Goal: Task Accomplishment & Management: Use online tool/utility

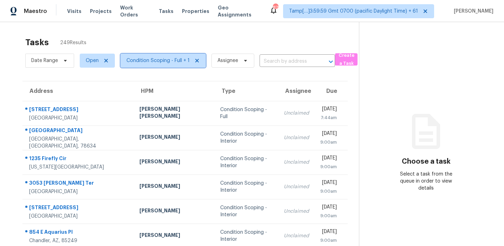
click at [150, 59] on span "Condition Scoping - Full + 1" at bounding box center [157, 60] width 63 height 7
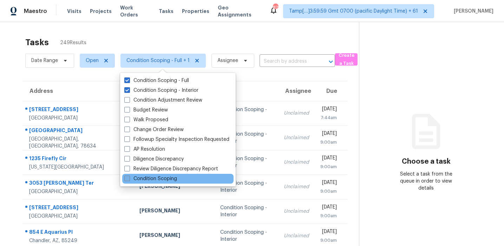
click at [159, 177] on label "Condition Scoping" at bounding box center [150, 179] width 53 height 7
click at [129, 177] on input "Condition Scoping" at bounding box center [126, 178] width 5 height 5
checkbox input "true"
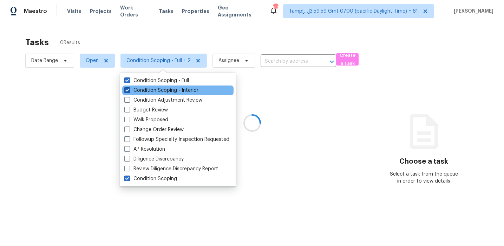
click at [150, 92] on label "Condition Scoping - Interior" at bounding box center [161, 90] width 74 height 7
click at [129, 92] on input "Condition Scoping - Interior" at bounding box center [126, 89] width 5 height 5
checkbox input "false"
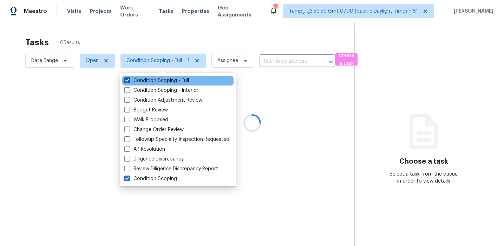
click at [150, 79] on label "Condition Scoping - Full" at bounding box center [156, 80] width 65 height 7
click at [129, 79] on input "Condition Scoping - Full" at bounding box center [126, 79] width 5 height 5
checkbox input "false"
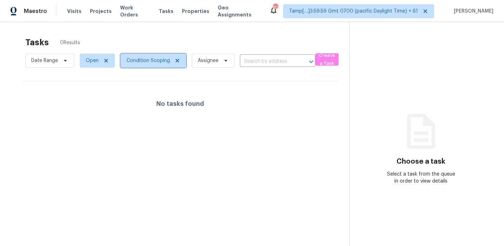
click at [155, 58] on span "Condition Scoping" at bounding box center [148, 60] width 44 height 7
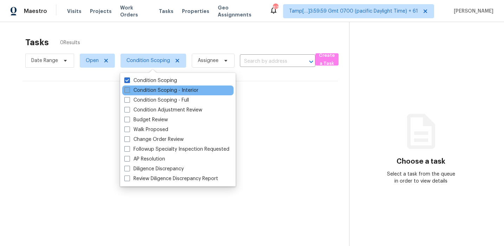
click at [155, 90] on label "Condition Scoping - Interior" at bounding box center [161, 90] width 74 height 7
click at [129, 90] on input "Condition Scoping - Interior" at bounding box center [126, 89] width 5 height 5
checkbox input "true"
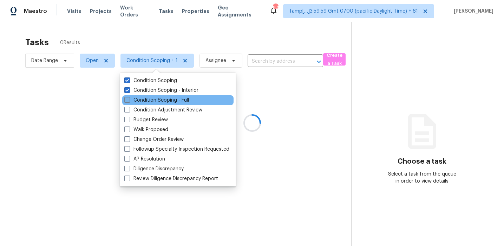
click at [157, 100] on label "Condition Scoping - Full" at bounding box center [156, 100] width 65 height 7
click at [129, 100] on input "Condition Scoping - Full" at bounding box center [126, 99] width 5 height 5
checkbox input "true"
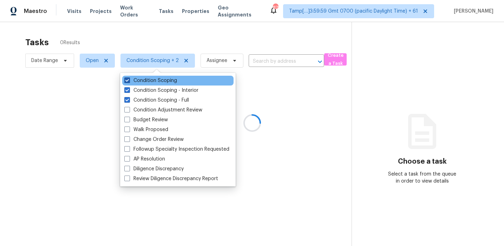
click at [154, 81] on label "Condition Scoping" at bounding box center [150, 80] width 53 height 7
click at [129, 81] on input "Condition Scoping" at bounding box center [126, 79] width 5 height 5
checkbox input "false"
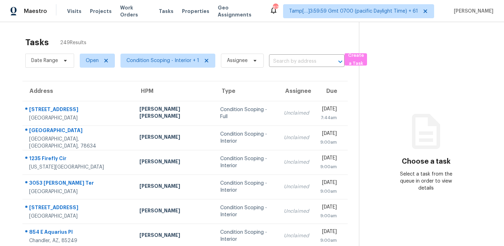
click at [180, 42] on div "Tasks 249 Results" at bounding box center [191, 42] width 333 height 18
click at [278, 59] on input "text" at bounding box center [297, 61] width 56 height 11
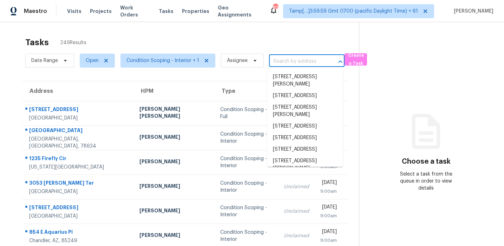
paste input "[STREET_ADDRESS][PERSON_NAME]"
type input "[STREET_ADDRESS][PERSON_NAME]"
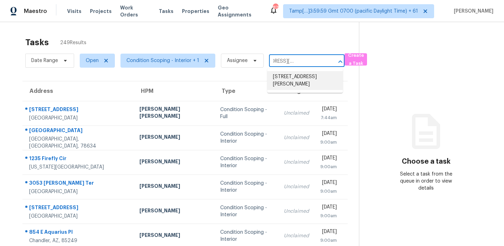
click at [285, 76] on li "[STREET_ADDRESS][PERSON_NAME]" at bounding box center [304, 80] width 75 height 19
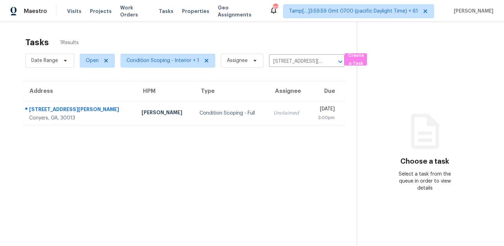
click at [275, 110] on td "Unclaimed" at bounding box center [288, 113] width 41 height 25
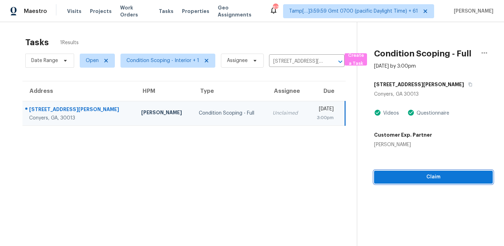
click at [401, 179] on span "Claim" at bounding box center [432, 177] width 107 height 9
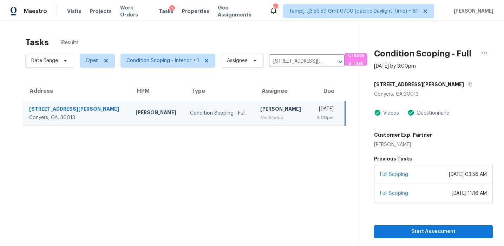
click at [141, 151] on section "Tasks 1 Results Date Range Open Condition Scoping - Interior + 1 Assignee 270 G…" at bounding box center [183, 150] width 345 height 235
click at [284, 59] on input "[STREET_ADDRESS][PERSON_NAME]" at bounding box center [297, 61] width 56 height 11
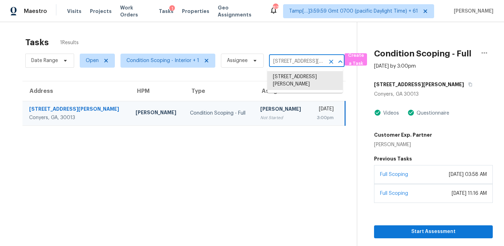
paste input "1614 Honeysuckle Path Conyers, GA, 30012"
type input "1614 Honeysuckle Path Conyers, GA, 30012"
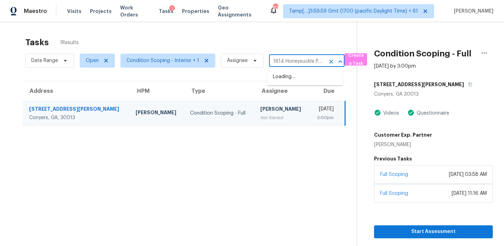
scroll to position [0, 47]
click at [289, 80] on li "1614 Honeysuckle Path, Conyers, GA 30012" at bounding box center [304, 77] width 75 height 12
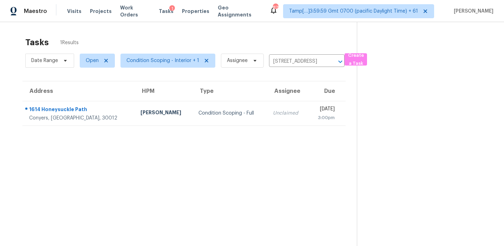
click at [308, 118] on td "Tue, Sep 2nd 2025 3:00pm" at bounding box center [326, 113] width 37 height 25
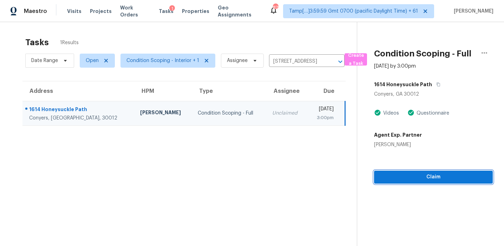
click at [411, 175] on span "Claim" at bounding box center [432, 177] width 107 height 9
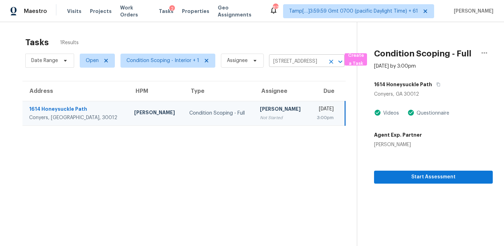
click at [289, 61] on input "1614 Honeysuckle Path, Conyers, GA 30012" at bounding box center [297, 61] width 56 height 11
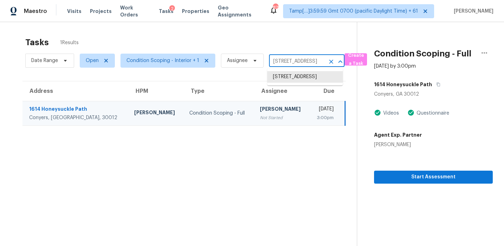
paste input "6844 Mount Tabor Rd Cumming, GA, 30028"
click at [282, 59] on input "1614 Honeysuckle Path, Conyers, GA 30012" at bounding box center [297, 61] width 56 height 11
paste input "6393 Boca Grande Blvd Forest Park, GA, 30297"
click at [295, 60] on input "1614 Honeysuckle Path, Conyers, GA 30012" at bounding box center [297, 61] width 56 height 11
paste input "404 Village Way Woodstock, GA, 30188"
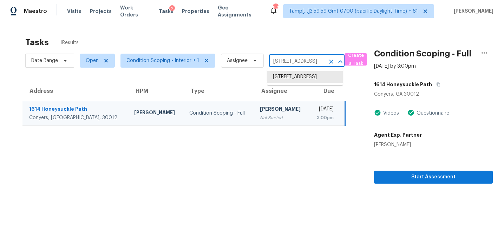
click at [292, 62] on input "1614 Honeysuckle Path, Conyers, GA 30012" at bounding box center [297, 61] width 56 height 11
paste input "4202 Hounds Run Dr Matthews, NC, 28105"
click at [282, 61] on input "1614 Honeysuckle Path, Conyers, GA 30012" at bounding box center [297, 61] width 56 height 11
paste input "2564 Captains Watch Rd NE Kannapolis, NC, 28083"
click at [287, 59] on input "1614 Honeysuckle Path, Conyers, GA 30012" at bounding box center [297, 61] width 56 height 11
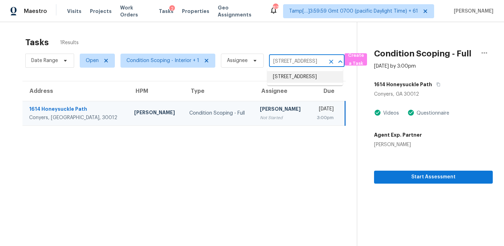
paste input "600 Birch Run Dr Durham, NC, 277"
click at [285, 60] on input "1614 Honeysuckle Path, Conyers, GA 30012" at bounding box center [297, 61] width 56 height 11
paste input "6411 Tuscany Park Dr Arlington, TX, 76016"
click at [283, 61] on input "1614 Honeysuckle Path, Conyers, GA 30012" at bounding box center [297, 61] width 56 height 11
paste input "31 Springbrook Dr Prosper, TX, 75078"
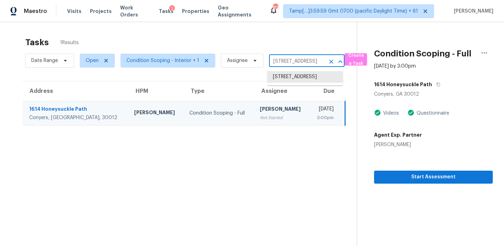
click at [280, 62] on input "1614 Honeysuckle Path, Conyers, GA 30012" at bounding box center [297, 61] width 56 height 11
paste input "3812 Black Butte Dr Denton, TX, 76210"
type input "3812 Black Butte Dr Denton, TX, 76210"
click at [293, 79] on li "3812 Black Butte Dr, Denton, TX 76210" at bounding box center [304, 77] width 75 height 12
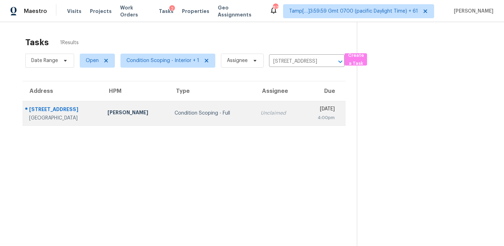
click at [307, 111] on div "[DATE]" at bounding box center [320, 110] width 27 height 9
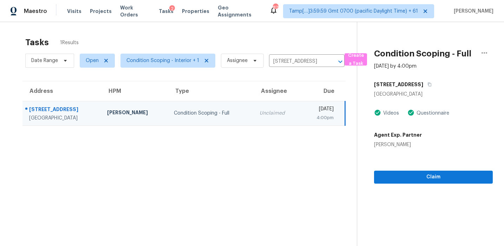
click at [388, 186] on section "Condition Scoping - Full Sep 2nd 2025 by 4:00pm 3812 Black Butte Dr Denton, TX …" at bounding box center [425, 145] width 136 height 246
click at [382, 180] on span "Claim" at bounding box center [432, 177] width 107 height 9
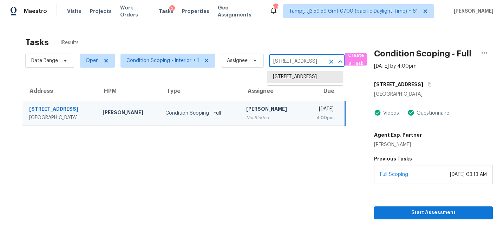
click at [284, 64] on input "3812 Black Butte Dr, Denton, TX 76210" at bounding box center [297, 61] width 56 height 11
paste input "1208 Wolfe City Dr Greenville, TX, 75401"
click at [274, 60] on input "3812 Black Butte Dr, Denton, TX 76210" at bounding box center [297, 61] width 56 height 11
paste input "135 Birch Ln Roanoke, TX, 76262"
click at [281, 57] on input "3812 Black Butte Dr, Denton, TX 76210" at bounding box center [297, 61] width 56 height 11
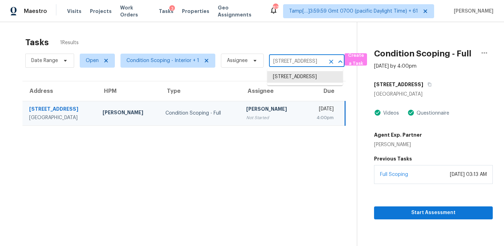
paste input "01 Orchid Cir Cedar Park, TX, 78613"
click at [299, 62] on input "3812 Black Butte Dr, Denton, TX 76210" at bounding box center [297, 61] width 56 height 11
paste input "14957 E Caspian Pl Aurora, CO, 80014"
click at [283, 56] on input "3812 Black Butte Dr, Denton, TX 76210" at bounding box center [297, 61] width 56 height 11
paste input "8575 Carey Rd Lithia, FL, 33547"
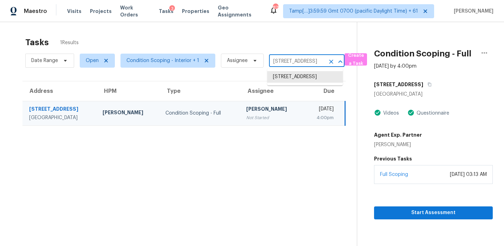
click at [293, 62] on input "3812 Black Butte Dr, Denton, TX 76210" at bounding box center [297, 61] width 56 height 11
paste input "11145 Huxley Ave Orlando, FL, 32837"
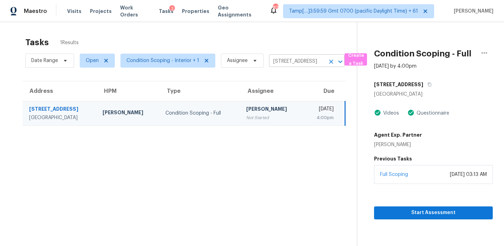
click at [296, 60] on input "3812 Black Butte Dr, Denton, TX 76210" at bounding box center [297, 61] width 56 height 11
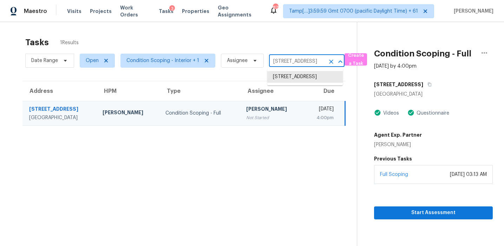
paste input "1961 Redtail Reserve Blvd Sorrento, FL, 32776"
click at [283, 61] on input "3812 Black Butte Dr, Denton, TX 76210" at bounding box center [297, 61] width 56 height 11
paste input "7811 32nd St E Sarasota, FL, 34243"
click at [298, 65] on input "3812 Black Butte Dr, Denton, TX 76210" at bounding box center [297, 61] width 56 height 11
paste input "451 Bahama Grande Blvd Apollo Beach, FL, 33572"
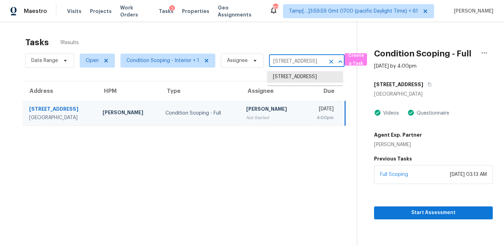
click at [280, 61] on input "3812 Black Butte Dr, Denton, TX 76210" at bounding box center [297, 61] width 56 height 11
paste input "416 W 114th Ter Hialeah, FL, 33018"
click at [278, 62] on input "3812 Black Butte Dr, Denton, TX 76210" at bounding box center [297, 61] width 56 height 11
paste input "41 61st St W Bradenton, FL, 34209"
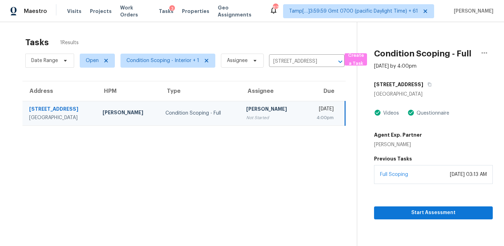
type input "3812 Black Butte Dr, Denton, TX 76210"
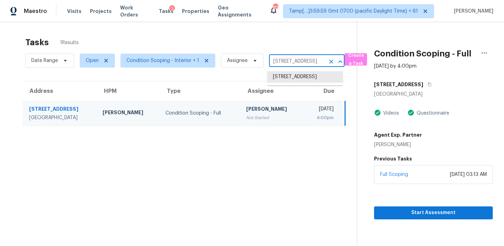
scroll to position [0, 0]
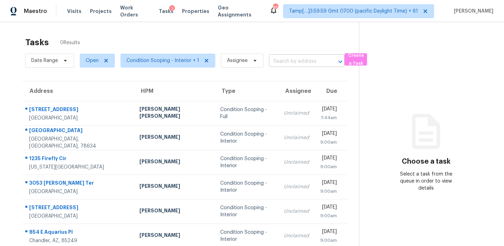
click at [294, 60] on input "text" at bounding box center [297, 61] width 56 height 11
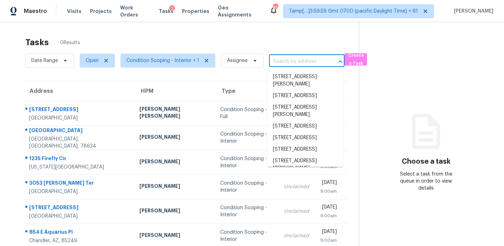
paste input "4000 Wychwood Ln, Ellenwood, GA 30294"
type input "4000 Wychwood Ln, Ellenwood, GA 30294"
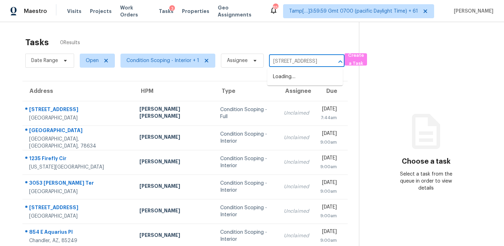
scroll to position [0, 47]
click at [296, 76] on li "4000 Wychwood Ln, Ellenwood, GA 30294" at bounding box center [304, 77] width 75 height 12
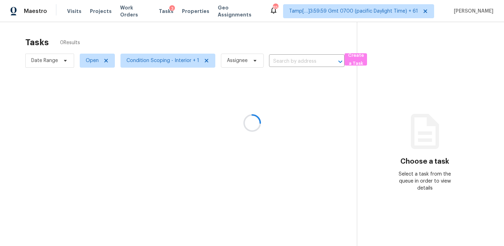
type input "4000 Wychwood Ln, Ellenwood, GA 30294"
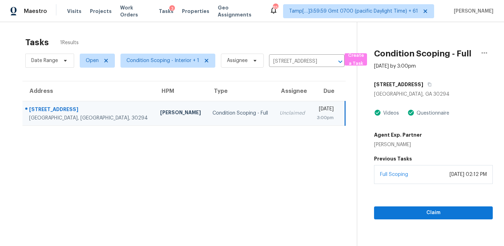
click at [387, 178] on div "Full Scoping" at bounding box center [394, 174] width 28 height 7
click at [389, 206] on div "Claim" at bounding box center [433, 201] width 119 height 35
click at [380, 207] on button "Claim" at bounding box center [433, 213] width 119 height 13
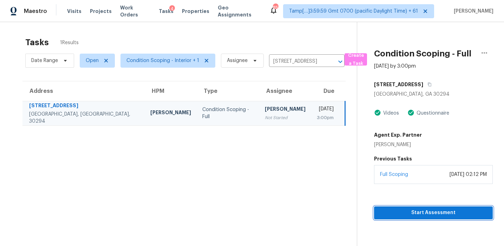
click at [389, 211] on span "Start Assessment" at bounding box center [432, 213] width 107 height 9
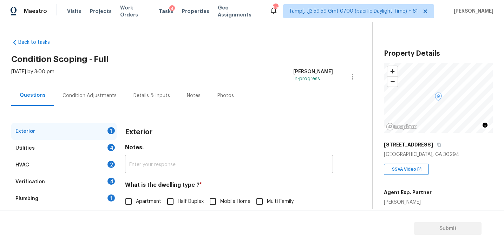
scroll to position [65, 0]
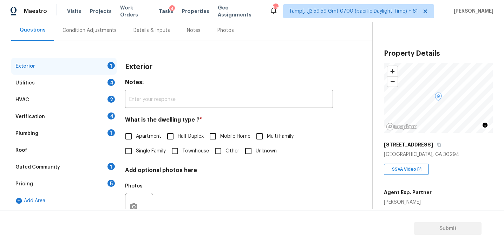
click at [104, 181] on div "Pricing 5" at bounding box center [63, 184] width 105 height 17
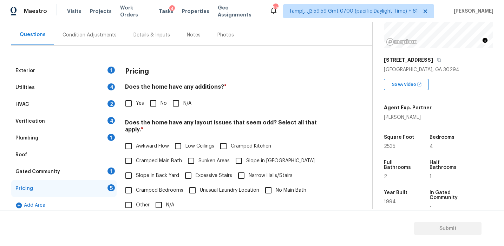
scroll to position [88, 0]
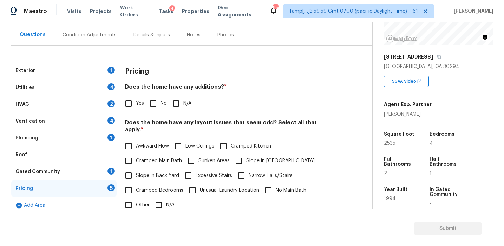
click at [101, 29] on div "Condition Adjustments" at bounding box center [89, 35] width 71 height 21
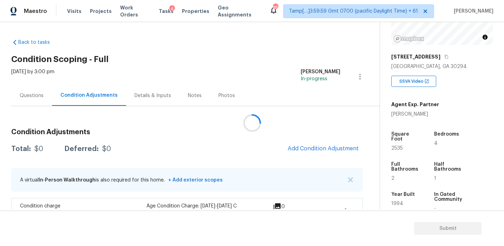
click at [280, 133] on div at bounding box center [252, 123] width 504 height 246
click at [172, 74] on div "Tue, Sep 02 2025 by 3:00 pm Afran Peeran In-progress" at bounding box center [195, 76] width 368 height 17
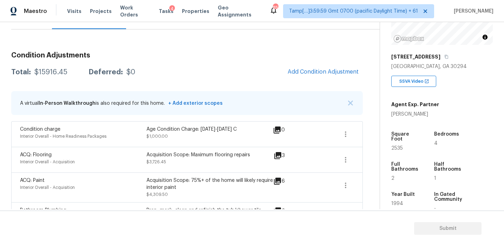
click at [190, 77] on div "Total: $15916.45 Deferred: $0 Add Condition Adjustment" at bounding box center [186, 72] width 351 height 15
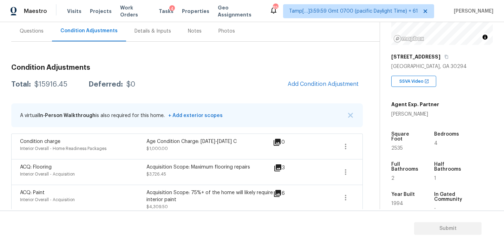
scroll to position [63, 0]
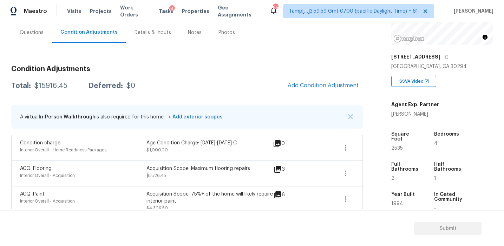
click at [349, 117] on img "button" at bounding box center [350, 116] width 5 height 5
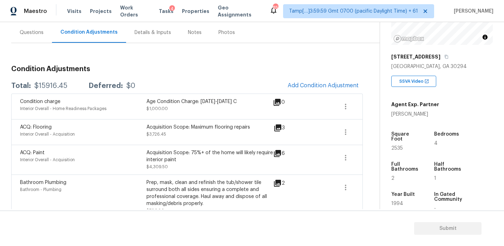
click at [311, 87] on span "Add Condition Adjustment" at bounding box center [322, 85] width 71 height 6
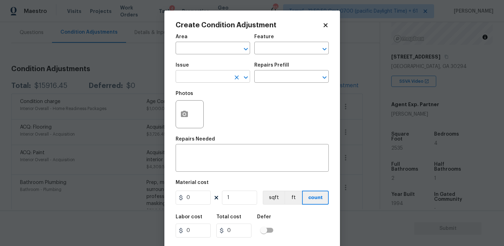
click at [203, 78] on input "text" at bounding box center [203, 77] width 55 height 11
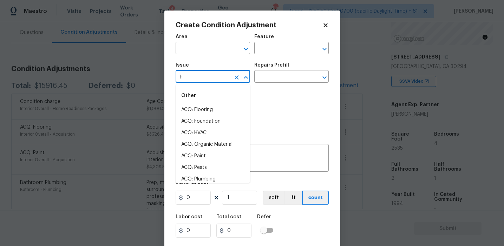
type input "hv"
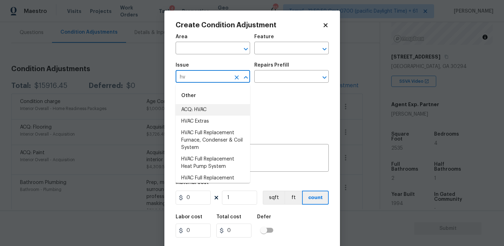
click at [219, 105] on li "ACQ: HVAC" at bounding box center [213, 110] width 74 height 12
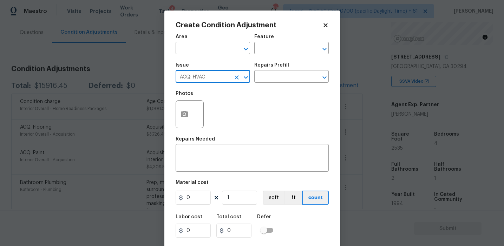
type input "ACQ: HVAC"
click at [276, 80] on input "text" at bounding box center [281, 77] width 55 height 11
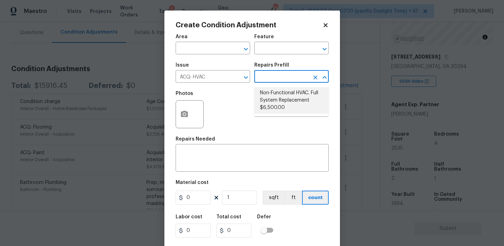
click at [276, 92] on li "Non-Functional HVAC. Full System Replacement $6,500.00" at bounding box center [291, 100] width 74 height 26
type input "Acquisition"
type textarea "Acquisition Scope: Full System Replacement"
type input "6500"
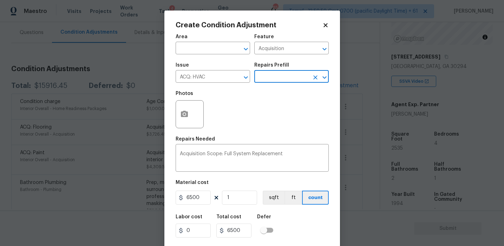
scroll to position [16, 0]
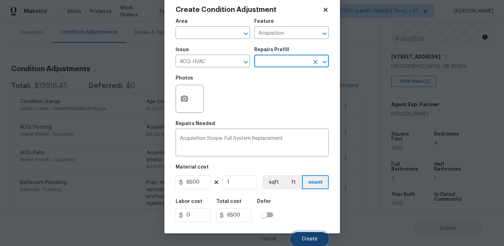
click at [299, 243] on button "Create" at bounding box center [309, 239] width 38 height 14
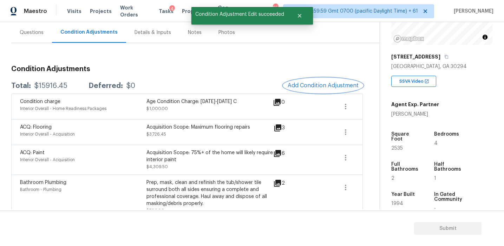
scroll to position [0, 0]
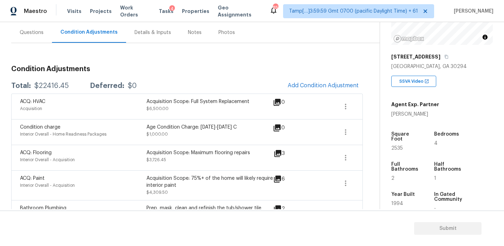
click at [257, 80] on div "Total: $22416.45 Deferred: $0 Add Condition Adjustment" at bounding box center [186, 85] width 351 height 15
click at [251, 84] on div "Total: $22416.45 Deferred: $0 Add Condition Adjustment" at bounding box center [186, 85] width 351 height 15
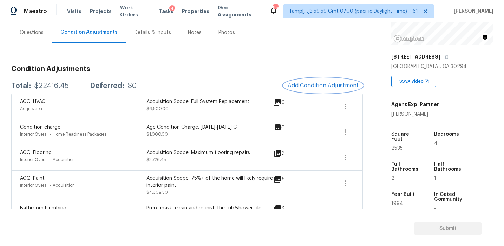
click at [302, 81] on button "Add Condition Adjustment" at bounding box center [322, 85] width 79 height 15
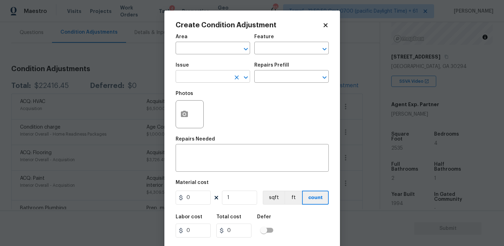
click at [193, 73] on input "text" at bounding box center [203, 77] width 55 height 11
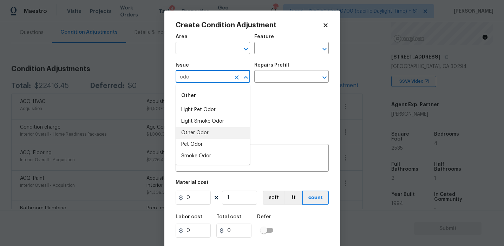
click at [203, 133] on li "Other Odor" at bounding box center [213, 133] width 74 height 12
type input "Other Odor"
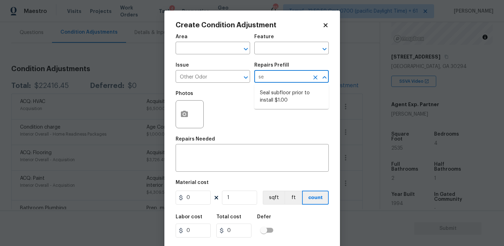
type input "sea"
click at [286, 99] on li "Seal subfloor prior to install $1.00" at bounding box center [291, 96] width 74 height 19
type textarea "OD Odor Protocol: Seal subfloor prior to flooring installation"
type input "1"
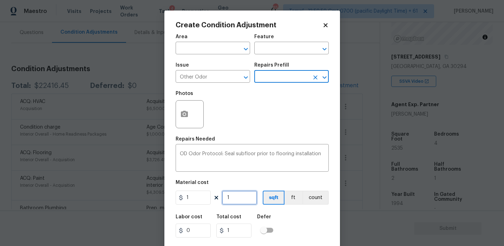
click at [238, 200] on input "1" at bounding box center [239, 198] width 35 height 14
type input "0"
type input "2"
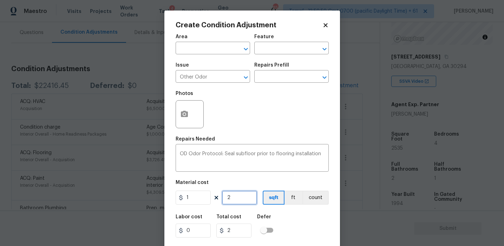
type input "25"
type input "253"
type input "2535"
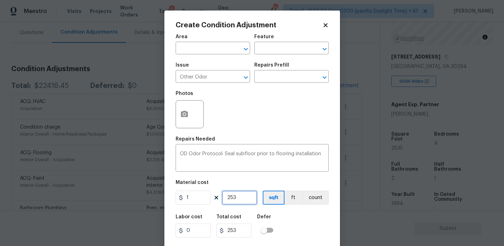
type input "2535"
click at [199, 197] on input "1" at bounding box center [193, 198] width 35 height 14
type input "0.5"
type input "1267.5"
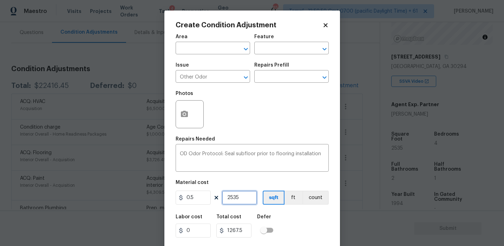
scroll to position [16, 0]
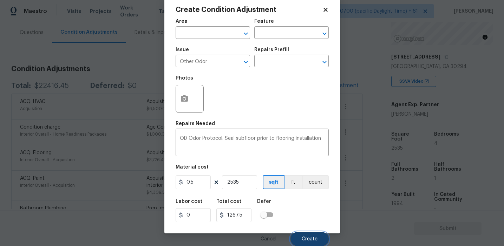
click at [313, 234] on button "Create" at bounding box center [309, 239] width 38 height 14
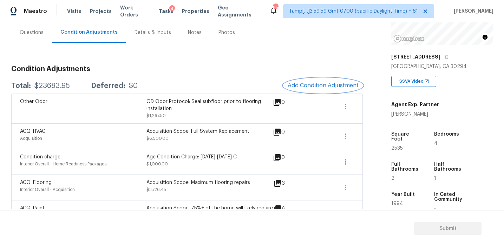
scroll to position [0, 0]
click at [189, 69] on h3 "Condition Adjustments" at bounding box center [186, 69] width 351 height 7
click at [320, 70] on h3 "Condition Adjustments" at bounding box center [186, 69] width 351 height 7
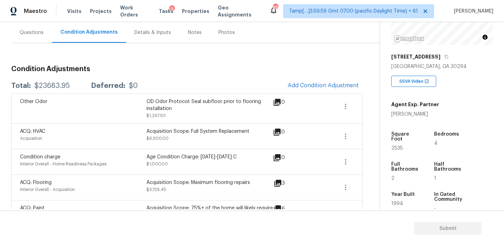
click at [41, 34] on div "Questions" at bounding box center [32, 32] width 24 height 7
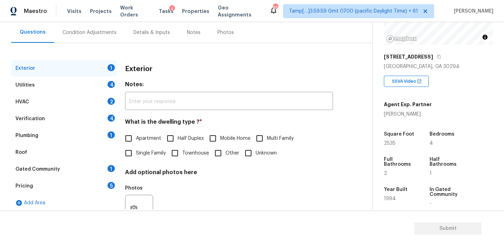
click at [70, 118] on div "Verification 4" at bounding box center [63, 119] width 105 height 17
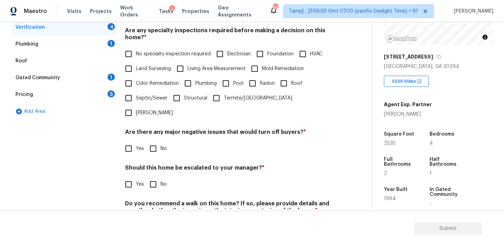
click at [128, 177] on input "Yes" at bounding box center [128, 184] width 15 height 15
checkbox input "true"
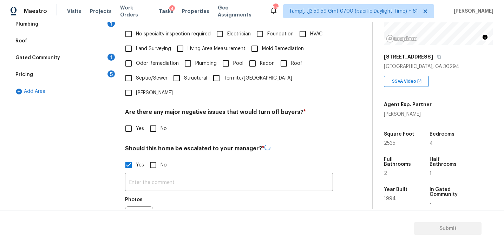
scroll to position [196, 0]
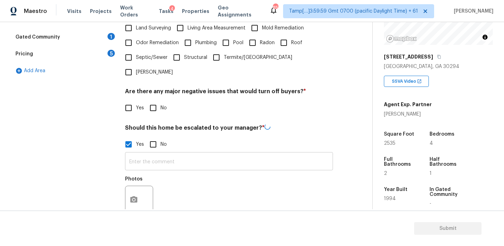
click at [135, 154] on input "text" at bounding box center [229, 162] width 208 height 16
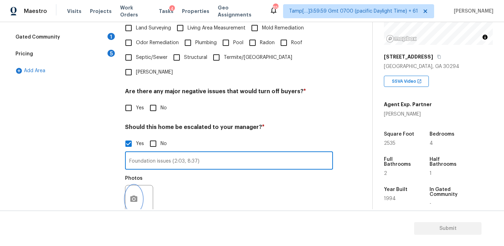
click at [132, 190] on button "button" at bounding box center [133, 199] width 17 height 27
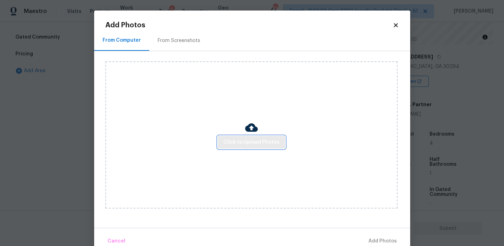
click at [254, 141] on span "Click to Upload Photos" at bounding box center [251, 142] width 56 height 9
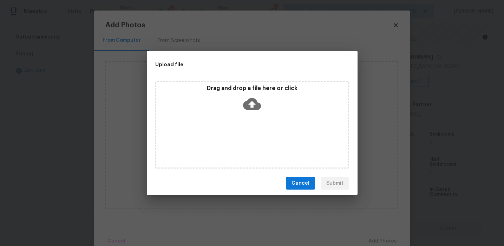
click at [253, 86] on p "Drag and drop a file here or click" at bounding box center [252, 88] width 192 height 7
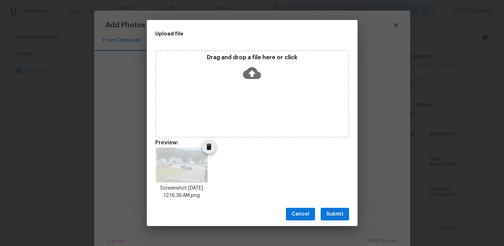
click at [209, 145] on icon "Delete" at bounding box center [209, 147] width 8 height 8
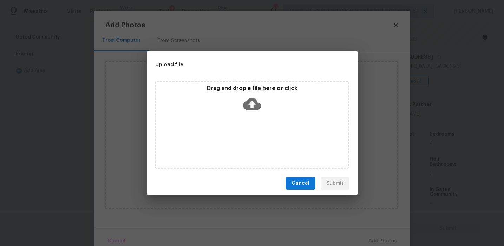
click at [228, 81] on div "Drag and drop a file here or click" at bounding box center [252, 125] width 194 height 88
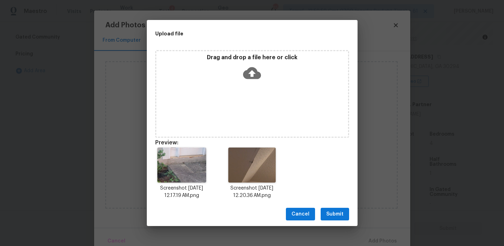
click at [337, 214] on span "Submit" at bounding box center [334, 214] width 17 height 9
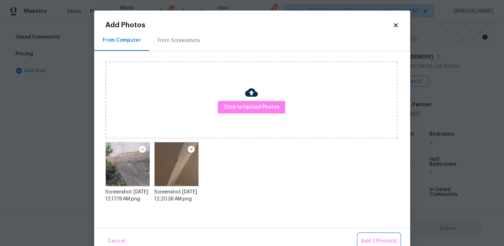
click at [373, 238] on span "Add 2 Photo(s)" at bounding box center [379, 241] width 36 height 9
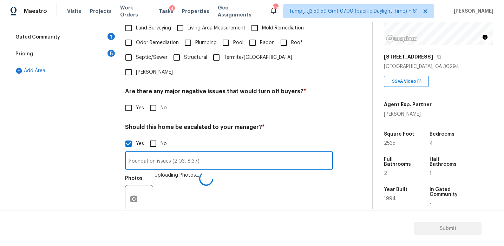
click at [194, 153] on input "Foundation issues (2:03, 8:37)" at bounding box center [229, 161] width 208 height 16
type input "Foundation issues (2:03, 8:57)"
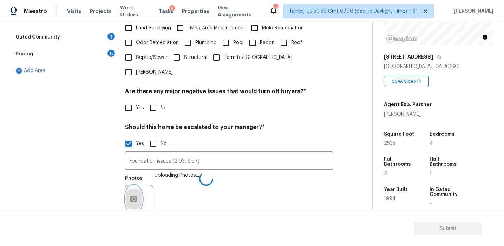
scroll to position [243, 0]
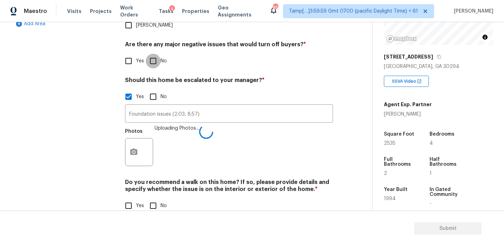
click at [153, 54] on input "No" at bounding box center [153, 61] width 15 height 15
checkbox input "true"
click at [153, 199] on input "No" at bounding box center [153, 206] width 15 height 15
checkbox input "true"
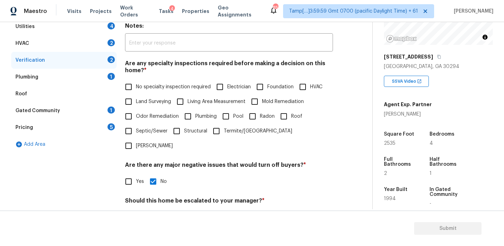
click at [211, 118] on span "Plumbing" at bounding box center [205, 116] width 21 height 7
click at [195, 118] on input "Plumbing" at bounding box center [187, 116] width 15 height 15
checkbox input "true"
click at [278, 116] on input "Roof" at bounding box center [283, 117] width 15 height 15
checkbox input "true"
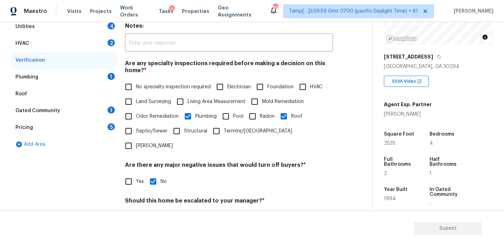
click at [326, 117] on div "No specialty inspection required Electrician Foundation HVAC Land Surveying Liv…" at bounding box center [229, 117] width 208 height 74
click at [320, 112] on div "No specialty inspection required Electrician Foundation HVAC Land Surveying Liv…" at bounding box center [229, 117] width 208 height 74
click at [259, 28] on h4 "Notes:" at bounding box center [229, 27] width 208 height 10
click at [167, 70] on h4 "Are any specialty inspections required before making a decision on this home? *" at bounding box center [229, 68] width 208 height 17
click at [100, 130] on div "Pricing 5" at bounding box center [63, 127] width 105 height 17
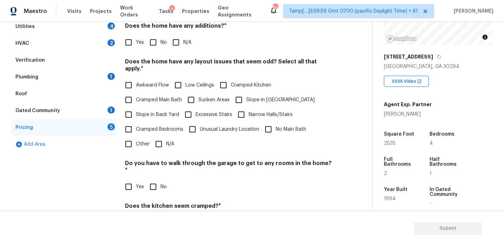
click at [151, 46] on input "No" at bounding box center [153, 42] width 15 height 15
checkbox input "true"
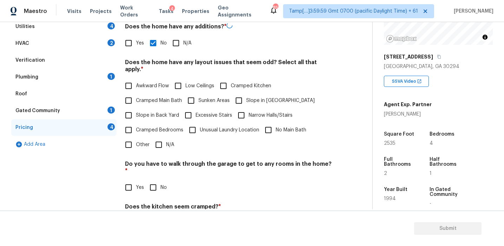
click at [148, 112] on span "Slope in Back Yard" at bounding box center [157, 115] width 43 height 7
click at [136, 108] on input "Slope in Back Yard" at bounding box center [128, 115] width 15 height 15
checkbox input "true"
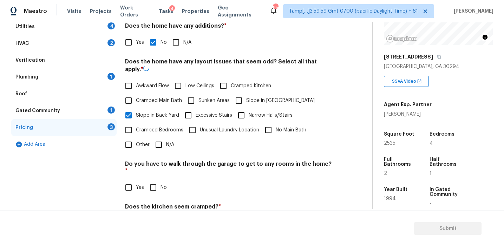
click at [236, 108] on input "Narrow Halls/Stairs" at bounding box center [241, 115] width 15 height 15
checkbox input "true"
click at [151, 163] on div "Do you have to walk through the garage to get to any rooms in the home? * Yes No" at bounding box center [229, 177] width 208 height 34
click at [153, 180] on input "No" at bounding box center [153, 187] width 15 height 15
checkbox input "true"
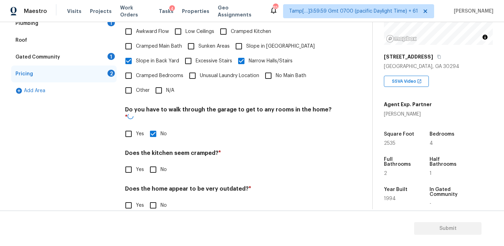
scroll to position [175, 0]
click at [153, 163] on input "No" at bounding box center [153, 170] width 15 height 15
checkbox input "true"
click at [153, 199] on input "No" at bounding box center [153, 206] width 15 height 15
checkbox input "true"
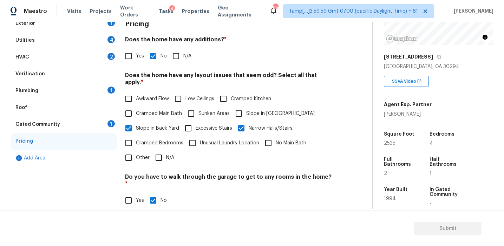
click at [105, 128] on div "Gated Community 1" at bounding box center [63, 124] width 105 height 17
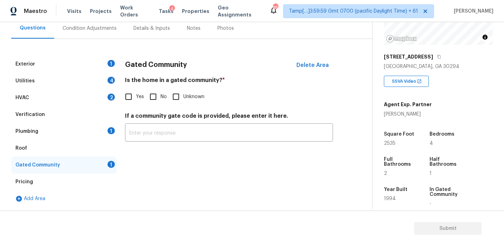
scroll to position [67, 0]
click at [155, 90] on input "No" at bounding box center [153, 97] width 15 height 15
checkbox input "true"
click at [96, 124] on div "Plumbing 1" at bounding box center [63, 131] width 105 height 17
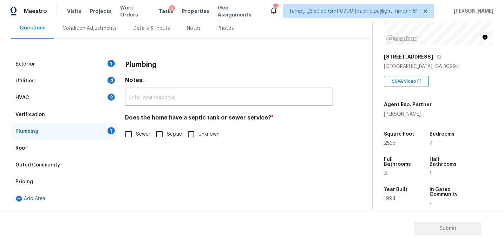
click at [141, 130] on label "Sewer" at bounding box center [135, 134] width 29 height 15
click at [136, 130] on input "Sewer" at bounding box center [128, 134] width 15 height 15
checkbox input "true"
click at [101, 108] on div "Verification" at bounding box center [63, 114] width 105 height 17
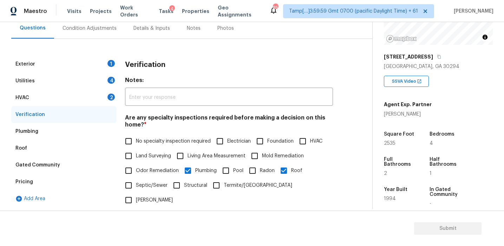
click at [100, 97] on div "HVAC 2" at bounding box center [63, 98] width 105 height 17
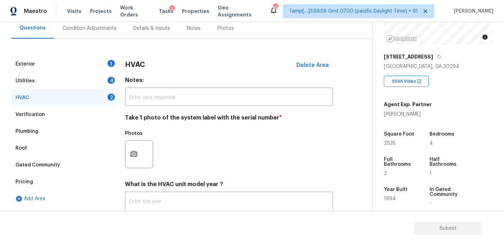
click at [121, 124] on div "Exterior 1 Utilities 4 HVAC 2 Verification Plumbing Roof Gated Community Pricin…" at bounding box center [183, 155] width 344 height 199
click at [104, 121] on div "Verification" at bounding box center [63, 114] width 105 height 17
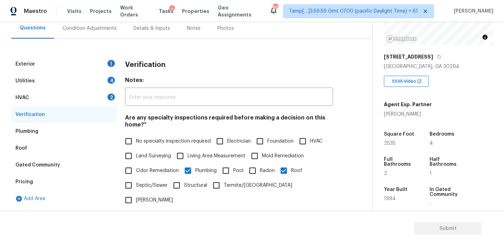
click at [91, 95] on div "HVAC 2" at bounding box center [63, 98] width 105 height 17
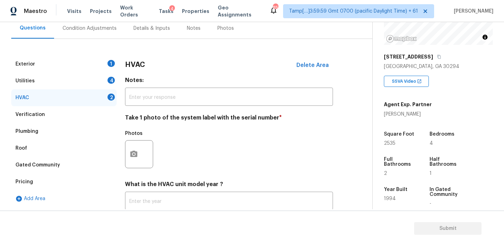
scroll to position [115, 0]
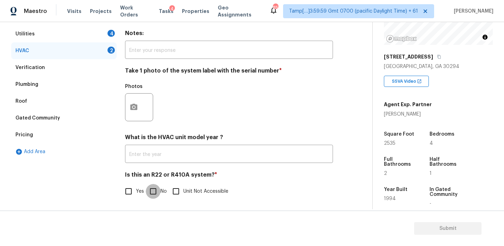
click at [155, 198] on input "No" at bounding box center [153, 191] width 15 height 15
checkbox input "true"
click at [133, 117] on button "button" at bounding box center [133, 106] width 17 height 27
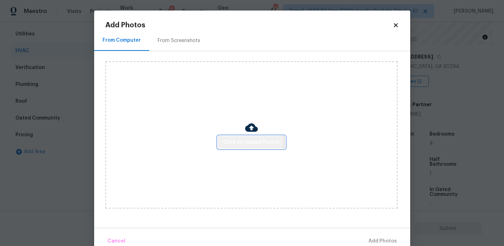
click at [225, 140] on span "Click to Upload Photos" at bounding box center [251, 142] width 56 height 9
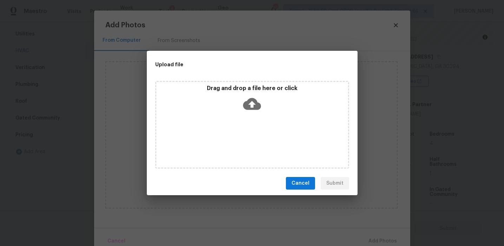
click at [222, 95] on div "Drag and drop a file here or click" at bounding box center [252, 100] width 192 height 30
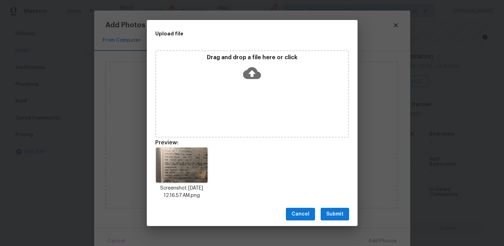
click at [330, 214] on span "Submit" at bounding box center [334, 214] width 17 height 9
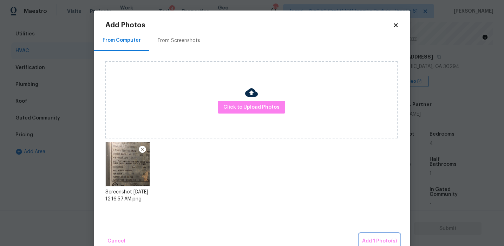
click at [377, 244] on span "Add 1 Photo(s)" at bounding box center [379, 241] width 35 height 9
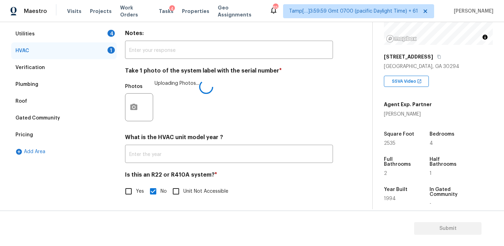
click at [170, 122] on div "Photos Uploading Photos..." at bounding box center [229, 103] width 208 height 46
click at [114, 38] on div "Utilities 4" at bounding box center [63, 34] width 105 height 17
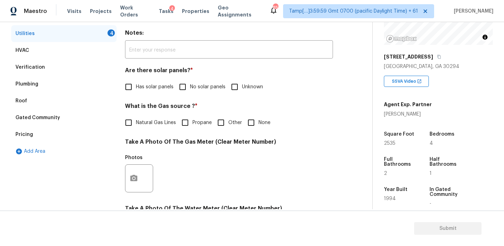
click at [195, 88] on span "No solar panels" at bounding box center [207, 87] width 35 height 7
click at [190, 88] on input "No solar panels" at bounding box center [182, 87] width 15 height 15
checkbox input "true"
click at [156, 121] on span "Natural Gas Lines" at bounding box center [156, 122] width 40 height 7
click at [136, 121] on input "Natural Gas Lines" at bounding box center [128, 122] width 15 height 15
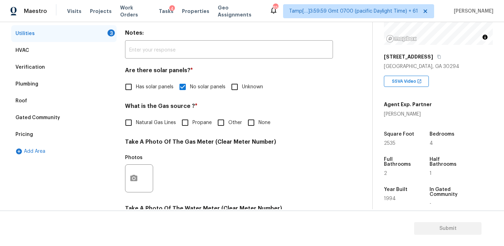
checkbox input "true"
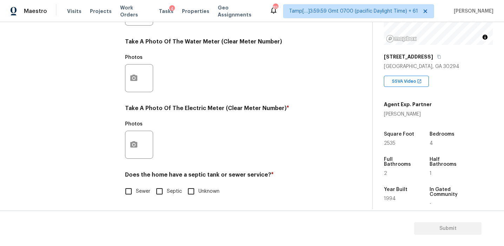
scroll to position [282, 0]
click at [134, 189] on input "Sewer" at bounding box center [128, 191] width 15 height 15
checkbox input "true"
click at [134, 151] on button "button" at bounding box center [133, 144] width 17 height 27
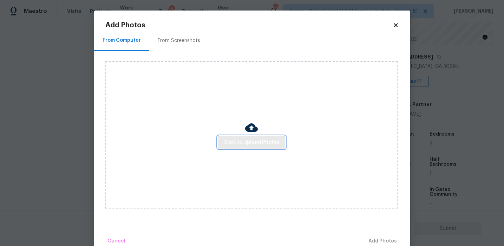
click at [242, 136] on button "Click to Upload Photos" at bounding box center [251, 142] width 67 height 13
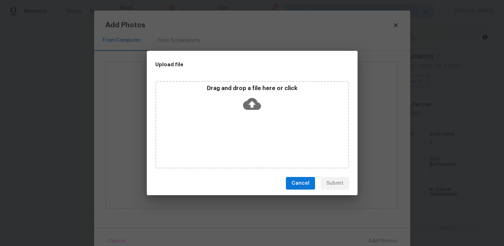
click at [242, 91] on p "Drag and drop a file here or click" at bounding box center [252, 88] width 192 height 7
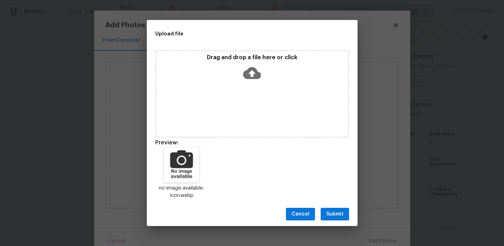
click at [333, 212] on span "Submit" at bounding box center [334, 214] width 17 height 9
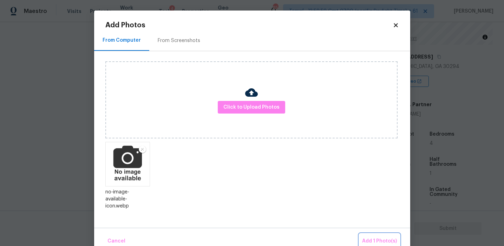
click at [370, 236] on button "Add 1 Photo(s)" at bounding box center [379, 241] width 40 height 15
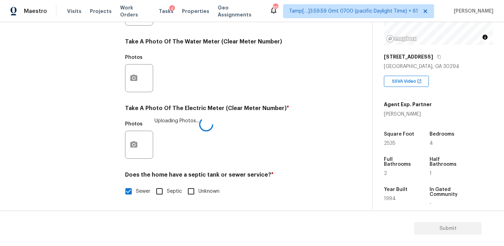
click at [259, 126] on div "Photos Uploading Photos..." at bounding box center [229, 141] width 208 height 46
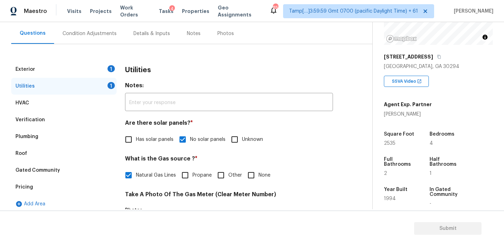
scroll to position [61, 0]
click at [94, 70] on div "Exterior 1" at bounding box center [63, 70] width 105 height 17
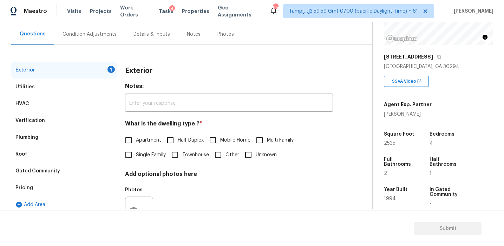
click at [129, 158] on input "Single Family" at bounding box center [128, 155] width 15 height 15
checkbox input "true"
click at [287, 49] on div "Exterior Utilities HVAC Verification Plumbing Roof Gated Community Pricing Add …" at bounding box center [183, 141] width 344 height 193
click at [296, 60] on div "Exterior Utilities HVAC Verification Plumbing Roof Gated Community Pricing Add …" at bounding box center [183, 141] width 344 height 193
click at [158, 70] on div "Exterior" at bounding box center [229, 71] width 208 height 18
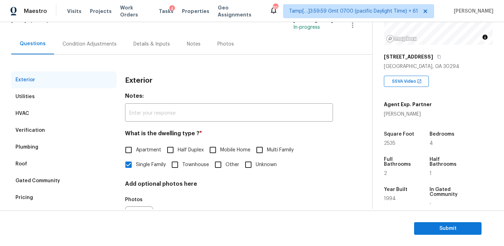
scroll to position [62, 0]
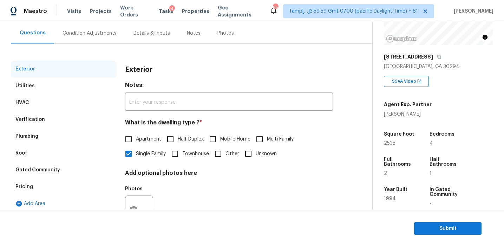
click at [102, 35] on div "Condition Adjustments" at bounding box center [89, 33] width 54 height 7
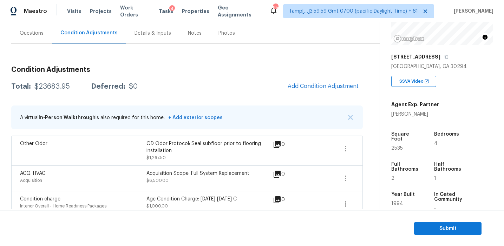
click at [248, 87] on div "Total: $23683.95 Deferred: $0 Add Condition Adjustment" at bounding box center [186, 86] width 351 height 15
click at [300, 88] on span "Add Condition Adjustment" at bounding box center [322, 86] width 71 height 6
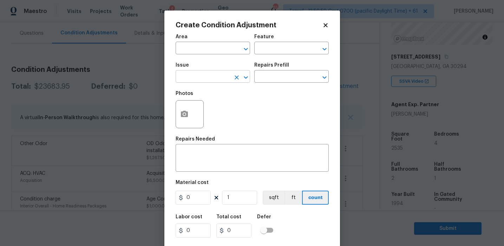
click at [212, 78] on input "text" at bounding box center [203, 77] width 55 height 11
click at [210, 110] on li "Pressure Washing" at bounding box center [213, 110] width 74 height 12
type input "Pressure Washing"
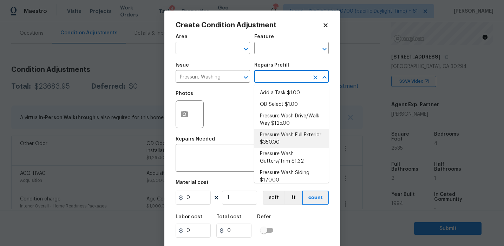
click at [276, 141] on li "Pressure Wash Full Exterior $350.00" at bounding box center [291, 139] width 74 height 19
type input "Siding"
type textarea "Pressure wash the House, Flatwork, Deck and Garage interior."
type input "350"
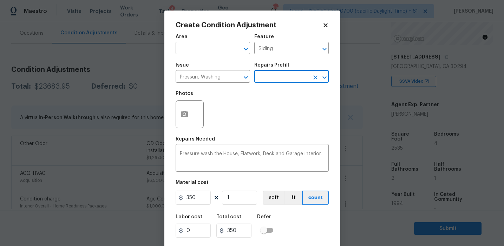
scroll to position [16, 0]
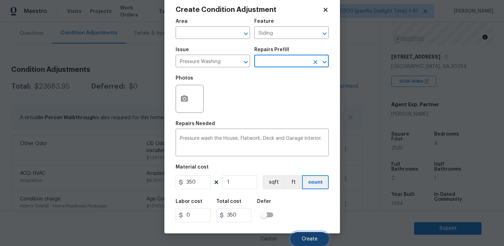
click at [306, 233] on button "Create" at bounding box center [309, 239] width 38 height 14
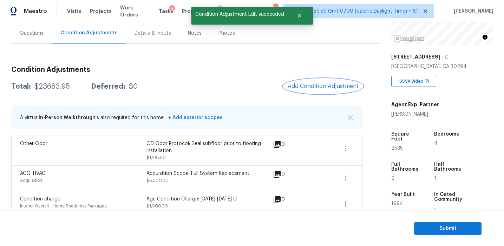
scroll to position [0, 0]
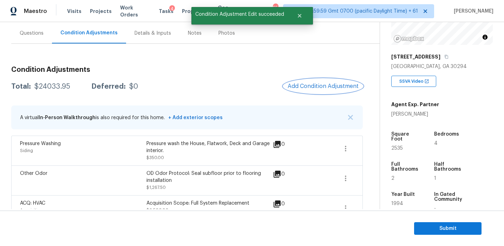
click at [309, 85] on span "Add Condition Adjustment" at bounding box center [322, 86] width 71 height 6
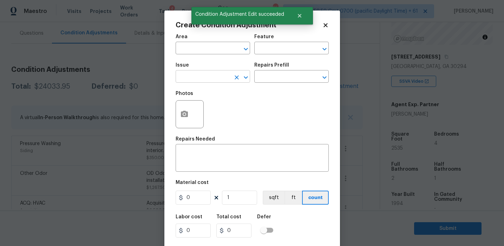
click at [195, 79] on input "text" at bounding box center [203, 77] width 55 height 11
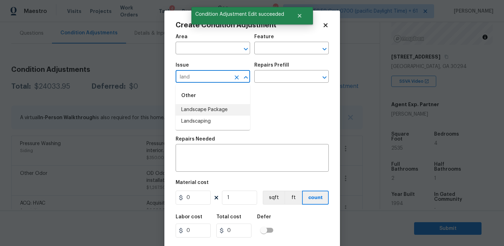
click at [209, 109] on li "Landscape Package" at bounding box center [213, 110] width 74 height 12
type input "Landscape Package"
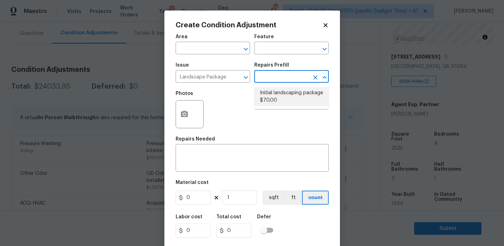
click at [276, 98] on li "Initial landscaping package $70.00" at bounding box center [291, 96] width 74 height 19
type input "Home Readiness Packages"
type textarea "Mowing of grass up to 6" in height. Mow, edge along driveways & sidewalks, trim…"
type input "70"
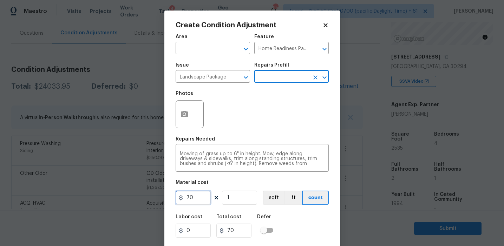
click at [191, 197] on input "70" at bounding box center [193, 198] width 35 height 14
type input "300"
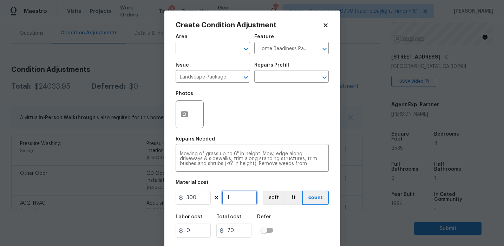
type input "300"
click at [178, 110] on button "button" at bounding box center [184, 114] width 17 height 27
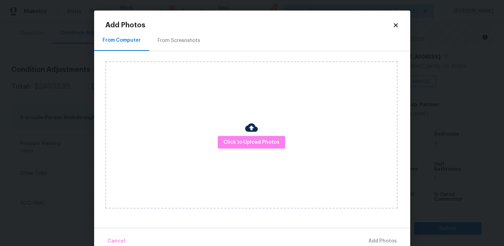
click at [181, 35] on div "From Screenshots" at bounding box center [178, 40] width 59 height 21
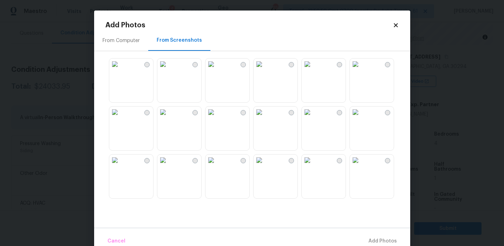
click at [120, 118] on img at bounding box center [114, 112] width 11 height 11
click at [217, 70] on img at bounding box center [210, 64] width 11 height 11
click at [313, 70] on img at bounding box center [307, 64] width 11 height 11
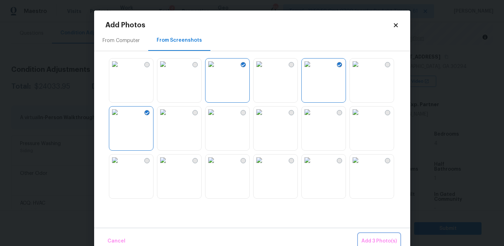
click at [369, 240] on span "Add 3 Photo(s)" at bounding box center [378, 241] width 35 height 9
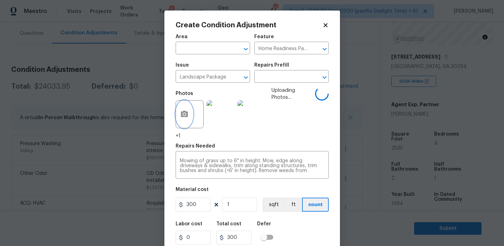
scroll to position [16, 0]
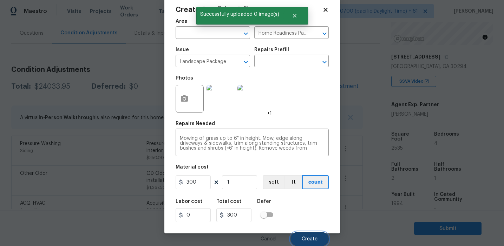
click at [307, 240] on span "Create" at bounding box center [310, 239] width 16 height 5
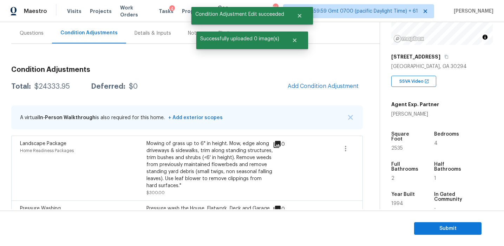
scroll to position [0, 0]
click at [296, 85] on span "Add Condition Adjustment" at bounding box center [322, 86] width 71 height 6
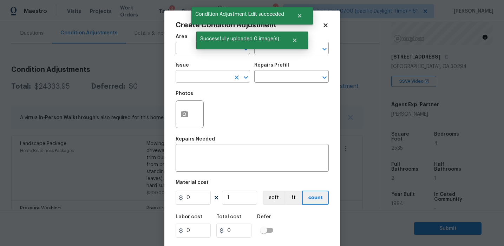
click at [212, 73] on input "text" at bounding box center [203, 77] width 55 height 11
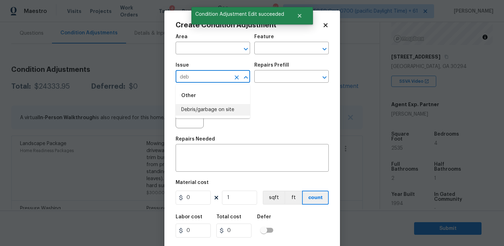
click at [218, 107] on li "Debris/garbage on site" at bounding box center [213, 110] width 74 height 12
type input "Debris/garbage on site"
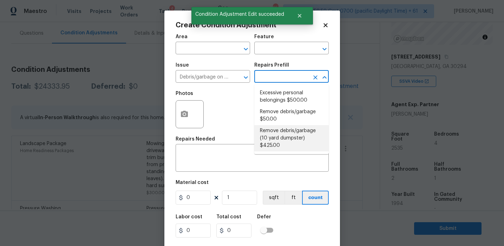
click at [285, 127] on li "Remove debris/garbage (10 yard dumpster) $425.00" at bounding box center [291, 138] width 74 height 26
type textarea "Remove debris/garbage and haul away to legal disposal facility (10 yd dumpster)"
type input "425"
click at [280, 79] on input "text" at bounding box center [281, 77] width 55 height 11
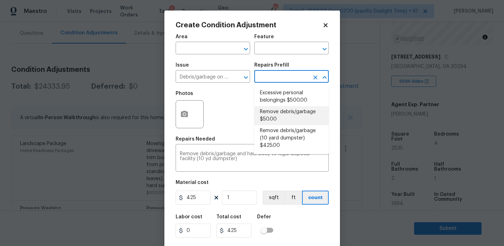
click at [276, 115] on li "Remove debris/garbage $50.00" at bounding box center [291, 115] width 74 height 19
type textarea "Remove, haul off, and properly dispose of any debris left by seller to offsite …"
type input "50"
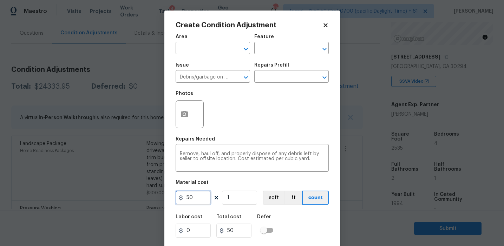
click at [185, 197] on input "50" at bounding box center [193, 198] width 35 height 14
type input "250"
click at [186, 114] on icon "button" at bounding box center [184, 114] width 7 height 6
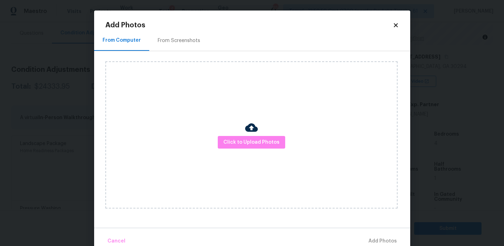
click at [186, 48] on div "From Screenshots" at bounding box center [178, 40] width 59 height 21
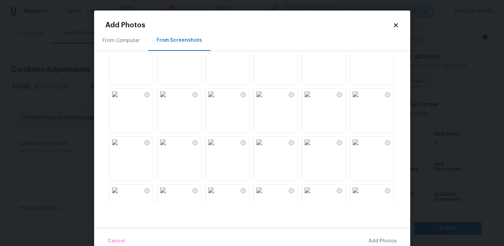
scroll to position [670, 0]
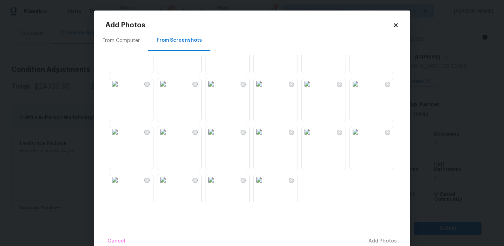
click at [313, 90] on img at bounding box center [307, 83] width 11 height 11
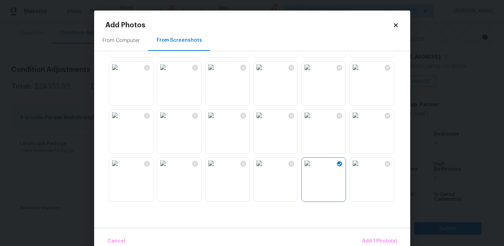
scroll to position [564, 0]
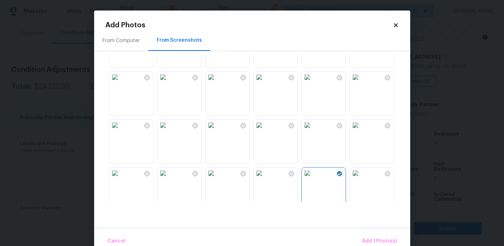
click at [217, 131] on img at bounding box center [210, 125] width 11 height 11
click at [375, 237] on span "Add 2 Photo(s)" at bounding box center [379, 241] width 36 height 9
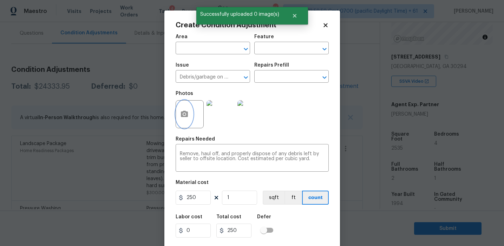
scroll to position [16, 0]
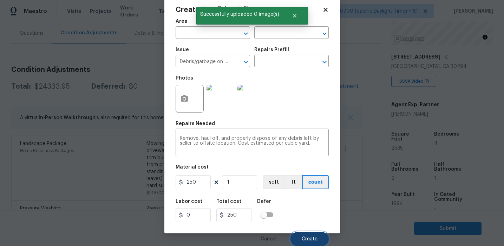
click at [310, 241] on span "Create" at bounding box center [310, 239] width 16 height 5
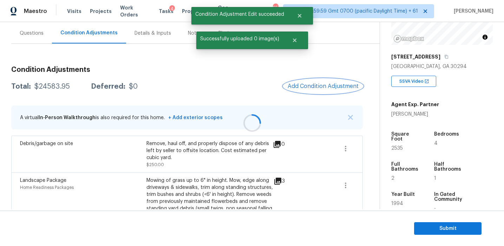
scroll to position [0, 0]
click at [305, 85] on span "Add Condition Adjustment" at bounding box center [322, 86] width 71 height 6
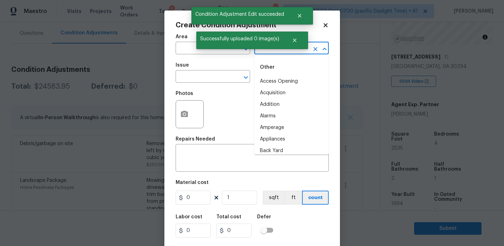
click at [269, 54] on input "text" at bounding box center [281, 49] width 55 height 11
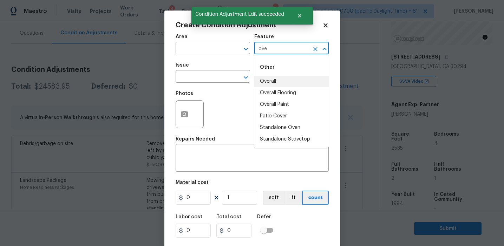
click at [278, 81] on li "Overall" at bounding box center [291, 82] width 74 height 12
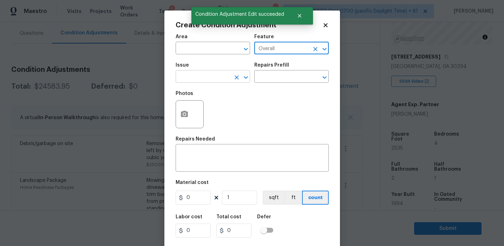
type input "Overall"
click at [203, 81] on input "text" at bounding box center [203, 77] width 55 height 11
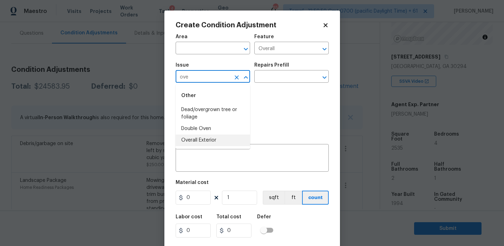
click at [213, 135] on li "Overall Exterior" at bounding box center [213, 141] width 74 height 12
type input "Overall Exterior"
click at [230, 155] on textarea at bounding box center [252, 159] width 145 height 15
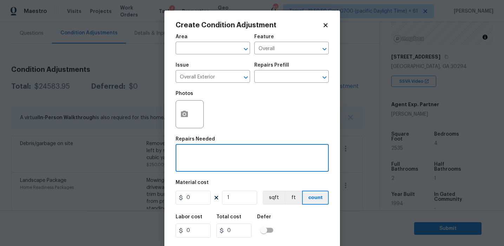
paste textarea "Overall exterior repairs (siding, stucco, fencing, soffit, eaves, trims, fascia…"
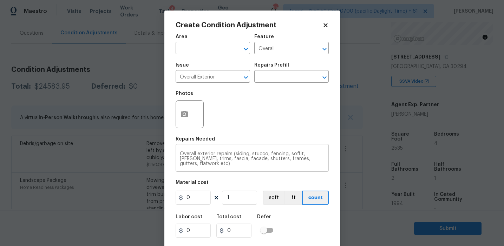
click at [275, 154] on textarea "Overall exterior repairs (siding, stucco, fencing, soffit, eaves, trims, fascia…" at bounding box center [252, 159] width 145 height 15
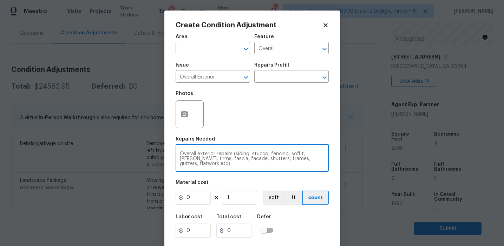
click at [275, 154] on textarea "Overall exterior repairs (siding, stucco, fencing, soffit, eaves, trims, fascia…" at bounding box center [252, 159] width 145 height 15
type textarea "Overall exterior repairs (siding, stucco, soffit, eaves, trims, fascia, facade,…"
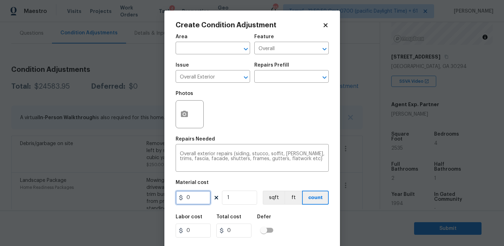
click at [195, 199] on input "0" at bounding box center [193, 198] width 35 height 14
type input "1950"
click at [190, 198] on input "1950" at bounding box center [193, 198] width 35 height 14
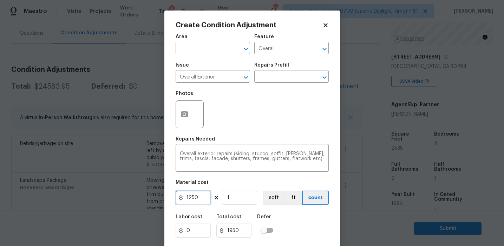
type input "1250"
click at [180, 123] on button "button" at bounding box center [184, 114] width 17 height 27
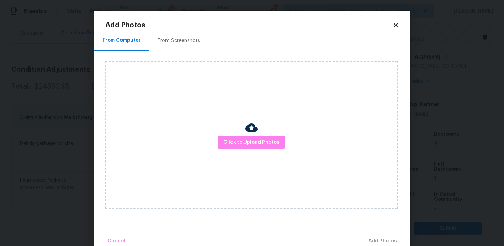
click at [184, 38] on div "From Screenshots" at bounding box center [179, 40] width 42 height 7
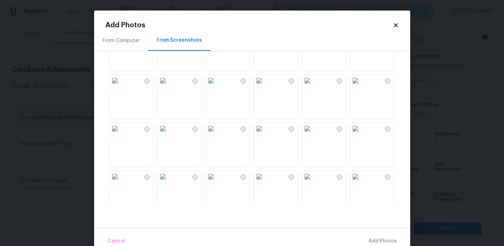
click at [120, 134] on img at bounding box center [114, 128] width 11 height 11
click at [217, 182] on img at bounding box center [210, 176] width 11 height 11
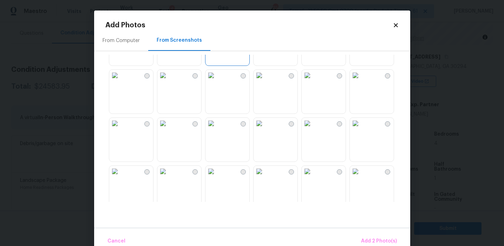
scroll to position [218, 0]
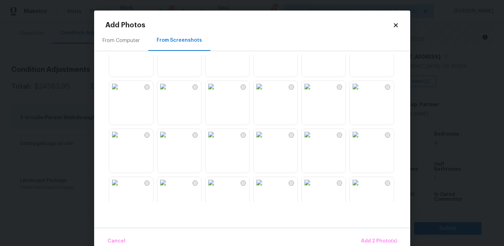
click at [313, 140] on img at bounding box center [307, 134] width 11 height 11
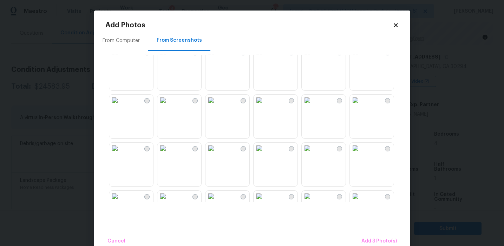
click at [313, 106] on img at bounding box center [307, 100] width 11 height 11
click at [120, 104] on img at bounding box center [114, 98] width 11 height 11
click at [265, 152] on img at bounding box center [258, 146] width 11 height 11
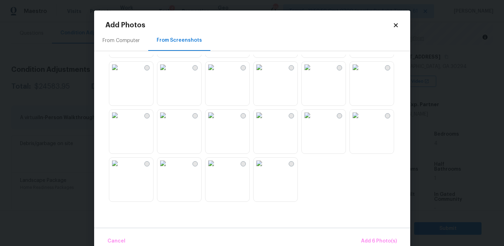
click at [168, 73] on img at bounding box center [162, 67] width 11 height 11
click at [361, 121] on img at bounding box center [355, 115] width 11 height 11
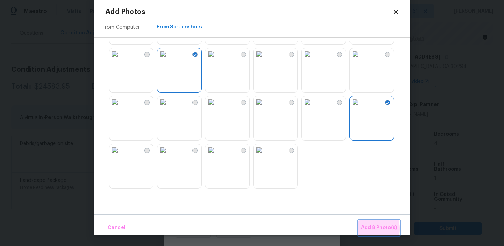
click at [367, 229] on span "Add 8 Photo(s)" at bounding box center [379, 228] width 36 height 9
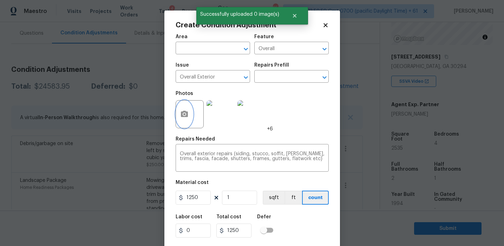
scroll to position [16, 0]
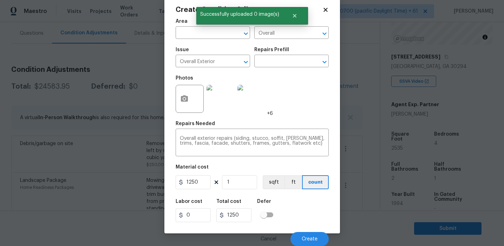
click at [305, 231] on div "Cancel Create" at bounding box center [252, 237] width 153 height 20
click at [305, 237] on span "Create" at bounding box center [310, 239] width 16 height 5
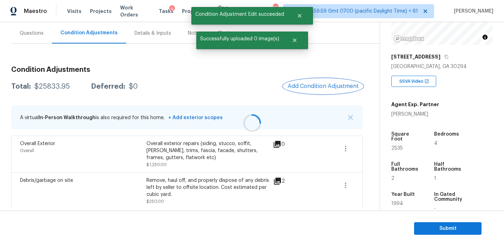
scroll to position [0, 0]
click at [318, 87] on span "Add Condition Adjustment" at bounding box center [322, 86] width 71 height 6
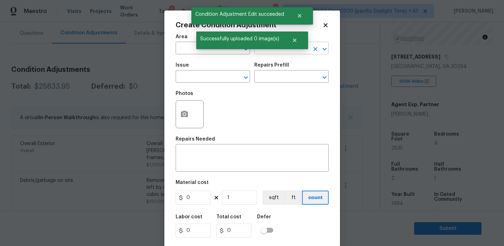
click at [278, 50] on input "text" at bounding box center [281, 49] width 55 height 11
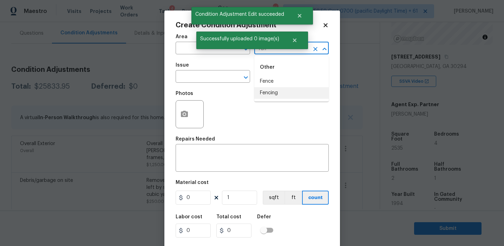
click at [288, 95] on li "Fencing" at bounding box center [291, 93] width 74 height 12
type input "Fencing"
click at [197, 71] on div "Issue" at bounding box center [213, 67] width 74 height 9
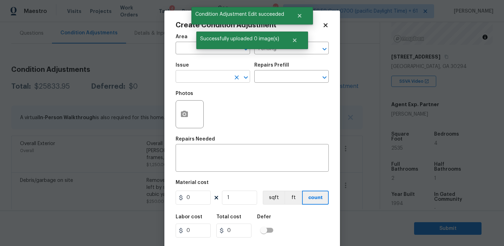
click at [199, 78] on input "text" at bounding box center [203, 77] width 55 height 11
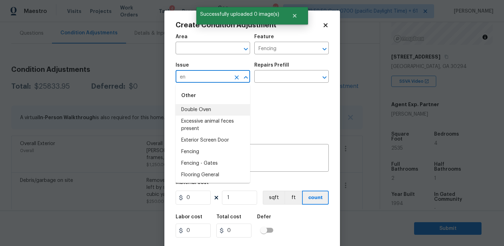
type input "e"
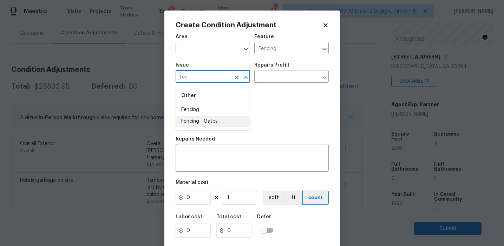
click at [221, 108] on li "Fencing" at bounding box center [213, 110] width 74 height 12
click at [194, 81] on input "Fencing" at bounding box center [203, 77] width 55 height 11
type input "Fencing"
click at [204, 159] on textarea at bounding box center [252, 159] width 145 height 15
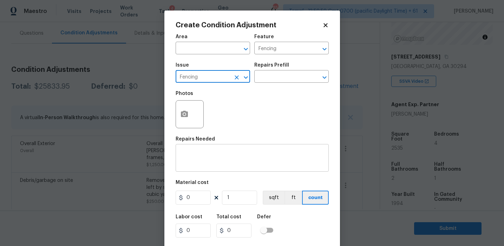
paste textarea "Fencing"
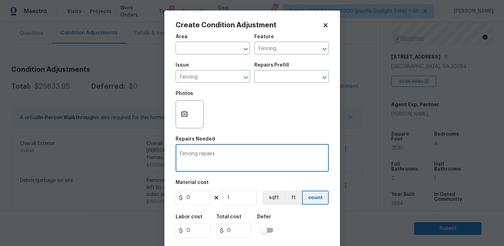
type textarea "Fencing repairs"
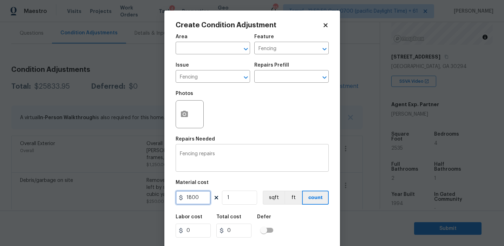
type input "1800"
click at [179, 115] on button "button" at bounding box center [184, 114] width 17 height 27
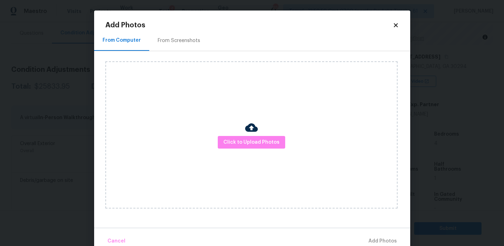
click at [179, 40] on div "From Screenshots" at bounding box center [179, 40] width 42 height 7
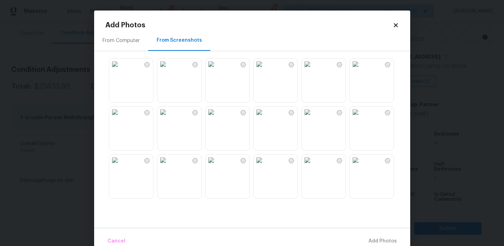
click at [313, 70] on img at bounding box center [307, 64] width 11 height 11
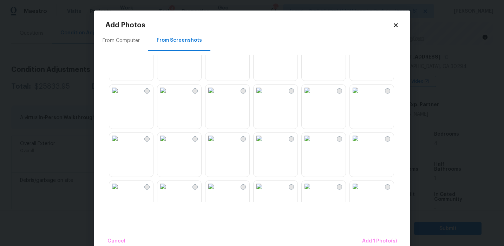
click at [265, 144] on img at bounding box center [258, 138] width 11 height 11
click at [265, 141] on img at bounding box center [258, 139] width 11 height 11
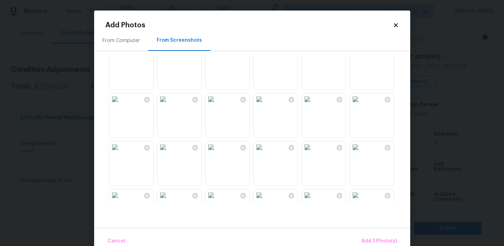
click at [313, 153] on img at bounding box center [307, 147] width 11 height 11
click at [368, 240] on span "Add 4 Photo(s)" at bounding box center [378, 241] width 36 height 9
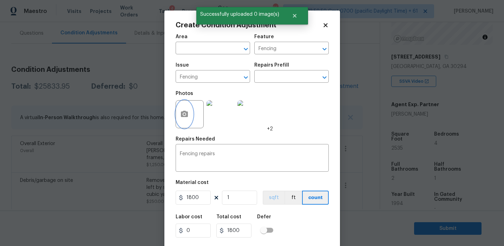
scroll to position [16, 0]
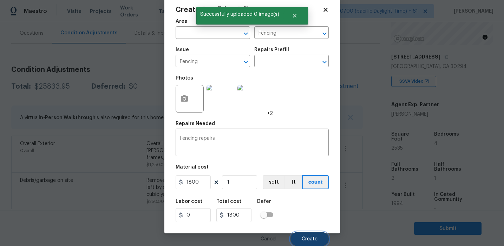
click at [310, 234] on button "Create" at bounding box center [309, 239] width 38 height 14
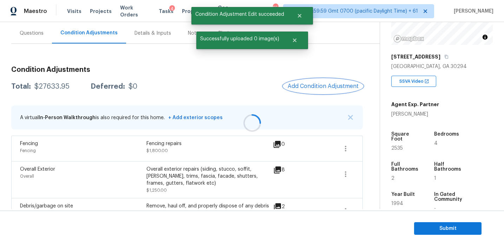
scroll to position [0, 0]
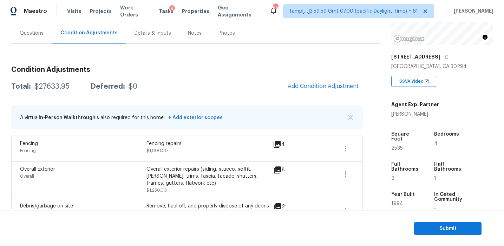
click at [249, 80] on div "Total: $27633.95 Deferred: $0 Add Condition Adjustment" at bounding box center [186, 86] width 351 height 15
click at [303, 86] on span "Add Condition Adjustment" at bounding box center [322, 86] width 71 height 6
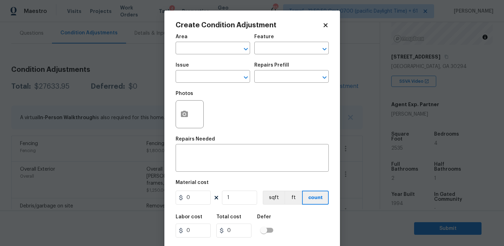
click at [231, 118] on div "Photos" at bounding box center [252, 110] width 153 height 46
click at [181, 116] on icon "button" at bounding box center [184, 114] width 7 height 6
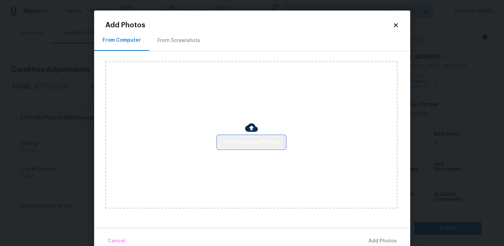
click at [250, 146] on span "Click to Upload Photos" at bounding box center [251, 142] width 56 height 9
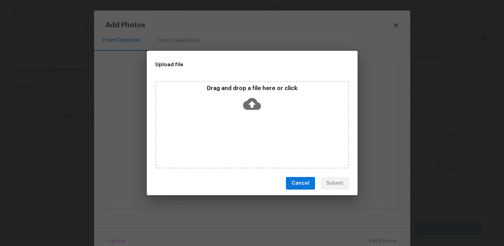
click at [245, 79] on div "Drag and drop a file here or click" at bounding box center [252, 124] width 211 height 93
click at [242, 91] on p "Drag and drop a file here or click" at bounding box center [252, 88] width 192 height 7
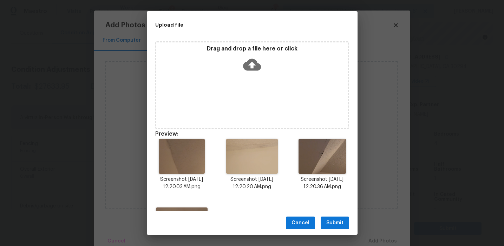
click at [326, 220] on span "Submit" at bounding box center [334, 223] width 17 height 9
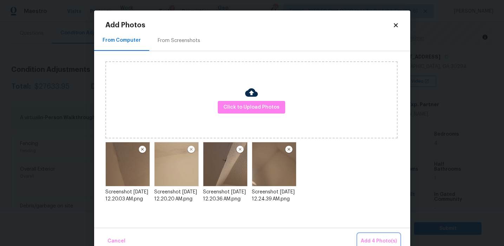
click at [363, 239] on span "Add 4 Photo(s)" at bounding box center [378, 241] width 36 height 9
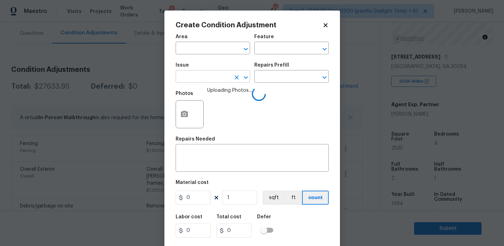
click at [207, 76] on input "text" at bounding box center [203, 77] width 55 height 11
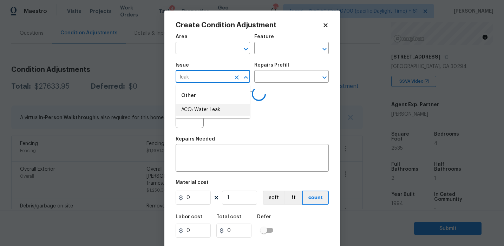
click at [221, 110] on li "ACQ: Water Leak" at bounding box center [213, 110] width 74 height 12
type input "ACQ: Water Leak"
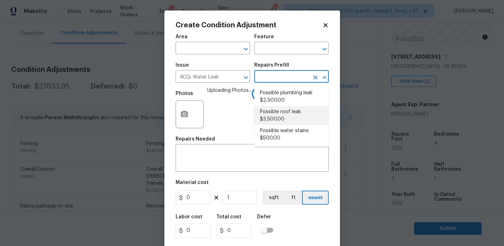
click at [291, 108] on li "Possible roof leak $3,500.00" at bounding box center [291, 115] width 74 height 19
type input "Acquisition"
type textarea "Acquisition Scope: Possible roof leak"
type input "3500"
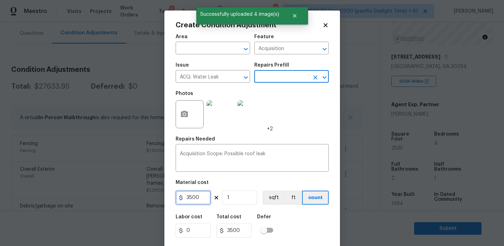
click at [190, 196] on input "3500" at bounding box center [193, 198] width 35 height 14
type input "2500"
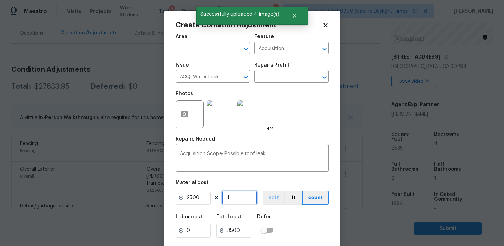
type input "2500"
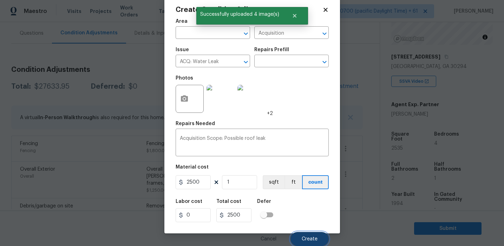
click at [300, 236] on button "Create" at bounding box center [309, 239] width 38 height 14
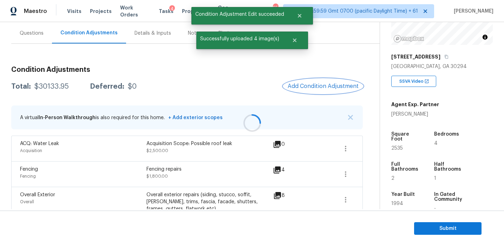
scroll to position [0, 0]
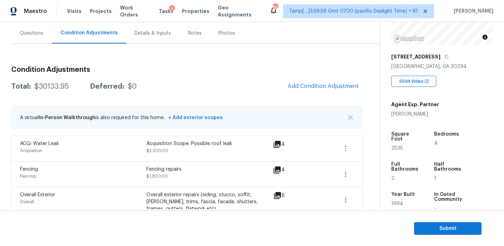
click at [263, 91] on div "Total: $30133.95 Deferred: $0 Add Condition Adjustment" at bounding box center [186, 86] width 351 height 15
click at [307, 82] on button "Add Condition Adjustment" at bounding box center [322, 86] width 79 height 15
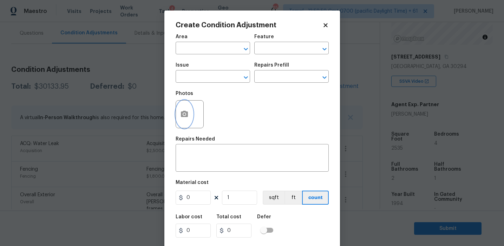
click at [186, 123] on button "button" at bounding box center [184, 114] width 17 height 27
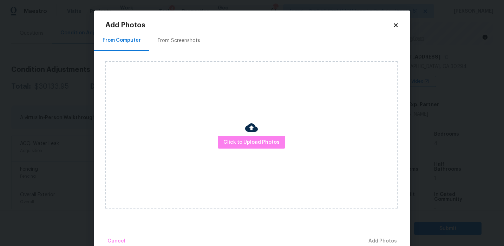
click at [235, 135] on div "Click to Upload Photos" at bounding box center [251, 134] width 292 height 147
click at [229, 139] on span "Click to Upload Photos" at bounding box center [251, 142] width 56 height 9
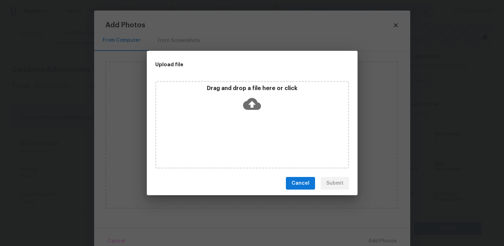
click at [231, 101] on div "Drag and drop a file here or click" at bounding box center [252, 100] width 192 height 30
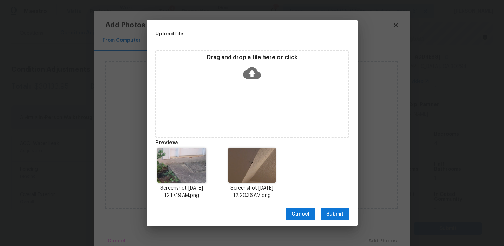
click at [333, 213] on span "Submit" at bounding box center [334, 214] width 17 height 9
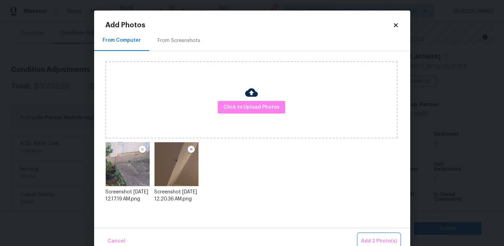
click at [366, 239] on span "Add 2 Photo(s)" at bounding box center [379, 241] width 36 height 9
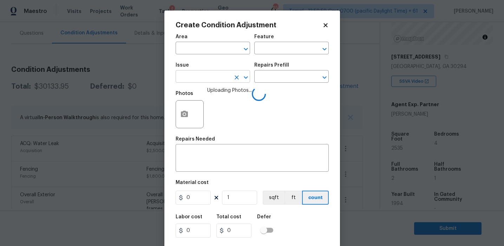
click at [209, 77] on input "text" at bounding box center [203, 77] width 55 height 11
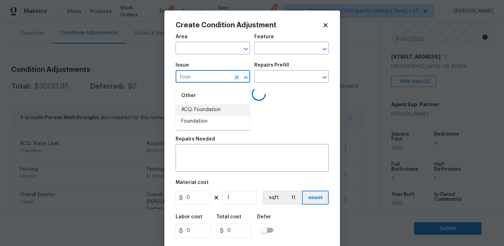
click at [220, 107] on li "ACQ: Foundation" at bounding box center [213, 110] width 74 height 12
type input "ACQ: Foundation"
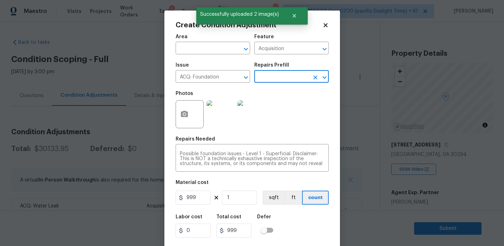
scroll to position [88, 0]
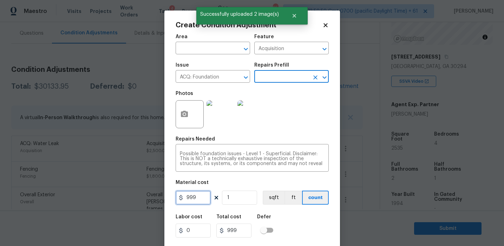
click at [197, 199] on input "999" at bounding box center [193, 198] width 35 height 14
type input "1000"
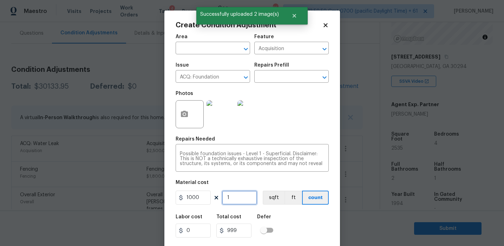
type input "1000"
type input "5"
type input "5000"
type input "5"
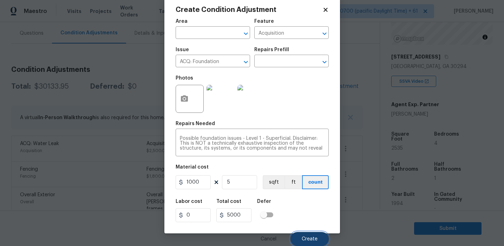
click at [309, 236] on button "Create" at bounding box center [309, 239] width 38 height 14
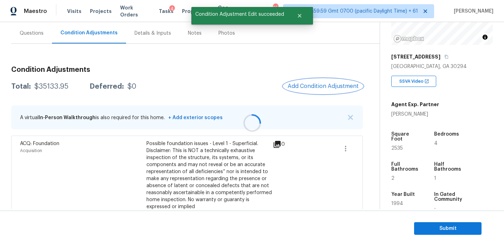
scroll to position [0, 0]
click at [259, 85] on div "Total: $35133.95 Deferred: $0 Add Condition Adjustment" at bounding box center [186, 86] width 351 height 15
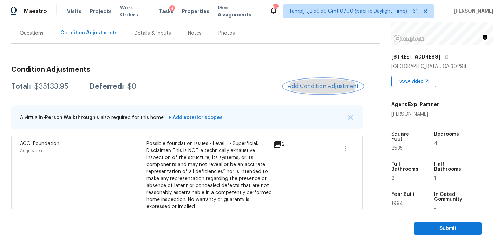
click at [295, 86] on span "Add Condition Adjustment" at bounding box center [322, 86] width 71 height 6
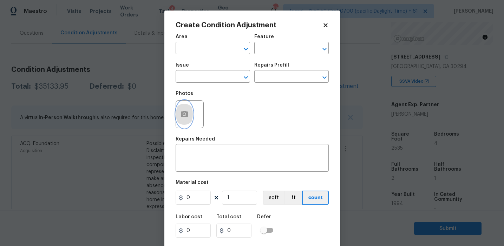
click at [184, 122] on button "button" at bounding box center [184, 114] width 17 height 27
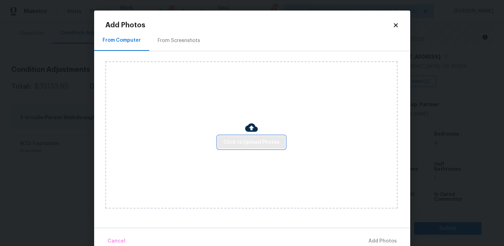
click at [249, 143] on span "Click to Upload Photos" at bounding box center [251, 142] width 56 height 9
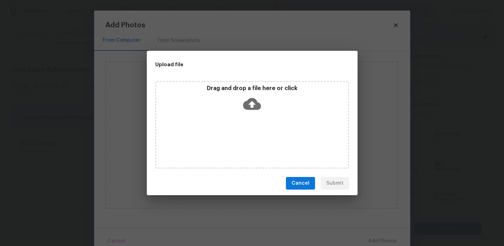
click at [252, 101] on icon at bounding box center [252, 104] width 18 height 18
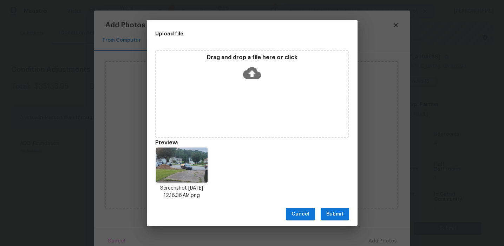
click at [330, 211] on span "Submit" at bounding box center [334, 214] width 17 height 9
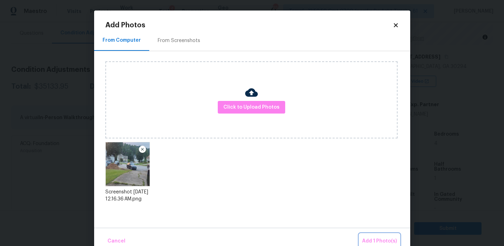
click at [368, 238] on span "Add 1 Photo(s)" at bounding box center [379, 241] width 35 height 9
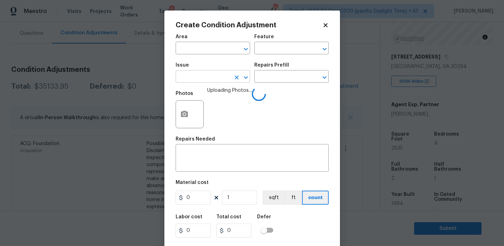
click at [208, 81] on input "text" at bounding box center [203, 77] width 55 height 11
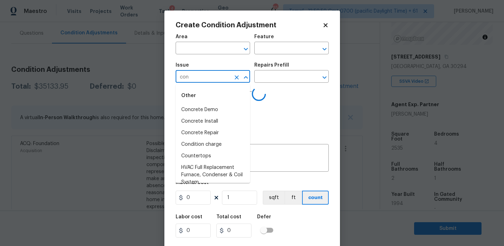
type input "conc"
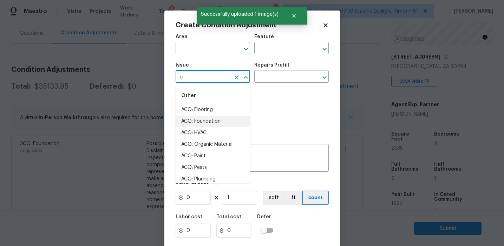
type input "co"
type input "n"
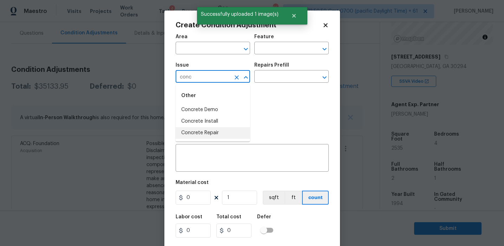
click at [223, 134] on li "Concrete Repair" at bounding box center [213, 133] width 74 height 12
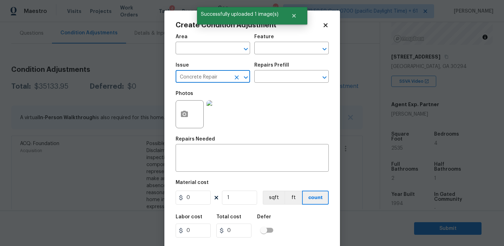
type input "Concrete Repair"
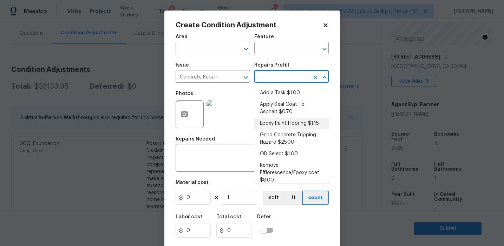
click at [293, 121] on li "Epoxy Paint Flooring $1.15" at bounding box center [291, 124] width 74 height 12
type input "Flatwork"
type textarea "Mask, scrape and prep flooring for new coat of epoxy paint."
type input "1.15"
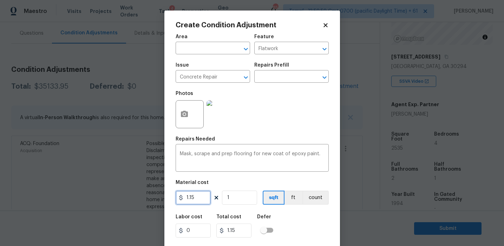
click at [199, 203] on input "1.15" at bounding box center [193, 198] width 35 height 14
type input "800"
click at [305, 192] on button "count" at bounding box center [315, 198] width 26 height 14
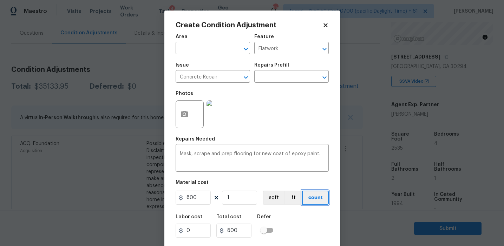
scroll to position [16, 0]
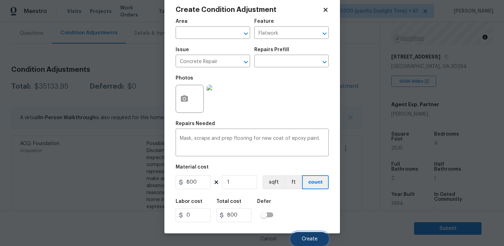
click at [305, 237] on span "Create" at bounding box center [310, 239] width 16 height 5
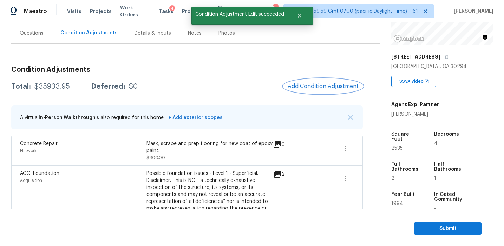
scroll to position [0, 0]
click at [318, 87] on span "Add Condition Adjustment" at bounding box center [322, 86] width 71 height 6
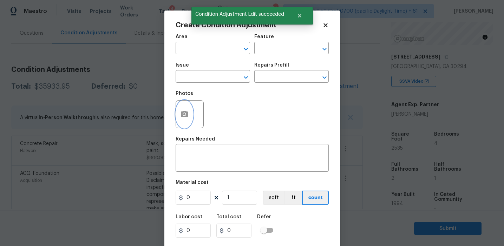
click at [189, 121] on button "button" at bounding box center [184, 114] width 17 height 27
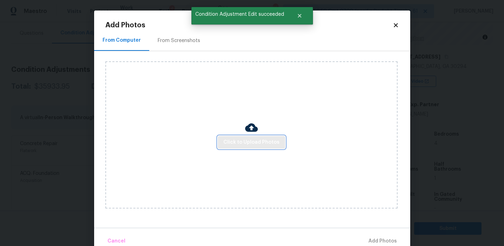
click at [243, 141] on span "Click to Upload Photos" at bounding box center [251, 142] width 56 height 9
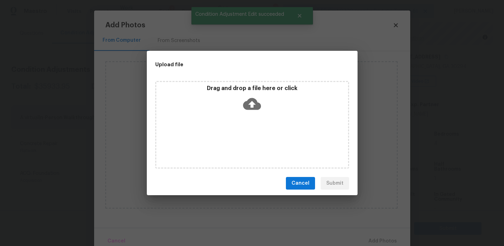
click at [244, 98] on icon at bounding box center [252, 104] width 18 height 18
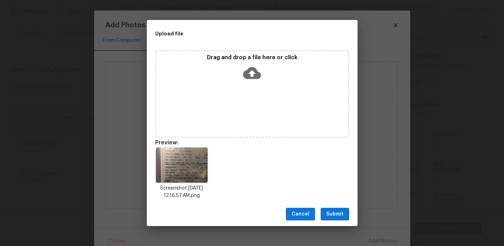
click at [335, 216] on span "Submit" at bounding box center [334, 214] width 17 height 9
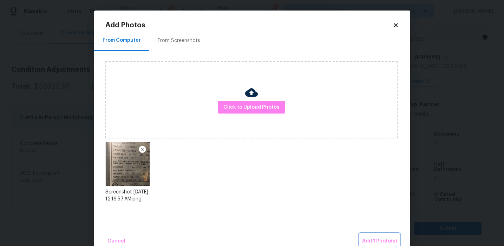
click at [380, 239] on span "Add 1 Photo(s)" at bounding box center [379, 241] width 35 height 9
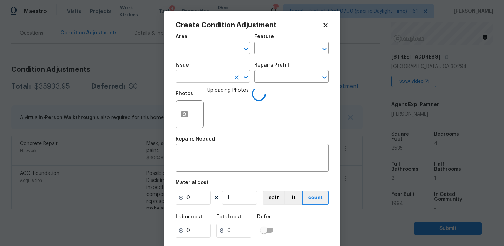
click at [203, 80] on input "text" at bounding box center [203, 77] width 55 height 11
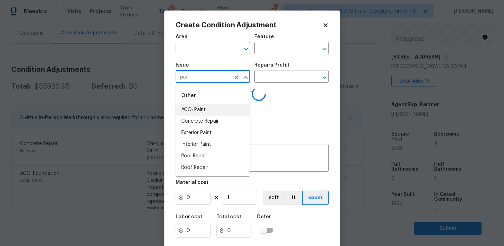
click at [213, 109] on li "ACQ: Paint" at bounding box center [213, 110] width 74 height 12
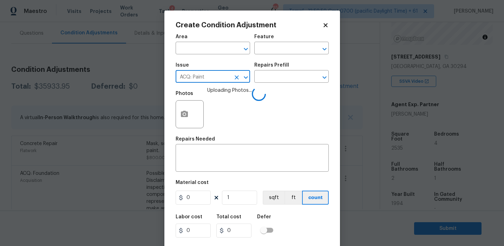
type input "ACQ: Paint"
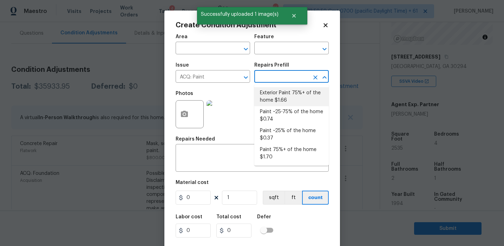
click at [283, 95] on li "Exterior Paint 75%+ of the home $1.66" at bounding box center [291, 96] width 74 height 19
type input "Acquisition"
type textarea "Acquisition Scope: 75%+ of the home exterior will likely require paint"
type input "1.66"
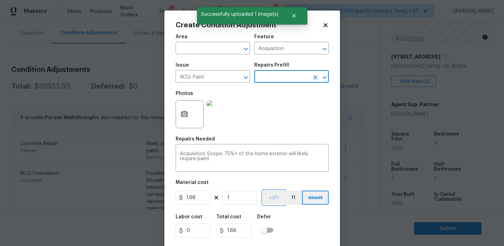
click at [270, 196] on button "sqft" at bounding box center [274, 198] width 22 height 14
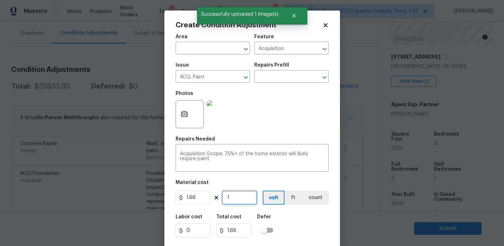
click at [249, 199] on input "1" at bounding box center [239, 198] width 35 height 14
type input "0"
type input "2"
type input "3.32"
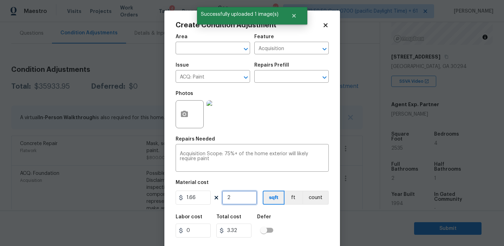
type input "25"
type input "41.5"
type input "253"
type input "419.98"
type input "2535"
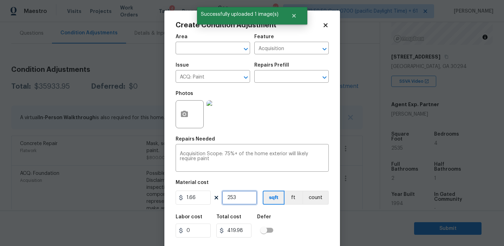
type input "4208.1"
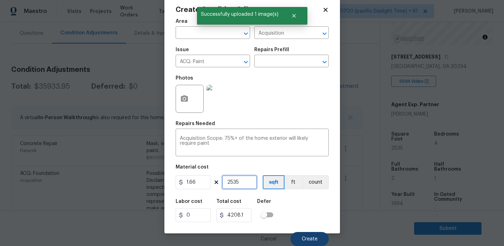
type input "2535"
click at [302, 239] on span "Create" at bounding box center [310, 239] width 16 height 5
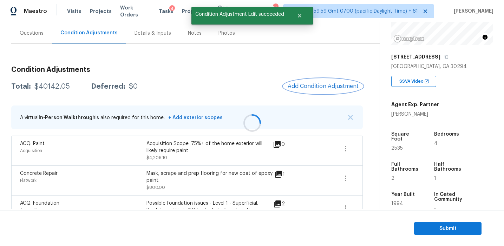
scroll to position [0, 0]
click at [301, 84] on span "Add Condition Adjustment" at bounding box center [322, 86] width 71 height 6
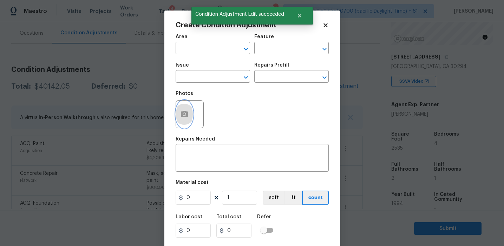
click at [185, 117] on icon "button" at bounding box center [184, 114] width 7 height 6
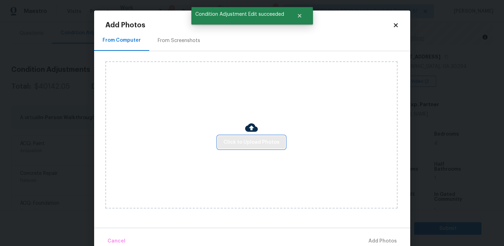
click at [239, 141] on span "Click to Upload Photos" at bounding box center [251, 142] width 56 height 9
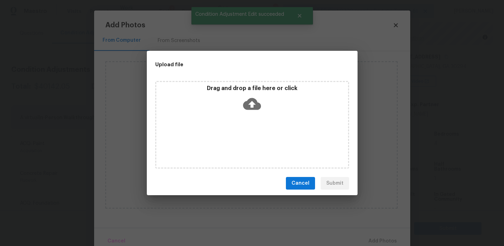
click at [239, 91] on p "Drag and drop a file here or click" at bounding box center [252, 88] width 192 height 7
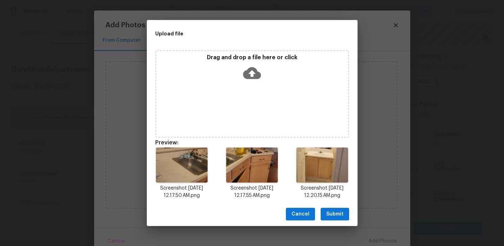
click at [333, 207] on div "Cancel Submit" at bounding box center [252, 215] width 211 height 24
click at [339, 215] on span "Submit" at bounding box center [334, 214] width 17 height 9
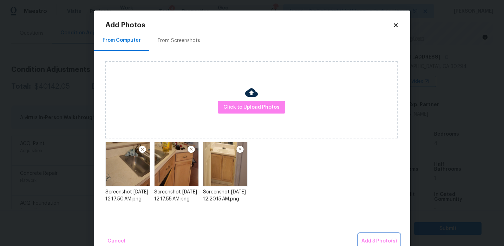
click at [374, 236] on button "Add 3 Photo(s)" at bounding box center [378, 241] width 41 height 15
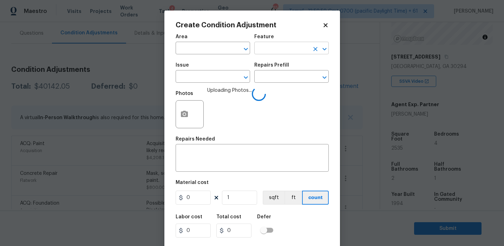
click at [278, 52] on input "text" at bounding box center [281, 49] width 55 height 11
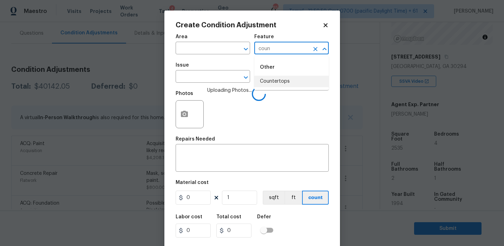
click at [267, 80] on li "Countertops" at bounding box center [291, 82] width 74 height 12
type input "Countertops"
click at [198, 79] on input "text" at bounding box center [203, 77] width 55 height 11
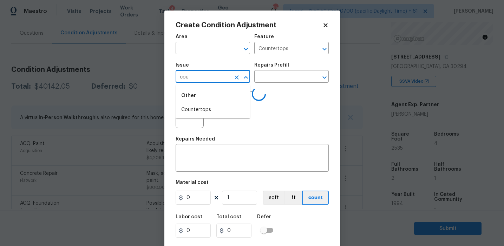
type input "coun"
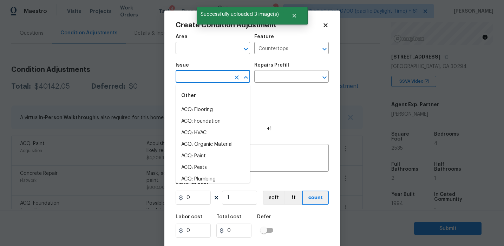
click at [202, 115] on li "ACQ: Flooring" at bounding box center [213, 110] width 74 height 12
type input "ACQ: Flooring"
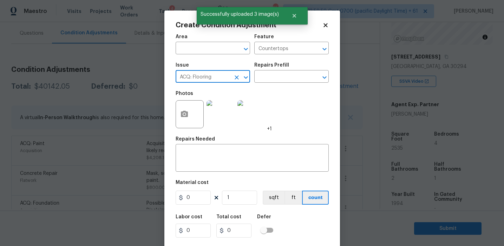
click at [234, 76] on icon "Clear" at bounding box center [236, 77] width 4 height 4
click at [216, 108] on li "Countertops" at bounding box center [213, 110] width 74 height 12
click at [203, 78] on input "Countertops" at bounding box center [203, 77] width 55 height 11
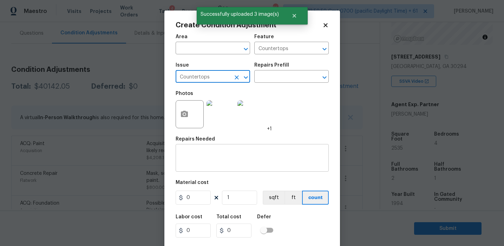
type input "Countertops"
click at [202, 150] on div "x ​" at bounding box center [252, 159] width 153 height 26
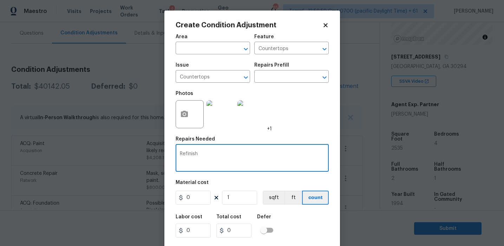
paste textarea "Countertops"
type textarea "Refinish Countertops"
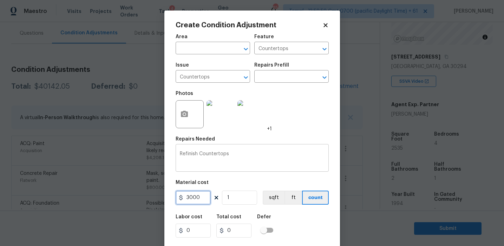
type input "3000"
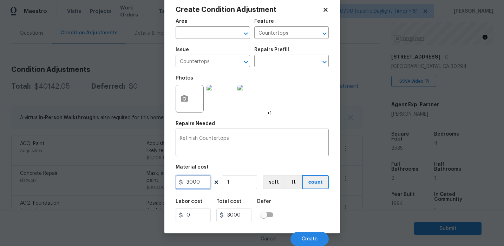
click at [192, 184] on input "3000" at bounding box center [193, 183] width 35 height 14
type input "1500"
click at [306, 240] on span "Create" at bounding box center [310, 239] width 16 height 5
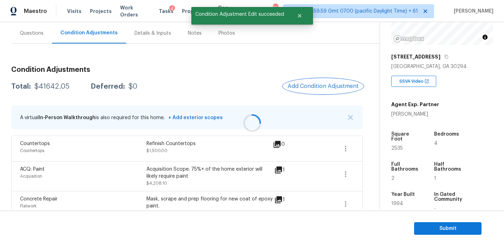
scroll to position [0, 0]
click at [308, 88] on span "Add Condition Adjustment" at bounding box center [322, 86] width 71 height 6
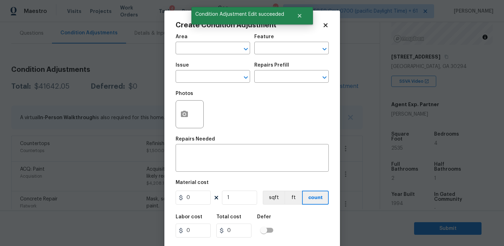
click at [204, 107] on div at bounding box center [190, 114] width 29 height 28
click at [187, 114] on icon "button" at bounding box center [184, 114] width 7 height 6
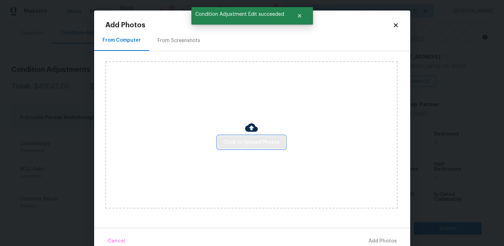
click at [254, 148] on button "Click to Upload Photos" at bounding box center [251, 142] width 67 height 13
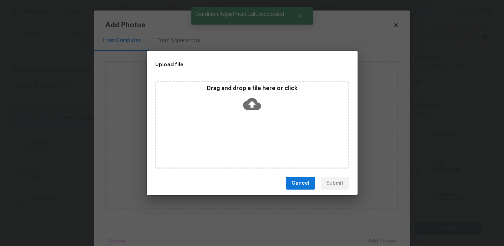
click at [254, 93] on div "Drag and drop a file here or click" at bounding box center [252, 100] width 192 height 30
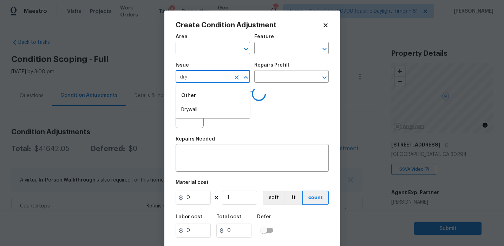
scroll to position [88, 0]
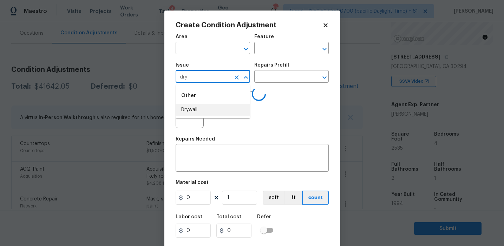
click at [200, 108] on li "Drywall" at bounding box center [213, 110] width 74 height 12
type input "Drywall"
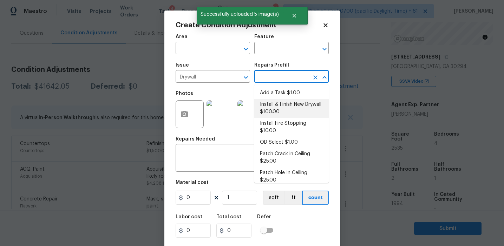
click at [283, 106] on li "Install & Finish New Drywall $100.00" at bounding box center [291, 108] width 74 height 19
type input "Walls and Ceiling"
type input "100"
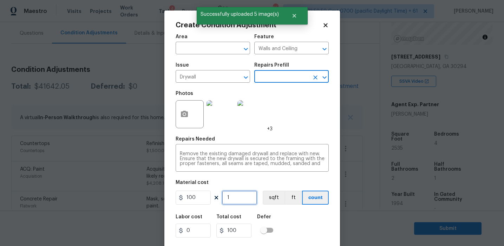
click at [237, 201] on input "1" at bounding box center [239, 198] width 35 height 14
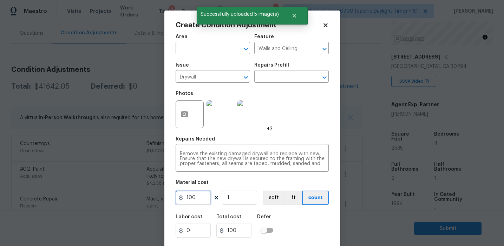
click at [195, 201] on input "100" at bounding box center [193, 198] width 35 height 14
type input "700"
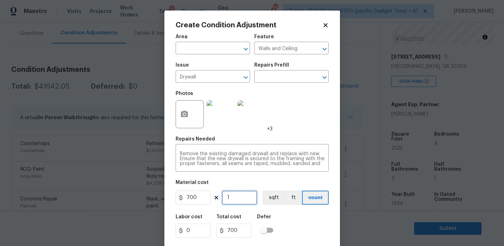
scroll to position [16, 0]
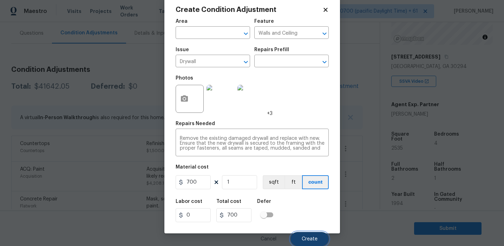
click at [307, 233] on button "Create" at bounding box center [309, 239] width 38 height 14
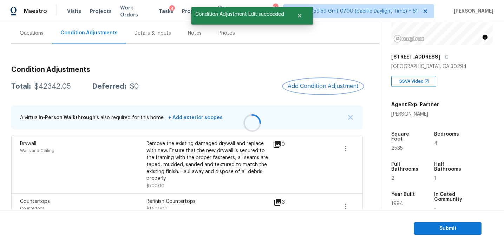
scroll to position [0, 0]
click at [314, 87] on div at bounding box center [252, 123] width 504 height 246
click at [314, 87] on span "Add Condition Adjustment" at bounding box center [322, 86] width 71 height 6
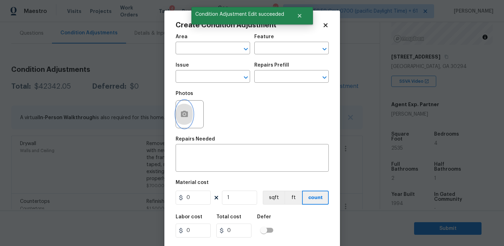
click at [188, 117] on button "button" at bounding box center [184, 114] width 17 height 27
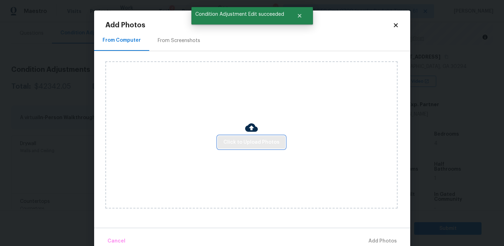
click at [244, 137] on button "Click to Upload Photos" at bounding box center [251, 142] width 67 height 13
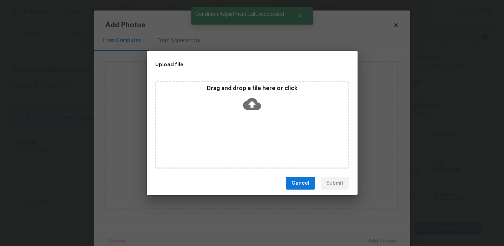
click at [246, 96] on icon at bounding box center [252, 104] width 18 height 18
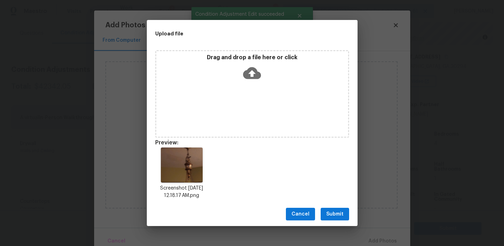
click at [337, 215] on span "Submit" at bounding box center [334, 214] width 17 height 9
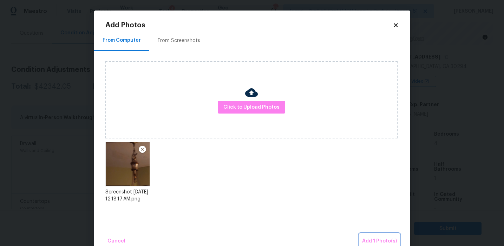
click at [378, 239] on span "Add 1 Photo(s)" at bounding box center [379, 241] width 35 height 9
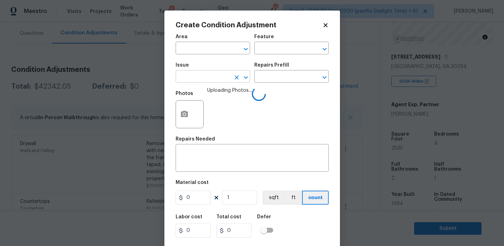
click at [213, 75] on input "text" at bounding box center [203, 77] width 55 height 11
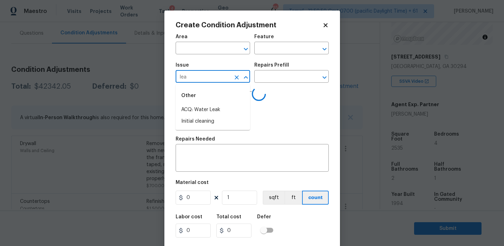
type input "leak"
click at [219, 109] on li "ACQ: Water Leak" at bounding box center [213, 110] width 74 height 12
type input "ACQ: Flooring"
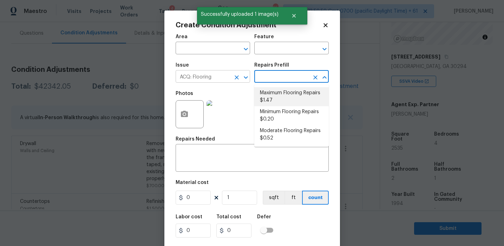
click at [237, 78] on icon "Clear" at bounding box center [236, 77] width 4 height 4
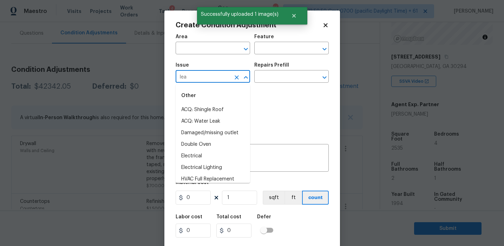
type input "leak"
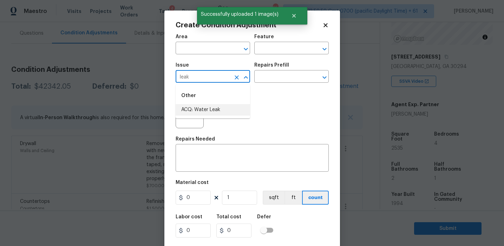
click at [218, 108] on li "ACQ: Water Leak" at bounding box center [213, 110] width 74 height 12
type input "ACQ: Water Leak"
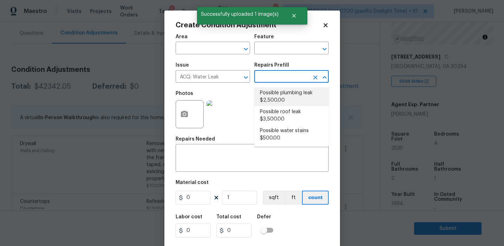
click at [277, 95] on li "Possible plumbing leak $2,500.00" at bounding box center [291, 96] width 74 height 19
type input "Acquisition"
type textarea "Acquisition Scope: Possible plumbing leak"
type input "2500"
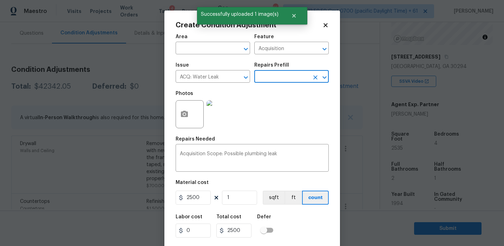
scroll to position [16, 0]
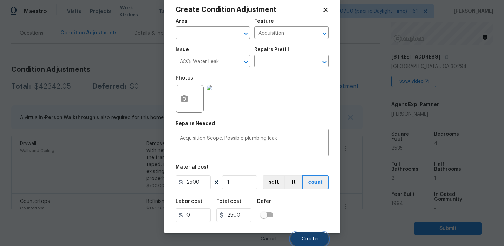
click at [301, 236] on button "Create" at bounding box center [309, 239] width 38 height 14
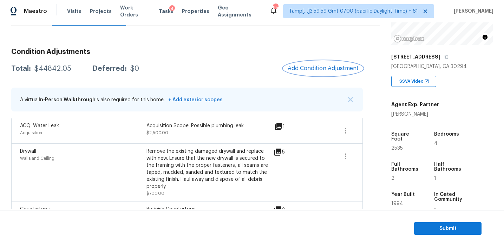
scroll to position [64, 0]
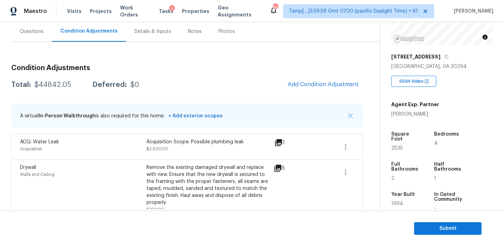
click at [300, 87] on span "Add Condition Adjustment" at bounding box center [322, 84] width 71 height 6
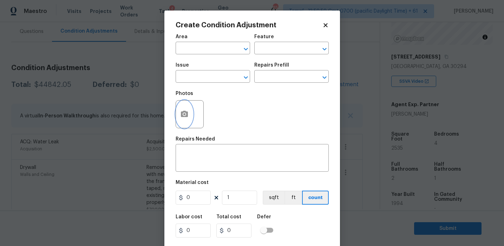
click at [180, 119] on button "button" at bounding box center [184, 114] width 17 height 27
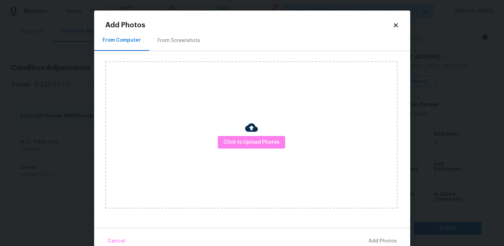
click at [240, 135] on div "Click to Upload Photos" at bounding box center [251, 134] width 292 height 147
click at [237, 138] on button "Click to Upload Photos" at bounding box center [251, 142] width 67 height 13
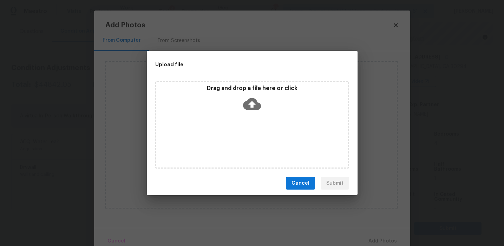
click at [237, 99] on div "Drag and drop a file here or click" at bounding box center [252, 100] width 192 height 30
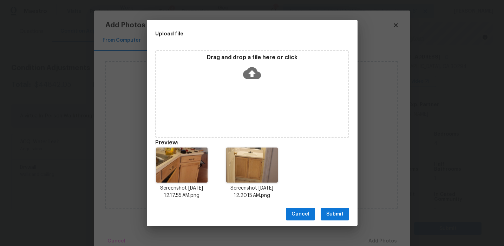
click at [339, 211] on span "Submit" at bounding box center [334, 214] width 17 height 9
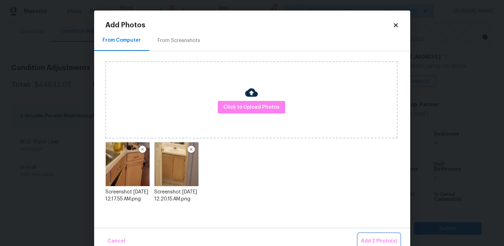
click at [379, 239] on span "Add 2 Photo(s)" at bounding box center [379, 241] width 36 height 9
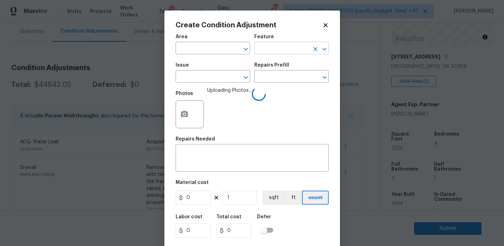
click at [277, 48] on input "text" at bounding box center [281, 49] width 55 height 11
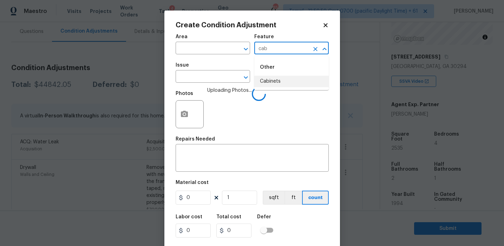
click at [273, 80] on li "Cabinets" at bounding box center [291, 82] width 74 height 12
type input "Cabinets"
click at [207, 81] on input "text" at bounding box center [203, 77] width 55 height 11
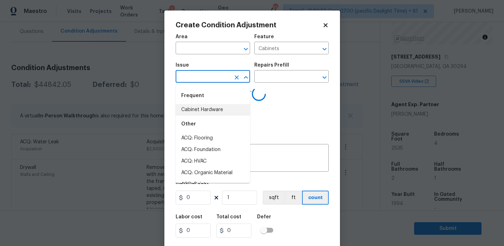
click at [211, 112] on li "Cabinet Hardware" at bounding box center [213, 110] width 74 height 12
type input "Cabinet Hardware"
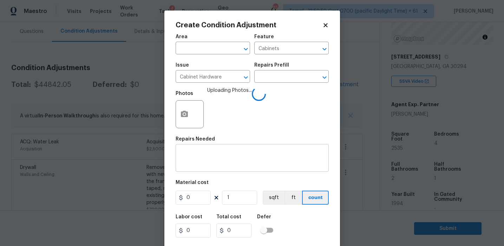
click at [213, 150] on div "x ​" at bounding box center [252, 159] width 153 height 26
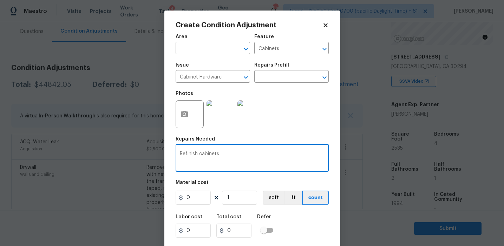
type textarea "Refinish cabinets"
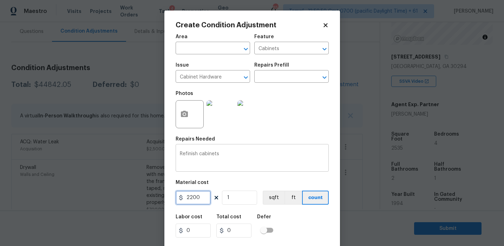
type input "2200"
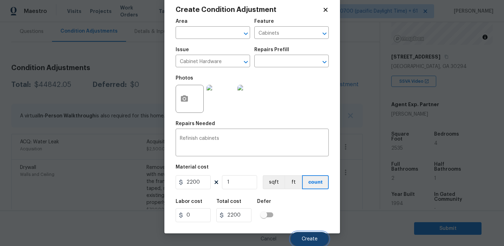
click at [300, 236] on button "Create" at bounding box center [309, 239] width 38 height 14
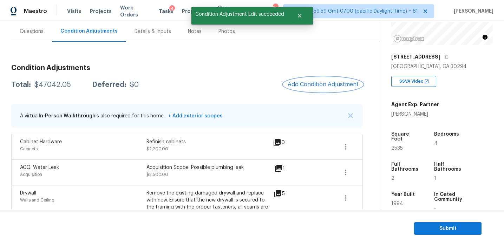
scroll to position [0, 0]
click at [304, 85] on span "Add Condition Adjustment" at bounding box center [322, 84] width 71 height 6
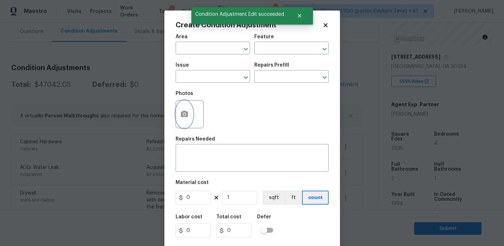
click at [184, 121] on button "button" at bounding box center [184, 114] width 17 height 27
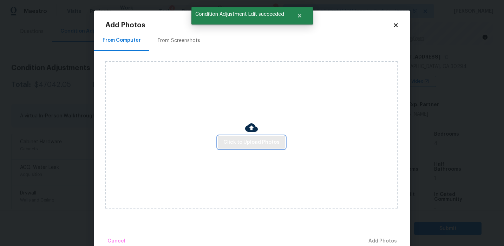
click at [229, 144] on span "Click to Upload Photos" at bounding box center [251, 142] width 56 height 9
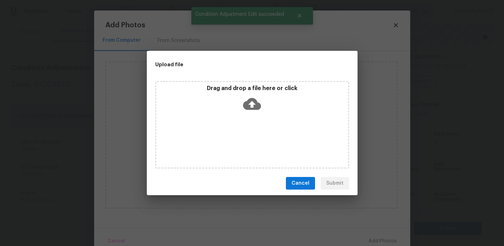
click at [237, 86] on p "Drag and drop a file here or click" at bounding box center [252, 88] width 192 height 7
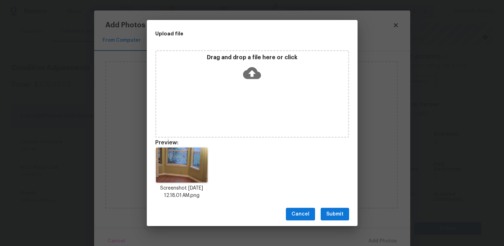
click at [332, 212] on span "Submit" at bounding box center [334, 214] width 17 height 9
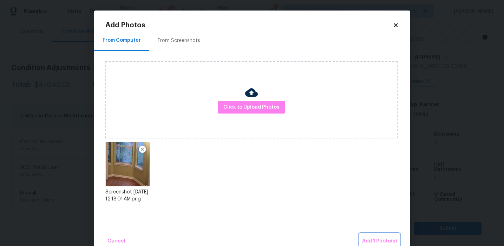
click at [379, 239] on span "Add 1 Photo(s)" at bounding box center [379, 241] width 35 height 9
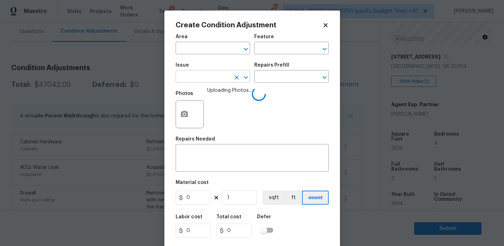
click at [198, 79] on input "text" at bounding box center [203, 77] width 55 height 11
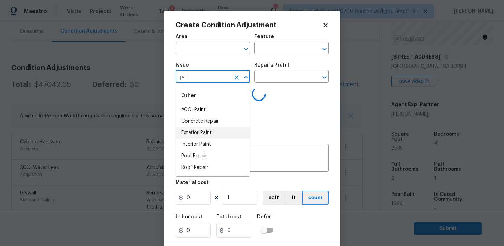
click at [210, 143] on li "Interior Paint" at bounding box center [213, 145] width 74 height 12
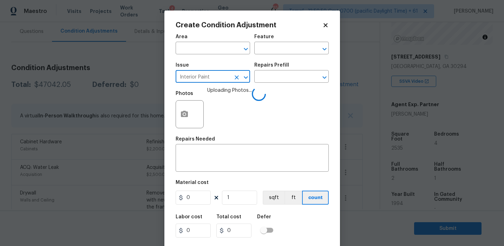
type input "Interior Paint"
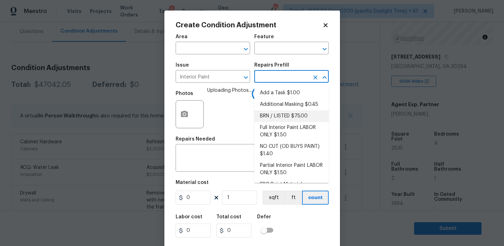
scroll to position [29, 0]
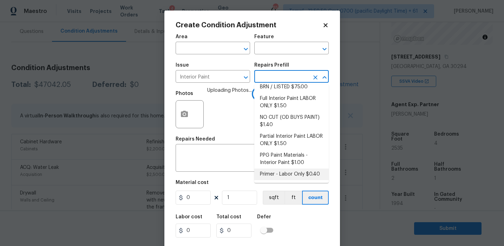
click at [279, 175] on li "Primer - Labor Only $0.40" at bounding box center [291, 175] width 74 height 12
type input "Overall Paint"
type textarea "Interior primer - PRIMER PROVIDED BY OPENDOOR - All nails, screws, drywall anch…"
type input "0.4"
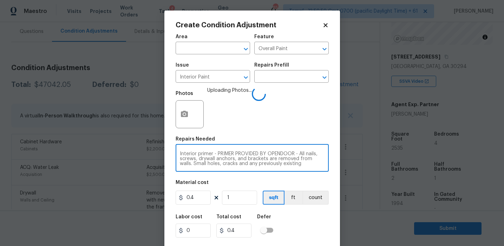
scroll to position [15, 0]
drag, startPoint x: 214, startPoint y: 156, endPoint x: 315, endPoint y: 172, distance: 102.5
click at [315, 172] on div "Area ​ Feature Overall Paint ​ Issue Interior Paint ​ Repairs Prefill ​ Photos …" at bounding box center [252, 146] width 153 height 232
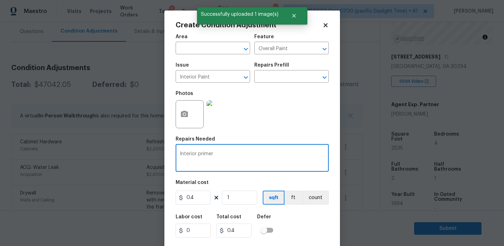
type textarea "Interior primer"
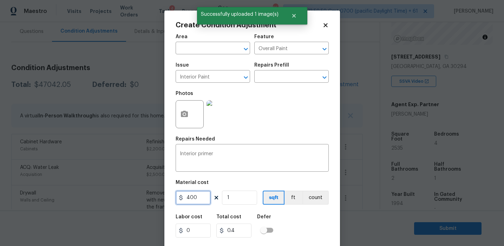
type input "400"
click at [325, 192] on button "count" at bounding box center [315, 198] width 26 height 14
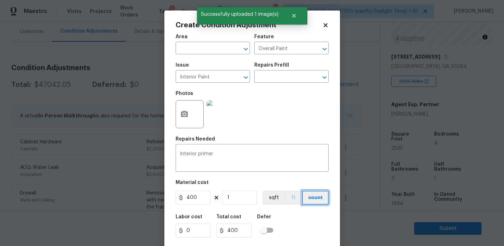
scroll to position [16, 0]
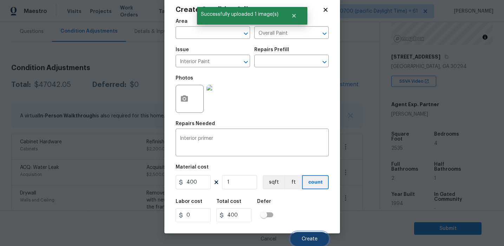
click at [308, 235] on button "Create" at bounding box center [309, 239] width 38 height 14
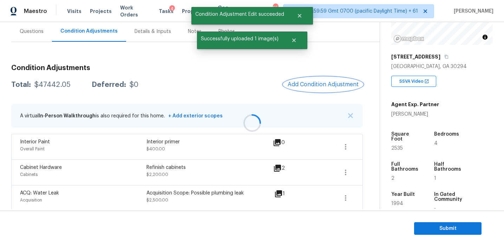
scroll to position [0, 0]
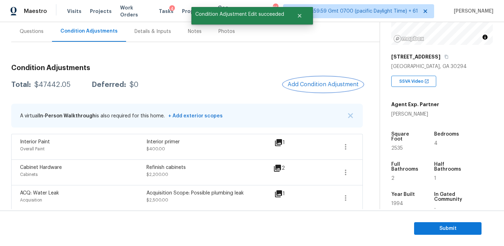
click at [307, 84] on span "Add Condition Adjustment" at bounding box center [322, 84] width 71 height 6
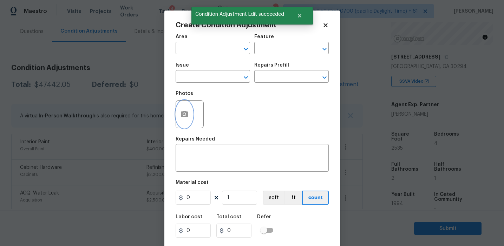
click at [181, 117] on icon "button" at bounding box center [184, 114] width 7 height 6
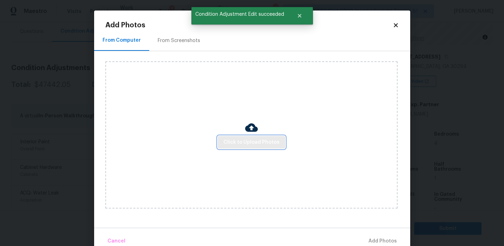
click at [233, 139] on span "Click to Upload Photos" at bounding box center [251, 142] width 56 height 9
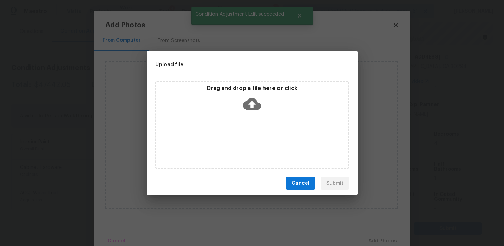
click at [230, 88] on p "Drag and drop a file here or click" at bounding box center [252, 88] width 192 height 7
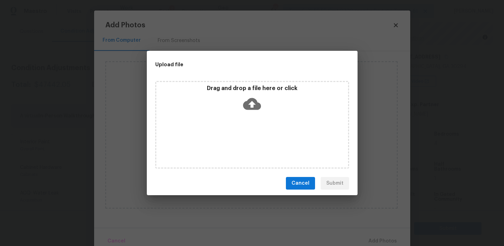
click at [288, 180] on button "Cancel" at bounding box center [300, 183] width 29 height 13
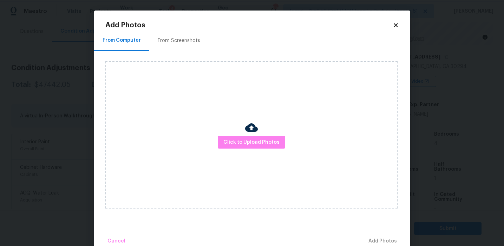
click at [78, 83] on body "Maestro Visits Projects Work Orders Tasks 4 Properties Geo Assignments 857 Tamp…" at bounding box center [252, 123] width 504 height 246
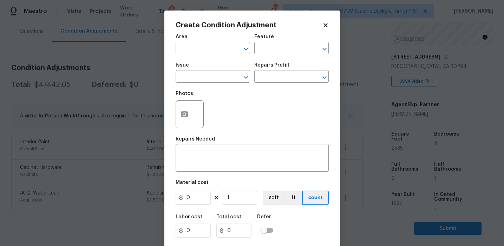
click at [210, 98] on div "Photos" at bounding box center [252, 110] width 153 height 46
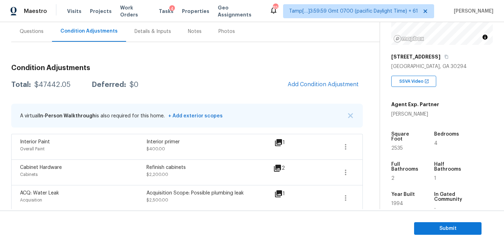
click at [136, 115] on body "Maestro Visits Projects Work Orders Tasks 4 Properties Geo Assignments 857 Tamp…" at bounding box center [252, 123] width 504 height 246
click at [302, 83] on span "Add Condition Adjustment" at bounding box center [322, 84] width 71 height 6
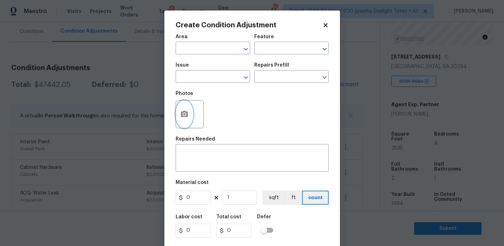
click at [179, 119] on button "button" at bounding box center [184, 114] width 17 height 27
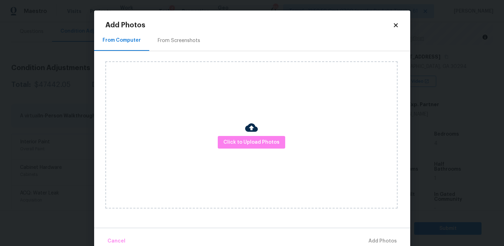
click at [187, 39] on div "From Screenshots" at bounding box center [179, 40] width 42 height 7
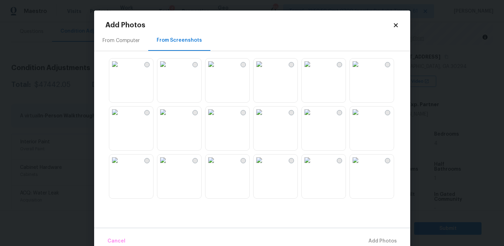
click at [217, 118] on img at bounding box center [210, 112] width 11 height 11
click at [265, 118] on img at bounding box center [258, 112] width 11 height 11
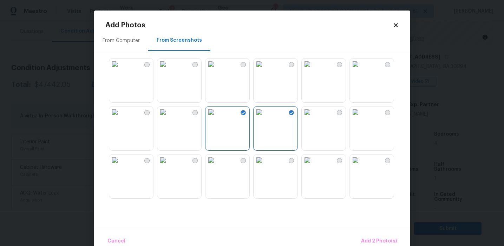
click at [313, 118] on img at bounding box center [307, 112] width 11 height 11
click at [313, 166] on img at bounding box center [307, 160] width 11 height 11
click at [361, 166] on img at bounding box center [355, 160] width 11 height 11
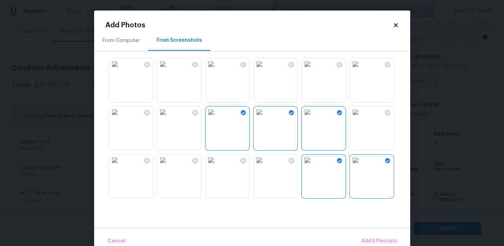
click at [313, 166] on img at bounding box center [307, 160] width 11 height 11
click at [217, 166] on img at bounding box center [210, 160] width 11 height 11
click at [168, 166] on img at bounding box center [162, 160] width 11 height 11
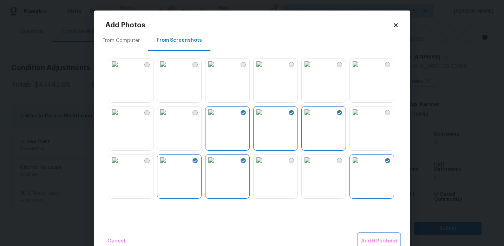
click at [377, 241] on span "Add 6 Photo(s)" at bounding box center [379, 241] width 36 height 9
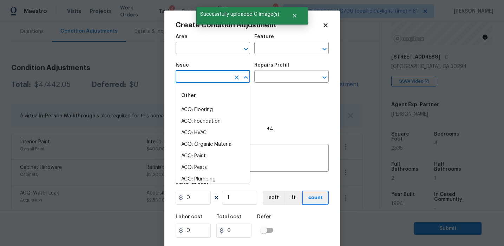
click at [212, 81] on input "text" at bounding box center [203, 77] width 55 height 11
click at [211, 110] on li "ACQ: Paint" at bounding box center [213, 110] width 74 height 12
type input "ACQ: Paint"
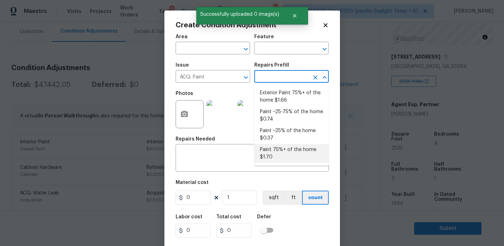
click at [277, 152] on li "Paint 75%+ of the home $1.70" at bounding box center [291, 153] width 74 height 19
type input "Acquisition"
type textarea "Acquisition Scope: 75%+ of the home will likely require interior paint"
type input "1.7"
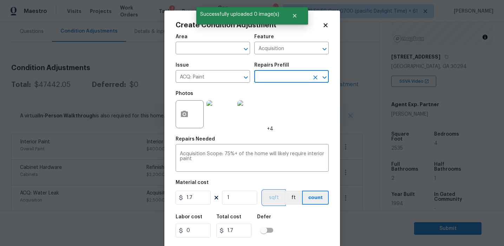
click at [269, 194] on button "sqft" at bounding box center [274, 198] width 22 height 14
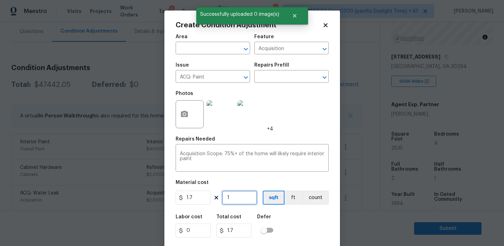
click at [245, 198] on input "1" at bounding box center [239, 198] width 35 height 14
type input "0"
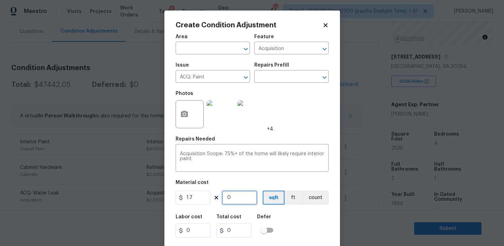
type input "5"
type input "8.5"
type input "0"
type input "2"
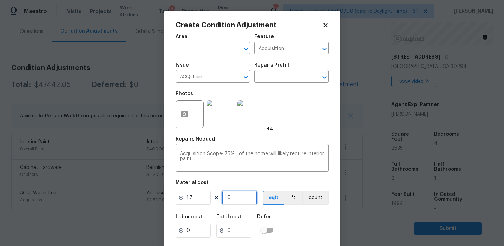
type input "3.4"
type input "25"
type input "42.5"
type input "253"
type input "430.1"
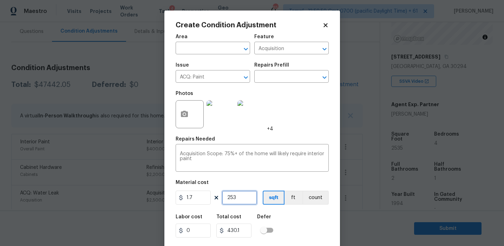
type input "2535"
type input "4309.5"
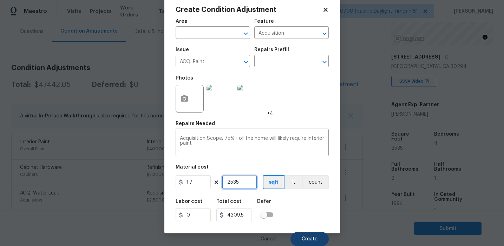
type input "2535"
click at [304, 237] on span "Create" at bounding box center [310, 239] width 16 height 5
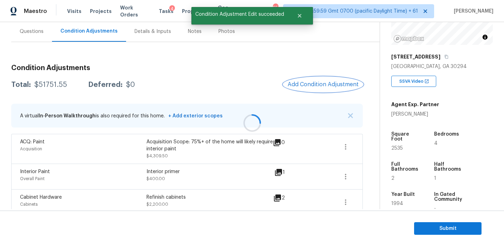
scroll to position [0, 0]
click at [303, 80] on button "Add Condition Adjustment" at bounding box center [322, 84] width 79 height 15
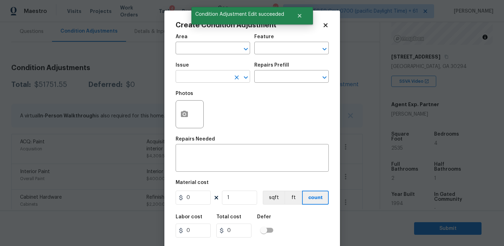
click at [203, 77] on input "text" at bounding box center [203, 77] width 55 height 11
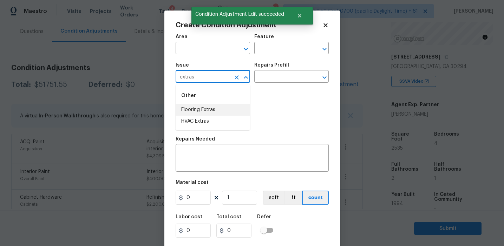
click at [211, 111] on li "Flooring Extras" at bounding box center [213, 110] width 74 height 12
type input "Flooring Extras"
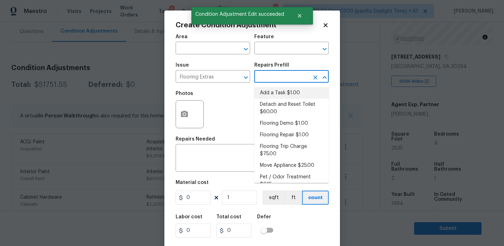
click at [285, 100] on li "Detach and Reset Toilet $60.00" at bounding box center [291, 108] width 74 height 19
type input "Overall Flooring"
type textarea "Remove and Re install toilet. Includes new wax ring"
type input "60"
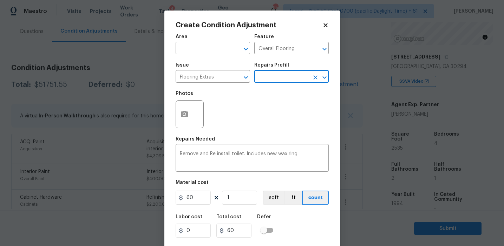
click at [276, 78] on input "text" at bounding box center [281, 77] width 55 height 11
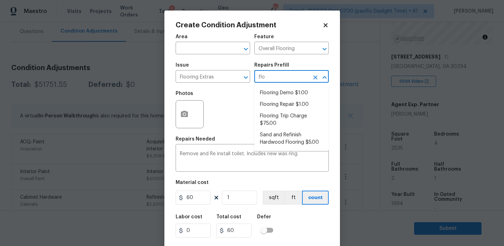
type input "floo"
click at [290, 93] on li "Flooring Demo $1.00" at bounding box center [291, 93] width 74 height 12
type textarea "Demo existing flooring."
type input "1"
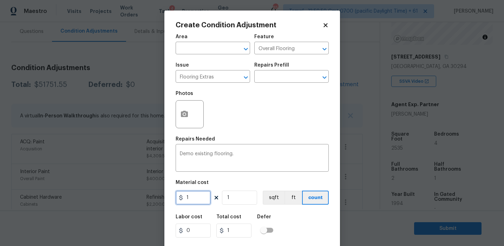
click at [201, 200] on input "1" at bounding box center [193, 198] width 35 height 14
type input "2"
type input "0"
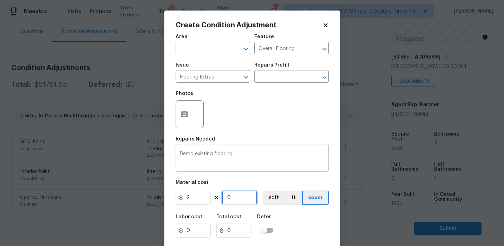
paste input "1268"
type input "1268"
type input "2536"
type input "1268"
click at [268, 199] on button "sqft" at bounding box center [274, 198] width 22 height 14
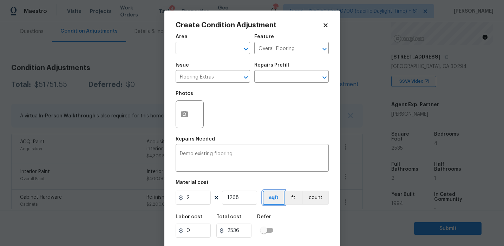
scroll to position [16, 0]
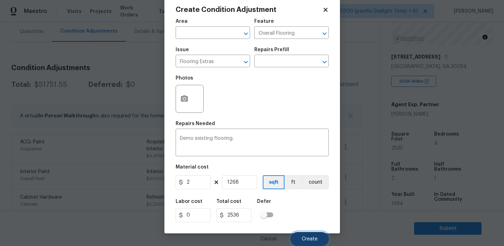
click at [311, 240] on span "Create" at bounding box center [310, 239] width 16 height 5
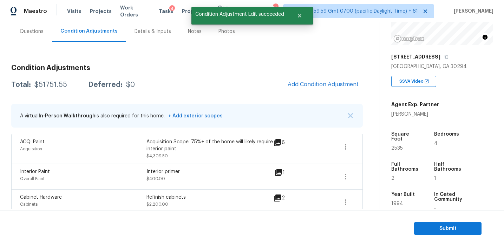
scroll to position [0, 0]
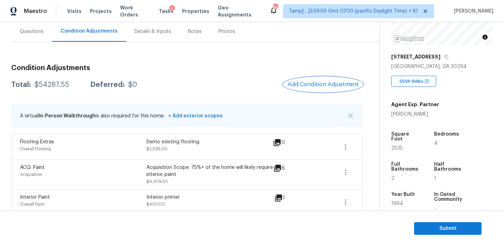
click at [304, 86] on span "Add Condition Adjustment" at bounding box center [322, 84] width 71 height 6
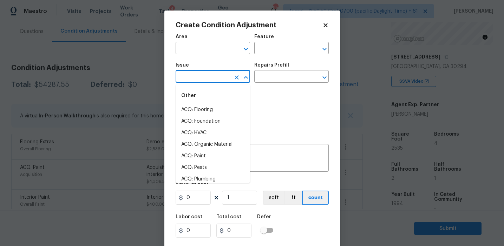
click at [190, 77] on input "text" at bounding box center [203, 77] width 55 height 11
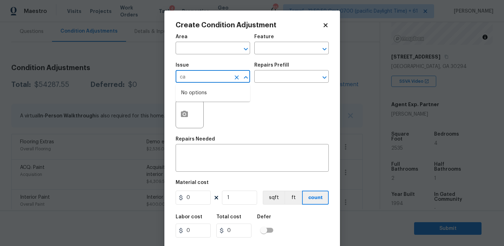
type input "c"
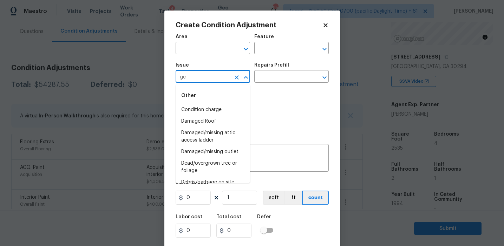
type input "g"
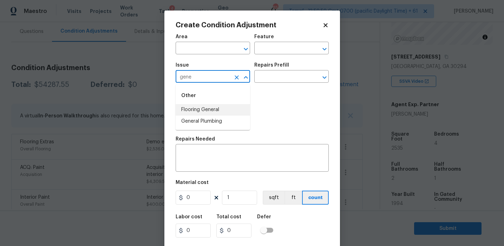
click at [217, 110] on li "Flooring General" at bounding box center [213, 110] width 74 height 12
type input "Flooring General"
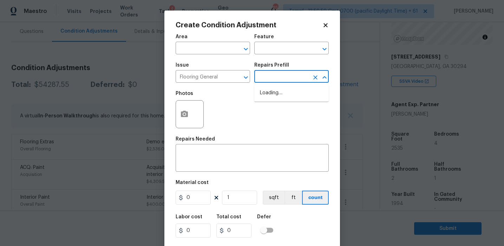
type input "t"
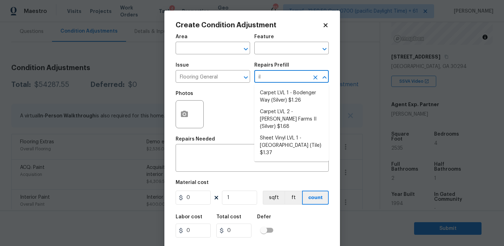
type input "i"
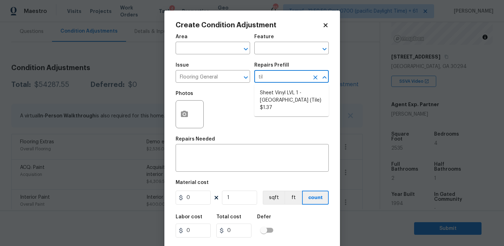
type input "tile"
click at [309, 92] on li "Sheet Vinyl LVL 1 - Sugar Valley (Tile) $1.37" at bounding box center [291, 100] width 74 height 26
type input "Overall Flooring"
type textarea "Install sheet vinyl flooring (Sugar Valley - Tile "Look", 592 Cool Sands) inclu…"
type input "1.37"
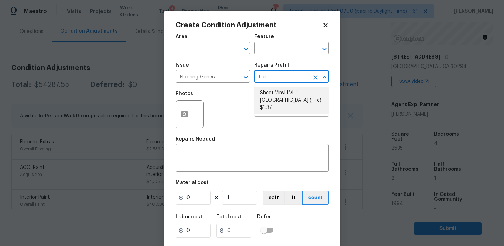
type input "1.37"
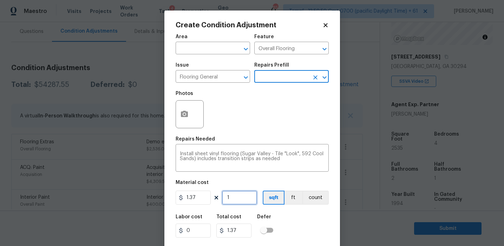
click at [237, 201] on input "1" at bounding box center [239, 198] width 35 height 14
type input "0"
paste input "845"
type input "845"
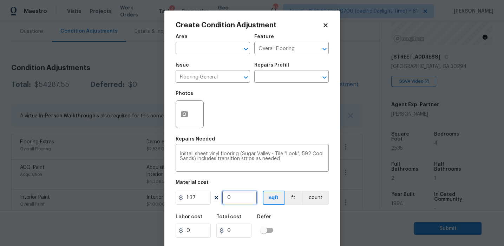
type input "1157.65"
type input "845"
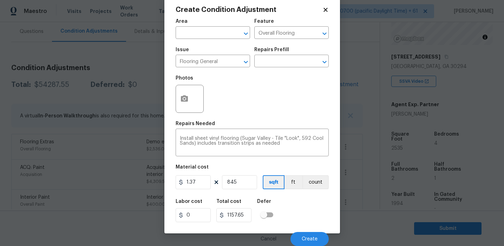
click at [302, 216] on div "Labor cost 0 Total cost 1157.65 Defer" at bounding box center [252, 211] width 153 height 32
click at [198, 181] on input "1.37" at bounding box center [193, 183] width 35 height 14
type input "3.7"
type input "3126.5"
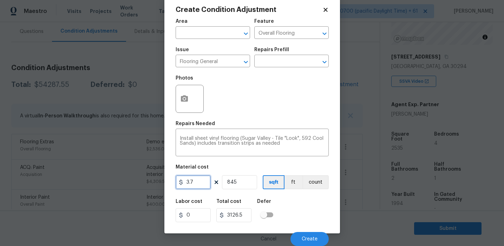
click at [194, 179] on input "3.7" at bounding box center [193, 183] width 35 height 14
type input "3.5"
type input "2957.5"
click at [306, 234] on button "Create" at bounding box center [309, 239] width 38 height 14
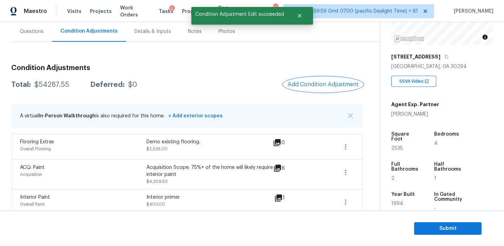
scroll to position [0, 0]
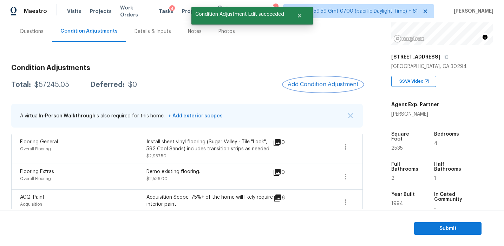
click at [298, 86] on span "Add Condition Adjustment" at bounding box center [322, 84] width 71 height 6
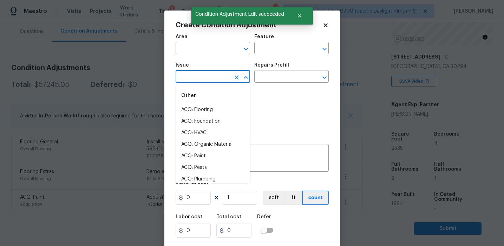
click at [194, 77] on input "text" at bounding box center [203, 77] width 55 height 11
click at [207, 106] on li "Flooring General" at bounding box center [213, 110] width 74 height 12
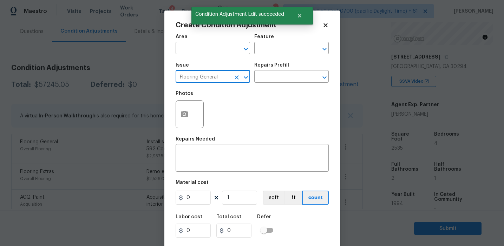
type input "Flooring General"
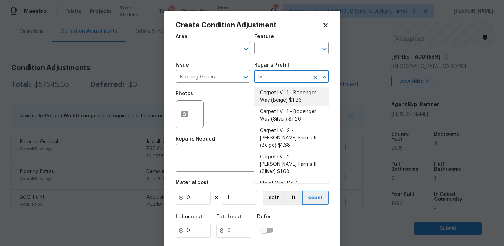
type input "l"
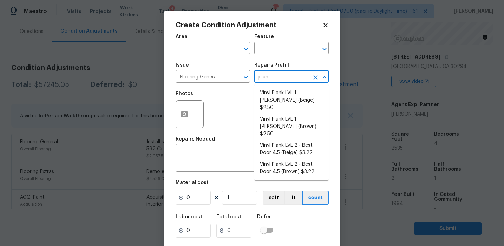
type input "plank"
click at [277, 140] on li "Vinyl Plank LVL 2 - Best Door 4.5 (Beige) $3.22" at bounding box center [291, 149] width 74 height 19
type input "Overall Flooring"
type textarea "Install LVP (Best Door 4.5 220 Sweeper Beige) Includes transitions, glue and as…"
type input "3.22"
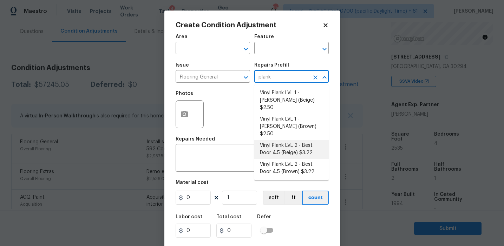
type input "3.22"
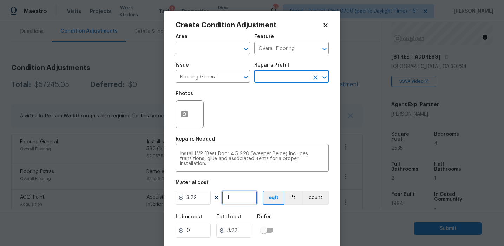
click at [249, 192] on input "1" at bounding box center [239, 198] width 35 height 14
type input "0"
paste input "845"
type input "845"
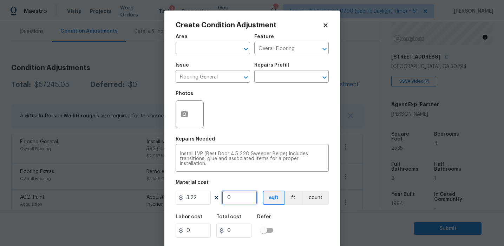
type input "2720.9"
type input "845"
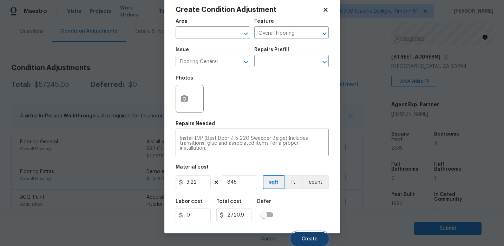
click at [310, 239] on span "Create" at bounding box center [310, 239] width 16 height 5
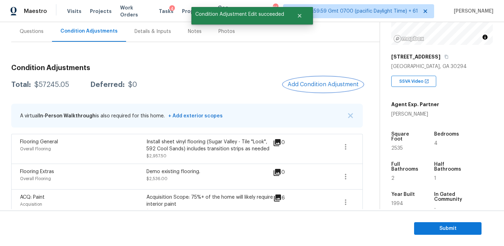
scroll to position [0, 0]
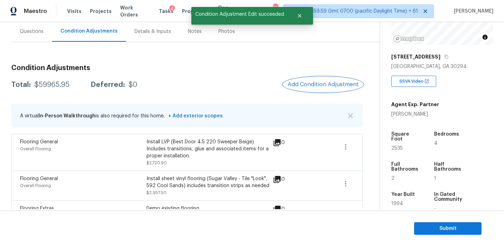
click at [313, 88] on button "Add Condition Adjustment" at bounding box center [322, 84] width 79 height 15
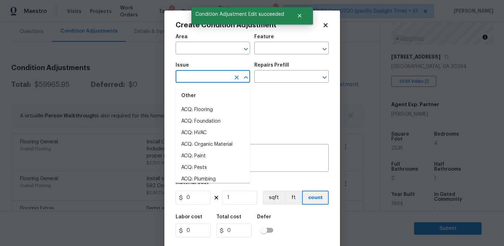
click at [203, 74] on input "text" at bounding box center [203, 77] width 55 height 11
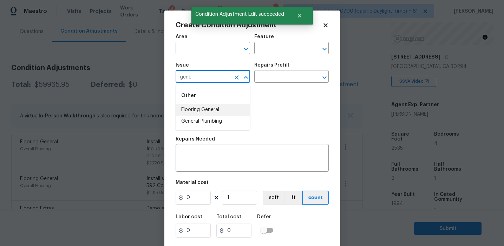
click at [219, 106] on li "Flooring General" at bounding box center [213, 110] width 74 height 12
type input "Flooring General"
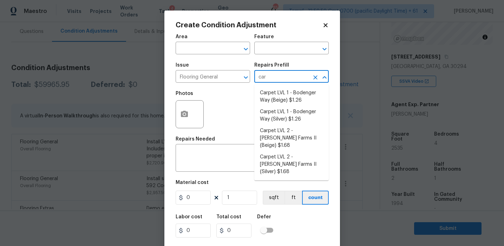
type input "carp"
click at [287, 136] on li "Carpet LVL 2 - Abshire Farms II (Beige) $1.68" at bounding box center [291, 138] width 74 height 26
type input "Overall Flooring"
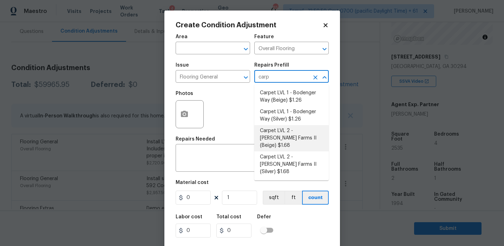
type textarea "Install new carpet (Abshire Farms II - 749 Stony Glade) at all previously carpe…"
type input "1.68"
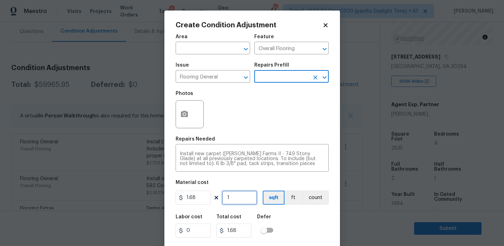
click at [244, 198] on input "1" at bounding box center [239, 198] width 35 height 14
type input "0"
paste input "845"
type input "845"
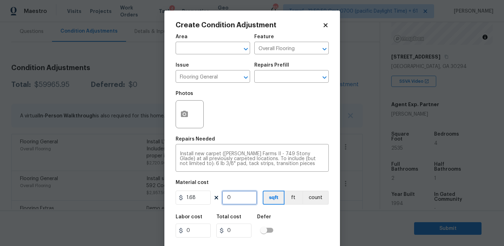
type input "1419.6"
type input "845"
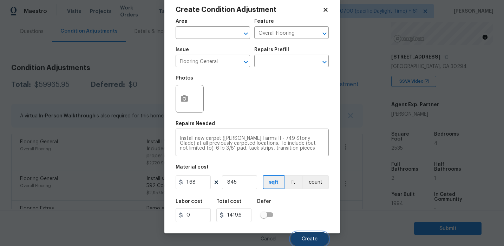
click at [310, 238] on span "Create" at bounding box center [310, 239] width 16 height 5
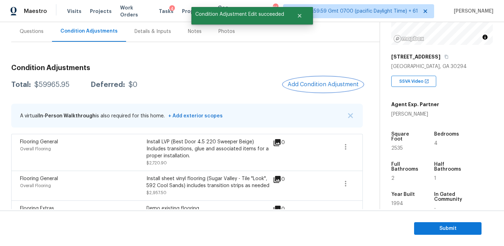
scroll to position [0, 0]
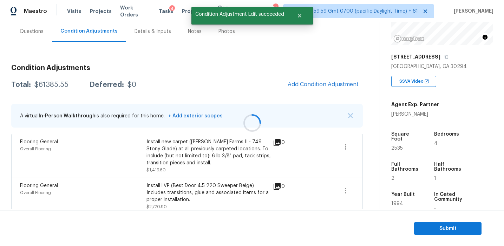
click at [53, 84] on div at bounding box center [252, 123] width 504 height 246
click at [44, 83] on div "$61385.55" at bounding box center [51, 84] width 34 height 7
copy div "61385.55"
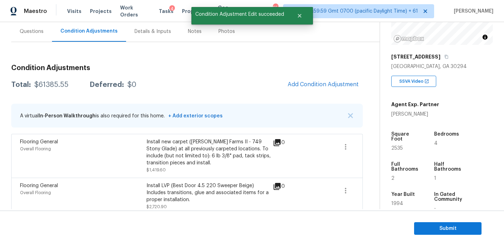
click at [451, 0] on div "Maestro Visits Projects Work Orders Tasks 4 Properties Geo Assignments 857 Tamp…" at bounding box center [252, 11] width 504 height 22
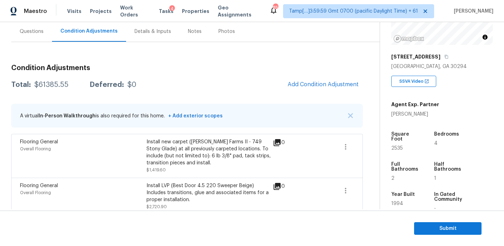
click at [302, 83] on span "Add Condition Adjustment" at bounding box center [322, 84] width 71 height 6
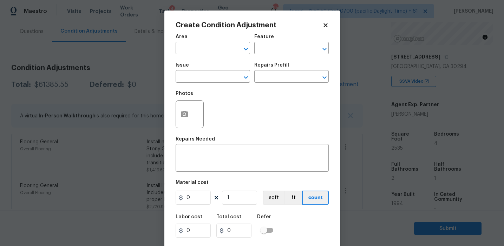
click at [155, 87] on body "Maestro Visits Projects Work Orders Tasks 4 Properties Geo Assignments 857 Tamp…" at bounding box center [252, 123] width 504 height 246
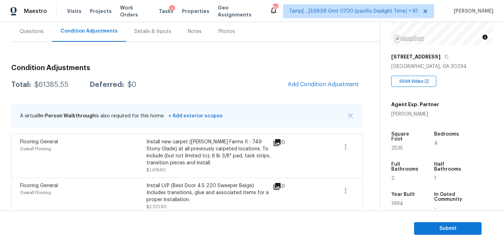
click at [54, 85] on div "$61385.55" at bounding box center [51, 84] width 34 height 7
copy div "61385.55"
click at [134, 83] on div "Total: $61385.55 Deferred: $0 Add Condition Adjustment" at bounding box center [186, 84] width 351 height 15
click at [226, 86] on div "Total: $61385.55 Deferred: $0 Add Condition Adjustment" at bounding box center [186, 84] width 351 height 15
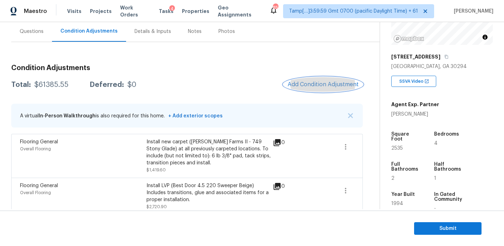
click at [290, 83] on span "Add Condition Adjustment" at bounding box center [322, 84] width 71 height 6
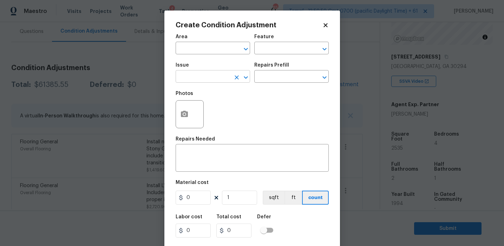
click at [198, 75] on input "text" at bounding box center [203, 77] width 55 height 11
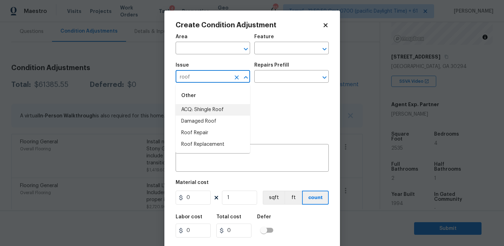
click at [216, 110] on li "ACQ: Shingle Roof" at bounding box center [213, 110] width 74 height 12
type input "ACQ: Shingle Roof"
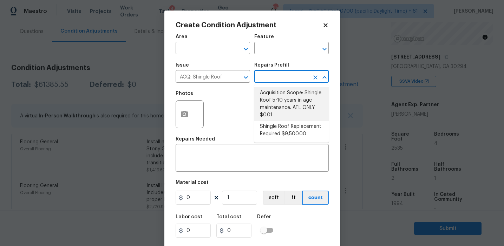
click at [284, 97] on li "Acquisition Scope: Shingle Roof 5-10 years in age maintenance. ATL ONLY $0.01" at bounding box center [291, 104] width 74 height 34
type input "Acquisition"
type textarea "Acquisition Scope: Shingle Roof 5-10 years in age maintenance. ATL ONLY"
type input "0.01"
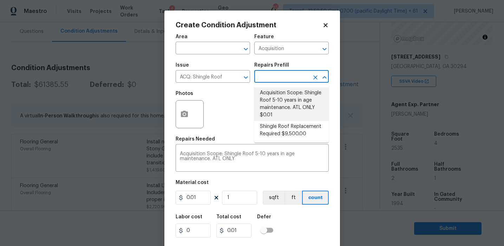
click at [268, 82] on input "text" at bounding box center [281, 77] width 55 height 11
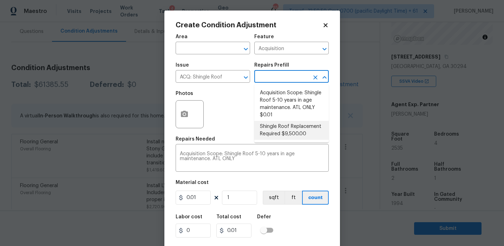
click at [270, 135] on li "Shingle Roof Replacement Required $9,500.00" at bounding box center [291, 130] width 74 height 19
type textarea "Acquisition Scope: Shingle Roof Replacement required."
type input "9500"
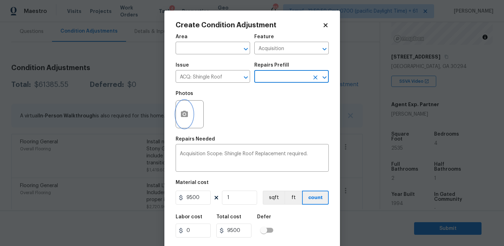
click at [187, 120] on button "button" at bounding box center [184, 114] width 17 height 27
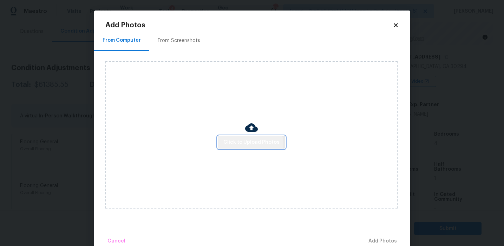
click at [251, 145] on span "Click to Upload Photos" at bounding box center [251, 142] width 56 height 9
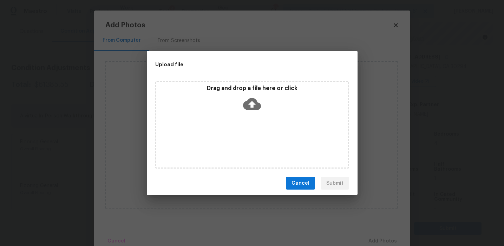
click at [251, 80] on div "Drag and drop a file here or click" at bounding box center [252, 124] width 211 height 93
click at [238, 86] on p "Drag and drop a file here or click" at bounding box center [252, 88] width 192 height 7
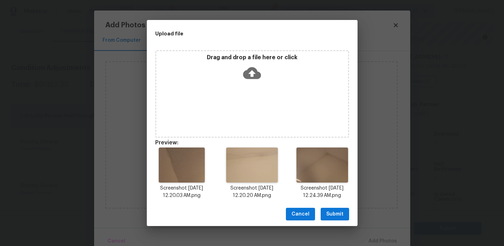
click at [326, 211] on span "Submit" at bounding box center [334, 214] width 17 height 9
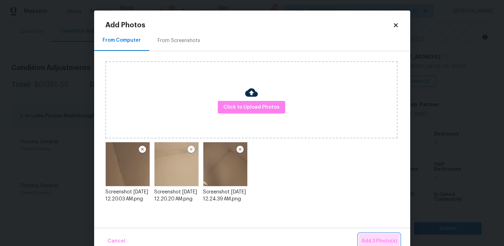
click at [372, 240] on span "Add 3 Photo(s)" at bounding box center [378, 241] width 35 height 9
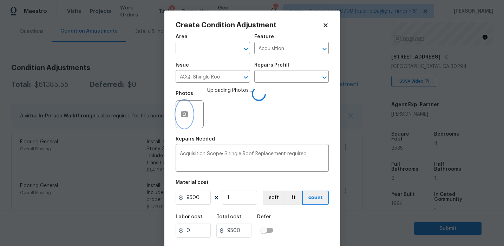
scroll to position [16, 0]
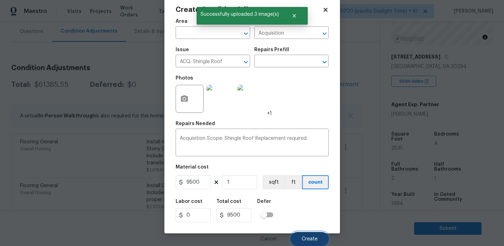
click at [305, 238] on span "Create" at bounding box center [310, 239] width 16 height 5
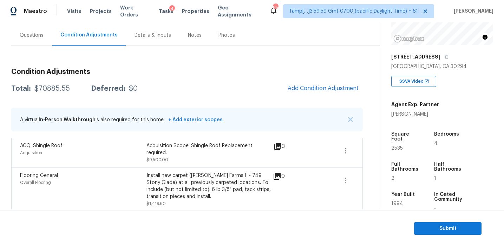
scroll to position [61, 0]
click at [58, 87] on div "$70885.55" at bounding box center [51, 87] width 35 height 7
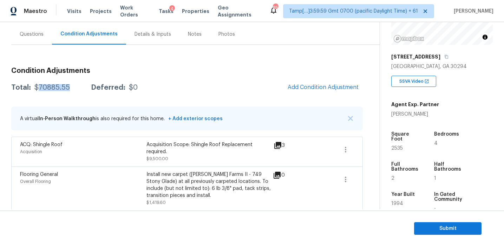
click at [58, 87] on div "$70885.55" at bounding box center [51, 87] width 35 height 7
copy div "70885.55"
click at [29, 44] on div "Questions" at bounding box center [31, 34] width 41 height 21
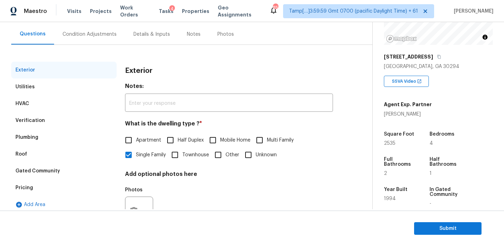
click at [56, 125] on div "Verification" at bounding box center [63, 120] width 105 height 17
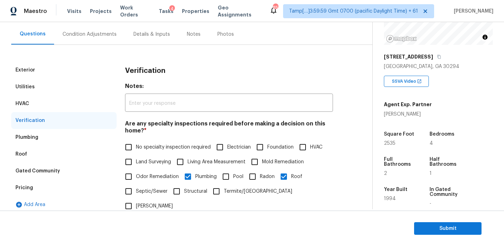
scroll to position [243, 0]
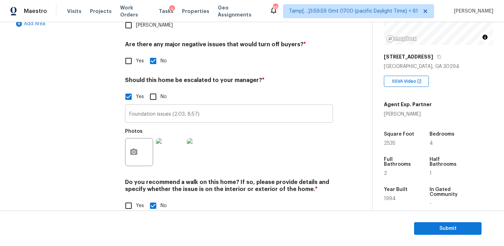
click at [148, 106] on input "Foundation issues (2:03, 8:57)" at bounding box center [229, 114] width 208 height 16
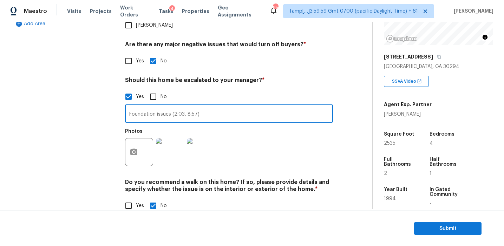
click at [91, 104] on div "Exterior Utilities HVAC Verification Plumbing Roof Gated Community Pricing Add …" at bounding box center [63, 51] width 105 height 341
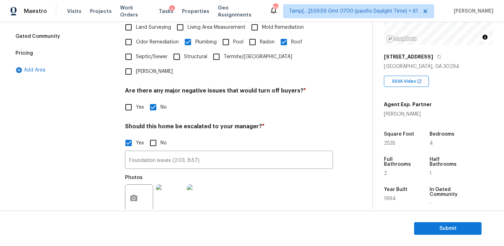
click at [75, 54] on div "Pricing" at bounding box center [63, 53] width 105 height 17
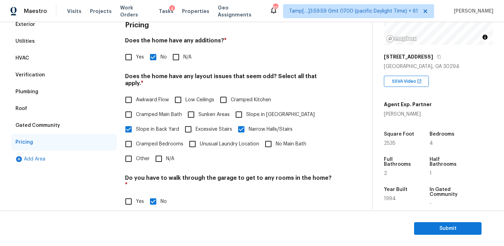
click at [79, 123] on div "Gated Community" at bounding box center [63, 125] width 105 height 17
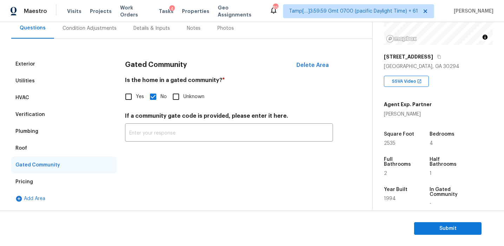
click at [56, 153] on div "Roof" at bounding box center [63, 148] width 105 height 17
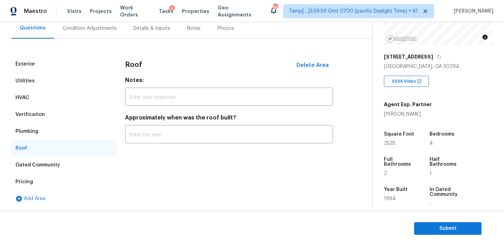
click at [56, 135] on div "Plumbing" at bounding box center [63, 131] width 105 height 17
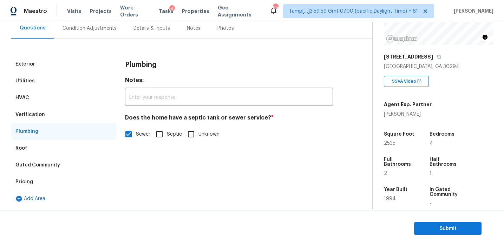
click at [65, 123] on div "Verification" at bounding box center [63, 114] width 105 height 17
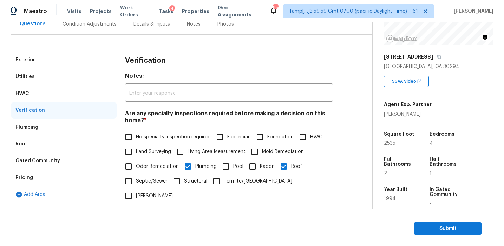
scroll to position [69, 0]
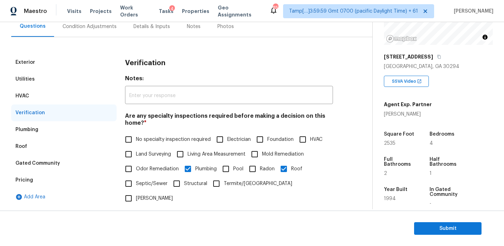
click at [91, 97] on div "HVAC" at bounding box center [63, 96] width 105 height 17
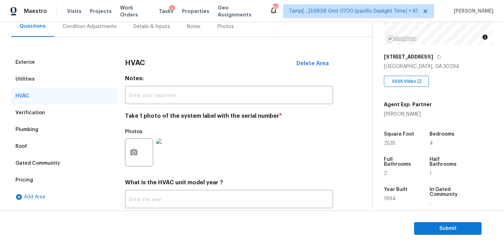
click at [86, 86] on div "Utilities" at bounding box center [63, 79] width 105 height 17
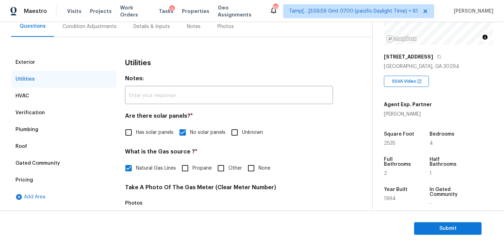
click at [94, 69] on div "Exterior" at bounding box center [63, 62] width 105 height 17
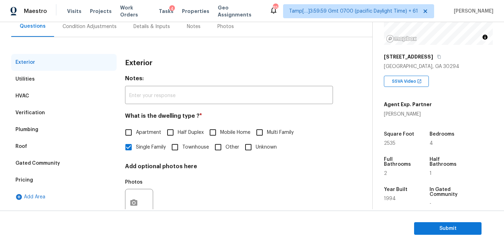
click at [92, 58] on div "Exterior" at bounding box center [63, 62] width 105 height 17
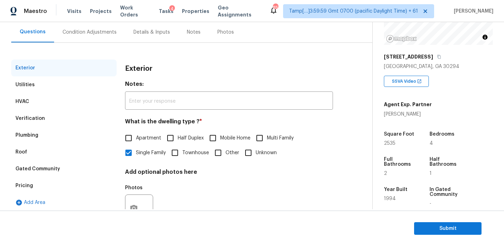
scroll to position [62, 0]
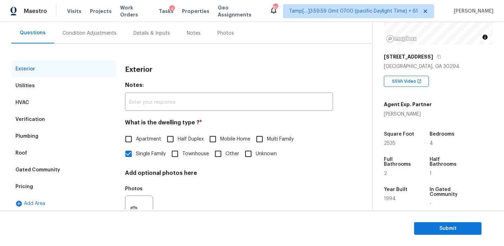
click at [99, 34] on div "Condition Adjustments" at bounding box center [89, 33] width 54 height 7
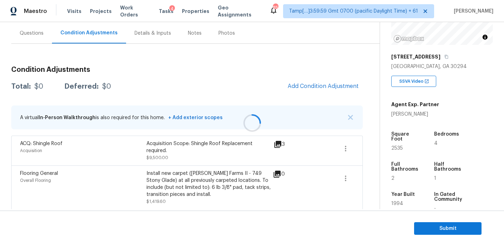
click at [349, 117] on div at bounding box center [252, 123] width 504 height 246
click at [349, 117] on img "button" at bounding box center [350, 117] width 5 height 5
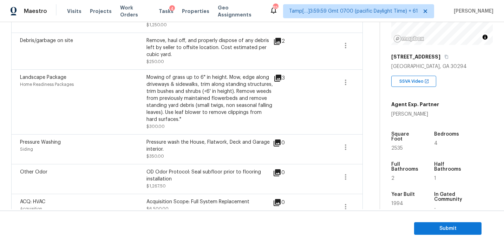
scroll to position [718, 0]
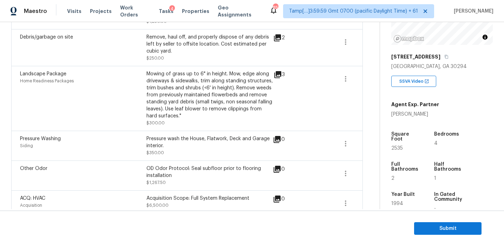
click at [205, 165] on div "OD Odor Protocol: Seal subfloor prior to flooring installation" at bounding box center [209, 172] width 126 height 14
click at [308, 170] on span at bounding box center [320, 175] width 27 height 21
click at [234, 195] on div "Acquisition Scope: Full System Replacement" at bounding box center [209, 198] width 126 height 7
click at [209, 197] on div "Acquisition Scope: Full System Replacement" at bounding box center [209, 198] width 126 height 7
click at [188, 109] on div "Mowing of grass up to 6" in height. Mow, edge along driveways & sidewalks, trim…" at bounding box center [209, 95] width 126 height 49
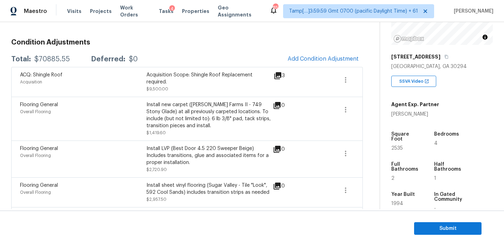
scroll to position [86, 0]
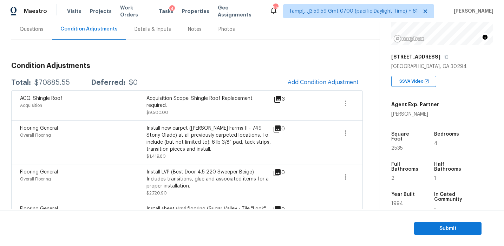
click at [34, 28] on div "Questions" at bounding box center [32, 29] width 24 height 7
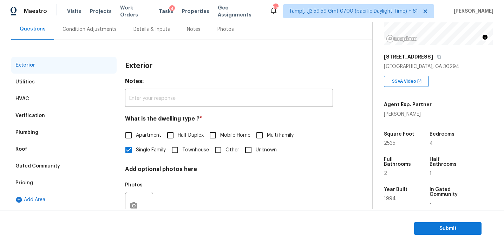
scroll to position [66, 0]
click at [67, 180] on div "Pricing" at bounding box center [63, 183] width 105 height 17
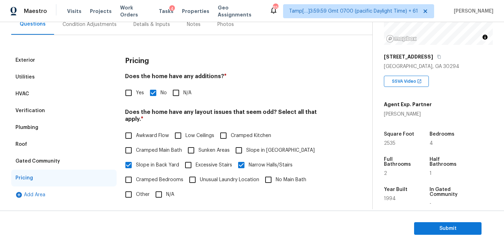
click at [65, 173] on div "Pricing" at bounding box center [63, 178] width 105 height 17
click at [63, 163] on div "Gated Community" at bounding box center [63, 161] width 105 height 17
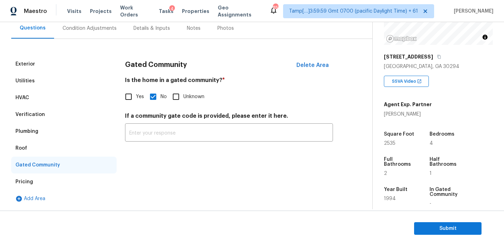
scroll to position [67, 0]
click at [45, 147] on div "Roof" at bounding box center [63, 148] width 105 height 17
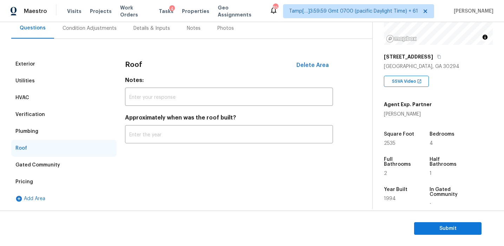
click at [45, 126] on div "Plumbing" at bounding box center [63, 131] width 105 height 17
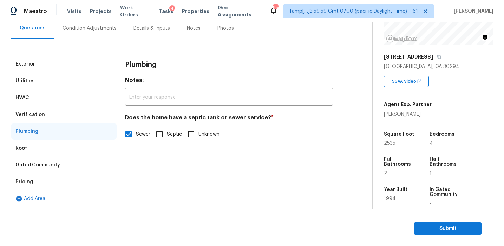
click at [46, 111] on div "Verification" at bounding box center [63, 114] width 105 height 17
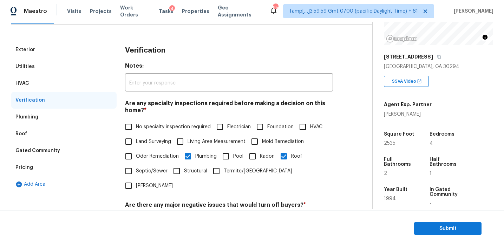
scroll to position [71, 0]
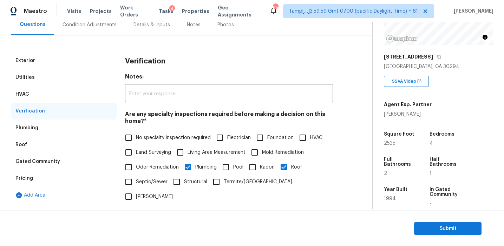
click at [62, 91] on div "HVAC" at bounding box center [63, 94] width 105 height 17
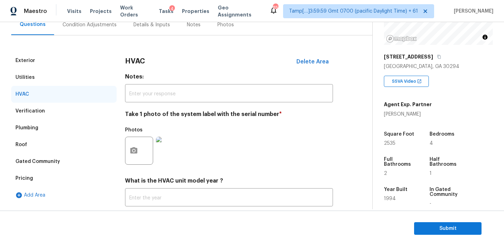
click at [58, 76] on div "Utilities" at bounding box center [63, 77] width 105 height 17
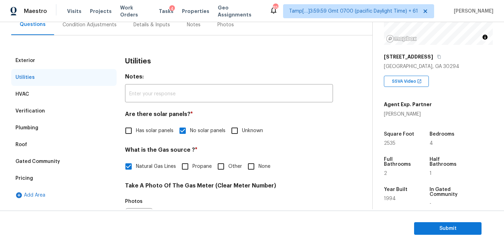
click at [58, 48] on div "Exterior Utilities HVAC Verification Plumbing Roof Gated Community Pricing Add …" at bounding box center [183, 226] width 344 height 383
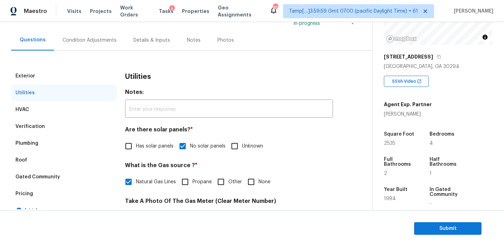
scroll to position [55, 0]
click at [55, 77] on div "Exterior" at bounding box center [63, 76] width 105 height 17
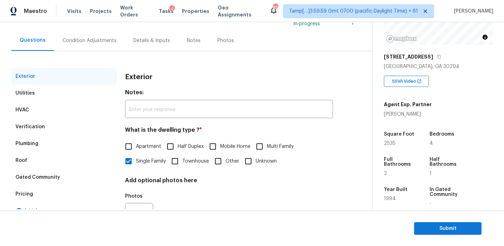
click at [103, 33] on div "Condition Adjustments" at bounding box center [89, 40] width 71 height 21
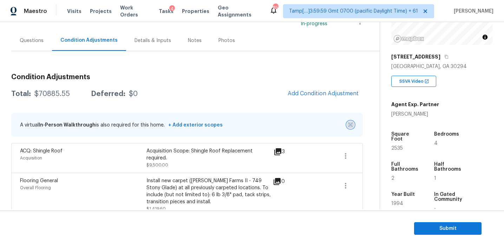
click at [351, 123] on img "button" at bounding box center [350, 125] width 5 height 5
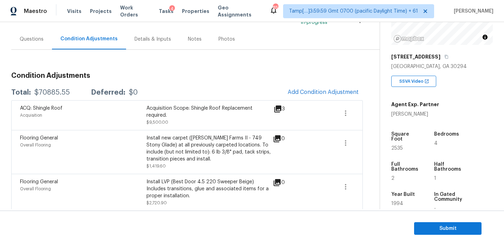
scroll to position [54, 0]
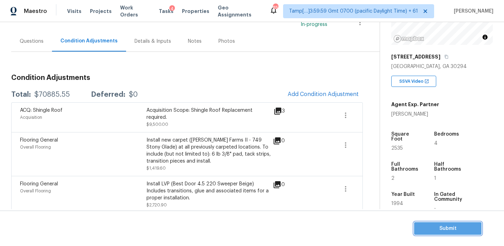
click at [427, 230] on span "Submit" at bounding box center [447, 229] width 56 height 9
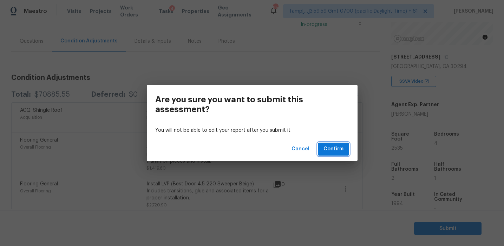
click at [327, 149] on span "Confirm" at bounding box center [333, 149] width 20 height 9
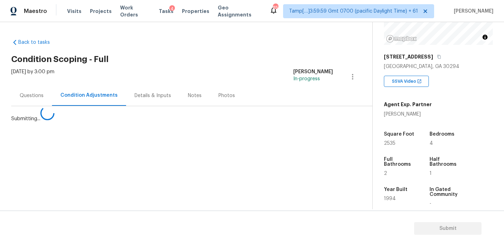
scroll to position [0, 0]
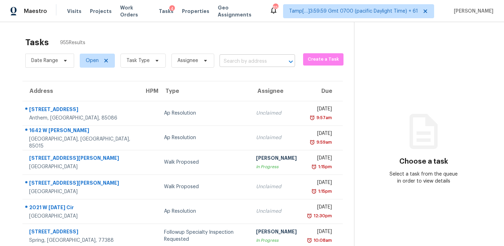
click at [247, 65] on input "text" at bounding box center [247, 61] width 56 height 11
paste input "270 Griffin Mountain Trl NE Conyers, GA, 30013"
type input "270 Griffin Mountain Trl NE Conyers, GA, 30013"
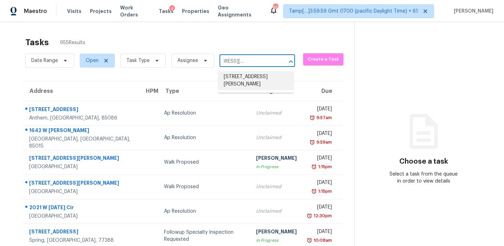
click at [254, 79] on li "270 Griffin Mountain Trl NE, Conyers, GA 30013" at bounding box center [255, 80] width 75 height 19
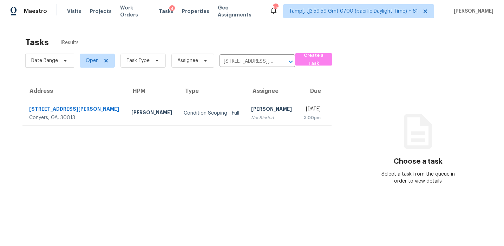
click at [251, 114] on div "Not Started" at bounding box center [271, 117] width 41 height 7
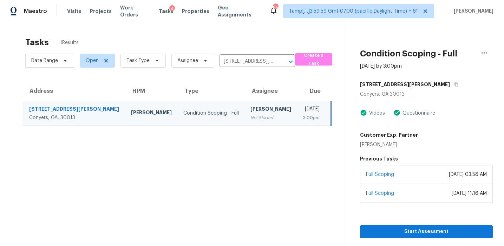
click at [229, 146] on section "Tasks 1 Results Date Range Open Task Type Assignee 270 Griffin Mountain Trl NE,…" at bounding box center [176, 150] width 331 height 235
click at [455, 83] on icon "button" at bounding box center [457, 85] width 4 height 4
click at [396, 231] on span "Start Assessment" at bounding box center [425, 232] width 121 height 9
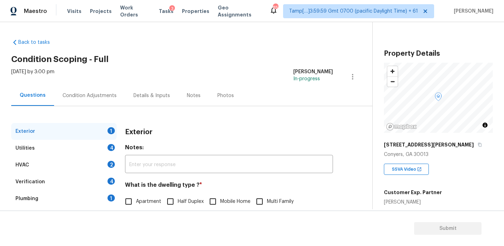
scroll to position [92, 0]
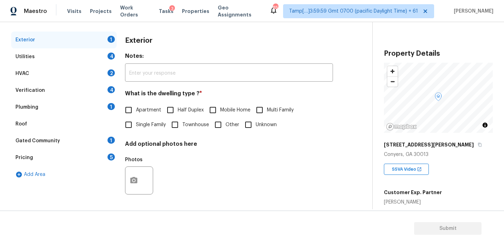
click at [96, 154] on div "Pricing 5" at bounding box center [63, 158] width 105 height 17
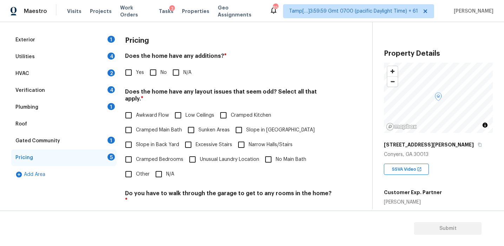
click at [130, 76] on input "Yes" at bounding box center [128, 72] width 15 height 15
checkbox input "true"
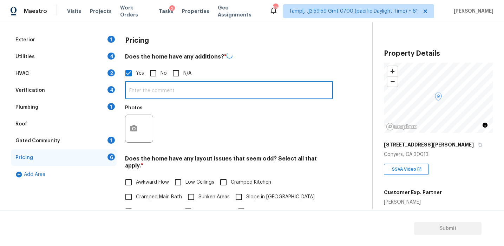
click at [138, 94] on input "text" at bounding box center [229, 91] width 208 height 16
paste input "Patio/sunroom enclosure"
type input "Patio/sunroom enclosure"
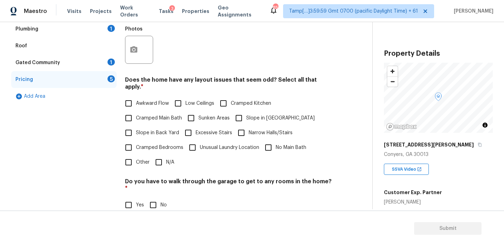
scroll to position [179, 0]
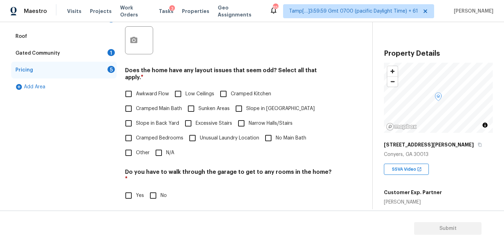
click at [130, 150] on input "Other" at bounding box center [128, 153] width 15 height 15
checkbox input "true"
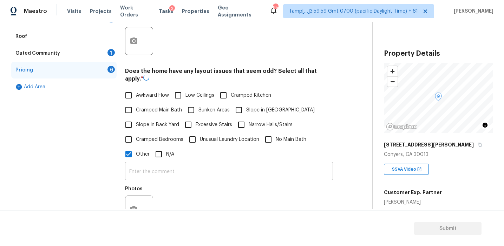
click at [142, 165] on input "text" at bounding box center [229, 172] width 208 height 16
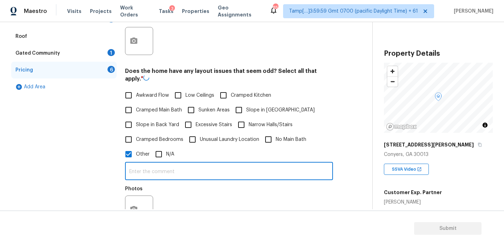
paste input "Man cave separated from house with full bathroom"
type input "Man cave separated from house with full bathroom"
click at [106, 163] on div "Exterior 1 Utilities 4 HVAC 2 Verification 4 Plumbing 1 Roof Gated Community 1 …" at bounding box center [63, 147] width 105 height 407
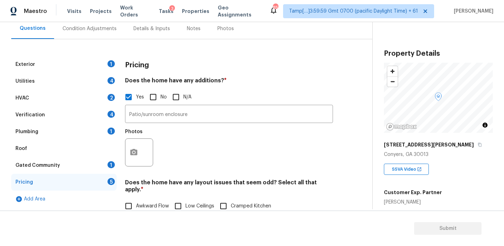
scroll to position [66, 0]
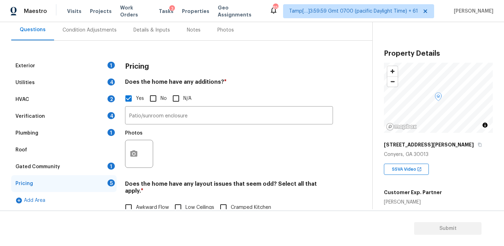
click at [127, 67] on h3 "Pricing" at bounding box center [137, 66] width 24 height 7
click at [130, 74] on div "Pricing" at bounding box center [229, 67] width 208 height 18
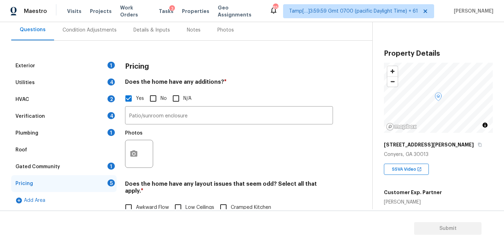
click at [156, 73] on div "Pricing" at bounding box center [229, 67] width 208 height 18
click at [396, 147] on h5 "270 Griffin Mountain Trl NE" at bounding box center [429, 144] width 90 height 7
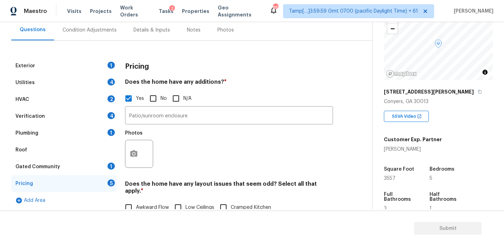
scroll to position [62, 0]
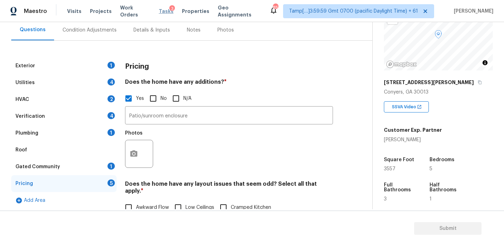
click at [159, 11] on span "Tasks" at bounding box center [166, 11] width 15 height 5
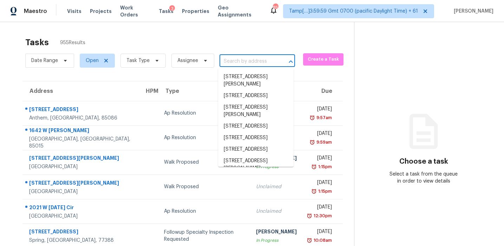
click at [225, 59] on input "text" at bounding box center [247, 61] width 56 height 11
paste input "270 Griffin Mountain Trl NE, Conyers, GA 30013"
type input "270 Griffin Mountain Trl NE, Conyers, GA 30013"
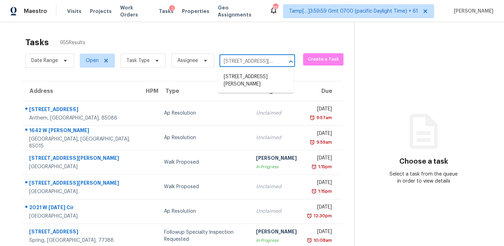
scroll to position [0, 57]
click at [238, 75] on li "270 Griffin Mountain Trl NE, Conyers, GA 30013" at bounding box center [255, 80] width 75 height 19
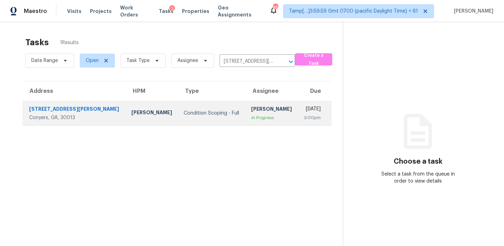
click at [251, 107] on div "[PERSON_NAME]" at bounding box center [271, 110] width 41 height 9
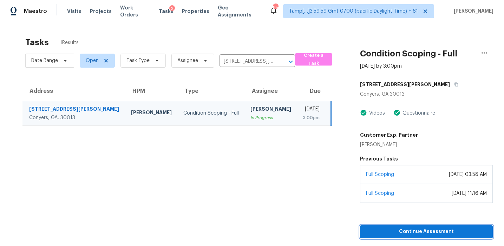
click at [383, 228] on span "Continue Assessment" at bounding box center [425, 232] width 121 height 9
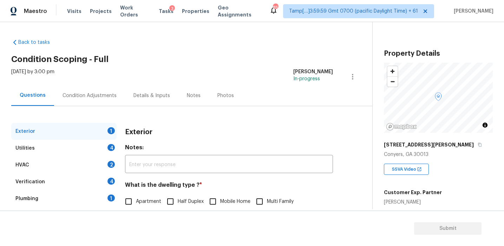
click at [78, 89] on div "Condition Adjustments" at bounding box center [89, 95] width 71 height 21
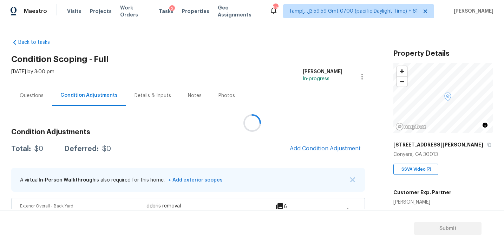
click at [190, 125] on div at bounding box center [252, 123] width 504 height 246
click at [349, 133] on div at bounding box center [252, 123] width 504 height 246
click at [272, 144] on div at bounding box center [252, 123] width 504 height 246
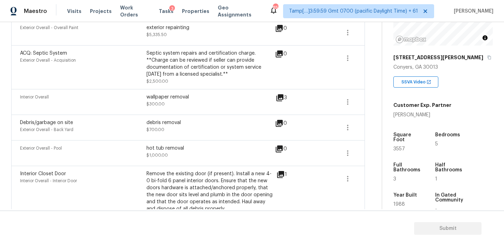
scroll to position [994, 0]
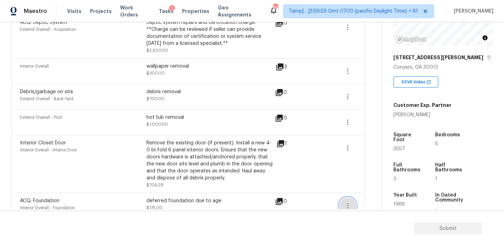
click at [349, 202] on icon "button" at bounding box center [347, 206] width 8 height 8
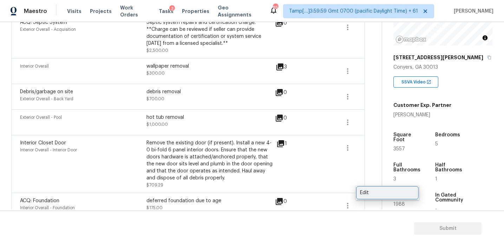
click at [367, 195] on div "Edit" at bounding box center [387, 193] width 55 height 7
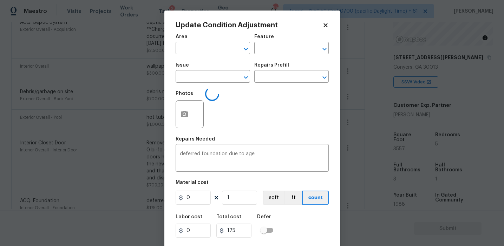
type input "Interior Overall"
type input "Foundation"
type input "ACQ: Foundation"
click at [202, 199] on input "175" at bounding box center [193, 198] width 35 height 14
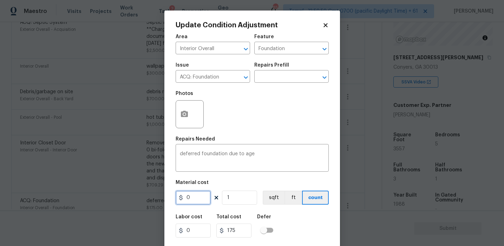
scroll to position [16, 0]
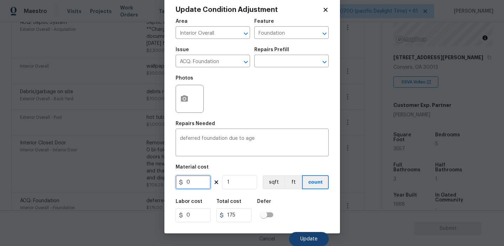
type input "0"
click at [306, 239] on span "Update" at bounding box center [308, 239] width 17 height 5
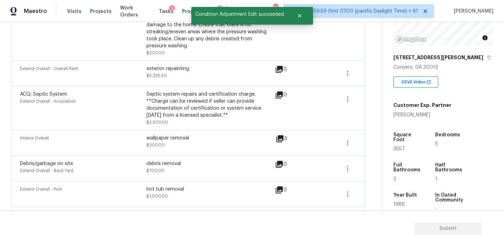
scroll to position [918, 0]
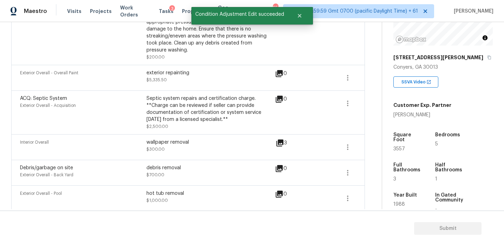
click at [278, 139] on icon at bounding box center [280, 143] width 8 height 8
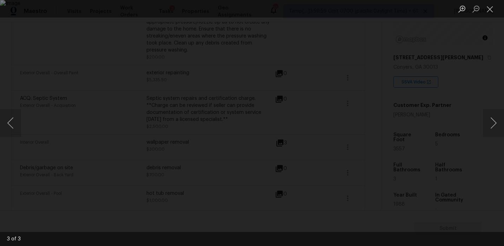
click at [450, 126] on div "Lightbox" at bounding box center [252, 123] width 504 height 246
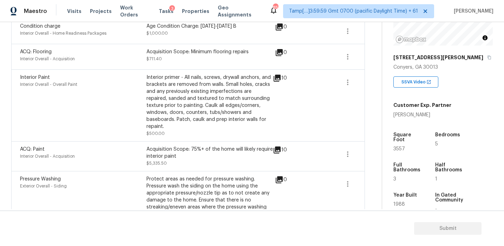
scroll to position [741, 0]
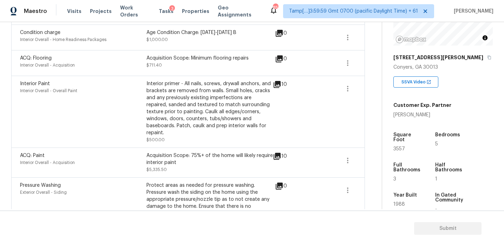
click at [198, 105] on div "Interior primer - All nails, screws, drywall anchors, and brackets are removed …" at bounding box center [209, 108] width 126 height 56
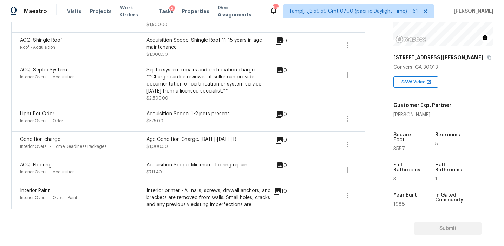
click at [198, 111] on div "Acquisition Scope: 1-2 pets present" at bounding box center [209, 114] width 126 height 7
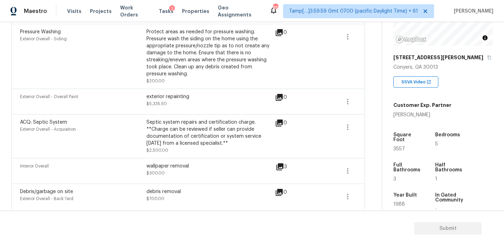
scroll to position [994, 0]
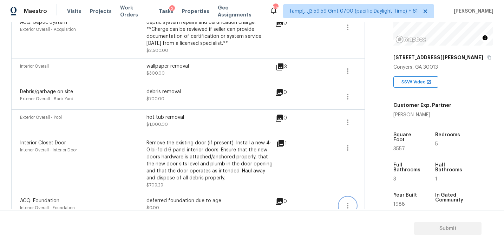
click at [352, 198] on button "button" at bounding box center [347, 206] width 17 height 17
click at [373, 193] on div "Edit" at bounding box center [387, 193] width 55 height 7
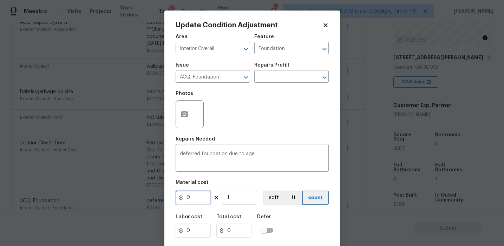
click at [190, 204] on input "0" at bounding box center [193, 198] width 35 height 14
type input "175"
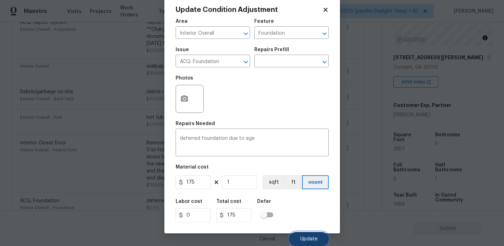
click at [296, 236] on button "Update" at bounding box center [309, 239] width 40 height 14
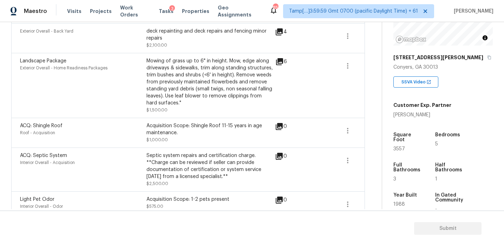
scroll to position [547, 0]
click at [197, 179] on div "Septic system repairs and certification charge. **Charge can be reviewed if sel…" at bounding box center [209, 170] width 126 height 35
click at [191, 197] on div "Acquisition Scope: 1-2 pets present" at bounding box center [209, 200] width 126 height 7
click at [195, 148] on div "ACQ: Septic System Interior Overall - Acquisition Septic system repairs and cer…" at bounding box center [187, 170] width 353 height 44
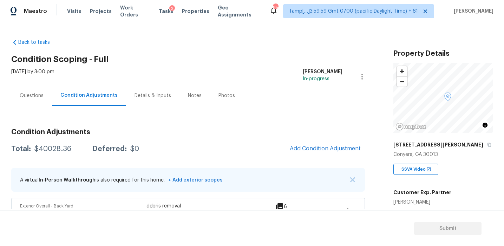
scroll to position [87, 0]
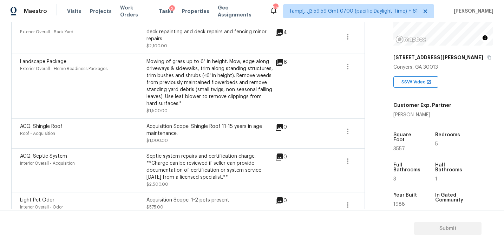
click at [231, 148] on div "ACQ: Septic System Interior Overall - Acquisition Septic system repairs and cer…" at bounding box center [187, 170] width 353 height 44
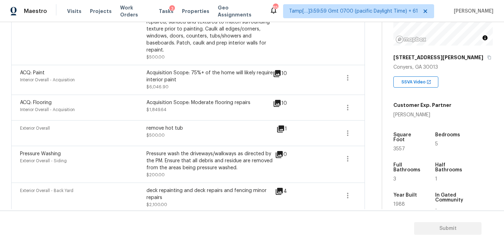
scroll to position [386, 0]
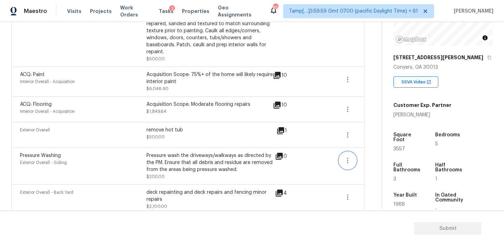
click at [346, 159] on button "button" at bounding box center [347, 160] width 17 height 17
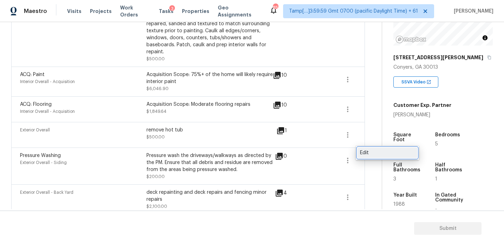
click at [375, 153] on div "Edit" at bounding box center [387, 153] width 55 height 7
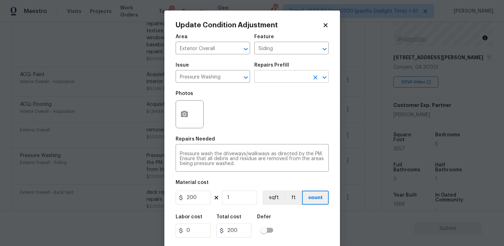
click at [273, 76] on input "text" at bounding box center [281, 77] width 55 height 11
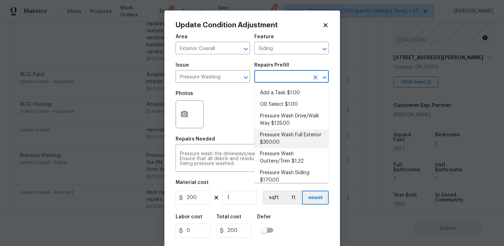
click at [280, 137] on li "Pressure Wash Full Exterior $350.00" at bounding box center [291, 139] width 74 height 19
type textarea "Pressure wash the House, Flatwork, Deck and Garage interior."
type input "350"
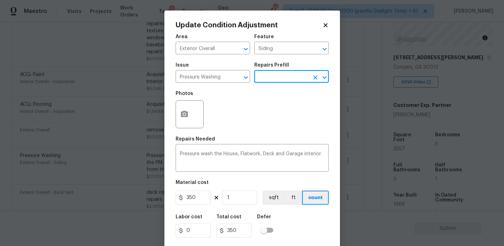
scroll to position [16, 0]
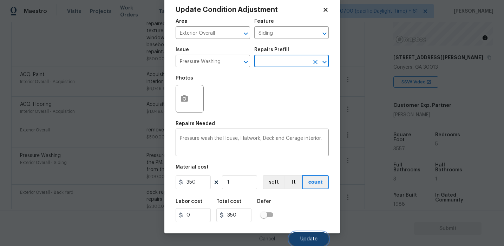
click at [299, 237] on button "Update" at bounding box center [309, 239] width 40 height 14
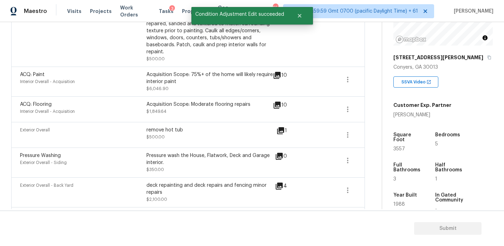
scroll to position [0, 0]
click at [236, 137] on div "remove hot tub $500.00" at bounding box center [209, 135] width 126 height 17
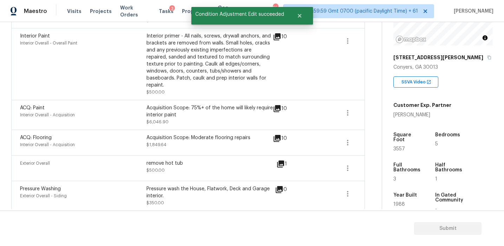
scroll to position [336, 0]
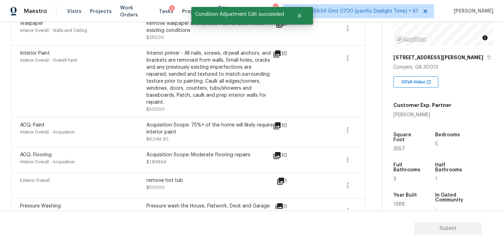
click at [275, 131] on div "10" at bounding box center [291, 132] width 37 height 21
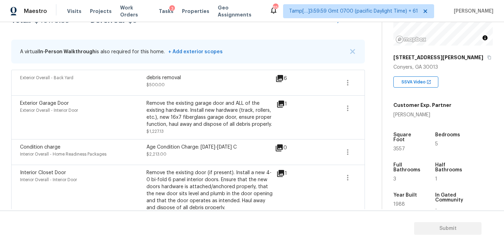
scroll to position [128, 0]
click at [350, 156] on icon "button" at bounding box center [347, 153] width 8 height 8
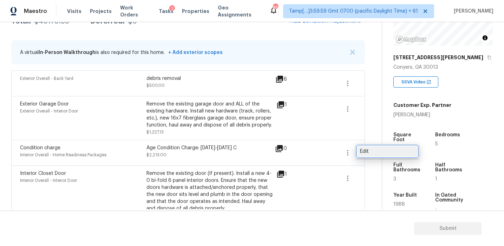
click at [368, 153] on div "Edit" at bounding box center [387, 151] width 55 height 7
click at [147, 155] on body "Maestro Visits Projects Work Orders Tasks 3 Properties Geo Assignments 857 Tamp…" at bounding box center [252, 123] width 504 height 246
click at [191, 91] on div "debris removal $500.00" at bounding box center [209, 83] width 126 height 17
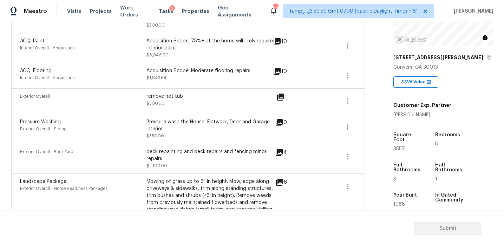
click at [289, 119] on div "0" at bounding box center [292, 123] width 34 height 8
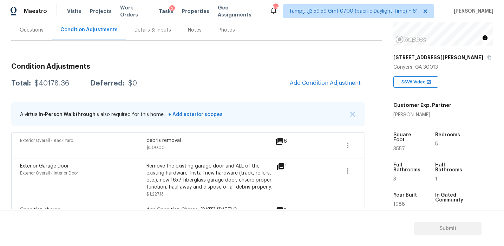
scroll to position [66, 0]
click at [33, 35] on div "Questions" at bounding box center [31, 29] width 41 height 21
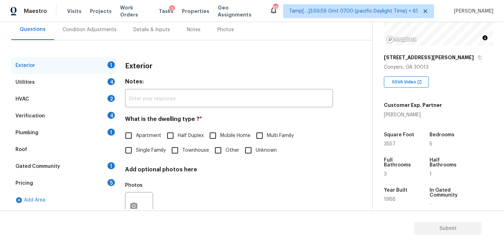
click at [73, 185] on div "Pricing 5" at bounding box center [63, 183] width 105 height 17
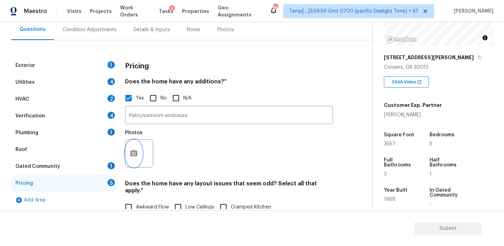
click at [135, 157] on icon "button" at bounding box center [134, 154] width 8 height 8
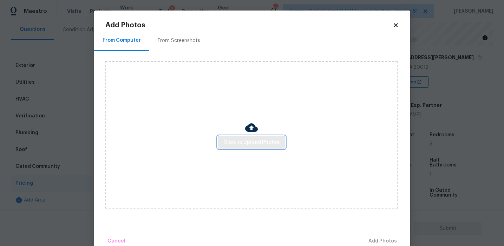
click at [259, 138] on span "Click to Upload Photos" at bounding box center [251, 142] width 56 height 9
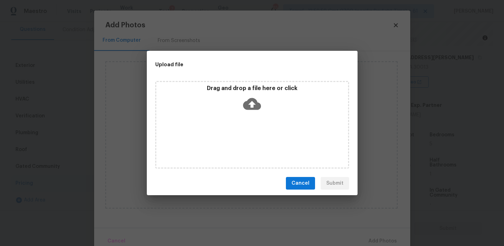
click at [251, 86] on p "Drag and drop a file here or click" at bounding box center [252, 88] width 192 height 7
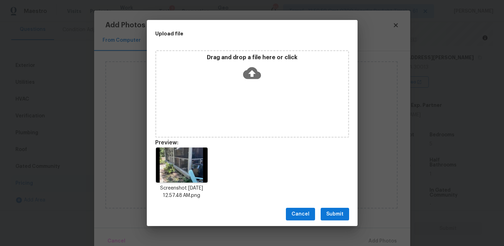
click at [331, 209] on button "Submit" at bounding box center [334, 214] width 28 height 13
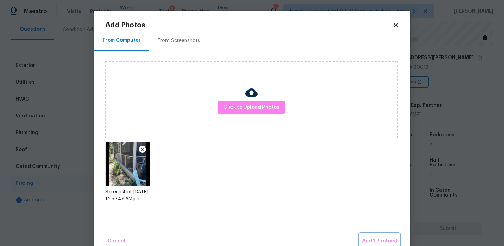
click at [377, 240] on span "Add 1 Photo(s)" at bounding box center [379, 241] width 35 height 9
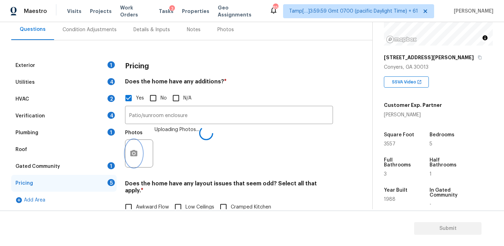
scroll to position [160, 0]
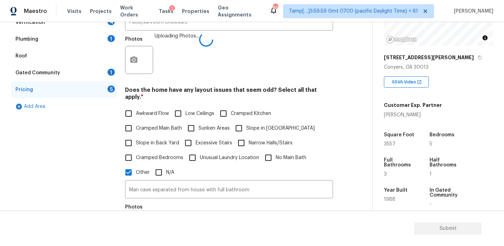
click at [154, 110] on span "Awkward Flow" at bounding box center [152, 113] width 33 height 7
click at [136, 106] on input "Awkward Flow" at bounding box center [128, 113] width 15 height 15
checkbox input "true"
click at [158, 139] on label "Slope in Back Yard" at bounding box center [150, 144] width 58 height 15
click at [136, 139] on input "Slope in Back Yard" at bounding box center [128, 144] width 15 height 15
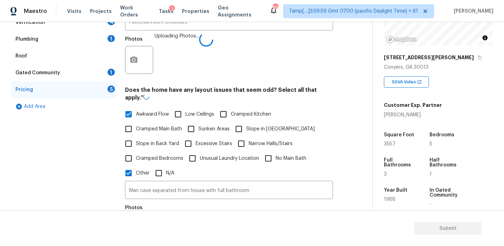
checkbox input "true"
click at [252, 127] on label "Slope in [GEOGRAPHIC_DATA]" at bounding box center [272, 129] width 83 height 15
click at [246, 127] on input "Slope in [GEOGRAPHIC_DATA]" at bounding box center [238, 129] width 15 height 15
checkbox input "false"
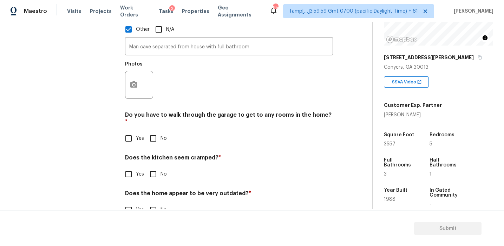
click at [157, 131] on input "No" at bounding box center [153, 138] width 15 height 15
checkbox input "true"
click at [154, 171] on div "Pricing Does the home have any additions? * Yes No N/A Patio/sunroom enclosure …" at bounding box center [229, 23] width 208 height 406
click at [152, 168] on input "No" at bounding box center [153, 175] width 15 height 15
checkbox input "true"
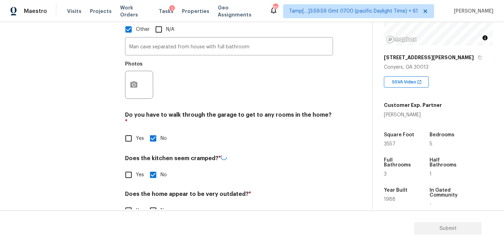
click at [152, 204] on input "No" at bounding box center [153, 211] width 15 height 15
checkbox input "true"
click at [131, 81] on icon "button" at bounding box center [134, 85] width 8 height 8
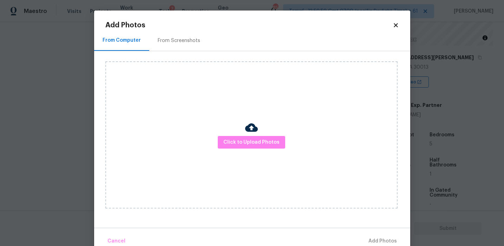
click at [176, 41] on div "From Screenshots" at bounding box center [179, 40] width 42 height 7
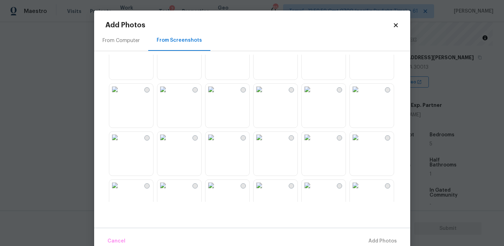
scroll to position [75, 0]
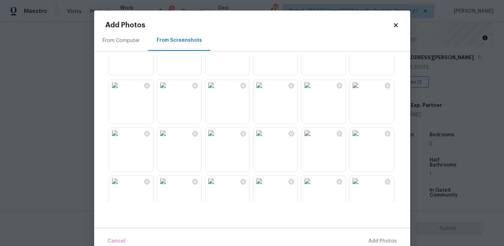
click at [313, 91] on img at bounding box center [307, 85] width 11 height 11
click at [217, 91] on img at bounding box center [210, 85] width 11 height 11
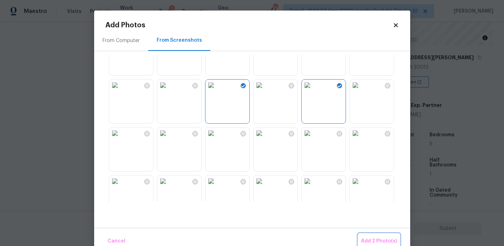
click at [370, 238] on span "Add 2 Photo(s)" at bounding box center [379, 241] width 36 height 9
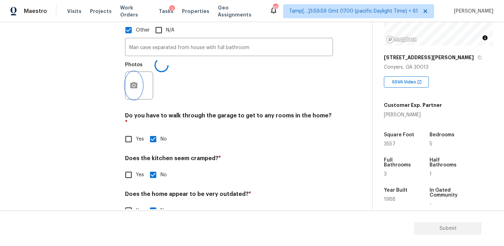
scroll to position [308, 0]
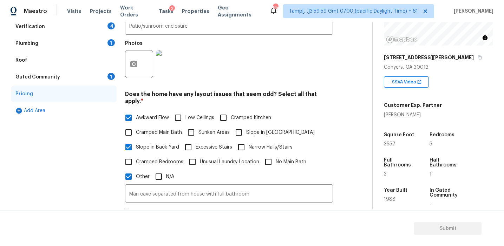
click at [93, 79] on div "Gated Community 1" at bounding box center [63, 77] width 105 height 17
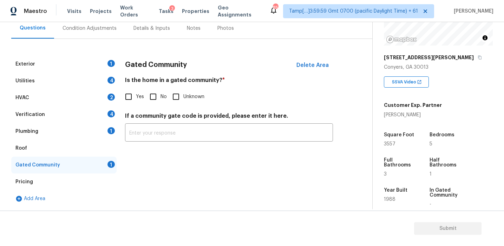
scroll to position [67, 0]
click at [151, 102] on input "No" at bounding box center [153, 97] width 15 height 15
checkbox input "true"
click at [92, 128] on div "Plumbing 1" at bounding box center [63, 131] width 105 height 17
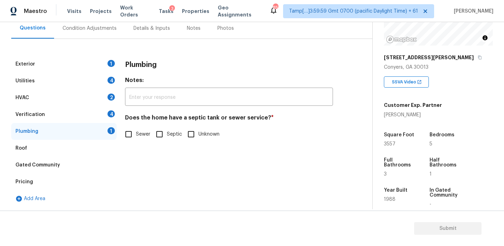
click at [150, 132] on span "Sewer" at bounding box center [143, 134] width 14 height 7
click at [136, 132] on input "Sewer" at bounding box center [128, 134] width 15 height 15
checkbox input "true"
click at [166, 133] on input "Septic" at bounding box center [159, 135] width 15 height 15
checkbox input "true"
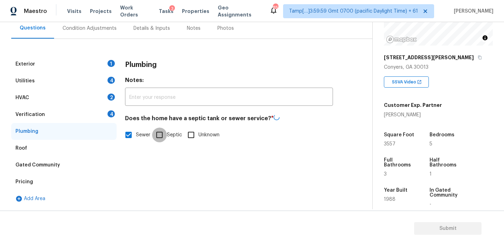
checkbox input "false"
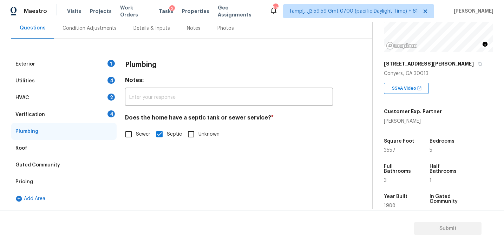
scroll to position [82, 0]
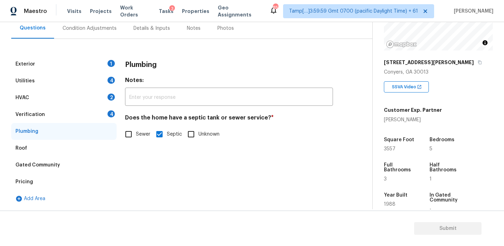
click at [100, 113] on div "Verification 4" at bounding box center [63, 114] width 105 height 17
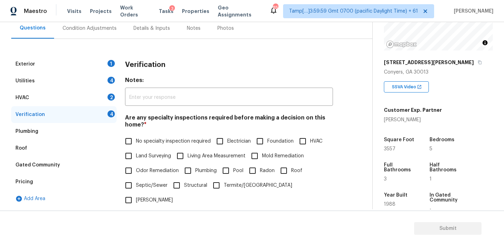
click at [147, 187] on span "Septic/Sewer" at bounding box center [152, 185] width 32 height 7
click at [136, 187] on input "Septic/Sewer" at bounding box center [128, 185] width 15 height 15
checkbox input "true"
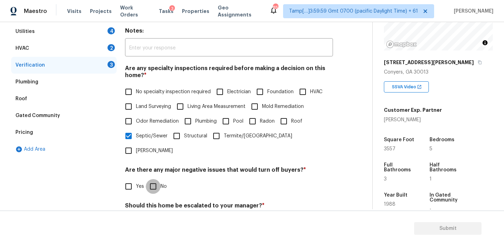
click at [157, 179] on input "No" at bounding box center [153, 186] width 15 height 15
checkbox input "true"
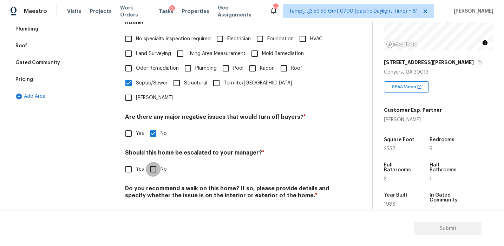
click at [150, 162] on input "No" at bounding box center [153, 169] width 15 height 15
checkbox input "true"
click at [151, 206] on input "No" at bounding box center [153, 213] width 15 height 15
checkbox input "true"
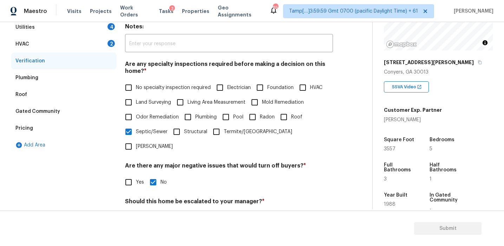
scroll to position [93, 0]
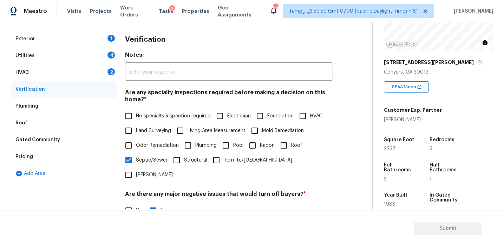
click at [109, 69] on div "2" at bounding box center [110, 71] width 7 height 7
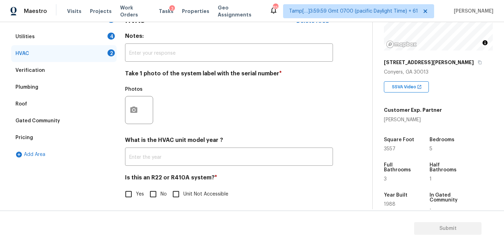
scroll to position [115, 0]
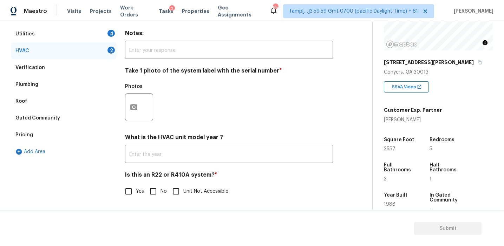
click at [153, 187] on input "No" at bounding box center [153, 191] width 15 height 15
checkbox input "true"
click at [132, 103] on icon "button" at bounding box center [134, 107] width 8 height 8
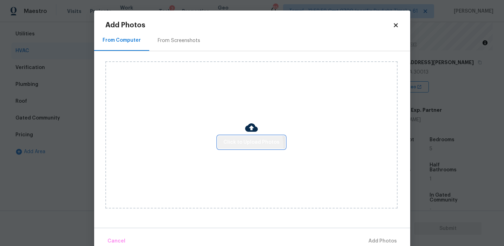
click at [249, 145] on span "Click to Upload Photos" at bounding box center [251, 142] width 56 height 9
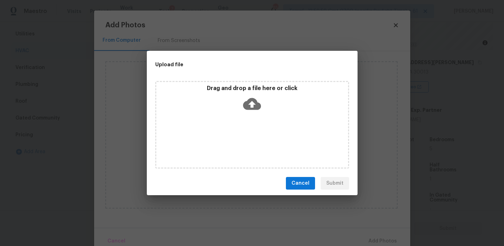
click at [247, 97] on icon at bounding box center [252, 104] width 18 height 18
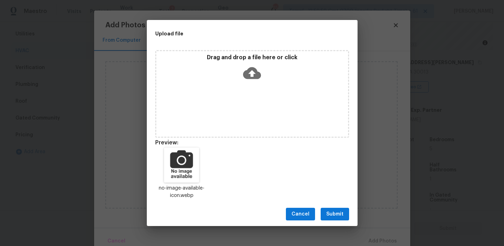
click at [336, 212] on span "Submit" at bounding box center [334, 214] width 17 height 9
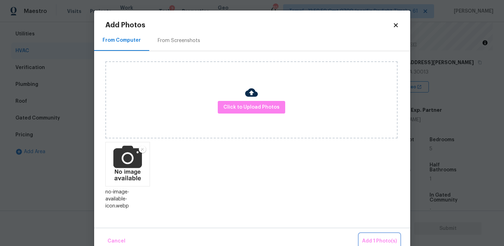
click at [379, 240] on span "Add 1 Photo(s)" at bounding box center [379, 241] width 35 height 9
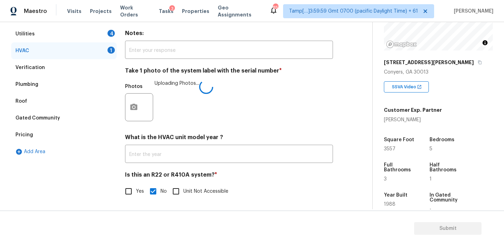
click at [258, 82] on div "Photos Uploading Photos..." at bounding box center [229, 103] width 208 height 46
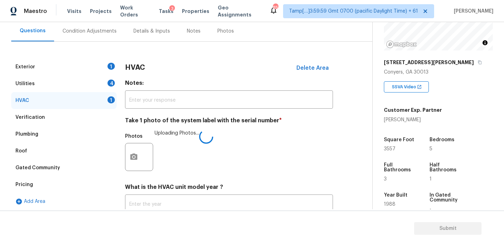
scroll to position [65, 0]
click at [137, 83] on h4 "Notes:" at bounding box center [229, 84] width 208 height 10
click at [107, 84] on div "Utilities 4" at bounding box center [63, 83] width 105 height 17
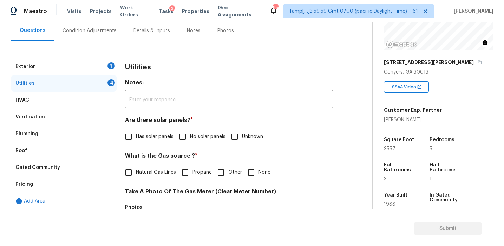
click at [196, 134] on span "No solar panels" at bounding box center [207, 136] width 35 height 7
click at [190, 134] on input "No solar panels" at bounding box center [182, 137] width 15 height 15
checkbox input "true"
click at [157, 173] on span "Natural Gas Lines" at bounding box center [156, 173] width 40 height 7
click at [136, 173] on input "Natural Gas Lines" at bounding box center [128, 173] width 15 height 15
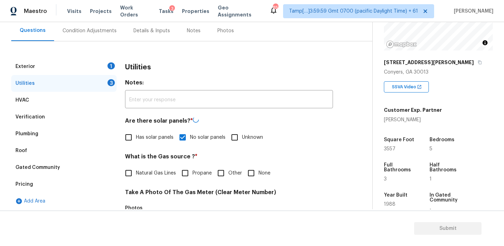
checkbox input "true"
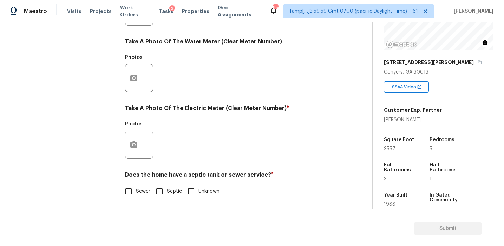
click at [133, 193] on input "Sewer" at bounding box center [128, 191] width 15 height 15
checkbox input "true"
click at [157, 189] on input "Septic" at bounding box center [159, 191] width 15 height 15
checkbox input "true"
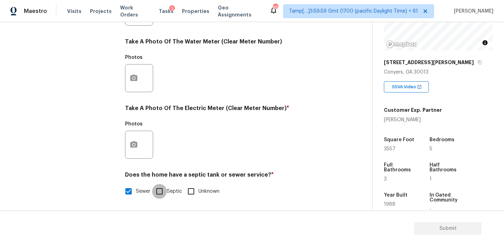
checkbox input "false"
click at [137, 147] on icon "button" at bounding box center [133, 144] width 7 height 6
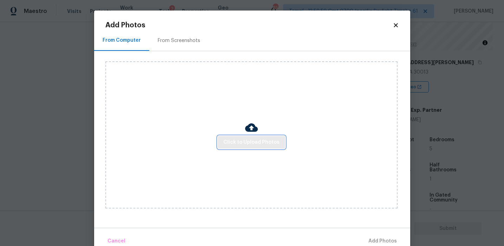
click at [220, 146] on button "Click to Upload Photos" at bounding box center [251, 142] width 67 height 13
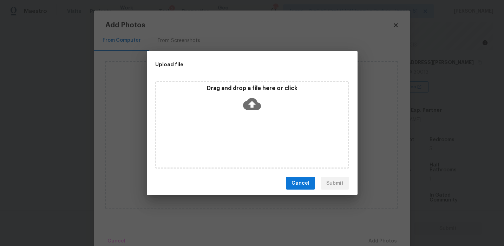
click at [236, 89] on p "Drag and drop a file here or click" at bounding box center [252, 88] width 192 height 7
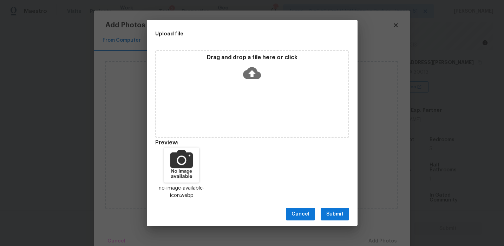
click at [338, 214] on span "Submit" at bounding box center [334, 214] width 17 height 9
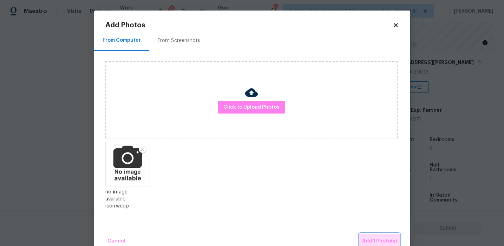
click at [370, 237] on button "Add 1 Photo(s)" at bounding box center [379, 241] width 40 height 15
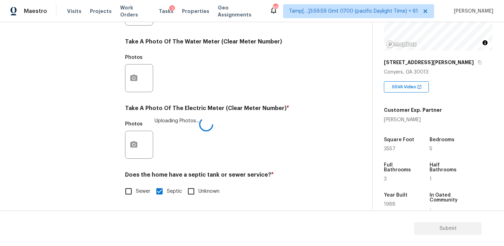
click at [277, 118] on div "Photos Uploading Photos..." at bounding box center [229, 141] width 208 height 46
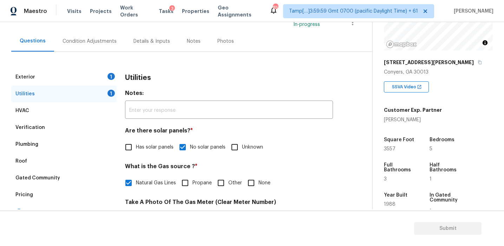
scroll to position [54, 0]
click at [112, 77] on div "1" at bounding box center [110, 76] width 7 height 7
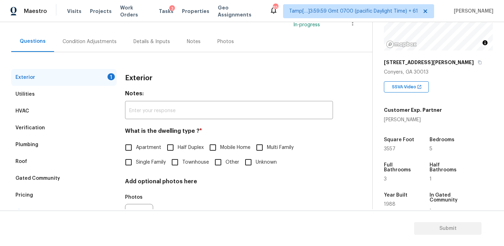
click at [140, 156] on label "Single Family" at bounding box center [143, 162] width 45 height 15
click at [136, 156] on input "Single Family" at bounding box center [128, 162] width 15 height 15
checkbox input "true"
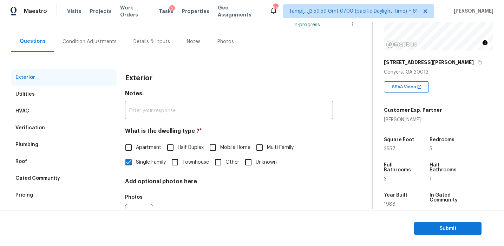
click at [104, 45] on div "Condition Adjustments" at bounding box center [89, 41] width 54 height 7
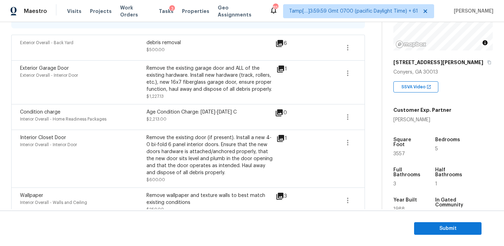
scroll to position [154, 0]
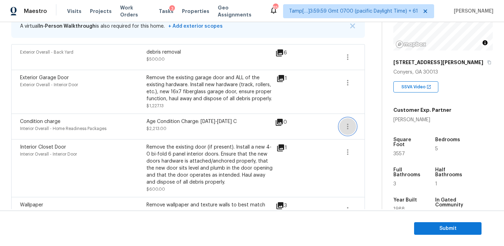
click at [343, 126] on icon "button" at bounding box center [347, 127] width 8 height 8
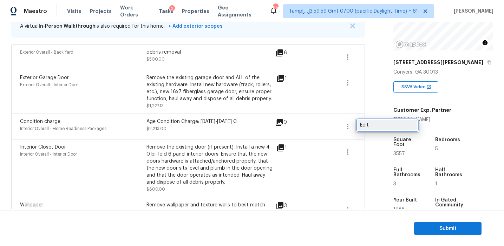
click at [368, 126] on div "Edit" at bounding box center [387, 125] width 55 height 7
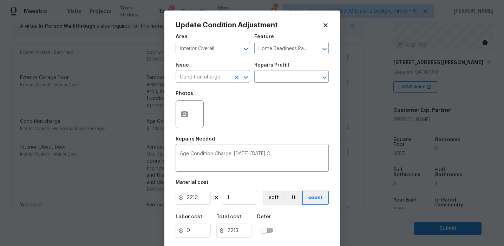
click at [236, 79] on icon "Clear" at bounding box center [236, 77] width 7 height 7
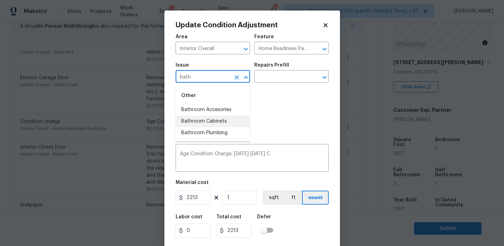
click at [239, 130] on li "Bathroom Plumbing" at bounding box center [213, 133] width 74 height 12
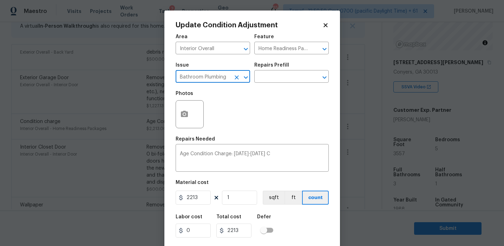
type input "Bathroom Plumbing"
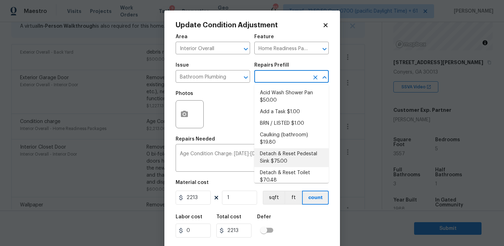
scroll to position [386, 0]
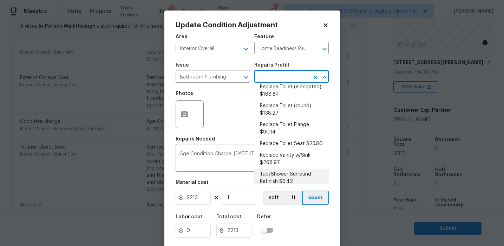
click at [279, 179] on li "Tub/Shower Surround Refinish $6.42" at bounding box center [291, 178] width 74 height 19
type input "Plumbing"
type textarea "Prep, mask, clean and refinish the tub/shower tile surround both all sides ensu…"
type input "6.42"
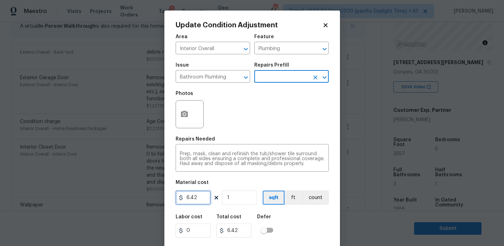
click at [197, 199] on input "6.42" at bounding box center [193, 198] width 35 height 14
type input "350"
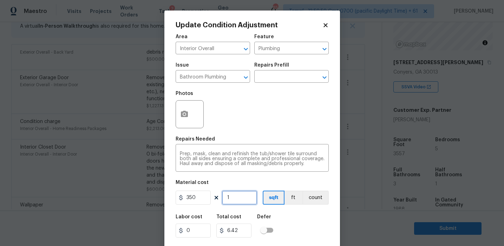
type input "350"
type input "2"
type input "700"
type input "0"
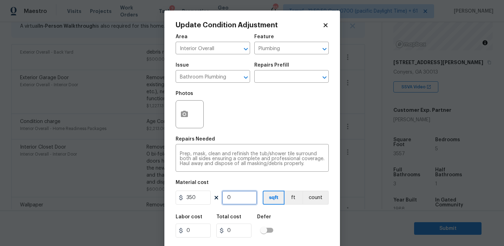
type input "3"
type input "1050"
type input "3"
click at [310, 194] on button "count" at bounding box center [315, 198] width 26 height 14
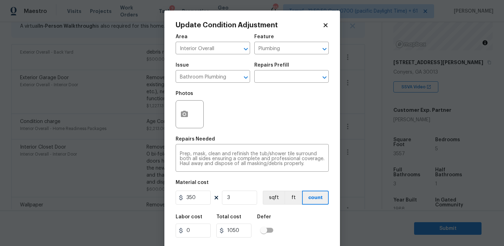
click at [306, 229] on div "Labor cost 0 Total cost 1050 Defer" at bounding box center [252, 227] width 153 height 32
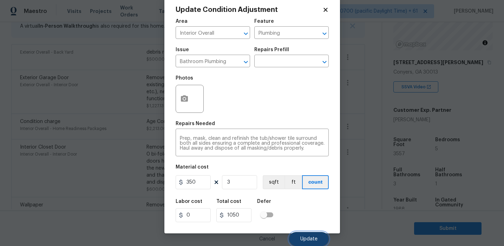
click at [308, 240] on span "Update" at bounding box center [308, 239] width 17 height 5
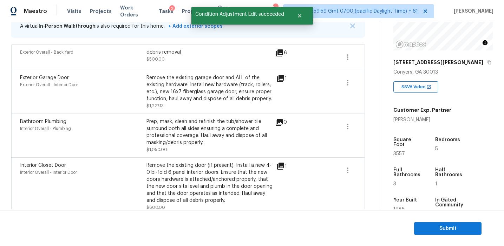
scroll to position [0, 0]
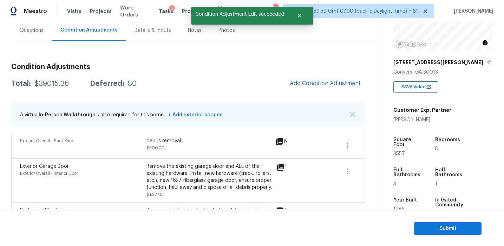
click at [242, 83] on div "Total: $39015.36 Deferred: $0 Add Condition Adjustment" at bounding box center [187, 83] width 353 height 15
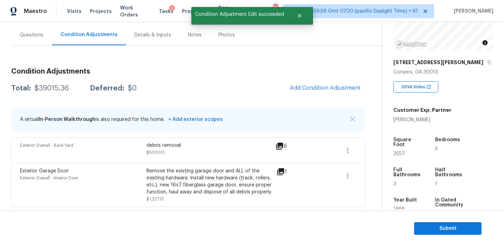
click at [242, 83] on div "Total: $39015.36 Deferred: $0 Add Condition Adjustment" at bounding box center [187, 88] width 353 height 15
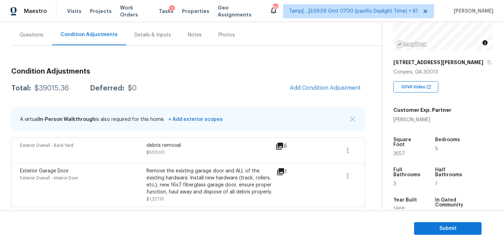
click at [242, 83] on div "Total: $39015.36 Deferred: $0 Add Condition Adjustment" at bounding box center [187, 88] width 353 height 15
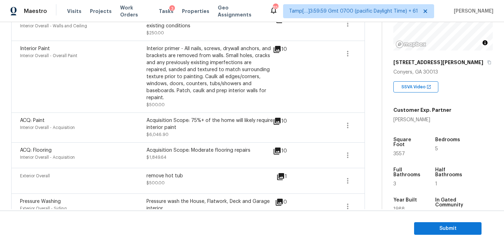
scroll to position [377, 0]
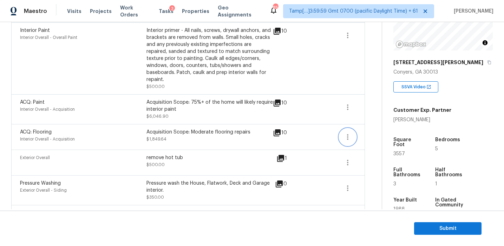
click at [350, 133] on icon "button" at bounding box center [347, 137] width 8 height 8
click at [363, 131] on div "Edit" at bounding box center [387, 129] width 55 height 7
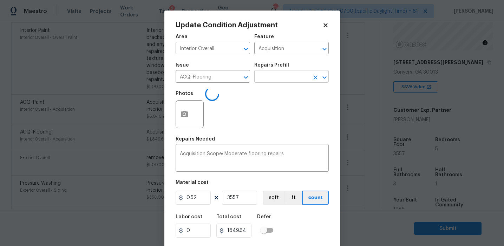
click at [272, 79] on input "text" at bounding box center [281, 77] width 55 height 11
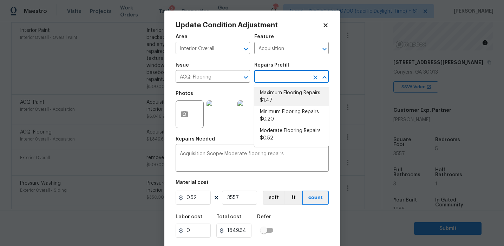
click at [275, 97] on li "Maximum Flooring Repairs $1.47" at bounding box center [291, 96] width 74 height 19
type textarea "Acquisition Scope: Maximum flooring repairs"
type input "1.47"
type input "5228.79"
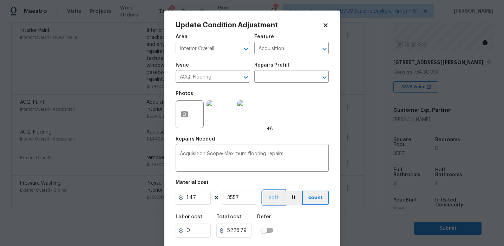
click at [272, 197] on button "sqft" at bounding box center [274, 198] width 22 height 14
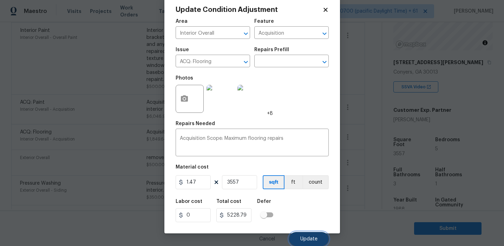
click at [303, 236] on button "Update" at bounding box center [309, 239] width 40 height 14
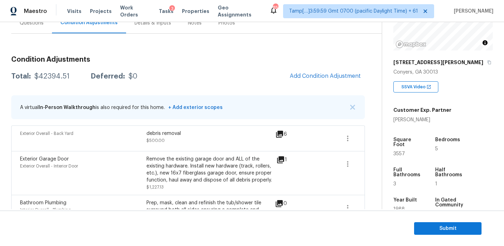
scroll to position [64, 0]
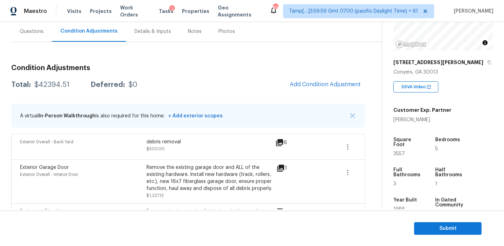
click at [59, 83] on div "$42394.51" at bounding box center [51, 84] width 35 height 7
copy div "42394.51"
click at [351, 115] on img "button" at bounding box center [352, 115] width 5 height 5
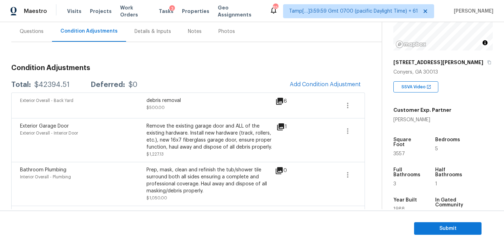
click at [42, 37] on div "Questions" at bounding box center [31, 31] width 41 height 21
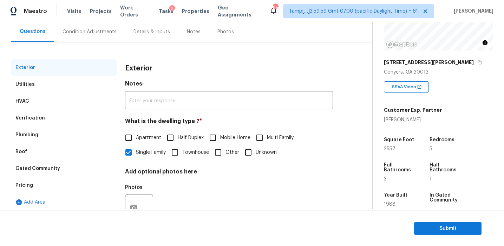
click at [88, 190] on div "Pricing" at bounding box center [63, 185] width 105 height 17
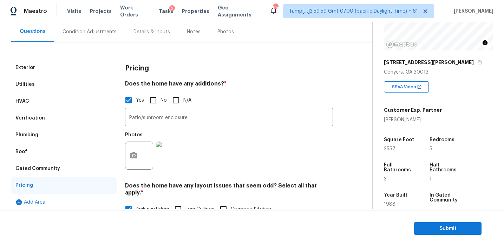
click at [103, 29] on div "Condition Adjustments" at bounding box center [89, 31] width 54 height 7
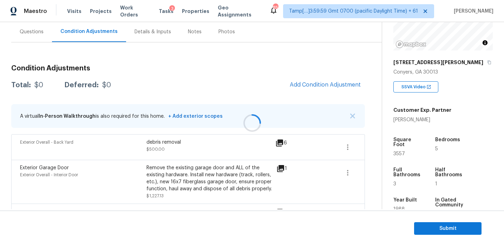
scroll to position [64, 0]
click at [154, 65] on h3 "Condition Adjustments" at bounding box center [187, 68] width 353 height 7
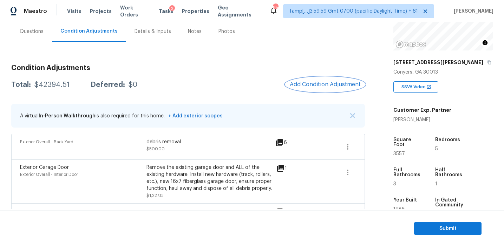
click at [320, 83] on span "Add Condition Adjustment" at bounding box center [325, 84] width 71 height 6
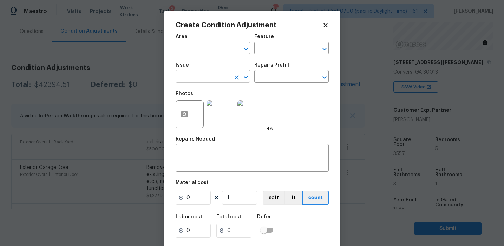
click at [206, 81] on input "text" at bounding box center [203, 77] width 55 height 11
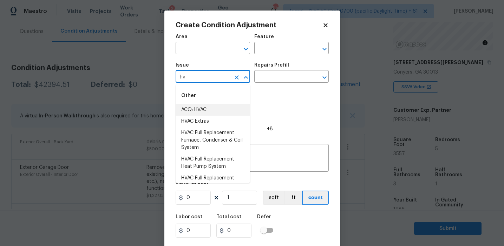
click at [216, 106] on li "ACQ: HVAC" at bounding box center [213, 110] width 74 height 12
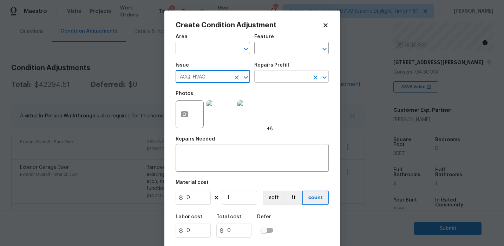
type input "ACQ: HVAC"
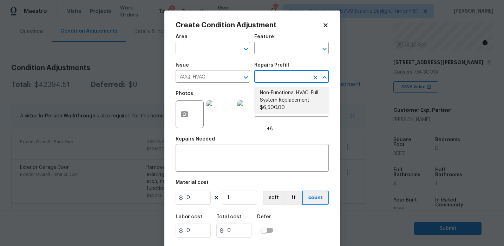
click at [300, 98] on li "Non-Functional HVAC. Full System Replacement $6,500.00" at bounding box center [291, 100] width 74 height 26
type input "Acquisition"
type textarea "Acquisition Scope: Full System Replacement"
type input "6500"
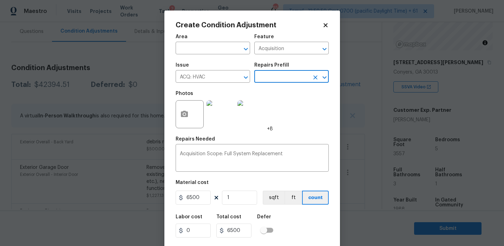
scroll to position [16, 0]
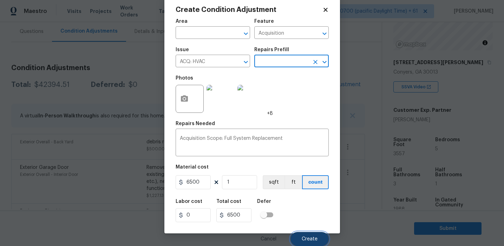
click at [303, 239] on span "Create" at bounding box center [310, 239] width 16 height 5
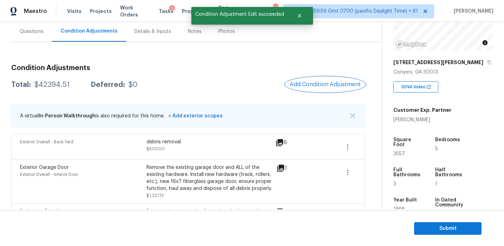
scroll to position [0, 0]
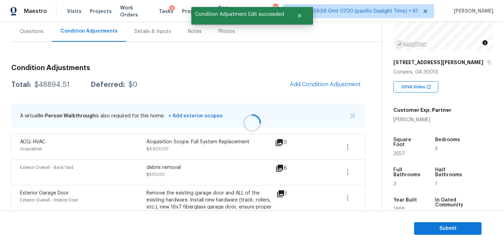
click at [53, 84] on div at bounding box center [252, 123] width 504 height 246
click at [46, 83] on div "$48894.51" at bounding box center [51, 84] width 35 height 7
copy div "48894.51"
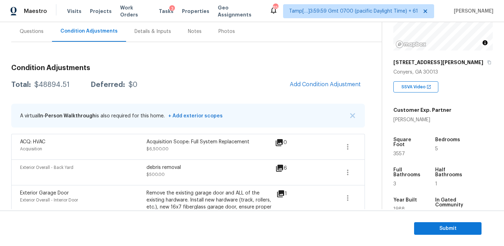
click at [33, 37] on div "Questions" at bounding box center [31, 31] width 41 height 21
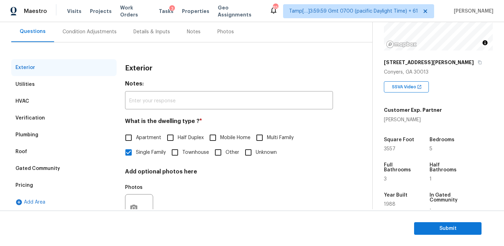
click at [61, 192] on div "Pricing" at bounding box center [63, 185] width 105 height 17
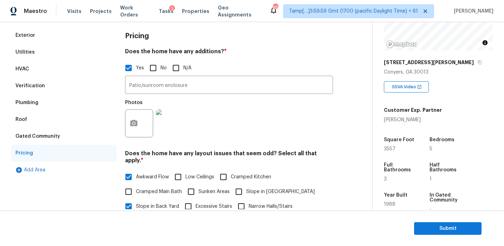
click at [68, 138] on div "Gated Community" at bounding box center [63, 136] width 105 height 17
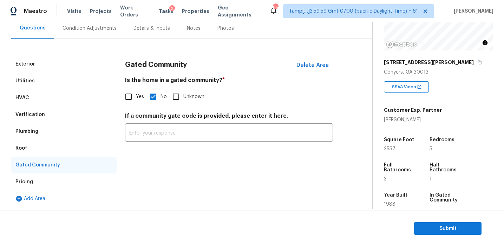
scroll to position [67, 0]
click at [34, 152] on div "Roof" at bounding box center [63, 148] width 105 height 17
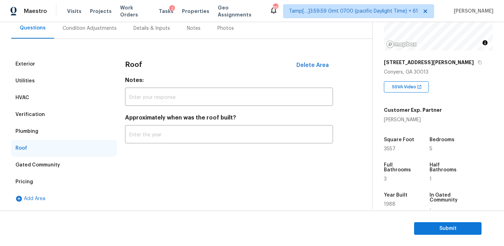
click at [34, 138] on div "Plumbing" at bounding box center [63, 131] width 105 height 17
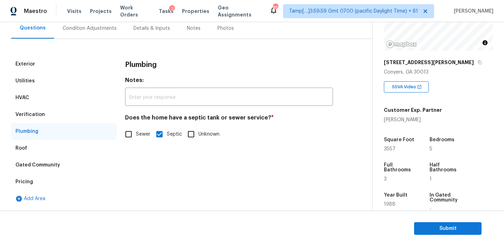
click at [42, 117] on div "Verification" at bounding box center [63, 114] width 105 height 17
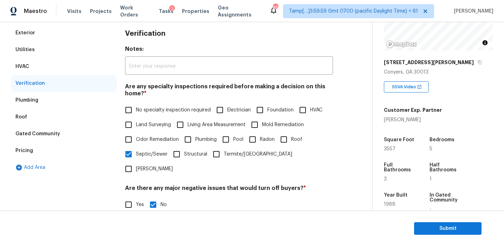
scroll to position [93, 0]
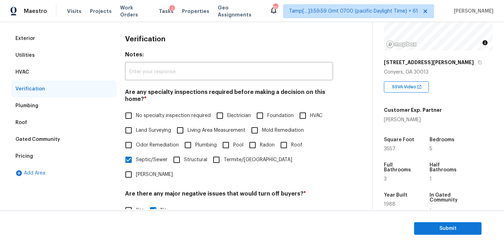
click at [71, 74] on div "HVAC" at bounding box center [63, 72] width 105 height 17
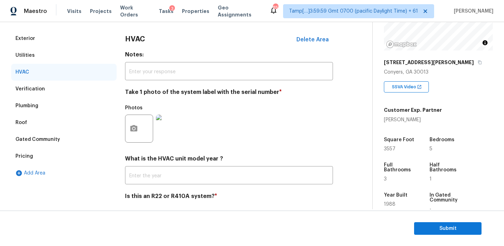
click at [67, 53] on div "Utilities" at bounding box center [63, 55] width 105 height 17
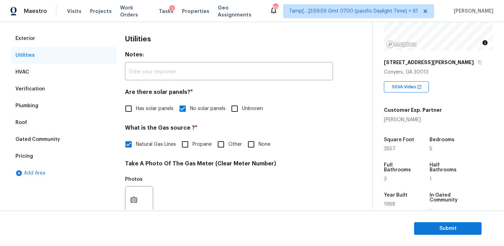
click at [72, 38] on div "Exterior" at bounding box center [63, 38] width 105 height 17
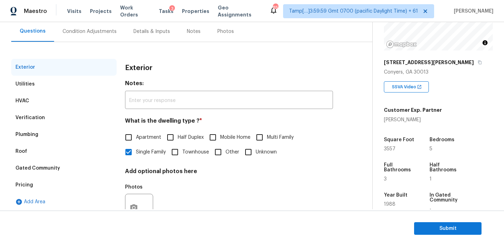
click at [82, 33] on div "Condition Adjustments" at bounding box center [89, 31] width 54 height 7
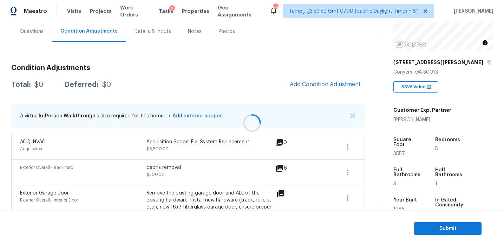
scroll to position [65, 0]
click at [350, 114] on img "button" at bounding box center [352, 115] width 5 height 5
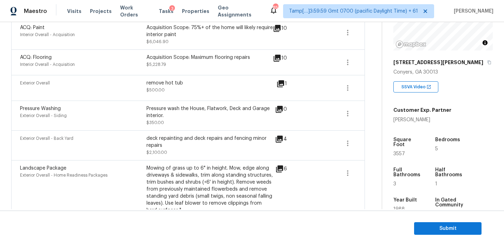
scroll to position [438, 0]
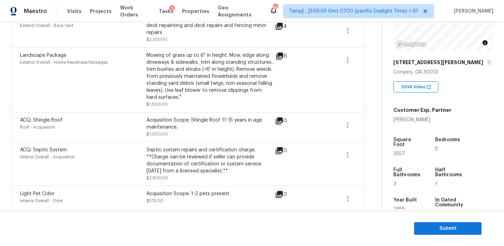
click at [186, 117] on div "Acquisition Scope: Shingle Roof 11-15 years in age maintenance." at bounding box center [209, 124] width 126 height 14
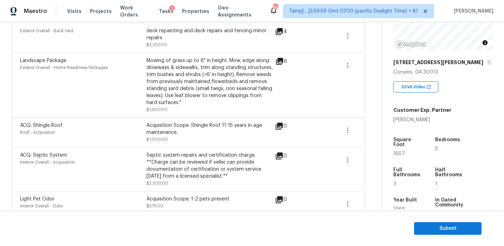
click at [186, 118] on div "ACQ: Shingle Roof Roof - Acquisition Acquisition Scope: Shingle Roof 11-15 year…" at bounding box center [187, 133] width 353 height 30
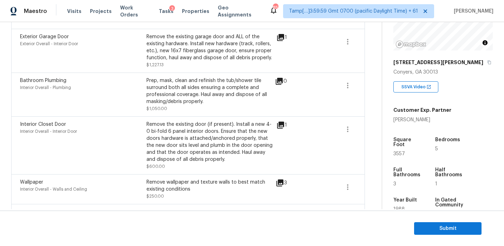
scroll to position [179, 0]
click at [165, 88] on div "Prep, mask, clean and refinish the tub/shower tile surround both all sides ensu…" at bounding box center [209, 92] width 126 height 28
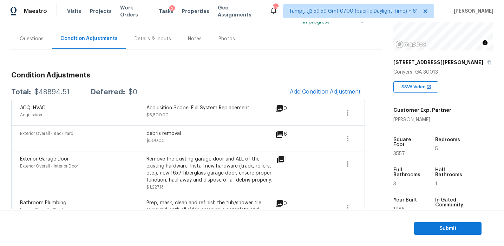
scroll to position [59, 0]
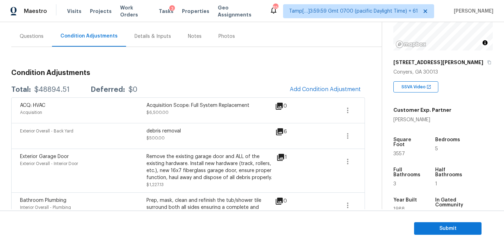
click at [205, 110] on div "Acquisition Scope: Full System Replacement $6,500.00" at bounding box center [209, 110] width 126 height 17
click at [432, 226] on span "Submit" at bounding box center [447, 229] width 56 height 9
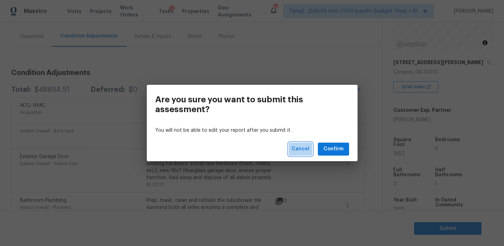
click at [299, 148] on span "Cancel" at bounding box center [300, 149] width 18 height 9
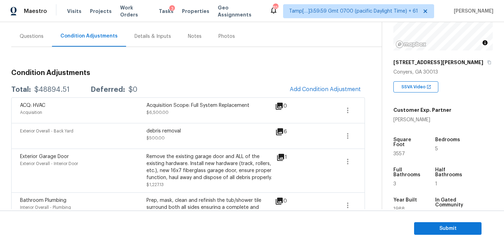
click at [327, 166] on span at bounding box center [322, 170] width 27 height 35
click at [425, 226] on span "Submit" at bounding box center [447, 229] width 56 height 9
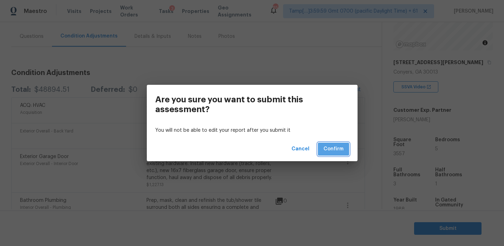
click at [328, 145] on span "Confirm" at bounding box center [333, 149] width 20 height 9
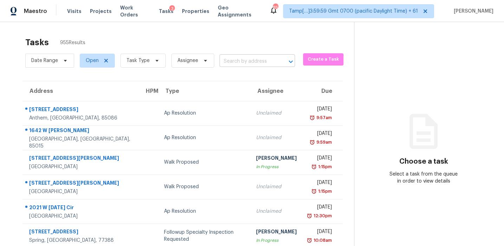
click at [242, 60] on input "text" at bounding box center [247, 61] width 56 height 11
paste input "160 Brooks Lake Dr, Newnan, GA 30263"
type input "160 Brooks Lake Dr, Newnan, GA 30263"
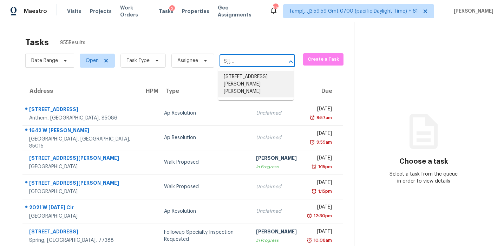
click at [253, 86] on li "160 Brooks Lake Dr, Newnan, GA 30263" at bounding box center [255, 84] width 75 height 26
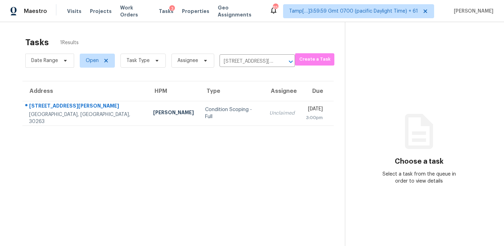
click at [269, 112] on div "Unclaimed" at bounding box center [281, 113] width 25 height 7
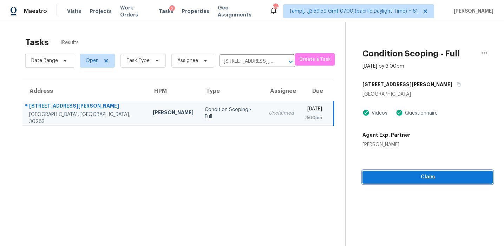
click at [392, 179] on span "Claim" at bounding box center [427, 177] width 119 height 9
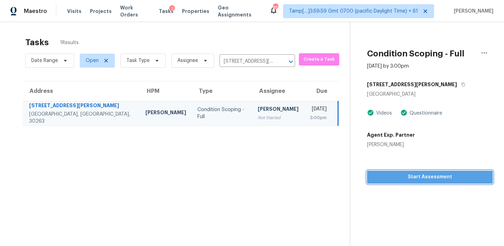
click at [384, 173] on span "Start Assessment" at bounding box center [429, 177] width 114 height 9
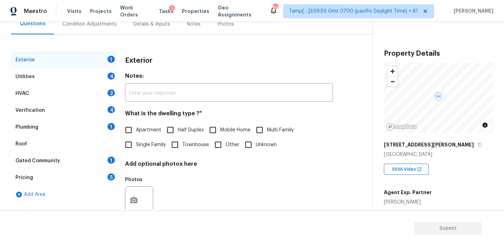
click at [92, 178] on div "Pricing 5" at bounding box center [63, 178] width 105 height 17
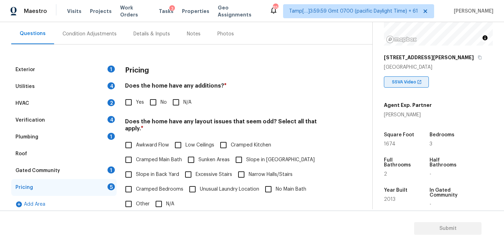
scroll to position [88, 0]
click at [138, 71] on h3 "Pricing" at bounding box center [137, 70] width 24 height 7
click at [238, 90] on h4 "Does the home have any additions? *" at bounding box center [229, 87] width 208 height 10
click at [209, 85] on h4 "Does the home have any additions? *" at bounding box center [229, 87] width 208 height 10
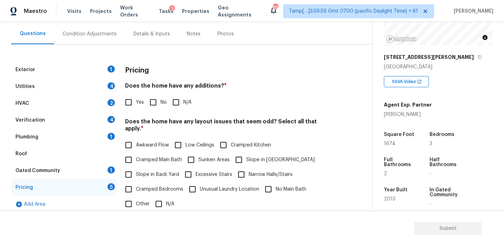
click at [161, 95] on label "No" at bounding box center [156, 102] width 21 height 15
click at [160, 95] on input "No" at bounding box center [153, 102] width 15 height 15
checkbox input "true"
click at [153, 172] on label "Slope in Back Yard" at bounding box center [150, 175] width 58 height 15
click at [136, 172] on input "Slope in Back Yard" at bounding box center [128, 175] width 15 height 15
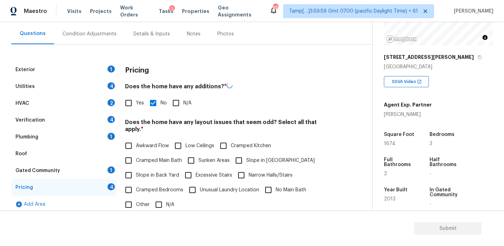
checkbox input "true"
click at [239, 158] on input "Slope in Front Yard" at bounding box center [238, 160] width 15 height 15
checkbox input "true"
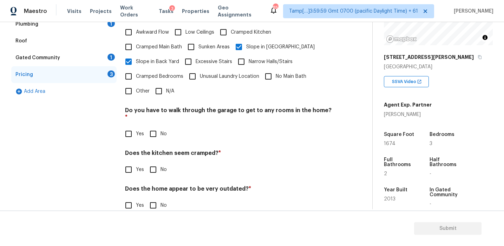
click at [153, 127] on input "No" at bounding box center [153, 134] width 15 height 15
checkbox input "true"
click at [153, 165] on div "Pricing Does the home have any additions? * Yes No N/A Does the home have any l…" at bounding box center [229, 85] width 208 height 274
click at [151, 163] on input "No" at bounding box center [153, 170] width 15 height 15
checkbox input "true"
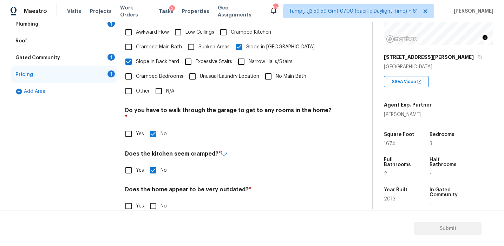
click at [154, 199] on input "No" at bounding box center [153, 206] width 15 height 15
checkbox input "true"
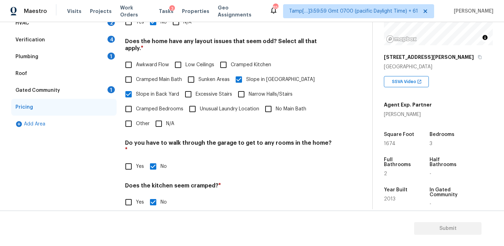
click at [101, 88] on div "Gated Community 1" at bounding box center [63, 90] width 105 height 17
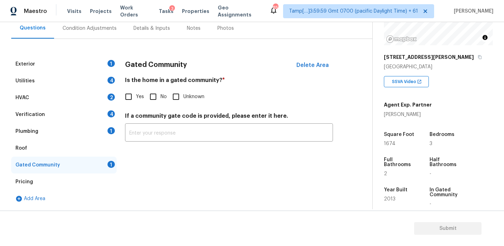
scroll to position [67, 0]
click at [155, 92] on input "No" at bounding box center [153, 97] width 15 height 15
checkbox input "true"
click at [100, 124] on div "Plumbing 1" at bounding box center [63, 131] width 105 height 17
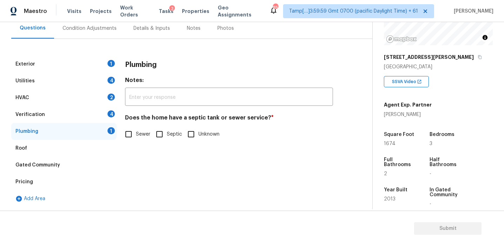
click at [134, 132] on input "Sewer" at bounding box center [128, 134] width 15 height 15
checkbox input "true"
click at [105, 118] on div "Verification 4" at bounding box center [63, 114] width 105 height 17
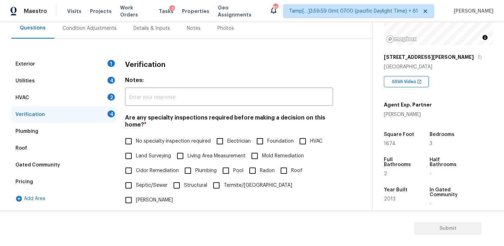
scroll to position [127, 0]
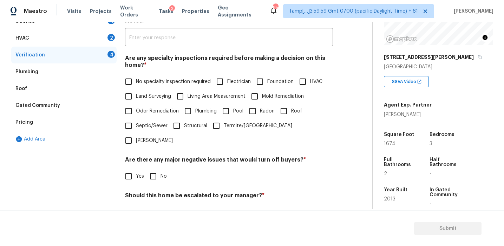
click at [153, 169] on input "No" at bounding box center [153, 176] width 15 height 15
checkbox input "true"
click at [154, 206] on input "No" at bounding box center [153, 213] width 15 height 15
checkbox input "true"
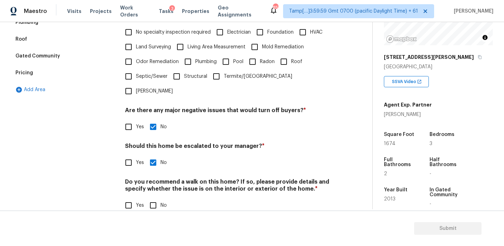
scroll to position [176, 0]
click at [154, 199] on input "No" at bounding box center [153, 206] width 15 height 15
checkbox input "true"
click at [139, 30] on span "No specialty inspection required" at bounding box center [173, 32] width 75 height 7
click at [136, 30] on input "No specialty inspection required" at bounding box center [128, 33] width 15 height 15
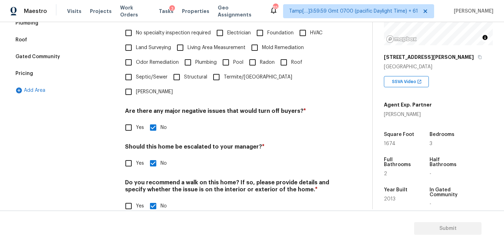
checkbox input "true"
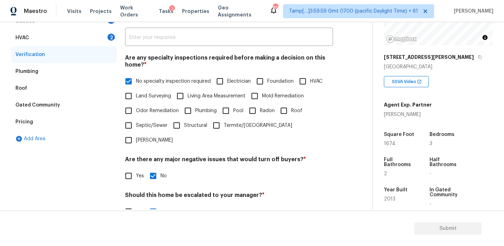
click at [103, 41] on div "HVAC 2" at bounding box center [63, 37] width 105 height 17
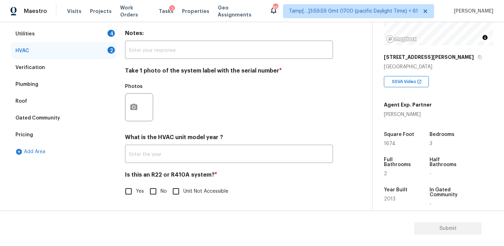
scroll to position [115, 0]
click at [154, 188] on input "No" at bounding box center [153, 191] width 15 height 15
checkbox input "true"
click at [131, 112] on button "button" at bounding box center [133, 107] width 17 height 27
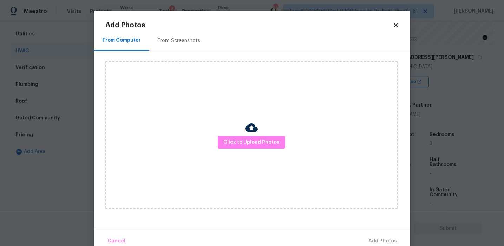
click at [172, 47] on div "From Screenshots" at bounding box center [178, 40] width 59 height 21
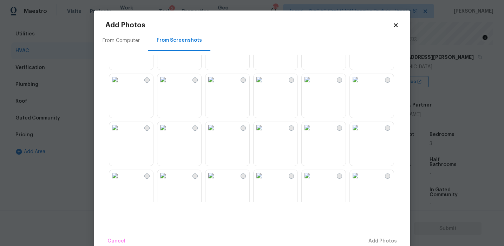
scroll to position [0, 0]
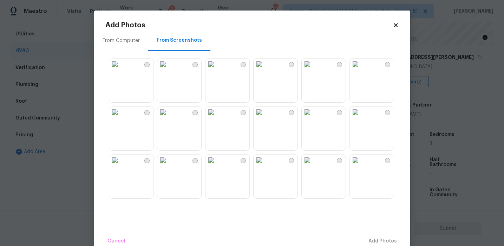
click at [123, 37] on div "From Computer" at bounding box center [121, 40] width 54 height 21
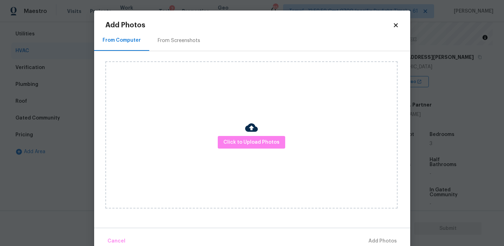
click at [83, 54] on body "Maestro Visits Projects Work Orders Tasks 3 Properties Geo Assignments 857 Tamp…" at bounding box center [252, 123] width 504 height 246
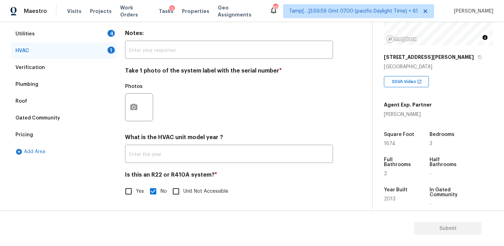
click at [390, 145] on span "1674" at bounding box center [390, 143] width 12 height 5
click at [135, 113] on button "button" at bounding box center [133, 107] width 17 height 27
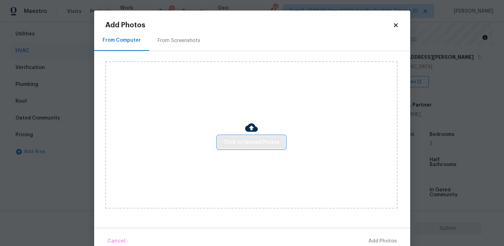
click at [232, 145] on span "Click to Upload Photos" at bounding box center [251, 142] width 56 height 9
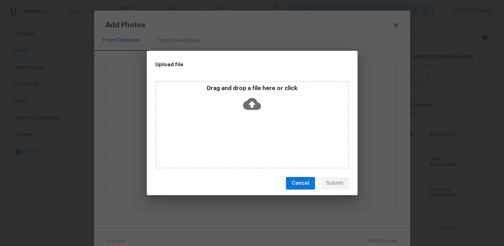
click at [232, 90] on p "Drag and drop a file here or click" at bounding box center [252, 88] width 192 height 7
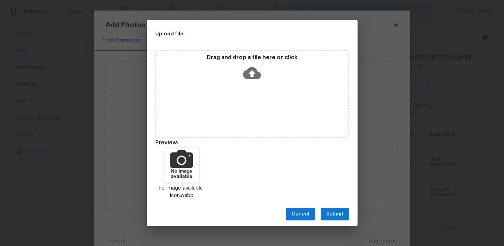
click at [336, 216] on span "Submit" at bounding box center [334, 214] width 17 height 9
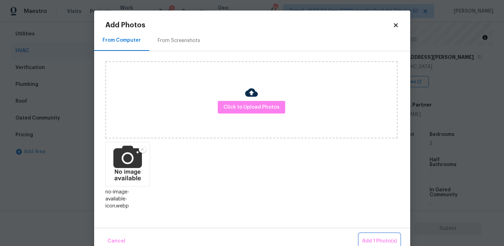
click at [370, 239] on span "Add 1 Photo(s)" at bounding box center [379, 241] width 35 height 9
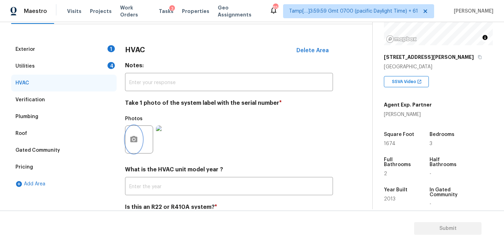
scroll to position [79, 0]
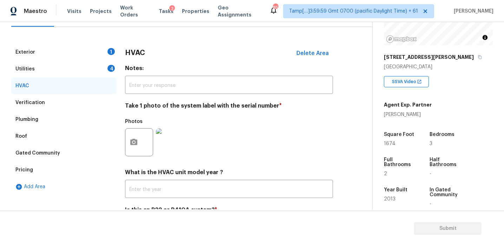
click at [99, 68] on div "Utilities 4" at bounding box center [63, 69] width 105 height 17
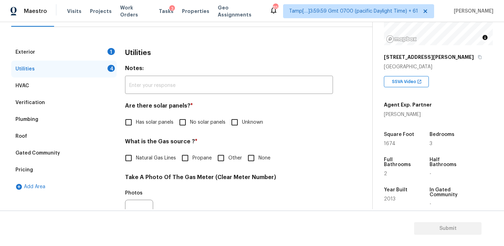
click at [192, 119] on span "No solar panels" at bounding box center [207, 122] width 35 height 7
click at [190, 119] on input "No solar panels" at bounding box center [182, 122] width 15 height 15
checkbox input "true"
click at [159, 158] on span "Natural Gas Lines" at bounding box center [156, 158] width 40 height 7
click at [136, 158] on input "Natural Gas Lines" at bounding box center [128, 158] width 15 height 15
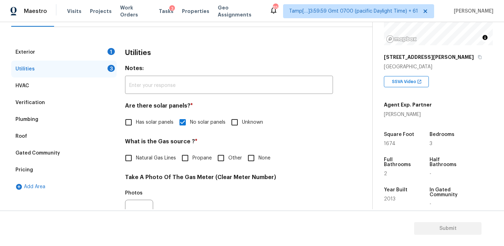
checkbox input "true"
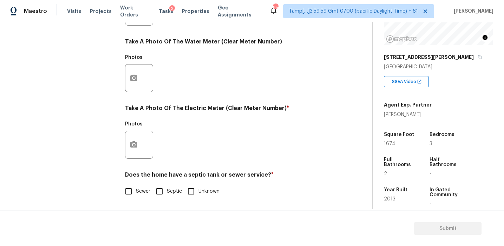
scroll to position [282, 0]
click at [132, 190] on input "Sewer" at bounding box center [128, 191] width 15 height 15
checkbox input "true"
click at [134, 143] on icon "button" at bounding box center [133, 144] width 7 height 6
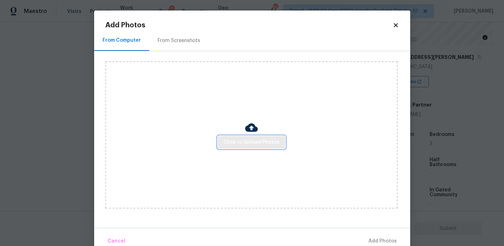
click at [256, 146] on span "Click to Upload Photos" at bounding box center [251, 142] width 56 height 9
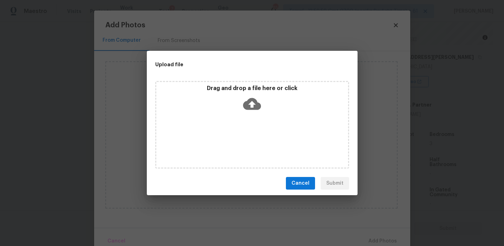
click at [253, 104] on icon at bounding box center [252, 104] width 18 height 18
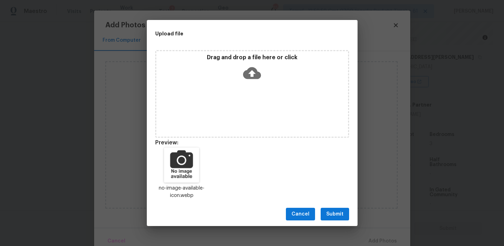
click at [334, 207] on div "Cancel Submit" at bounding box center [252, 215] width 211 height 24
click at [340, 213] on span "Submit" at bounding box center [334, 214] width 17 height 9
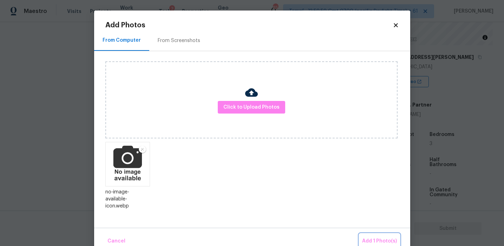
click at [365, 239] on span "Add 1 Photo(s)" at bounding box center [379, 241] width 35 height 9
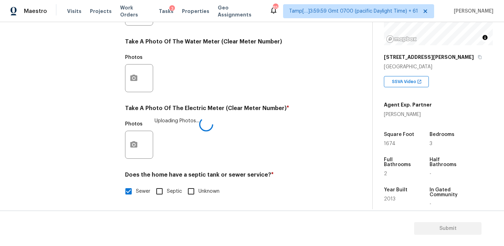
click at [253, 111] on h4 "Take A Photo Of The Electric Meter (Clear Meter Number) *" at bounding box center [229, 110] width 208 height 10
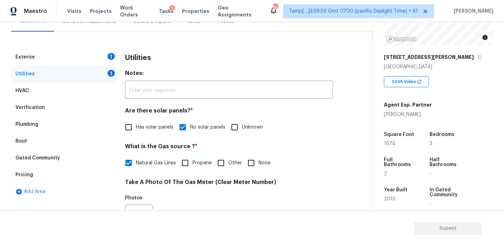
click at [134, 61] on h3 "Utilities" at bounding box center [138, 57] width 26 height 7
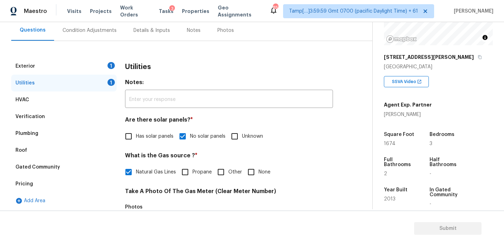
scroll to position [63, 0]
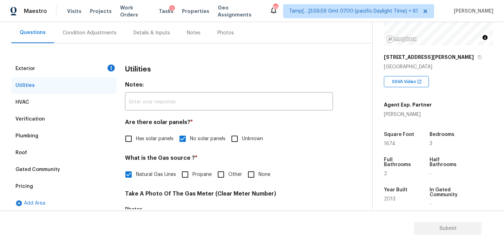
click at [95, 68] on div "Exterior 1" at bounding box center [63, 68] width 105 height 17
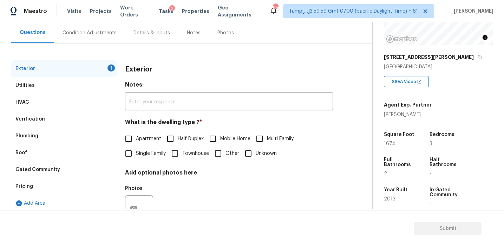
click at [136, 158] on label "Single Family" at bounding box center [143, 153] width 45 height 15
click at [136, 158] on input "Single Family" at bounding box center [128, 153] width 15 height 15
checkbox input "true"
click at [137, 72] on h3 "Exterior" at bounding box center [138, 69] width 27 height 7
click at [106, 33] on div "Condition Adjustments" at bounding box center [89, 32] width 54 height 7
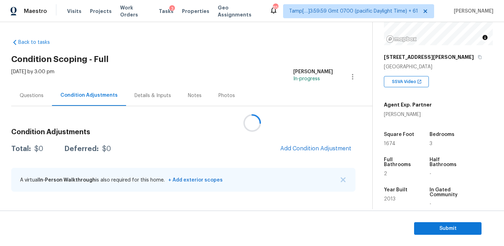
click at [154, 126] on div at bounding box center [252, 123] width 504 height 246
click at [231, 151] on div at bounding box center [252, 123] width 504 height 246
click at [310, 154] on button "Add Condition Adjustment" at bounding box center [315, 148] width 79 height 15
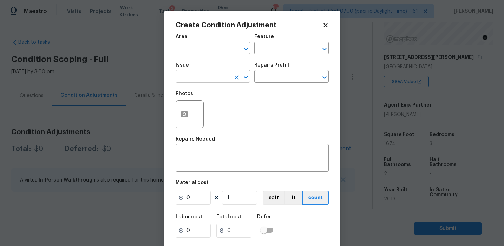
click at [209, 79] on input "text" at bounding box center [203, 77] width 55 height 11
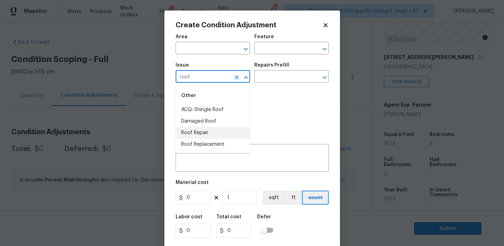
click at [206, 135] on li "Roof Repair" at bounding box center [213, 133] width 74 height 12
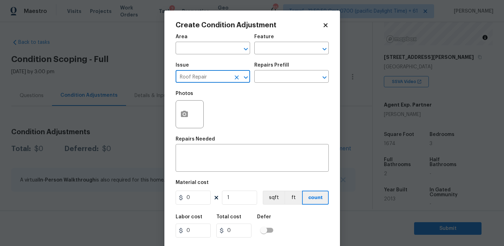
click at [191, 75] on input "Roof Repair" at bounding box center [203, 77] width 55 height 11
type input "Roof Repair"
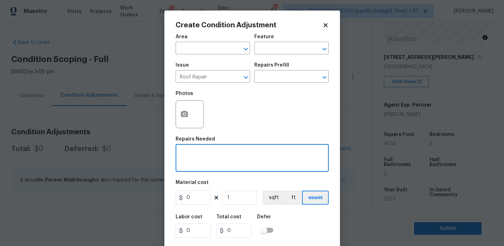
click at [215, 161] on textarea at bounding box center [252, 159] width 145 height 15
paste textarea "Roof Repair"
type textarea "Roof Repair"
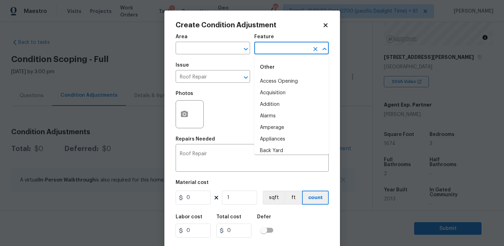
click at [280, 51] on input "text" at bounding box center [281, 49] width 55 height 11
click at [285, 93] on li "Roof" at bounding box center [291, 93] width 74 height 12
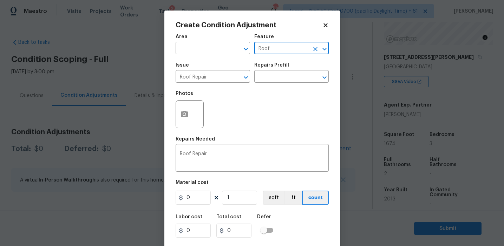
type input "Roof"
click at [195, 196] on input "0" at bounding box center [193, 198] width 35 height 14
type input "750"
click at [181, 112] on icon "button" at bounding box center [184, 114] width 7 height 6
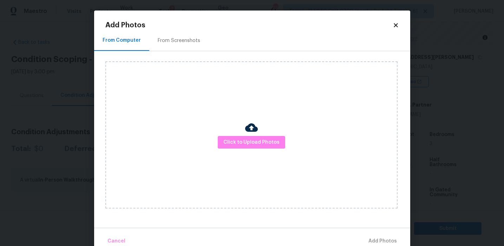
click at [191, 49] on div "From Screenshots" at bounding box center [178, 40] width 59 height 21
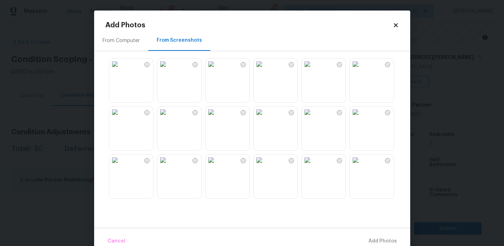
click at [168, 118] on img at bounding box center [162, 112] width 11 height 11
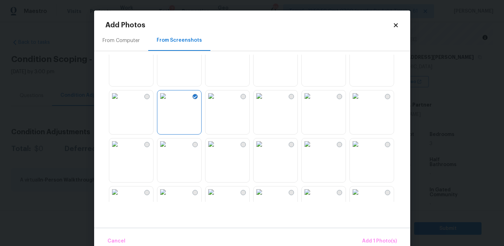
click at [168, 150] on img at bounding box center [162, 144] width 11 height 11
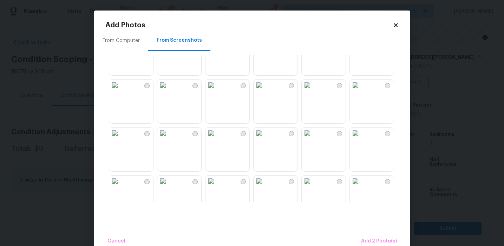
scroll to position [178, 0]
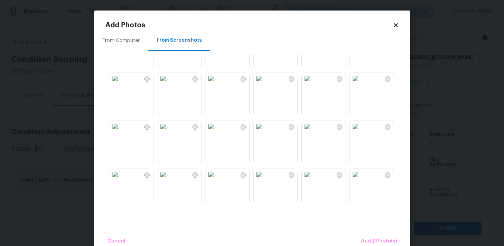
click at [265, 132] on img at bounding box center [258, 126] width 11 height 11
click at [367, 240] on span "Add 3 Photo(s)" at bounding box center [378, 241] width 35 height 9
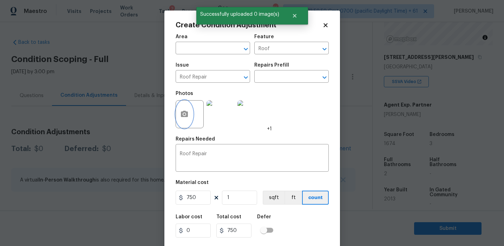
scroll to position [16, 0]
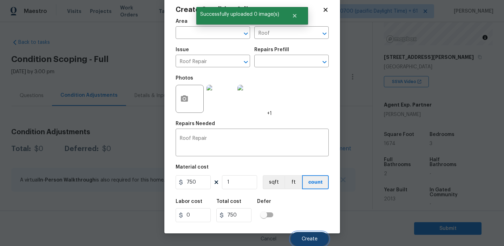
click at [302, 235] on button "Create" at bounding box center [309, 239] width 38 height 14
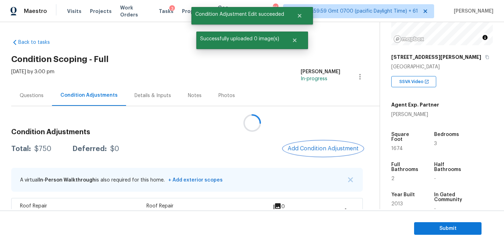
scroll to position [0, 0]
click at [315, 147] on span "Add Condition Adjustment" at bounding box center [322, 149] width 71 height 6
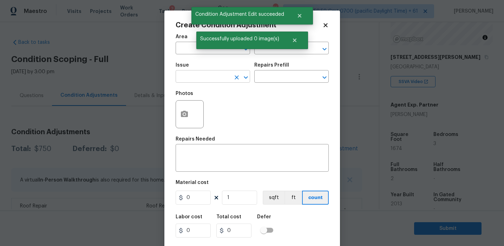
click at [210, 78] on input "text" at bounding box center [203, 77] width 55 height 11
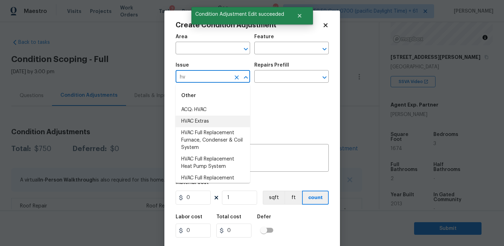
click at [214, 119] on li "HVAC Extras" at bounding box center [213, 122] width 74 height 12
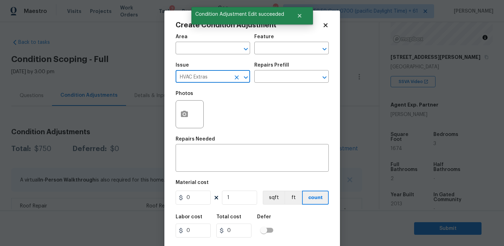
type input "HVAC Extras"
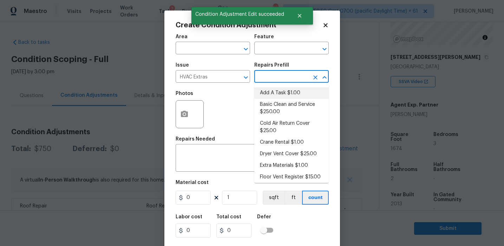
click at [274, 106] on li "Basic Clean and Service $250.00" at bounding box center [291, 108] width 74 height 19
type input "HVAC"
type textarea "General Service HVAC system including: cleaning condenser and evaporator coils,…"
type input "250"
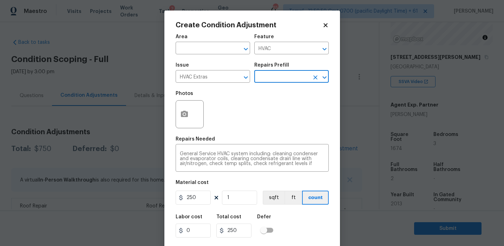
scroll to position [16, 0]
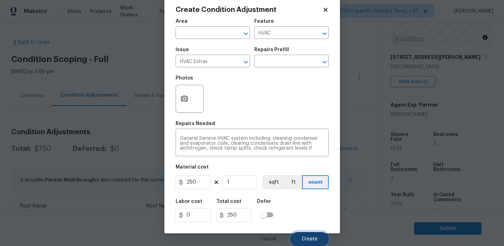
click at [299, 236] on button "Create" at bounding box center [309, 239] width 38 height 14
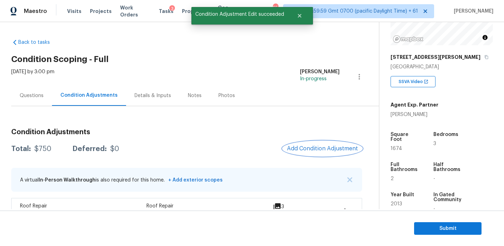
scroll to position [0, 0]
click at [306, 146] on span "Add Condition Adjustment" at bounding box center [322, 149] width 71 height 6
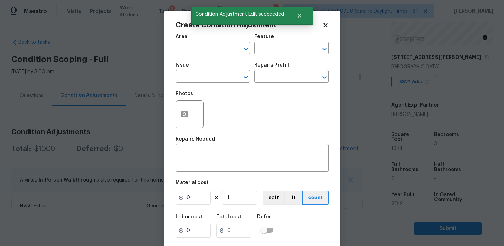
click at [198, 84] on span "Issue ​" at bounding box center [213, 73] width 74 height 28
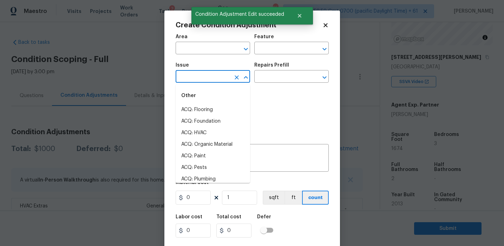
click at [197, 76] on input "text" at bounding box center [203, 77] width 55 height 11
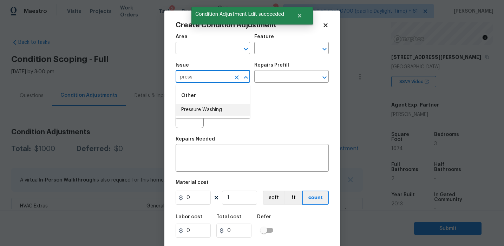
click at [213, 110] on li "Pressure Washing" at bounding box center [213, 110] width 74 height 12
type input "Pressure Washing"
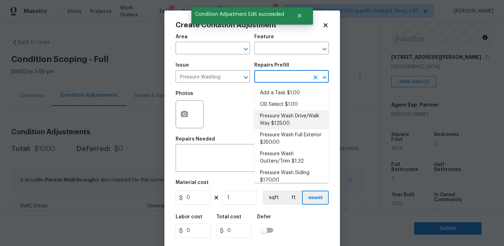
click at [278, 125] on li "Pressure Wash Drive/Walk Way $125.00" at bounding box center [291, 120] width 74 height 19
type input "Siding"
type textarea "Pressure wash the driveways/walkways as directed by the PM. Ensure that all deb…"
type input "125"
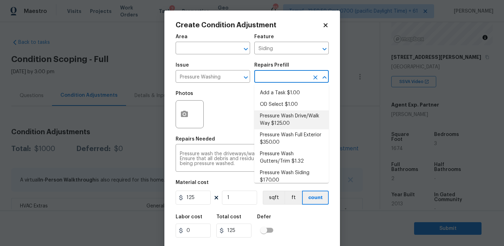
click at [277, 75] on input "text" at bounding box center [281, 77] width 55 height 11
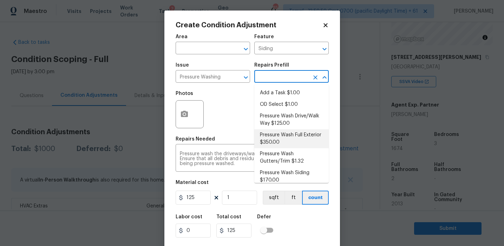
click at [276, 139] on li "Pressure Wash Full Exterior $350.00" at bounding box center [291, 139] width 74 height 19
type textarea "Pressure wash the House, Flatwork, Deck and Garage interior."
type input "350"
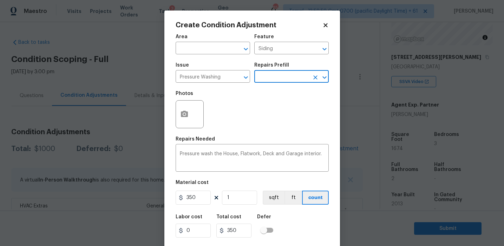
scroll to position [16, 0]
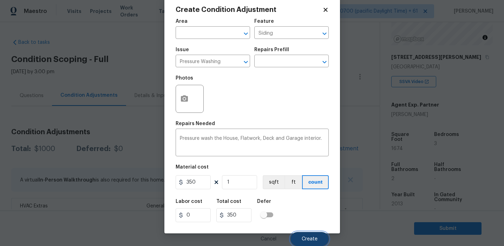
click at [299, 234] on button "Create" at bounding box center [309, 239] width 38 height 14
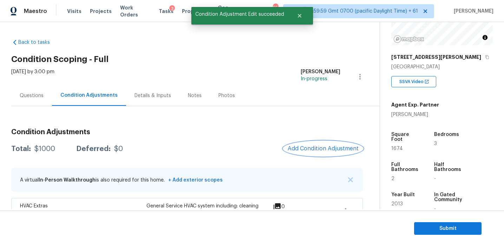
scroll to position [0, 0]
click at [298, 147] on span "Add Condition Adjustment" at bounding box center [322, 149] width 71 height 6
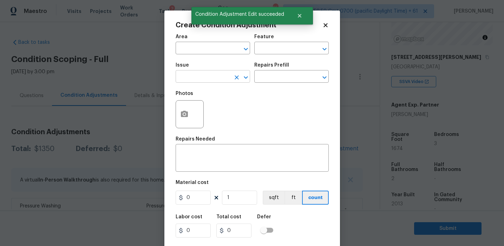
click at [203, 78] on input "text" at bounding box center [203, 77] width 55 height 11
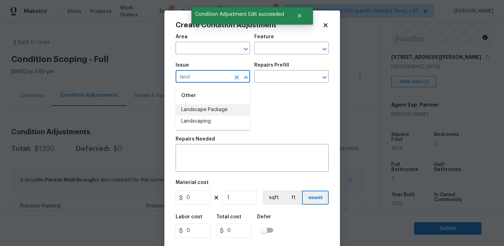
click at [220, 110] on li "Landscape Package" at bounding box center [213, 110] width 74 height 12
type input "Landscape Package"
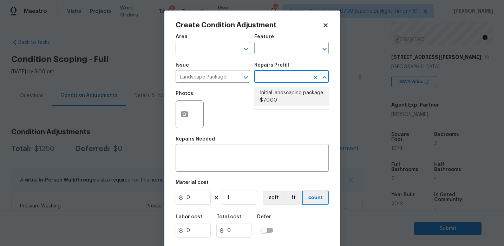
click at [265, 92] on li "Initial landscaping package $70.00" at bounding box center [291, 96] width 74 height 19
type input "Home Readiness Packages"
type textarea "Mowing of grass up to 6" in height. Mow, edge along driveways & sidewalks, trim…"
type input "70"
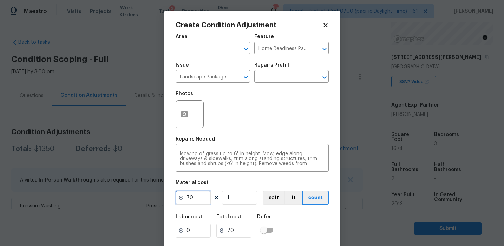
click at [187, 202] on input "70" at bounding box center [193, 198] width 35 height 14
type input "300"
click at [184, 114] on circle "button" at bounding box center [184, 114] width 2 height 2
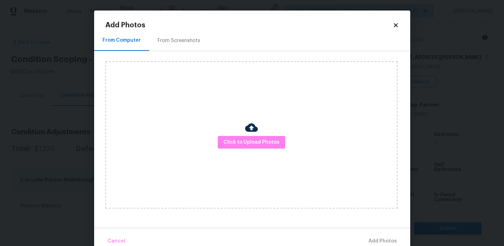
click at [191, 48] on div "From Screenshots" at bounding box center [178, 40] width 59 height 21
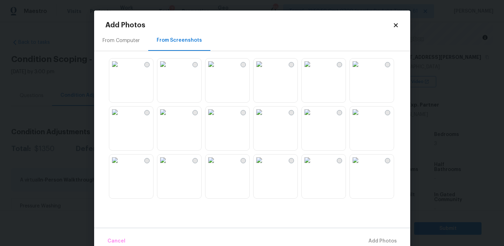
click at [217, 70] on img at bounding box center [210, 64] width 11 height 11
click at [361, 70] on img at bounding box center [355, 64] width 11 height 11
click at [168, 118] on img at bounding box center [162, 112] width 11 height 11
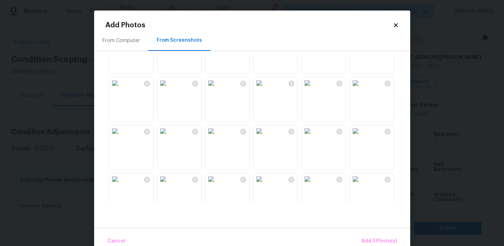
scroll to position [161, 0]
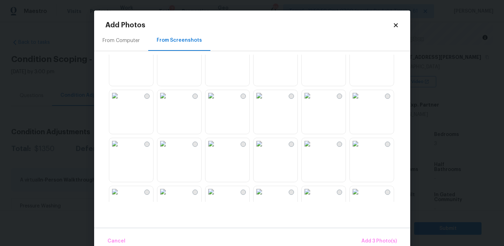
click at [217, 150] on img at bounding box center [210, 143] width 11 height 11
click at [265, 150] on img at bounding box center [258, 143] width 11 height 11
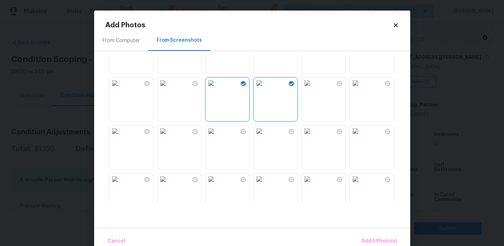
click at [216, 137] on img at bounding box center [210, 131] width 11 height 11
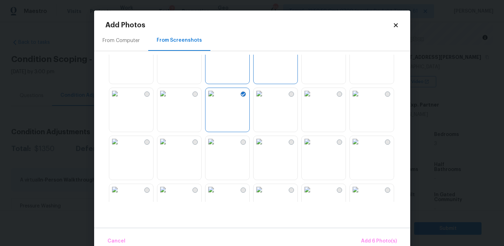
scroll to position [309, 0]
click at [313, 95] on img at bounding box center [307, 92] width 11 height 11
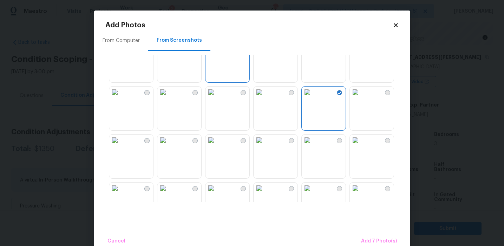
scroll to position [347, 0]
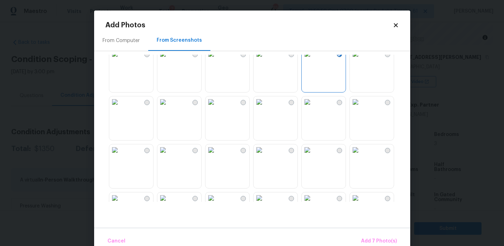
click at [120, 156] on img at bounding box center [114, 150] width 11 height 11
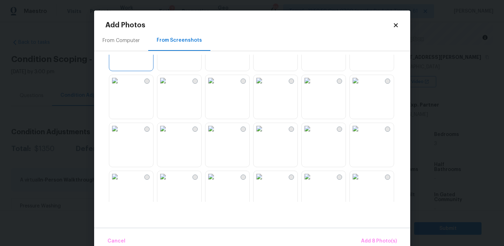
scroll to position [469, 0]
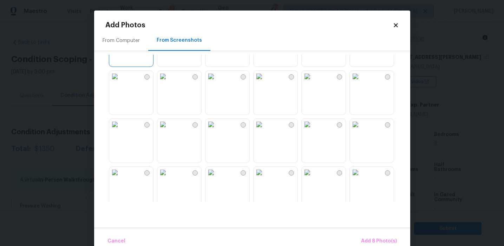
click at [313, 82] on img at bounding box center [307, 76] width 11 height 11
click at [168, 130] on img at bounding box center [162, 124] width 11 height 11
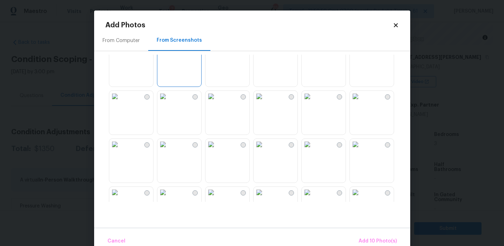
click at [313, 150] on img at bounding box center [307, 144] width 11 height 11
click at [366, 235] on button "Add 11 Photo(s)" at bounding box center [378, 241] width 42 height 15
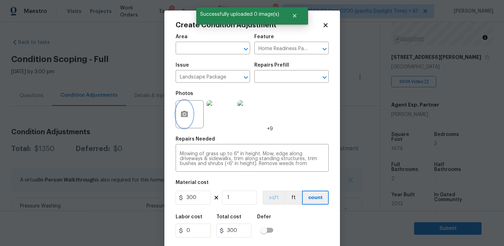
scroll to position [16, 0]
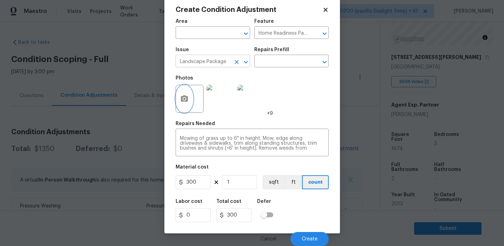
click at [235, 60] on icon "Clear" at bounding box center [236, 62] width 7 height 7
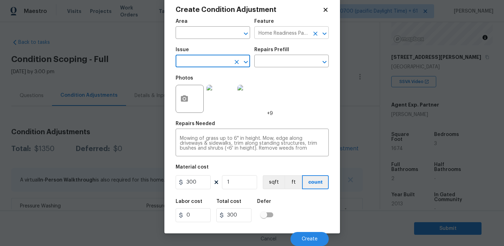
click at [317, 30] on icon "Clear" at bounding box center [315, 33] width 7 height 7
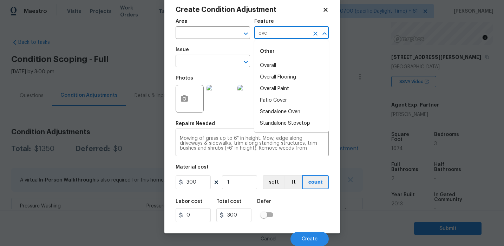
click at [295, 61] on li "Overall" at bounding box center [291, 66] width 74 height 12
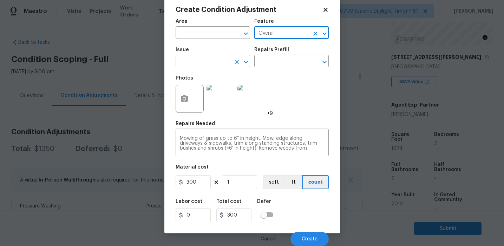
type input "Overall"
click at [191, 61] on input "text" at bounding box center [203, 62] width 55 height 11
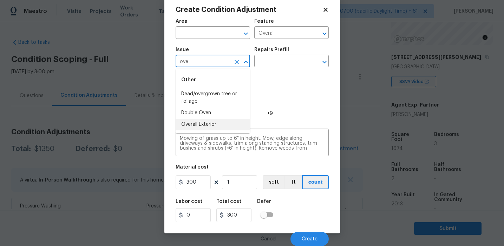
click at [194, 125] on li "Overall Exterior" at bounding box center [213, 125] width 74 height 12
type input "Overall Exterior"
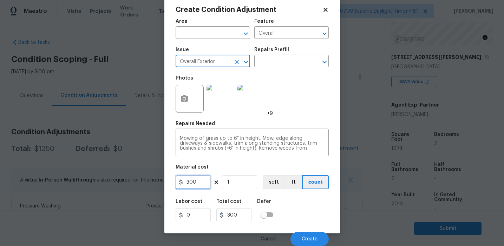
click at [197, 186] on input "300" at bounding box center [193, 183] width 35 height 14
type input "1250"
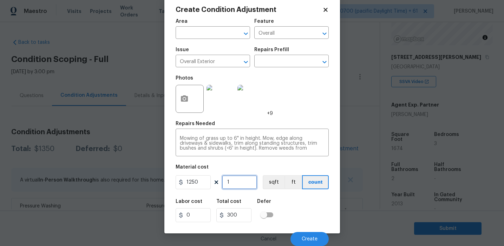
type input "1250"
click at [300, 234] on button "Create" at bounding box center [309, 239] width 38 height 14
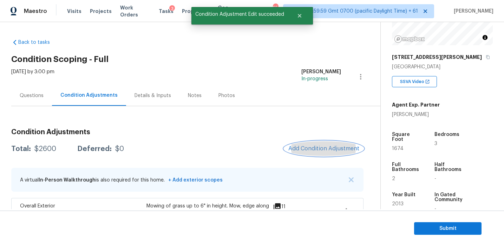
click at [304, 148] on span "Add Condition Adjustment" at bounding box center [323, 149] width 71 height 6
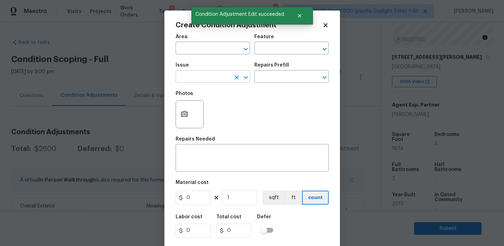
click at [231, 77] on div "​" at bounding box center [213, 77] width 74 height 11
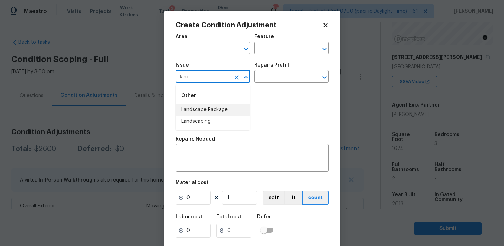
click at [238, 110] on li "Landscape Package" at bounding box center [213, 110] width 74 height 12
type input "Landscape Package"
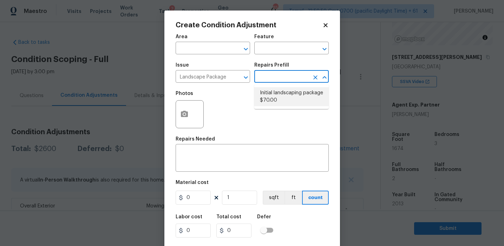
click at [281, 97] on li "Initial landscaping package $70.00" at bounding box center [291, 96] width 74 height 19
type input "Home Readiness Packages"
type textarea "Mowing of grass up to 6" in height. Mow, edge along driveways & sidewalks, trim…"
type input "70"
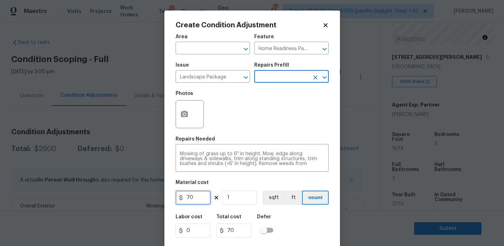
click at [203, 198] on input "70" at bounding box center [193, 198] width 35 height 14
type input "300"
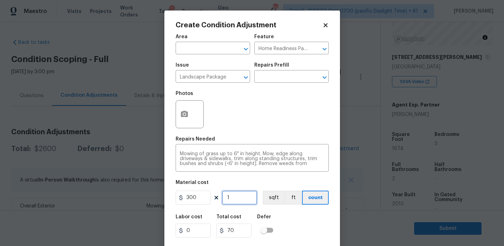
type input "300"
click at [183, 120] on button "button" at bounding box center [184, 114] width 17 height 27
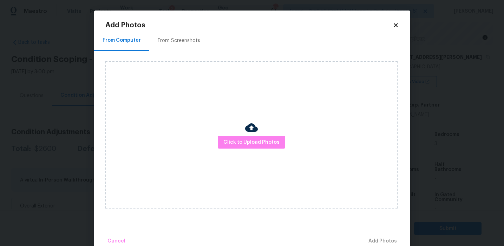
click at [189, 42] on div "From Screenshots" at bounding box center [179, 40] width 42 height 7
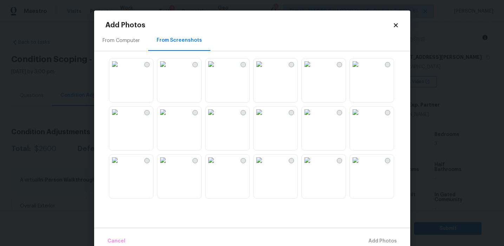
click at [168, 70] on img at bounding box center [162, 64] width 11 height 11
click at [168, 118] on img at bounding box center [162, 112] width 11 height 11
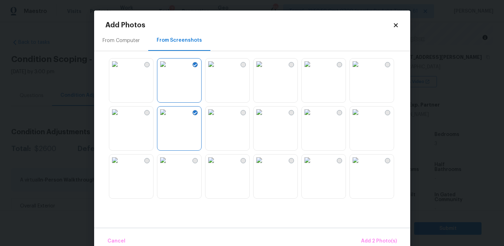
click at [168, 166] on img at bounding box center [162, 160] width 11 height 11
click at [361, 70] on img at bounding box center [355, 64] width 11 height 11
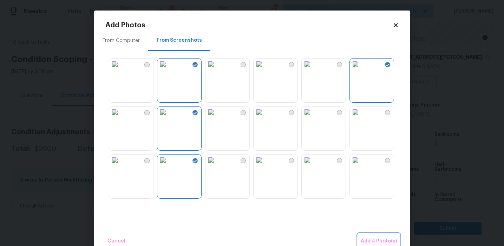
click at [366, 241] on span "Add 4 Photo(s)" at bounding box center [378, 241] width 36 height 9
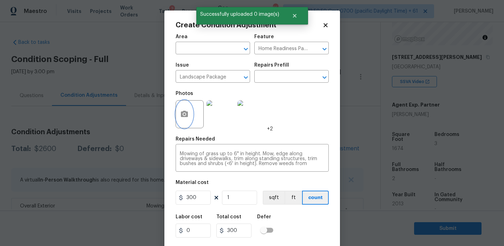
scroll to position [16, 0]
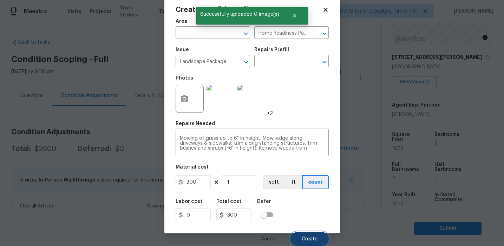
click at [313, 237] on span "Create" at bounding box center [310, 239] width 16 height 5
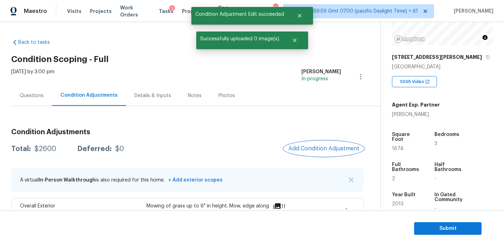
scroll to position [0, 0]
click at [296, 145] on div at bounding box center [252, 123] width 504 height 246
click at [296, 145] on button "Add Condition Adjustment" at bounding box center [323, 148] width 79 height 15
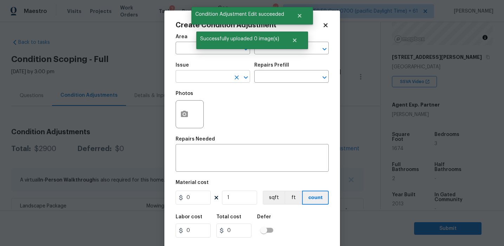
click at [220, 81] on input "text" at bounding box center [203, 77] width 55 height 11
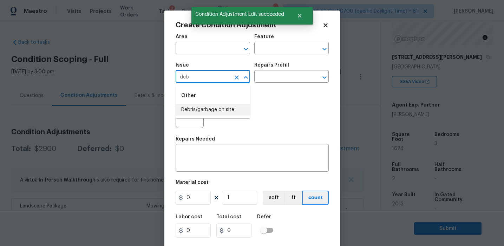
click at [227, 110] on li "Debris/garbage on site" at bounding box center [213, 110] width 74 height 12
type input "Debris/garbage on site"
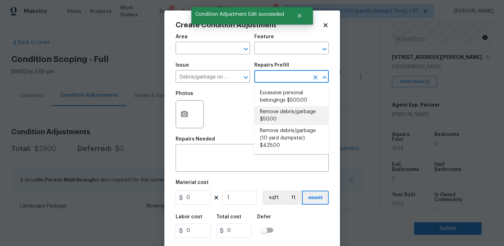
click at [275, 115] on li "Remove debris/garbage $50.00" at bounding box center [291, 115] width 74 height 19
type textarea "Remove, haul off, and properly dispose of any debris left by seller to offsite …"
type input "50"
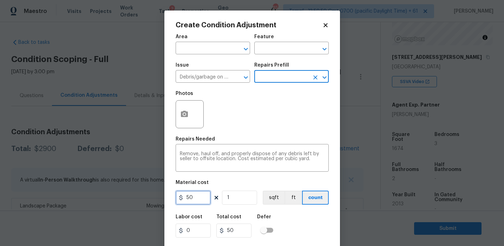
click at [187, 195] on input "50" at bounding box center [193, 198] width 35 height 14
type input "250"
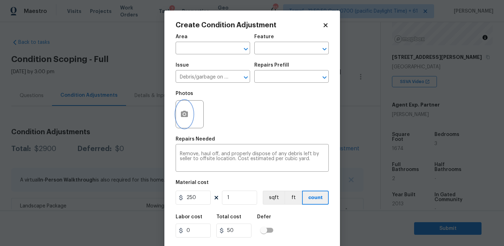
type input "250"
click at [181, 110] on button "button" at bounding box center [184, 114] width 17 height 27
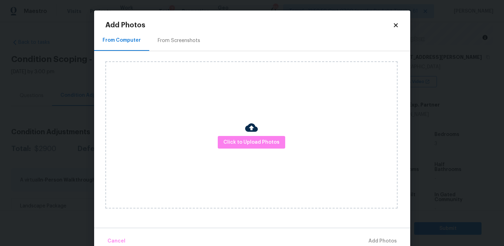
click at [186, 41] on div "From Screenshots" at bounding box center [179, 40] width 42 height 7
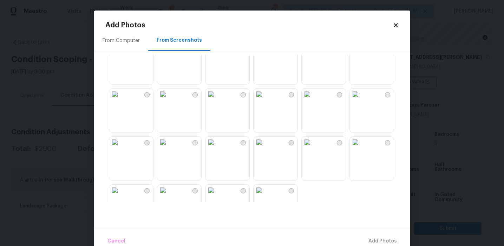
scroll to position [601, 0]
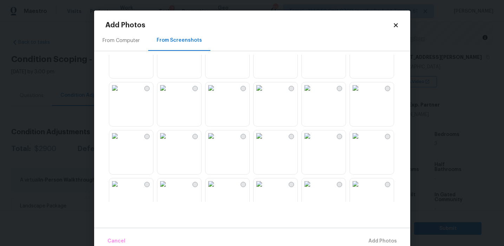
click at [357, 142] on img at bounding box center [355, 136] width 11 height 11
click at [217, 94] on img at bounding box center [210, 87] width 11 height 11
click at [265, 142] on img at bounding box center [258, 136] width 11 height 11
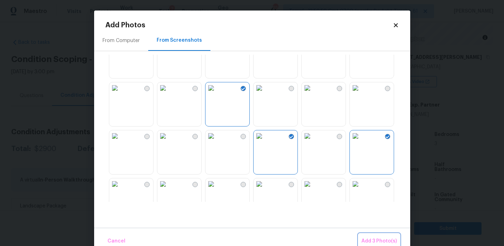
click at [363, 241] on span "Add 3 Photo(s)" at bounding box center [378, 241] width 35 height 9
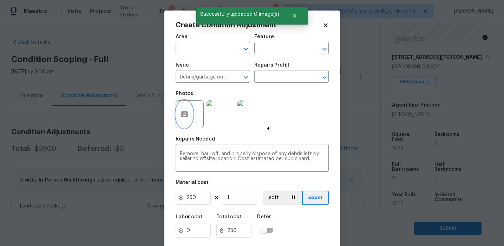
scroll to position [16, 0]
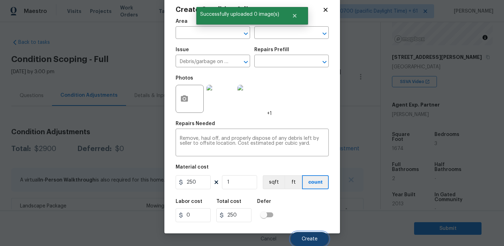
click at [310, 233] on button "Create" at bounding box center [309, 239] width 38 height 14
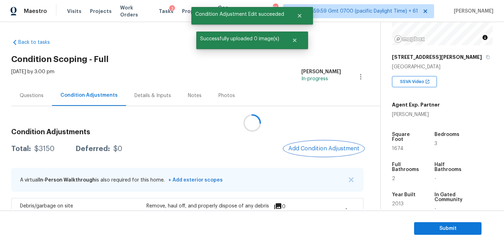
scroll to position [0, 0]
click at [316, 145] on button "Add Condition Adjustment" at bounding box center [323, 148] width 79 height 15
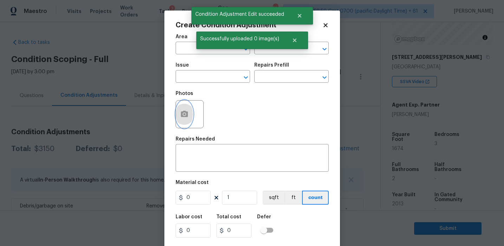
click at [188, 117] on icon "button" at bounding box center [184, 114] width 8 height 8
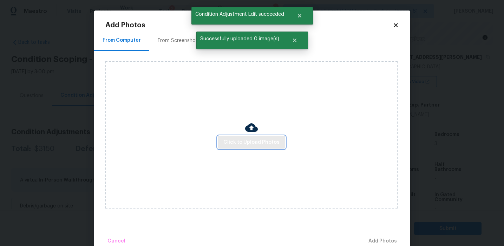
click at [252, 144] on span "Click to Upload Photos" at bounding box center [251, 142] width 56 height 9
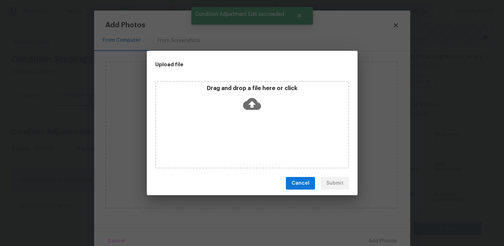
click at [252, 98] on icon at bounding box center [252, 104] width 18 height 12
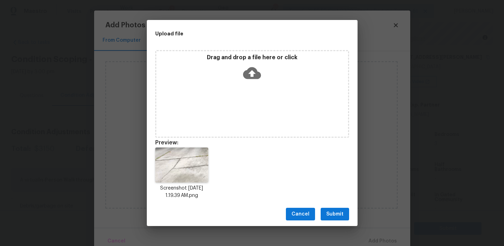
click at [329, 214] on span "Submit" at bounding box center [334, 214] width 17 height 9
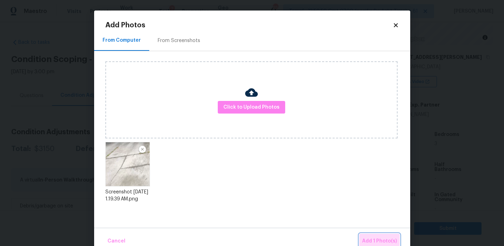
click at [367, 239] on span "Add 1 Photo(s)" at bounding box center [379, 241] width 35 height 9
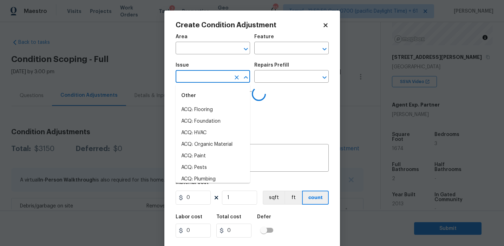
click at [201, 77] on input "text" at bounding box center [203, 77] width 55 height 11
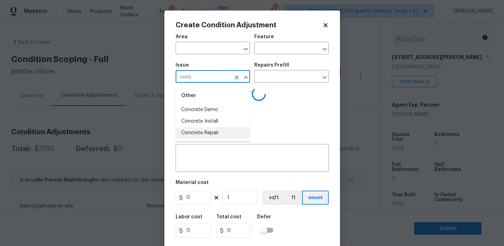
click at [216, 133] on li "Concrete Repair" at bounding box center [213, 133] width 74 height 12
type input "Concrete Repair"
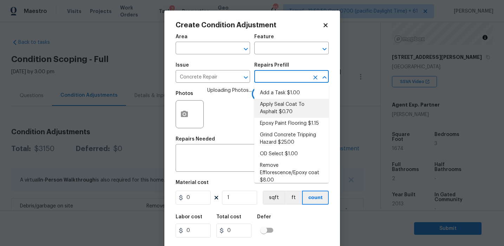
click at [274, 110] on li "Apply Seal Coat To Asphalt $0.70" at bounding box center [291, 108] width 74 height 19
type input "Flatwork"
type textarea "Prep and clean the asphalt thoroughly. Apply an asphalt adhesive/sealer/top coa…"
type input "0.7"
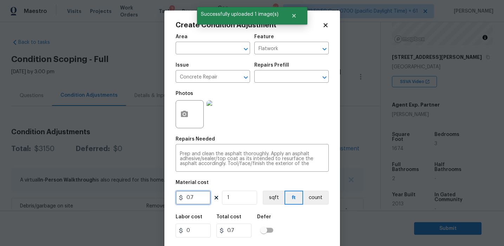
click at [193, 203] on input "0.7" at bounding box center [193, 198] width 35 height 14
type input "200"
click at [305, 204] on button "count" at bounding box center [316, 198] width 26 height 14
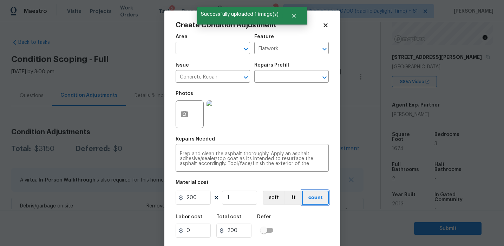
scroll to position [16, 0]
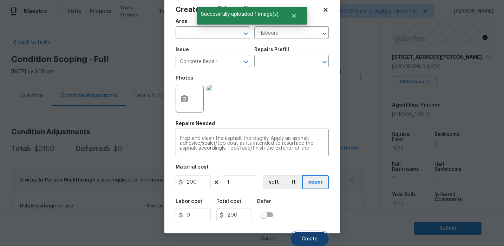
click at [309, 232] on button "Create" at bounding box center [309, 239] width 38 height 14
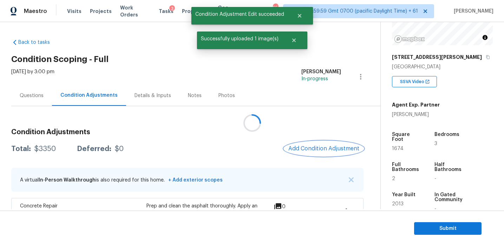
scroll to position [0, 0]
click at [320, 147] on div at bounding box center [252, 123] width 504 height 246
click at [320, 147] on span "Add Condition Adjustment" at bounding box center [323, 149] width 71 height 6
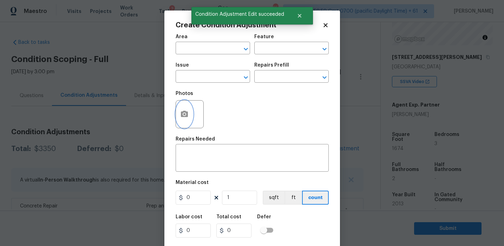
click at [177, 122] on button "button" at bounding box center [184, 114] width 17 height 27
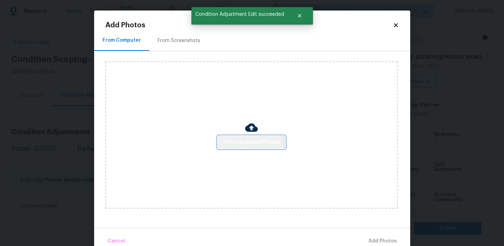
click at [250, 144] on span "Click to Upload Photos" at bounding box center [251, 142] width 56 height 9
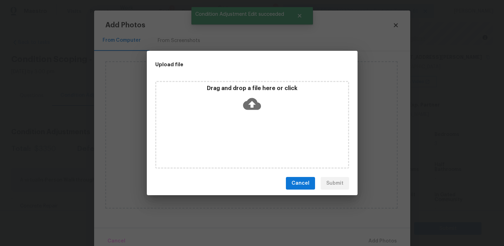
click at [251, 84] on div "Drag and drop a file here or click" at bounding box center [252, 125] width 194 height 88
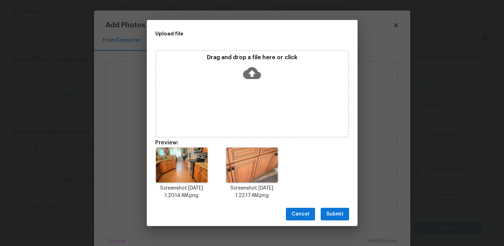
click at [335, 216] on span "Submit" at bounding box center [334, 214] width 17 height 9
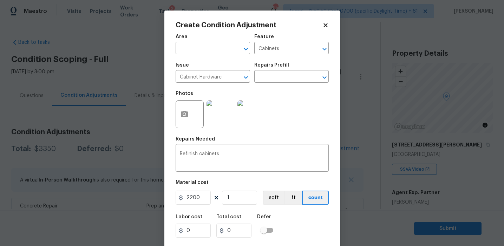
type input "2200"
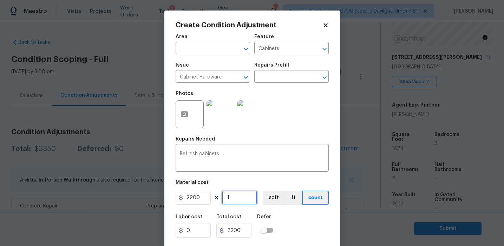
scroll to position [16, 0]
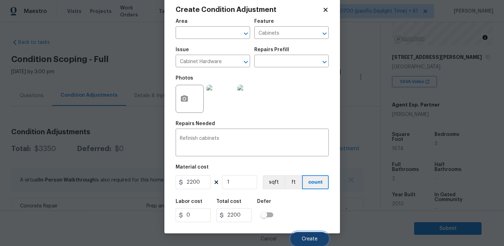
click at [309, 239] on span "Create" at bounding box center [310, 239] width 16 height 5
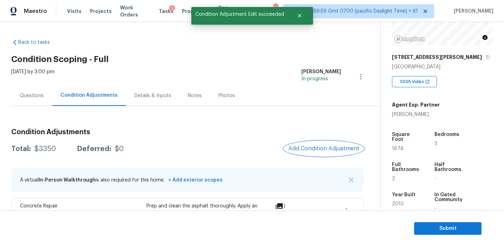
scroll to position [0, 0]
click at [304, 147] on div at bounding box center [252, 123] width 504 height 246
click at [304, 147] on span "Add Condition Adjustment" at bounding box center [323, 149] width 71 height 6
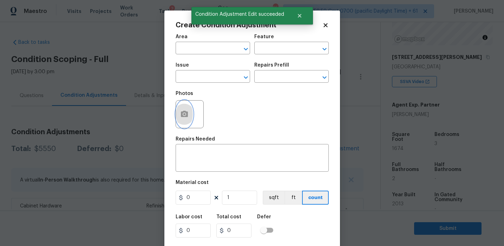
click at [183, 117] on icon "button" at bounding box center [184, 114] width 7 height 6
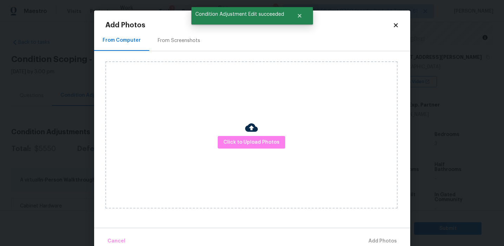
click at [252, 134] on img at bounding box center [251, 127] width 13 height 13
click at [248, 138] on span "Click to Upload Photos" at bounding box center [251, 142] width 56 height 9
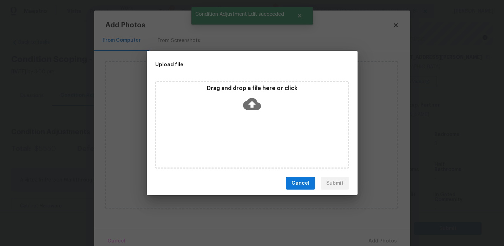
click at [248, 101] on icon at bounding box center [252, 104] width 18 height 12
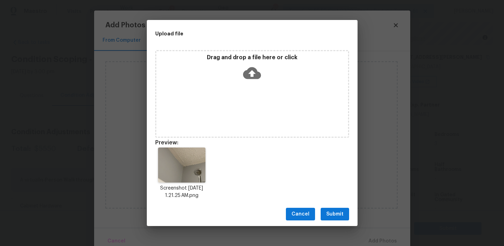
click at [334, 215] on span "Submit" at bounding box center [334, 214] width 17 height 9
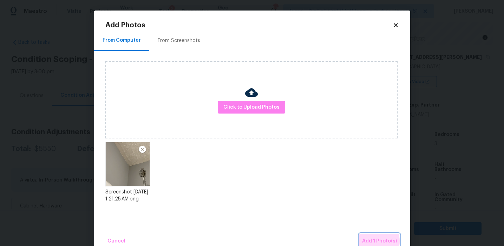
click at [372, 241] on span "Add 1 Photo(s)" at bounding box center [379, 241] width 35 height 9
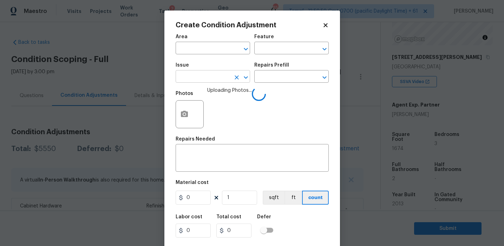
click at [210, 80] on input "text" at bounding box center [203, 77] width 55 height 11
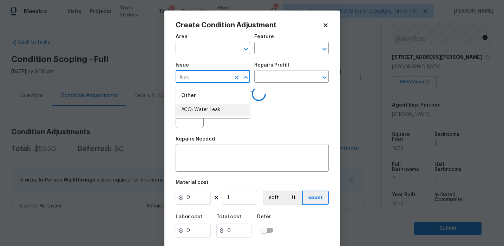
click at [217, 115] on li "ACQ: Water Leak" at bounding box center [213, 110] width 74 height 12
type input "ACQ: Water Leak"
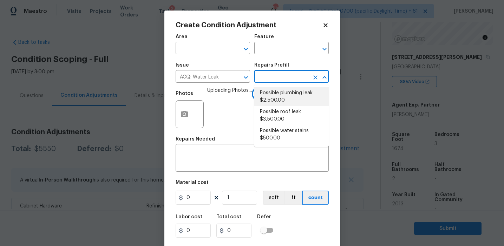
click at [285, 98] on li "Possible plumbing leak $2,500.00" at bounding box center [291, 96] width 74 height 19
type input "Acquisition"
type textarea "Acquisition Scope: Possible plumbing leak"
type input "2500"
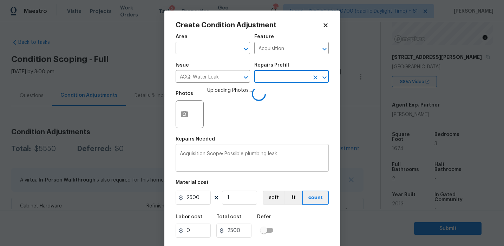
scroll to position [16, 0]
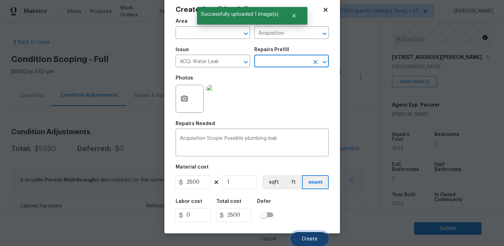
click at [303, 242] on button "Create" at bounding box center [309, 239] width 38 height 14
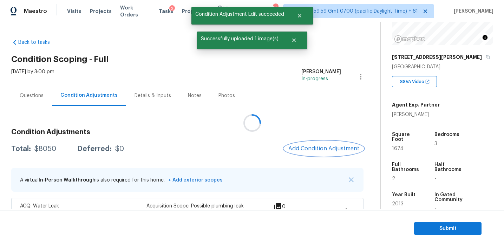
scroll to position [0, 0]
click at [310, 143] on button "Add Condition Adjustment" at bounding box center [323, 148] width 79 height 15
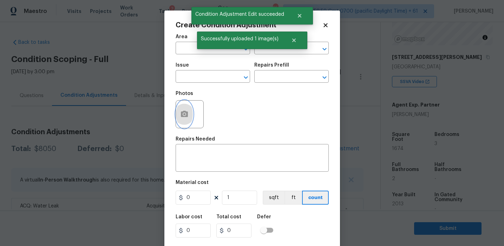
click at [183, 117] on icon "button" at bounding box center [184, 114] width 7 height 6
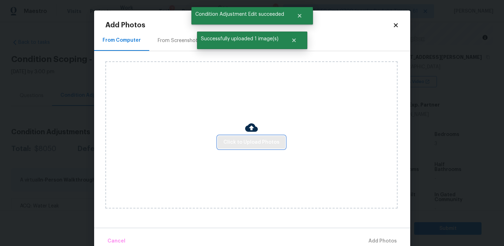
click at [250, 143] on span "Click to Upload Photos" at bounding box center [251, 142] width 56 height 9
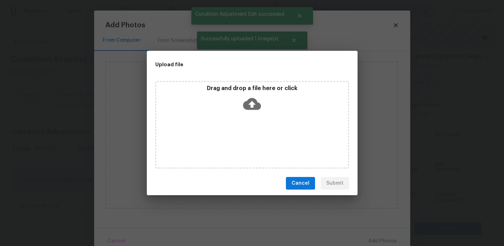
click at [250, 94] on div "Drag and drop a file here or click" at bounding box center [252, 100] width 192 height 30
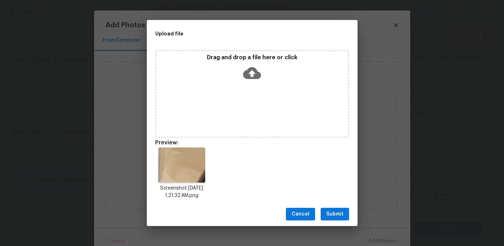
click at [333, 209] on button "Submit" at bounding box center [334, 214] width 28 height 13
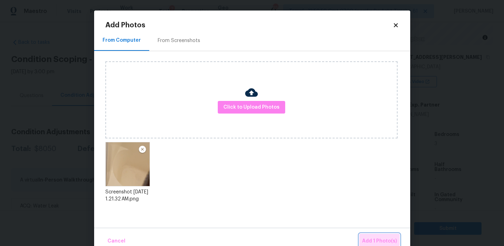
click at [367, 238] on span "Add 1 Photo(s)" at bounding box center [379, 241] width 35 height 9
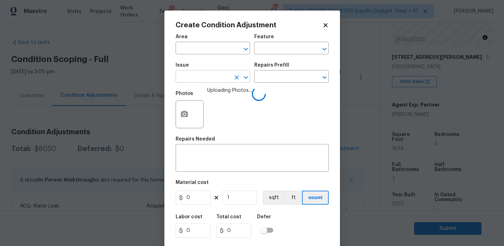
click at [186, 78] on input "text" at bounding box center [203, 77] width 55 height 11
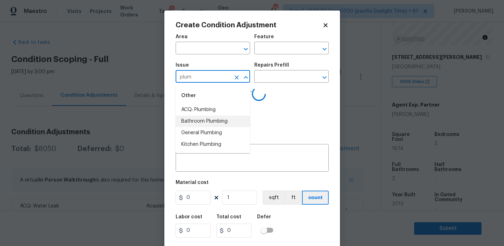
click at [210, 119] on li "Bathroom Plumbing" at bounding box center [213, 122] width 74 height 12
type input "Bathroom Plumbing"
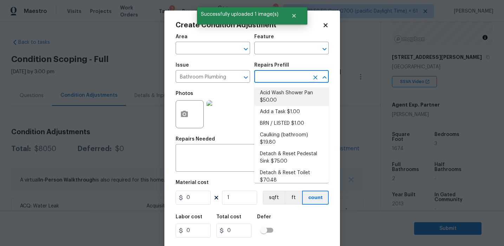
click at [267, 99] on li "Acid Wash Shower Pan $50.00" at bounding box center [291, 96] width 74 height 19
type input "Plumbing"
type textarea "Prep and acid wash/deep clean the shower pan."
type input "50"
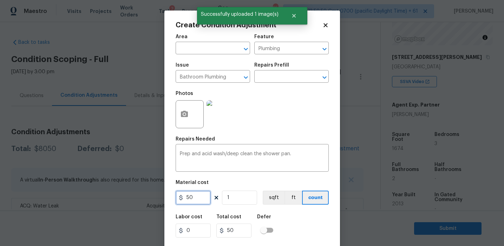
click at [200, 195] on input "50" at bounding box center [193, 198] width 35 height 14
type input "100"
type input "2"
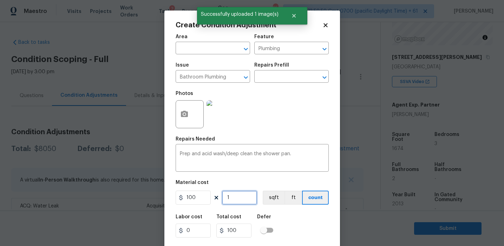
type input "200"
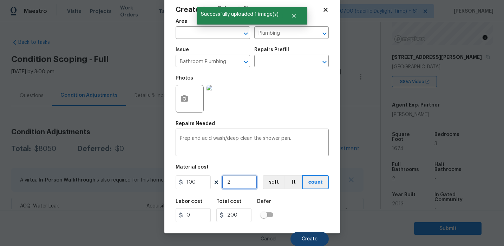
type input "2"
click at [310, 232] on button "Create" at bounding box center [309, 239] width 38 height 14
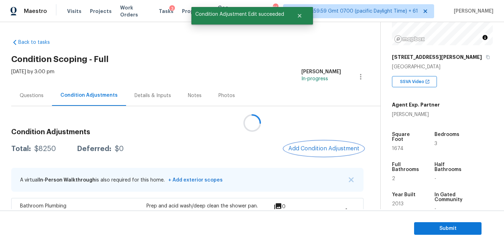
scroll to position [0, 0]
click at [310, 149] on span "Add Condition Adjustment" at bounding box center [323, 149] width 71 height 6
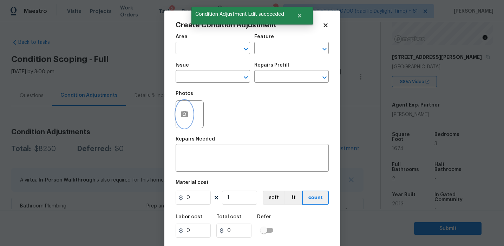
click at [187, 124] on button "button" at bounding box center [184, 114] width 17 height 27
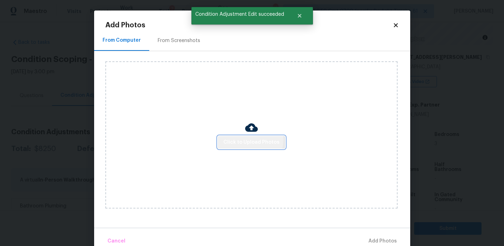
click at [249, 139] on span "Click to Upload Photos" at bounding box center [251, 142] width 56 height 9
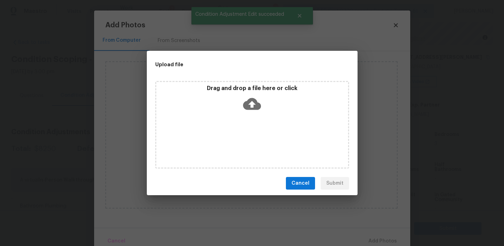
click at [250, 88] on p "Drag and drop a file here or click" at bounding box center [252, 88] width 192 height 7
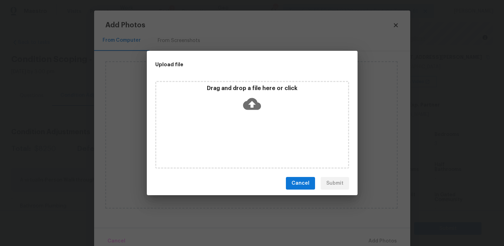
click at [300, 183] on span "Cancel" at bounding box center [300, 183] width 18 height 9
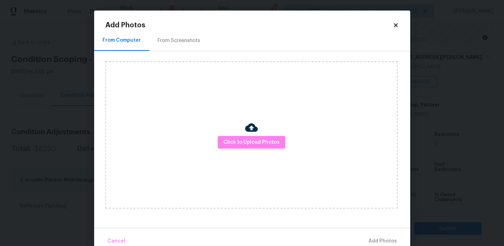
click at [177, 35] on div "From Screenshots" at bounding box center [178, 40] width 59 height 21
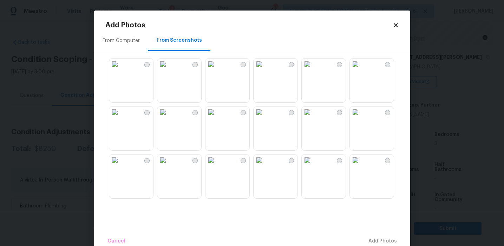
click at [120, 70] on img at bounding box center [114, 64] width 11 height 11
click at [217, 118] on img at bounding box center [210, 112] width 11 height 11
click at [265, 118] on img at bounding box center [258, 112] width 11 height 11
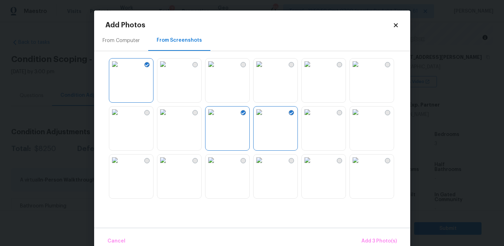
click at [361, 118] on img at bounding box center [355, 112] width 11 height 11
click at [313, 118] on img at bounding box center [307, 112] width 11 height 11
click at [313, 166] on img at bounding box center [307, 160] width 11 height 11
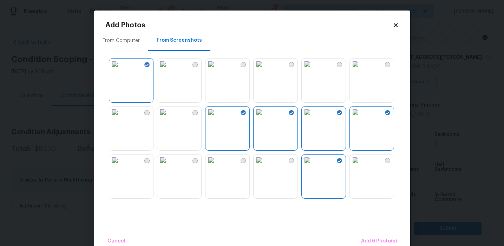
click at [368, 233] on div "Cancel Add 6 Photo(s)" at bounding box center [252, 238] width 316 height 21
click at [364, 237] on button "Add 6 Photo(s)" at bounding box center [378, 241] width 41 height 15
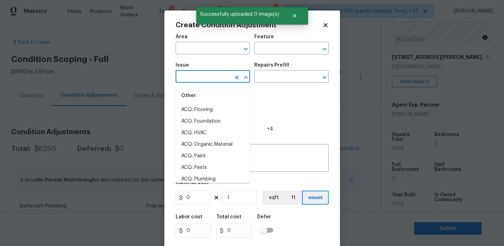
click at [206, 78] on input "text" at bounding box center [203, 77] width 55 height 11
click at [216, 109] on li "ACQ: Paint" at bounding box center [213, 110] width 74 height 12
type input "ACQ: Paint"
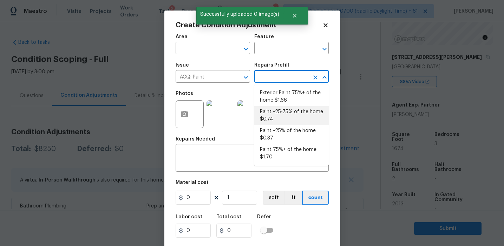
click at [279, 113] on li "Paint ~25-75% of the home $0.74" at bounding box center [291, 115] width 74 height 19
type input "Acquisition"
type textarea "Acquisition Scope: ~25 - 75% of the home needs interior paint"
type input "0.74"
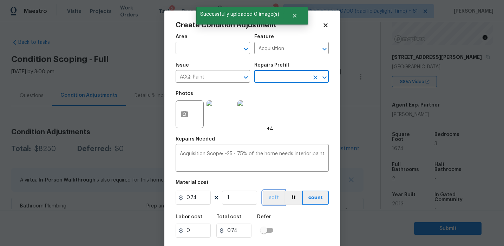
click at [269, 199] on button "sqft" at bounding box center [274, 198] width 22 height 14
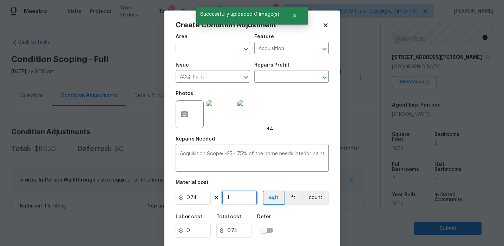
click at [246, 197] on input "1" at bounding box center [239, 198] width 35 height 14
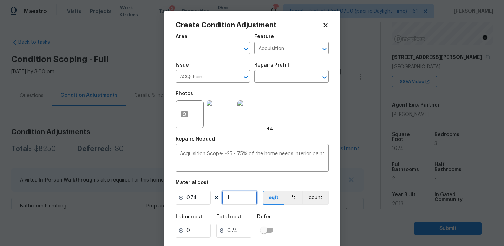
type input "16"
type input "11.84"
type input "167"
type input "123.58"
type input "1674"
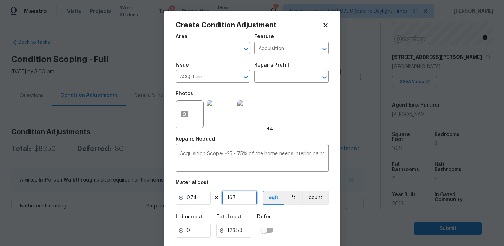
type input "1238.76"
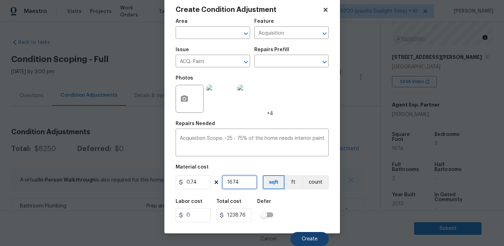
type input "1674"
click at [304, 237] on span "Create" at bounding box center [310, 239] width 16 height 5
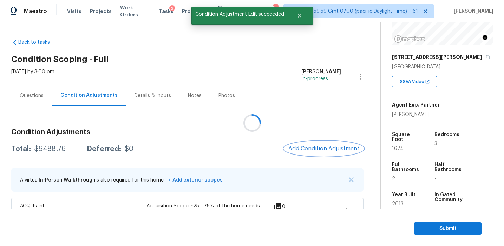
scroll to position [0, 0]
click at [306, 150] on span "Add Condition Adjustment" at bounding box center [323, 149] width 71 height 6
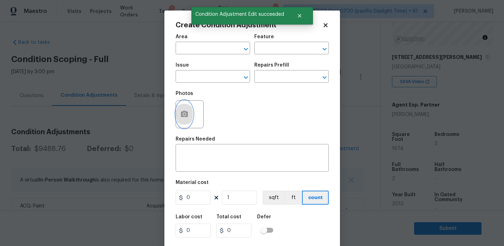
click at [181, 117] on icon "button" at bounding box center [184, 114] width 7 height 6
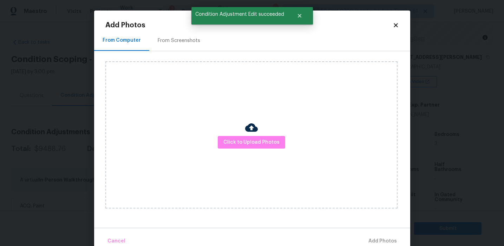
click at [189, 42] on div "From Screenshots" at bounding box center [179, 40] width 42 height 7
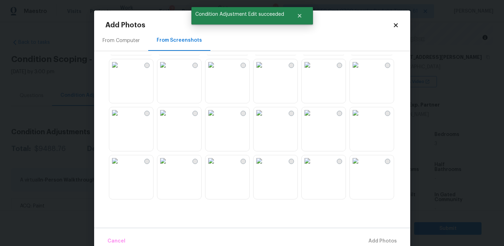
scroll to position [670, 0]
click at [217, 169] on img at bounding box center [210, 163] width 11 height 11
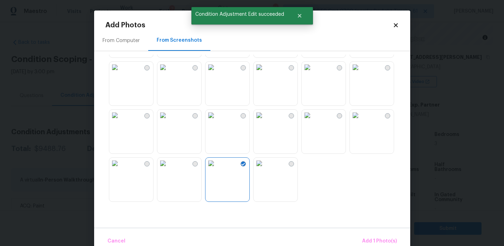
click at [168, 169] on img at bounding box center [162, 163] width 11 height 11
click at [118, 169] on img at bounding box center [114, 163] width 11 height 11
click at [120, 121] on img at bounding box center [114, 115] width 11 height 11
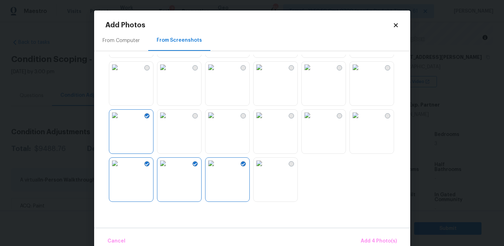
click at [265, 121] on img at bounding box center [258, 115] width 11 height 11
click at [168, 73] on img at bounding box center [162, 67] width 11 height 11
click at [373, 240] on span "Add 6 Photo(s)" at bounding box center [379, 241] width 36 height 9
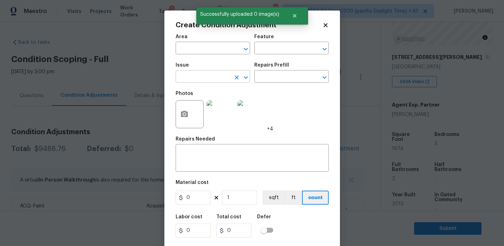
click at [210, 78] on input "text" at bounding box center [203, 77] width 55 height 11
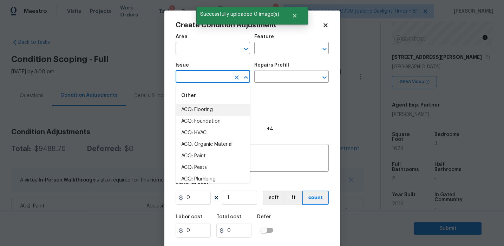
click at [213, 111] on li "ACQ: Flooring" at bounding box center [213, 110] width 74 height 12
type input "ACQ: Flooring"
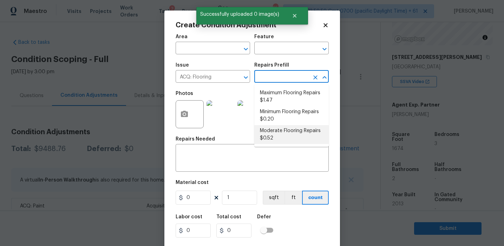
click at [269, 131] on li "Moderate Flooring Repairs $0.52" at bounding box center [291, 134] width 74 height 19
type input "Acquisition"
type textarea "Acquisition Scope: Moderate flooring repairs"
type input "0.52"
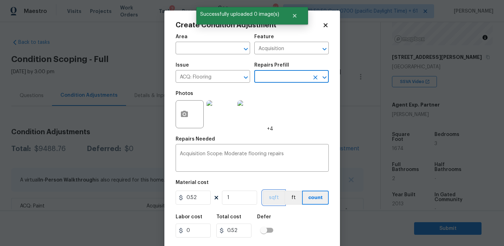
click at [269, 201] on button "sqft" at bounding box center [274, 198] width 22 height 14
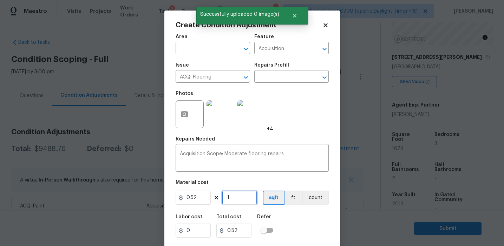
click at [242, 198] on input "1" at bounding box center [239, 198] width 35 height 14
type input "0"
paste input "1674"
type input "1674"
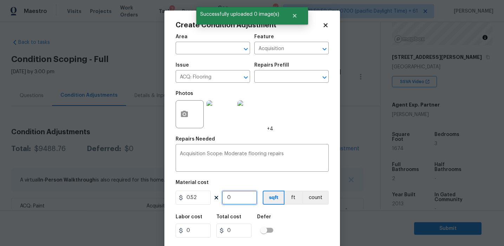
type input "870.48"
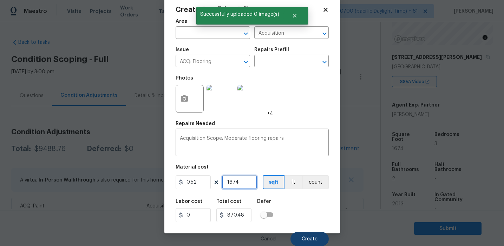
type input "1674"
click at [299, 243] on button "Create" at bounding box center [309, 239] width 38 height 14
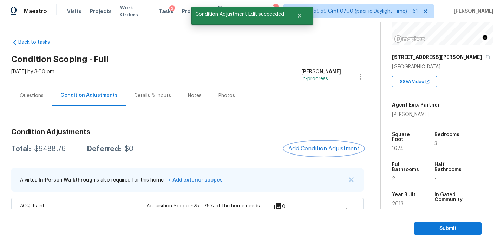
scroll to position [0, 0]
click at [50, 148] on div "$10359.24" at bounding box center [51, 149] width 34 height 7
copy div "10359.24"
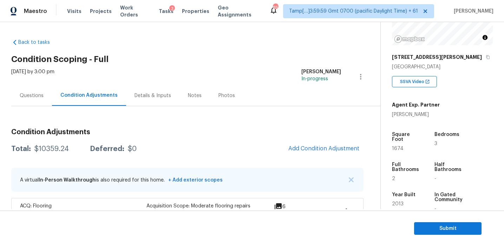
click at [141, 75] on div "[DATE] by 3:00 pm [PERSON_NAME] In-progress" at bounding box center [195, 76] width 369 height 17
click at [36, 93] on div "Questions" at bounding box center [32, 95] width 24 height 7
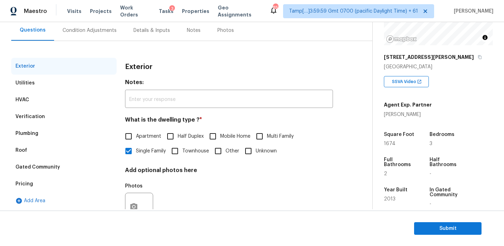
scroll to position [67, 0]
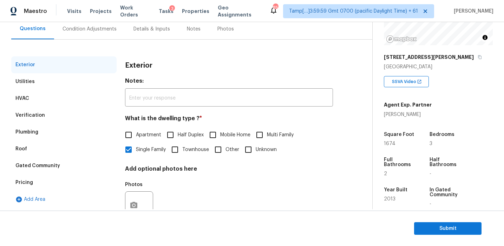
click at [54, 181] on div "Pricing" at bounding box center [63, 182] width 105 height 17
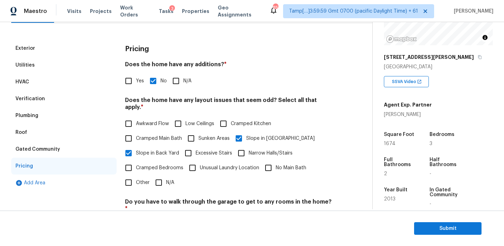
click at [58, 155] on div "Gated Community" at bounding box center [63, 149] width 105 height 17
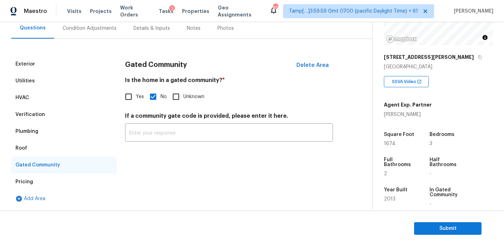
scroll to position [67, 0]
click at [40, 139] on div "Plumbing" at bounding box center [63, 131] width 105 height 17
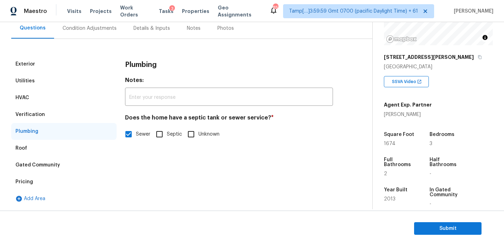
click at [39, 147] on div "Roof" at bounding box center [63, 148] width 105 height 17
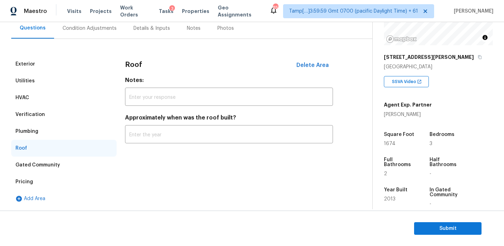
click at [41, 124] on div "Plumbing" at bounding box center [63, 131] width 105 height 17
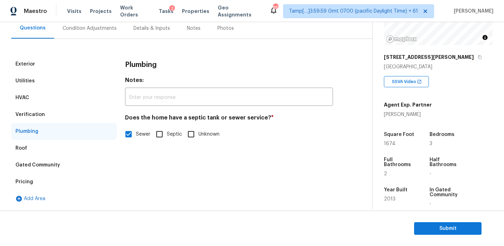
click at [41, 119] on div "Verification" at bounding box center [63, 114] width 105 height 17
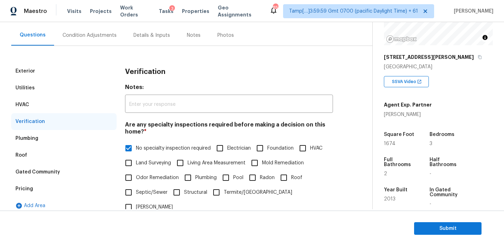
scroll to position [49, 0]
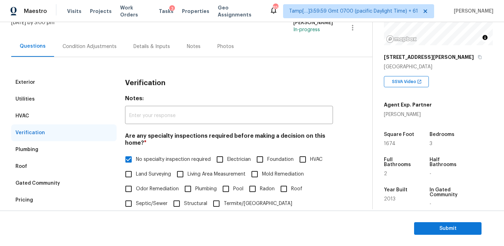
click at [60, 119] on div "HVAC" at bounding box center [63, 116] width 105 height 17
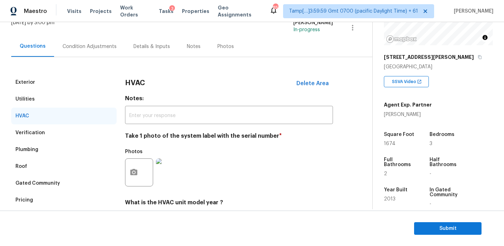
click at [57, 101] on div "Utilities" at bounding box center [63, 99] width 105 height 17
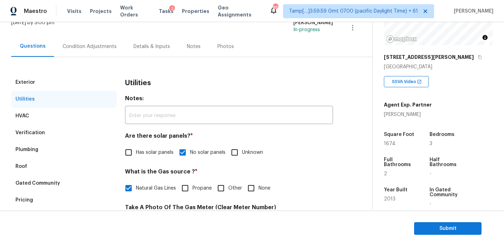
click at [57, 77] on div "Exterior" at bounding box center [63, 82] width 105 height 17
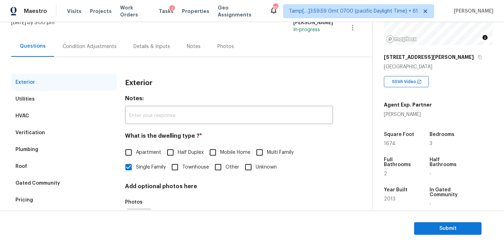
click at [81, 45] on div "Condition Adjustments" at bounding box center [89, 46] width 54 height 7
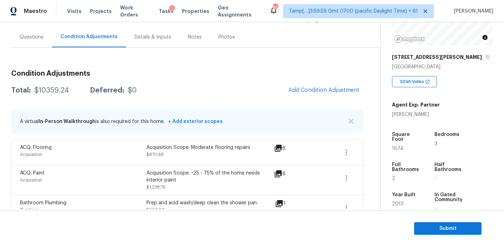
scroll to position [64, 0]
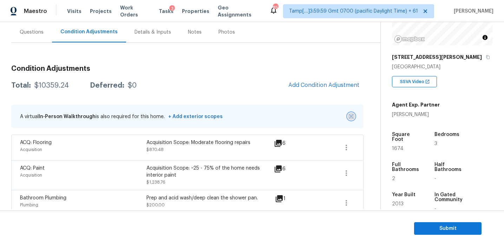
click at [350, 117] on img "button" at bounding box center [351, 116] width 5 height 5
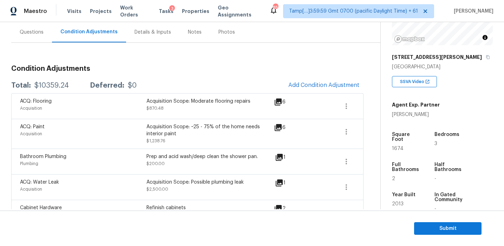
scroll to position [428, 0]
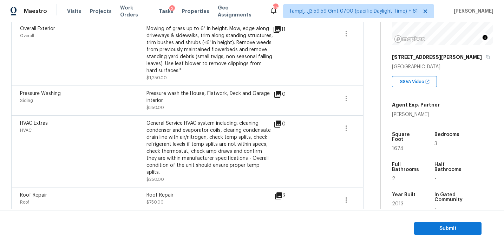
click at [186, 114] on div "Pressure Washing Siding Pressure wash the House, Flatwork, Deck and Garage inte…" at bounding box center [187, 101] width 352 height 30
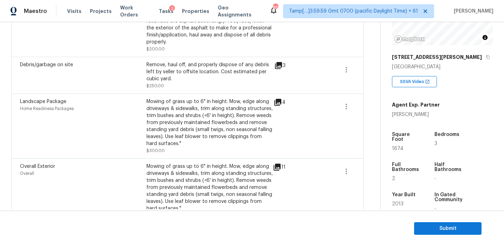
scroll to position [324, 0]
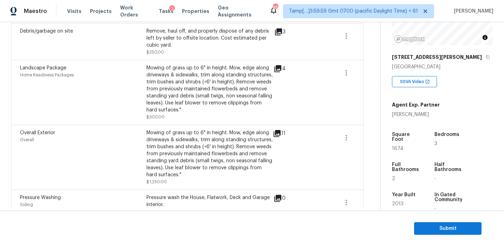
click at [186, 114] on div "Mowing of grass up to 6" in height. Mow, edge along driveways & sidewalks, trim…" at bounding box center [209, 93] width 126 height 56
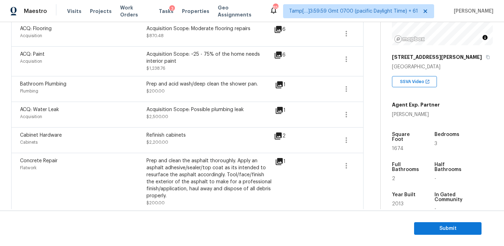
scroll to position [133, 0]
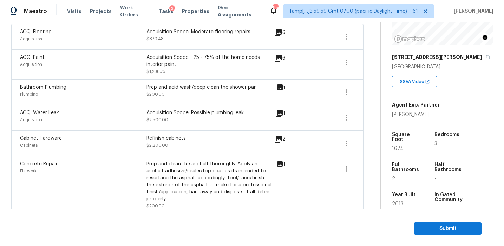
click at [186, 114] on div "Acquisition Scope: Possible plumbing leak" at bounding box center [209, 113] width 126 height 7
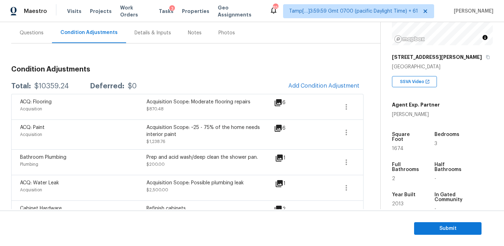
scroll to position [62, 0]
click at [186, 114] on div "Acquisition Scope: Moderate flooring repairs $870.48" at bounding box center [209, 107] width 126 height 17
click at [420, 194] on div "Year Built" at bounding box center [406, 197] width 29 height 9
click at [425, 226] on span "Submit" at bounding box center [447, 229] width 56 height 9
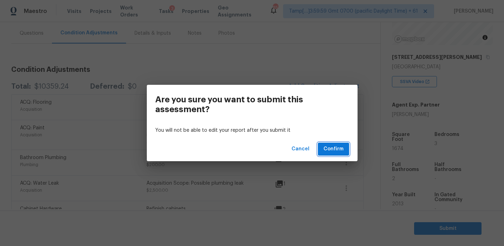
click at [331, 148] on span "Confirm" at bounding box center [333, 149] width 20 height 9
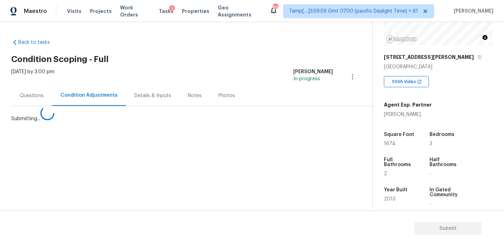
scroll to position [0, 0]
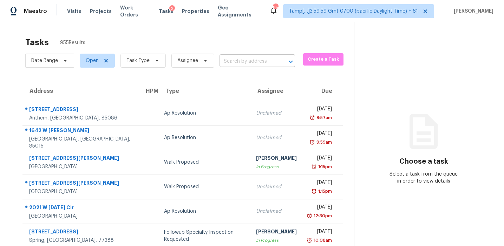
click at [227, 62] on input "text" at bounding box center [247, 61] width 56 height 11
paste input "1614 Honeysuckle Path Conyers, [GEOGRAPHIC_DATA], 30012"
type input "1614 Honeysuckle Path Conyers, [GEOGRAPHIC_DATA], 30012"
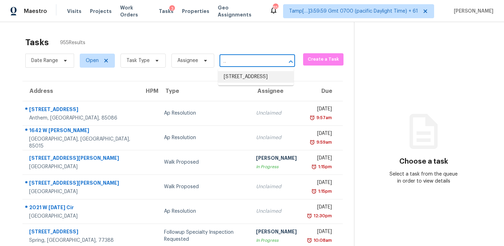
click at [239, 77] on li "[STREET_ADDRESS]" at bounding box center [255, 77] width 75 height 12
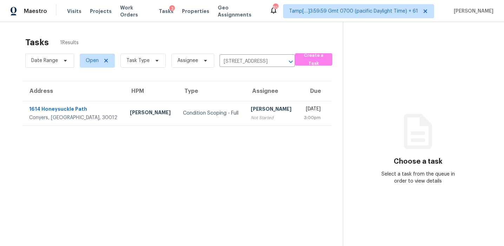
click at [245, 110] on td "[PERSON_NAME] Not Started" at bounding box center [271, 113] width 53 height 25
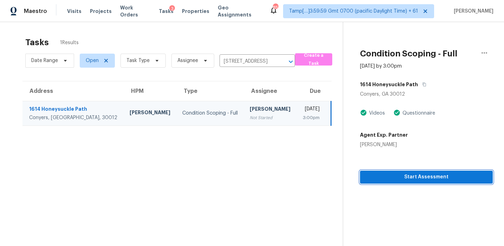
click at [372, 175] on span "Start Assessment" at bounding box center [425, 177] width 121 height 9
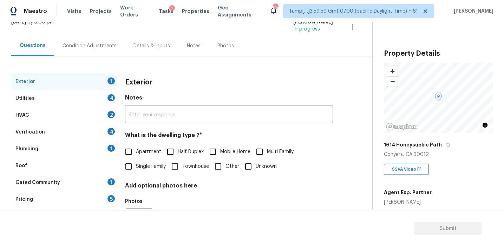
scroll to position [67, 0]
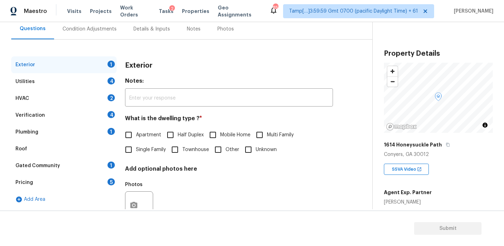
click at [96, 168] on div "Gated Community 1" at bounding box center [63, 166] width 105 height 17
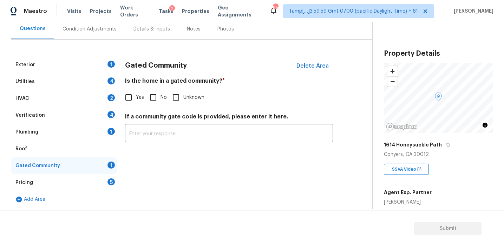
click at [94, 183] on div "Pricing 5" at bounding box center [63, 182] width 105 height 17
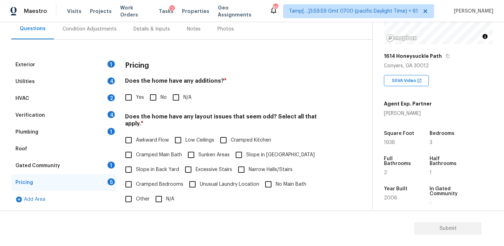
scroll to position [86, 0]
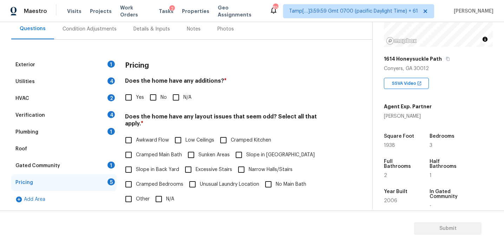
click at [148, 67] on h3 "Pricing" at bounding box center [137, 65] width 24 height 7
click at [134, 67] on h3 "Pricing" at bounding box center [137, 65] width 24 height 7
click at [100, 28] on div "Condition Adjustments" at bounding box center [89, 29] width 54 height 7
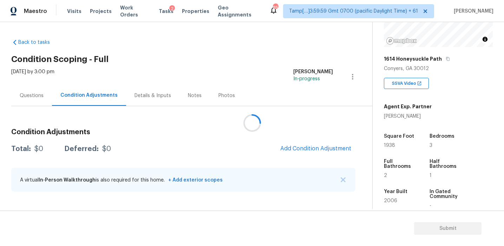
click at [282, 128] on div at bounding box center [252, 123] width 504 height 246
click at [303, 150] on span "Add Condition Adjustment" at bounding box center [315, 149] width 71 height 6
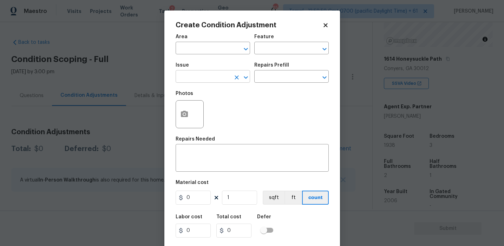
click at [201, 75] on input "text" at bounding box center [203, 77] width 55 height 11
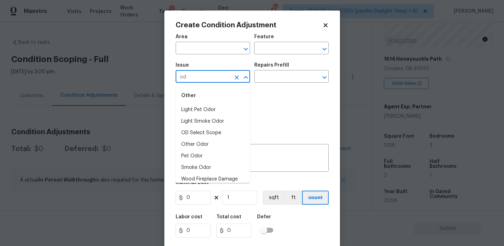
type input "odo"
click at [212, 149] on li "Pet Odor" at bounding box center [213, 145] width 74 height 12
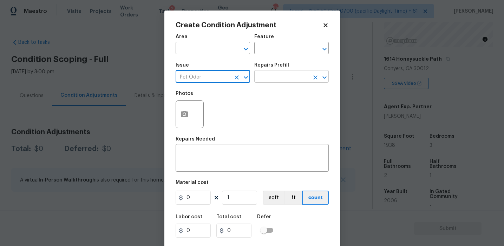
type input "Pet Odor"
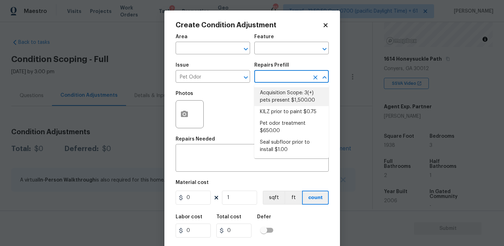
click at [286, 103] on li "Acquisition Scope: 3(+) pets present $1,500.00" at bounding box center [291, 96] width 74 height 19
type textarea "Acquisition Scope: 3(+) pets present"
type input "1500"
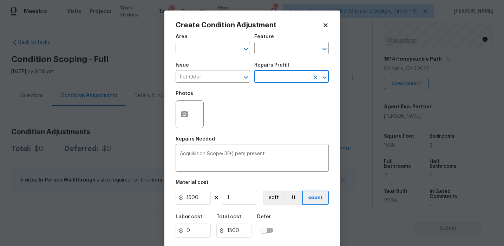
scroll to position [16, 0]
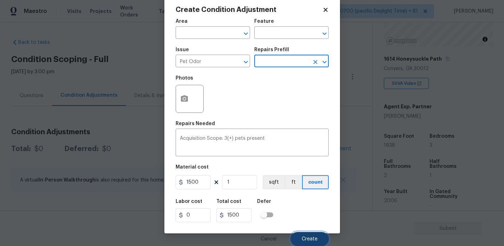
click at [306, 237] on span "Create" at bounding box center [310, 239] width 16 height 5
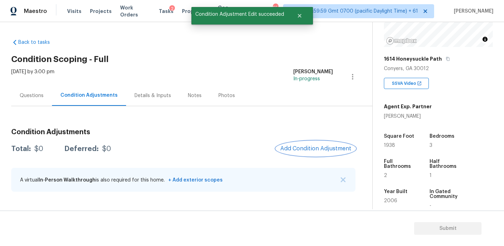
scroll to position [0, 0]
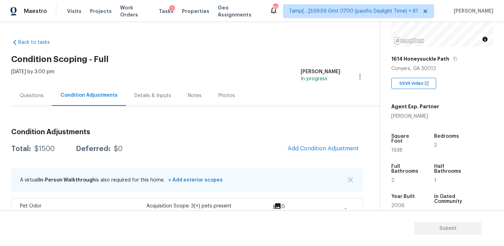
click at [135, 128] on div "Condition Adjustments Total: $1500 Deferred: $0 Add Condition Adjustment A virt…" at bounding box center [186, 173] width 351 height 101
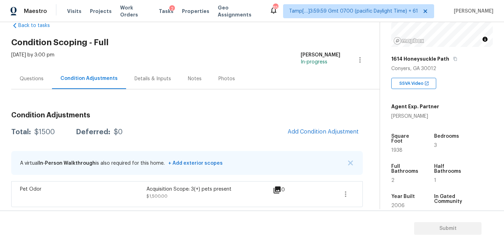
click at [135, 128] on div "Total: $1500 Deferred: $0 Add Condition Adjustment" at bounding box center [186, 132] width 351 height 15
click at [305, 132] on span "Add Condition Adjustment" at bounding box center [322, 132] width 71 height 6
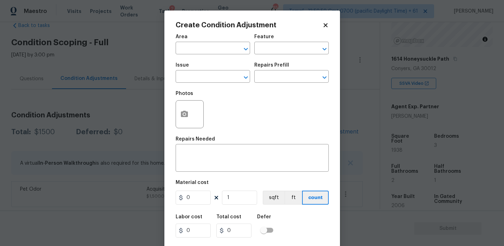
click at [207, 83] on span "Issue ​" at bounding box center [213, 73] width 74 height 28
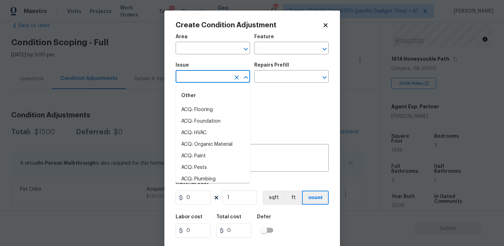
click at [206, 82] on input "text" at bounding box center [203, 77] width 55 height 11
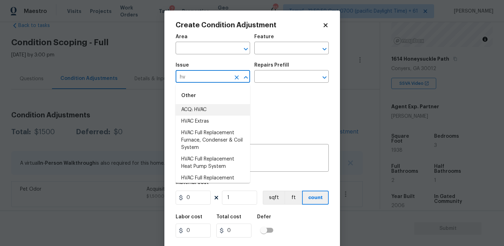
click at [218, 110] on li "ACQ: HVAC" at bounding box center [213, 110] width 74 height 12
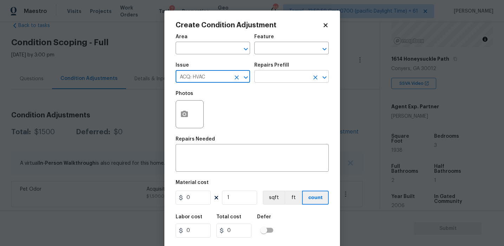
type input "ACQ: HVAC"
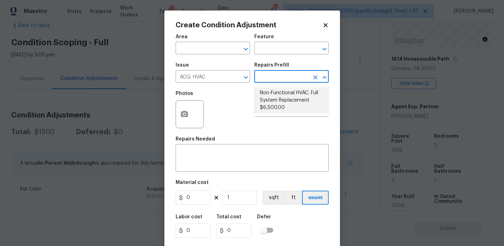
click at [289, 102] on li "Non-Functional HVAC. Full System Replacement $6,500.00" at bounding box center [291, 100] width 74 height 26
type input "Acquisition"
type textarea "Acquisition Scope: Full System Replacement"
type input "6500"
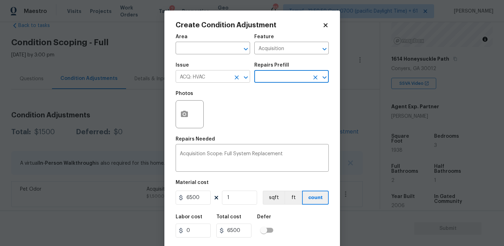
click at [237, 77] on icon "Clear" at bounding box center [236, 77] width 7 height 7
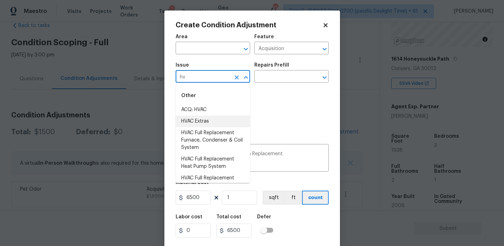
click at [234, 117] on li "HVAC Extras" at bounding box center [213, 122] width 74 height 12
type input "HVAC Extras"
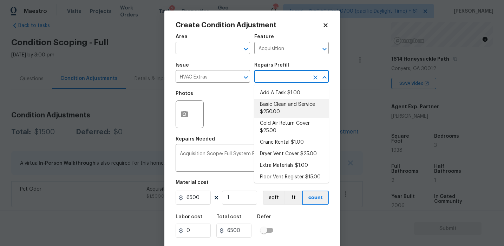
click at [277, 102] on li "Basic Clean and Service $250.00" at bounding box center [291, 108] width 74 height 19
type input "HVAC"
type textarea "General Service HVAC system including: cleaning condenser and evaporator coils,…"
type input "250"
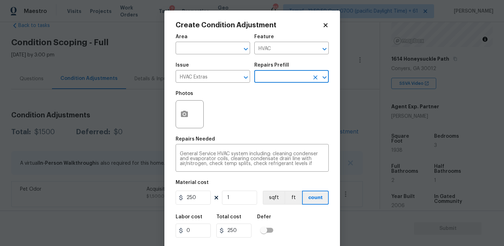
scroll to position [16, 0]
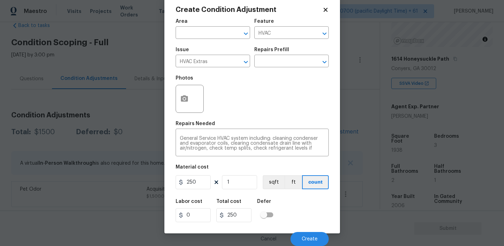
click at [298, 231] on div "Cancel Create" at bounding box center [252, 237] width 153 height 20
click at [299, 233] on button "Create" at bounding box center [309, 239] width 38 height 14
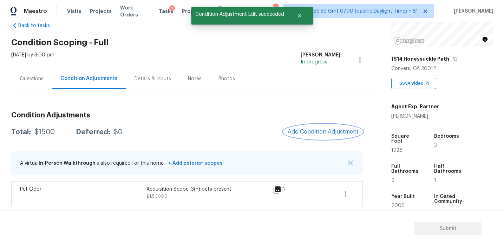
scroll to position [0, 0]
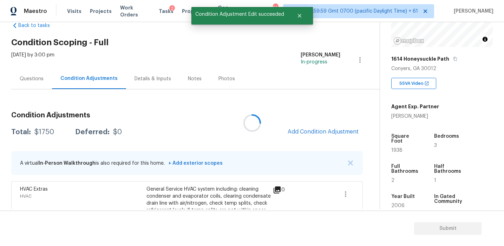
click at [258, 129] on div "Total: $1750 Deferred: $0 Add Condition Adjustment" at bounding box center [186, 132] width 351 height 15
click at [296, 131] on span "Add Condition Adjustment" at bounding box center [322, 132] width 71 height 6
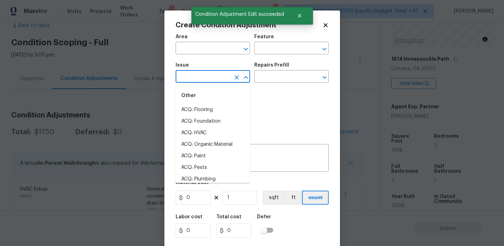
click at [201, 79] on input "text" at bounding box center [203, 77] width 55 height 11
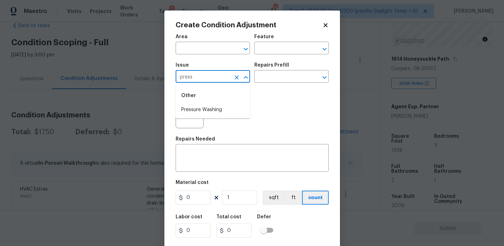
click at [210, 108] on li "Pressure Washing" at bounding box center [213, 110] width 74 height 12
type input "Pressure Washing"
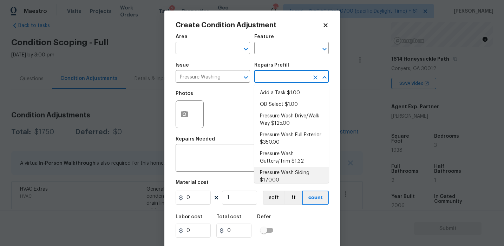
click at [274, 180] on li "Pressure Wash Siding $170.00" at bounding box center [291, 176] width 74 height 19
type input "Siding"
type textarea "Protect areas as needed for pressure washing. Pressure wash the siding on the h…"
type input "170"
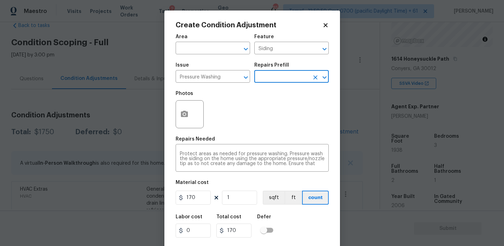
scroll to position [16, 0]
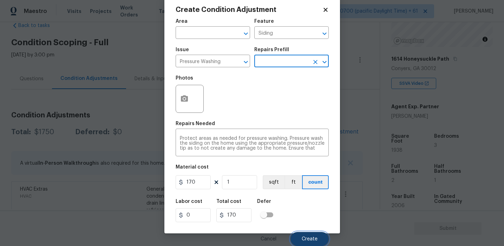
click at [317, 244] on button "Create" at bounding box center [309, 239] width 38 height 14
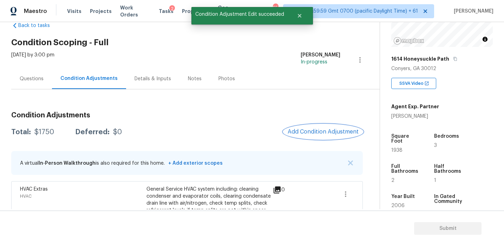
scroll to position [0, 0]
click at [299, 131] on span "Add Condition Adjustment" at bounding box center [322, 132] width 71 height 6
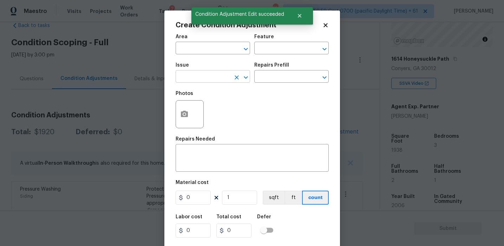
click at [197, 80] on input "text" at bounding box center [203, 77] width 55 height 11
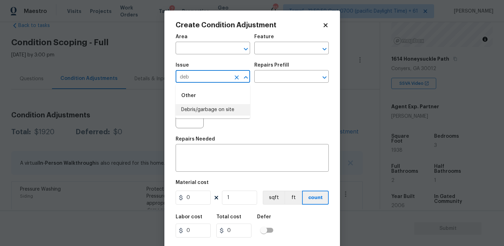
click at [229, 108] on li "Debris/garbage on site" at bounding box center [213, 110] width 74 height 12
type input "Debris/garbage on site"
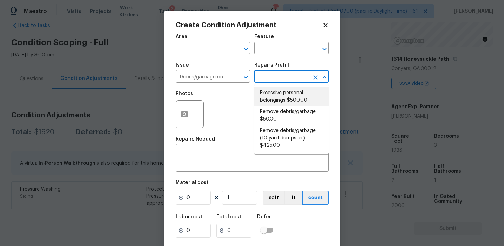
click at [273, 114] on li "Remove debris/garbage $50.00" at bounding box center [291, 115] width 74 height 19
type textarea "Remove, haul off, and properly dispose of any debris left by seller to offsite …"
type input "50"
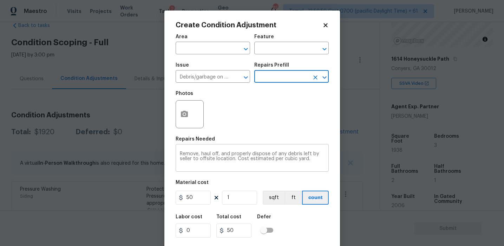
click at [197, 155] on textarea "Remove, haul off, and properly dispose of any debris left by seller to offsite …" at bounding box center [252, 159] width 145 height 15
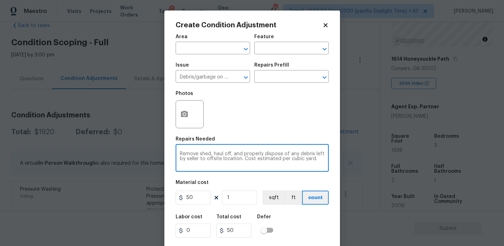
type textarea "Remove shed, haul off, and properly dispose of any debris left by seller to off…"
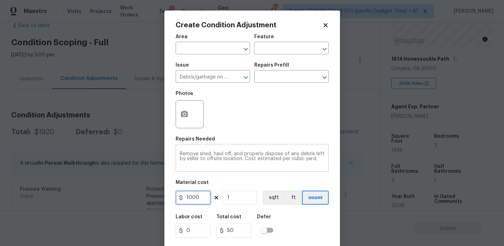
type input "1000"
click at [181, 113] on icon "button" at bounding box center [184, 114] width 7 height 6
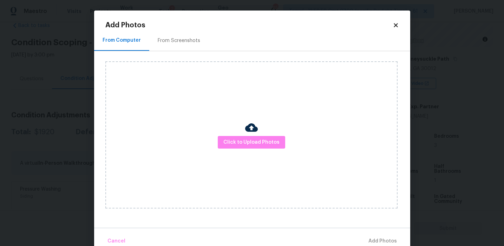
click at [247, 135] on div at bounding box center [251, 128] width 13 height 15
click at [243, 139] on span "Click to Upload Photos" at bounding box center [251, 142] width 56 height 9
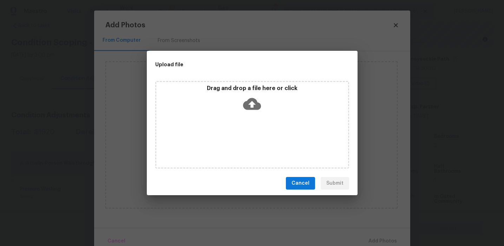
click at [243, 87] on p "Drag and drop a file here or click" at bounding box center [252, 88] width 192 height 7
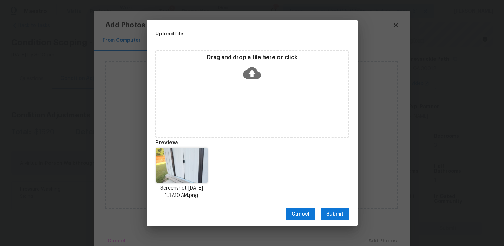
click at [334, 214] on span "Submit" at bounding box center [334, 214] width 17 height 9
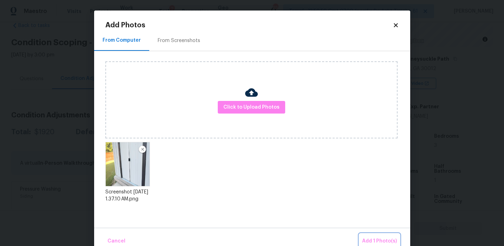
click at [365, 240] on span "Add 1 Photo(s)" at bounding box center [379, 241] width 35 height 9
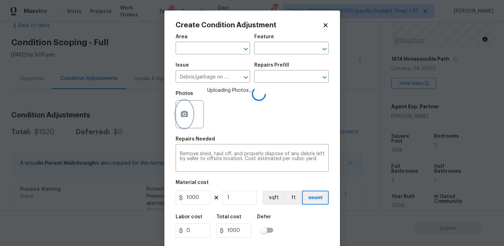
scroll to position [16, 0]
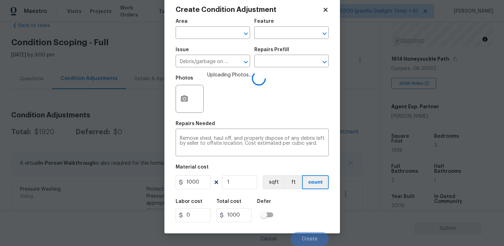
click at [299, 220] on div "Labor cost 0 Total cost 1000 Defer" at bounding box center [252, 211] width 153 height 32
click at [297, 235] on button "Create" at bounding box center [309, 239] width 38 height 14
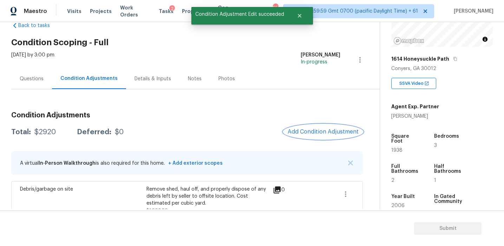
scroll to position [0, 0]
click at [304, 133] on span "Add Condition Adjustment" at bounding box center [322, 132] width 71 height 6
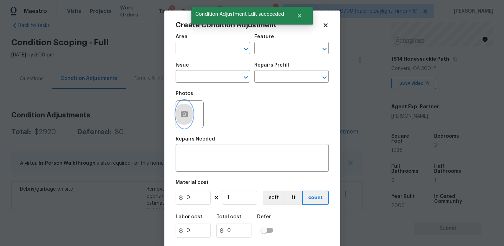
click at [189, 118] on button "button" at bounding box center [184, 114] width 17 height 27
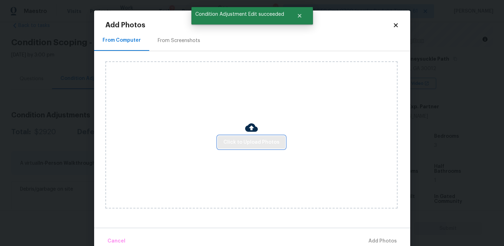
click at [237, 145] on span "Click to Upload Photos" at bounding box center [251, 142] width 56 height 9
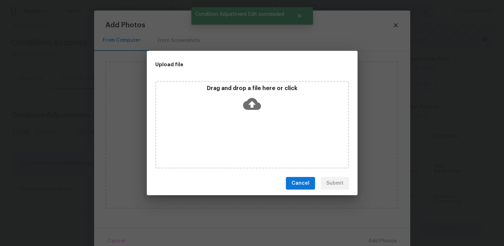
click at [238, 90] on p "Drag and drop a file here or click" at bounding box center [252, 88] width 192 height 7
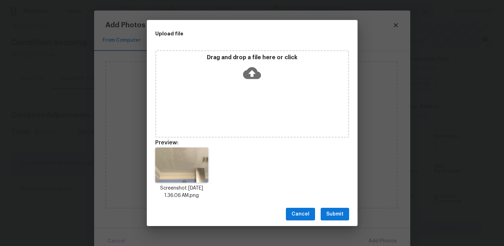
click at [327, 214] on span "Submit" at bounding box center [334, 214] width 17 height 9
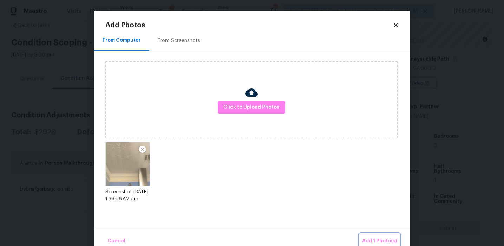
click at [365, 237] on button "Add 1 Photo(s)" at bounding box center [379, 241] width 40 height 15
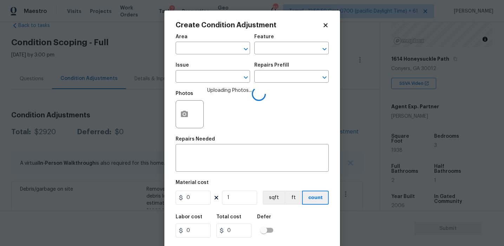
click at [207, 85] on span "Issue ​" at bounding box center [213, 73] width 74 height 28
click at [207, 83] on span "Issue ​" at bounding box center [213, 73] width 74 height 28
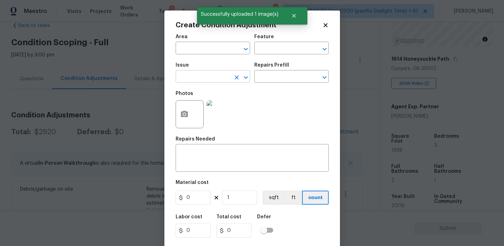
click at [203, 80] on input "text" at bounding box center [203, 77] width 55 height 11
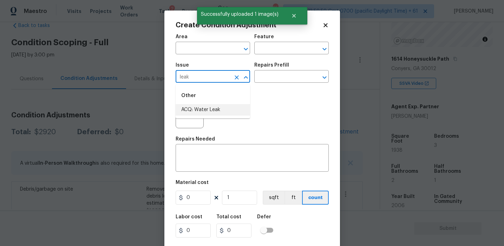
click at [212, 111] on li "ACQ: Water Leak" at bounding box center [213, 110] width 74 height 12
type input "ACQ: Water Leak"
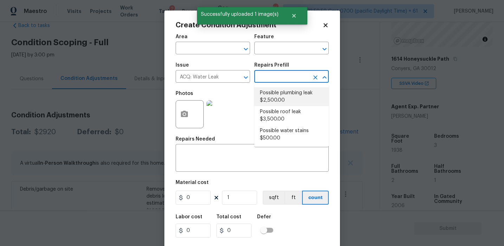
click at [266, 101] on li "Possible plumbing leak $2,500.00" at bounding box center [291, 96] width 74 height 19
type input "Acquisition"
type textarea "Acquisition Scope: Possible plumbing leak"
type input "2500"
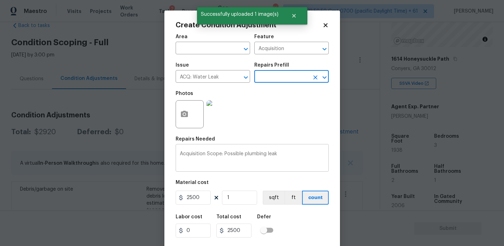
scroll to position [16, 0]
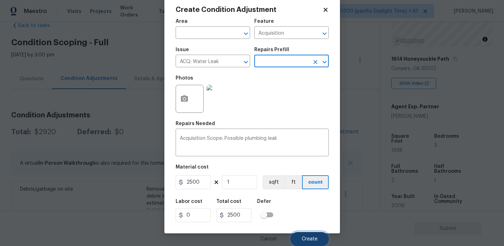
click at [311, 237] on span "Create" at bounding box center [310, 239] width 16 height 5
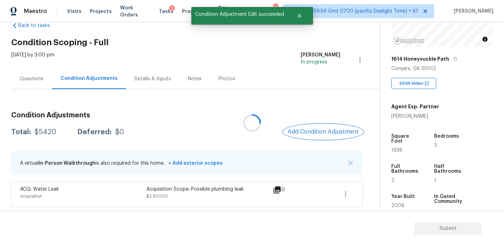
scroll to position [0, 0]
click at [301, 133] on span "Add Condition Adjustment" at bounding box center [322, 132] width 71 height 6
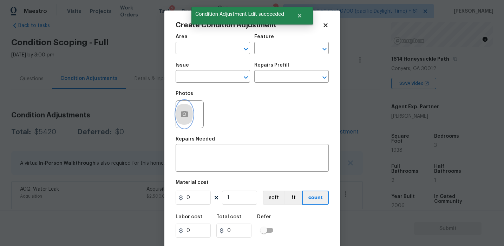
click at [185, 118] on icon "button" at bounding box center [184, 114] width 8 height 8
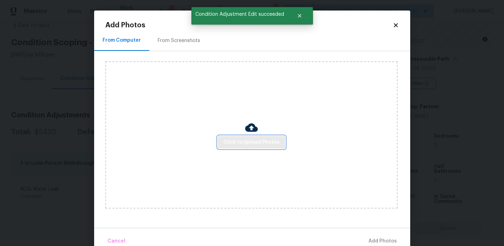
click at [231, 143] on span "Click to Upload Photos" at bounding box center [251, 142] width 56 height 9
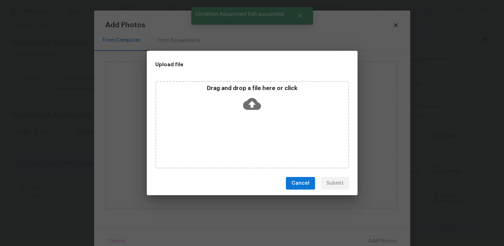
click at [231, 112] on div "Drag and drop a file here or click" at bounding box center [252, 100] width 192 height 30
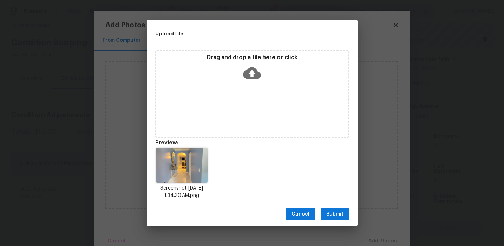
click at [319, 208] on div "Cancel Submit" at bounding box center [252, 215] width 211 height 24
click at [333, 216] on span "Submit" at bounding box center [334, 214] width 17 height 9
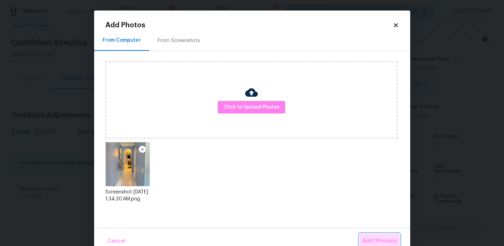
click at [377, 243] on span "Add 1 Photo(s)" at bounding box center [379, 241] width 35 height 9
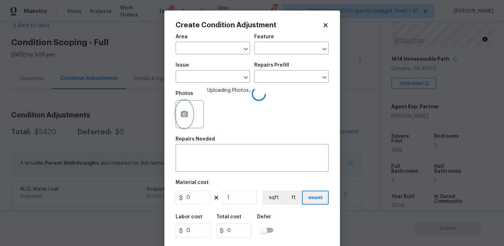
click at [185, 111] on icon "button" at bounding box center [184, 114] width 8 height 8
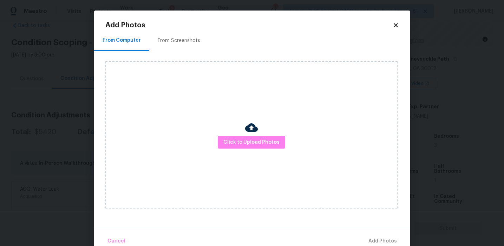
click at [192, 41] on div "From Screenshots" at bounding box center [179, 40] width 42 height 7
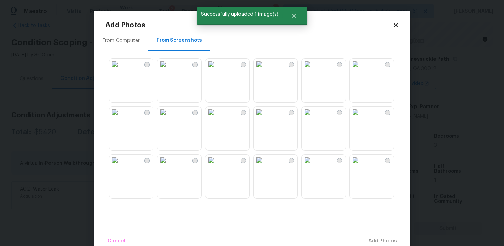
click at [217, 70] on img at bounding box center [210, 64] width 11 height 11
click at [313, 118] on img at bounding box center [307, 112] width 11 height 11
click at [313, 166] on img at bounding box center [307, 160] width 11 height 11
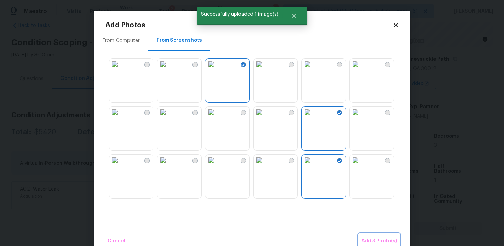
click at [359, 239] on button "Add 3 Photo(s)" at bounding box center [378, 241] width 41 height 15
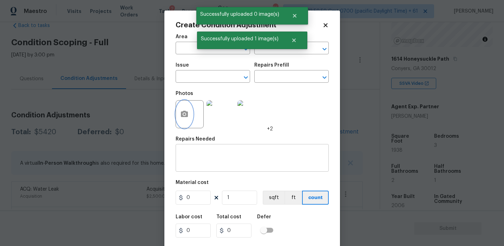
scroll to position [16, 0]
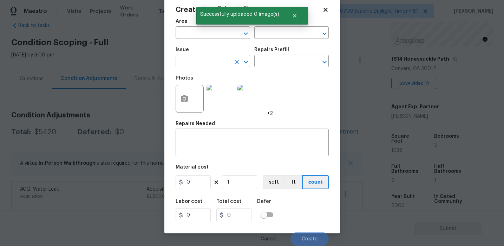
click at [215, 61] on input "text" at bounding box center [203, 62] width 55 height 11
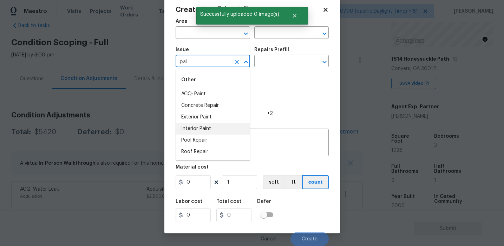
click at [222, 127] on li "Interior Paint" at bounding box center [213, 129] width 74 height 12
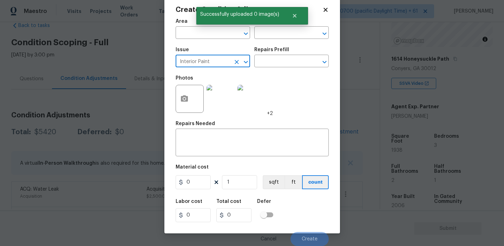
type input "Interior Paint"
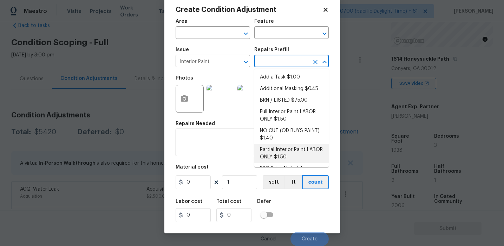
scroll to position [29, 0]
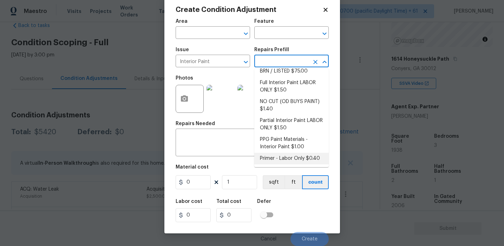
click at [288, 161] on li "Primer - Labor Only $0.40" at bounding box center [291, 159] width 74 height 12
type input "Overall Paint"
type textarea "Interior primer - PRIMER PROVIDED BY OPENDOOR - All nails, screws, drywall anch…"
type input "0.4"
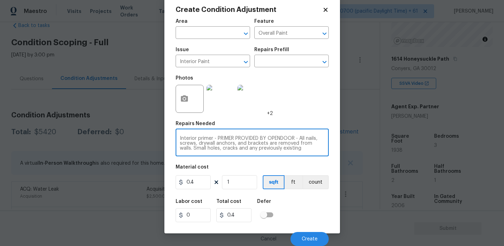
scroll to position [15, 0]
drag, startPoint x: 214, startPoint y: 137, endPoint x: 293, endPoint y: 154, distance: 81.2
click at [293, 154] on div "Interior primer - PRIMER PROVIDED BY OPENDOOR - All nails, screws, drywall anch…" at bounding box center [252, 144] width 153 height 26
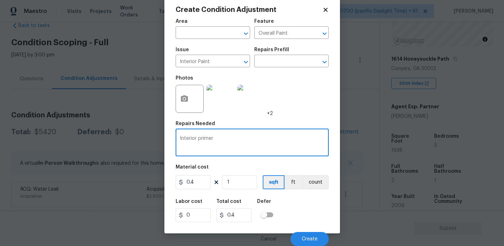
scroll to position [0, 0]
type textarea "Interior primer"
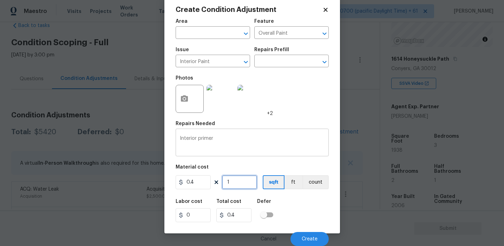
type input "19"
type input "7.6"
type input "193"
type input "77.2"
type input "1938"
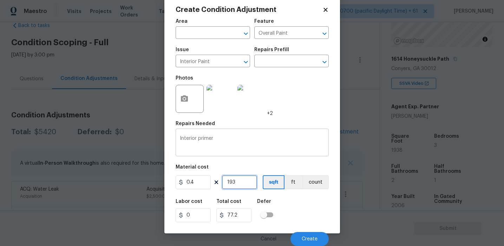
type input "775.2"
type input "1938"
click at [309, 216] on div "Labor cost 0 Total cost 775.2 Defer" at bounding box center [252, 211] width 153 height 32
click at [307, 236] on button "Create" at bounding box center [309, 239] width 38 height 14
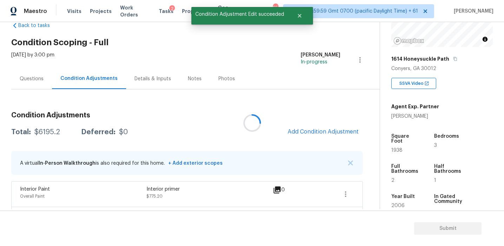
click at [257, 121] on icon at bounding box center [251, 123] width 21 height 21
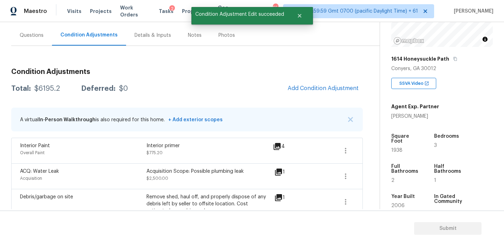
scroll to position [58, 0]
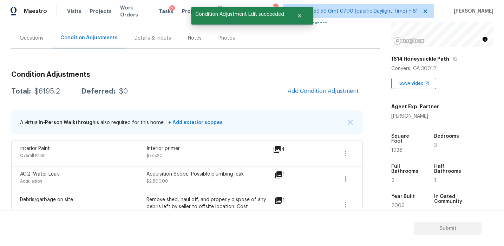
click at [255, 82] on div "Condition Adjustments Total: $6195.2 Deferred: $0 Add Condition Adjustment A vi…" at bounding box center [186, 229] width 351 height 326
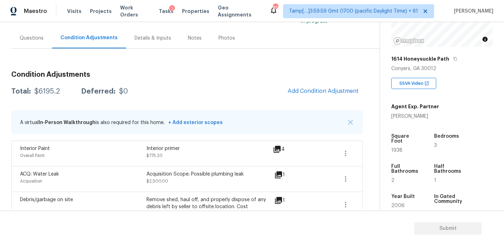
click at [252, 72] on h3 "Condition Adjustments" at bounding box center [186, 74] width 351 height 7
click at [289, 94] on button "Add Condition Adjustment" at bounding box center [322, 91] width 79 height 15
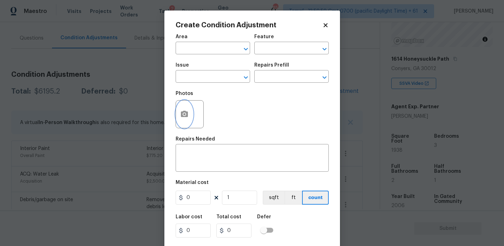
click at [187, 119] on button "button" at bounding box center [184, 114] width 17 height 27
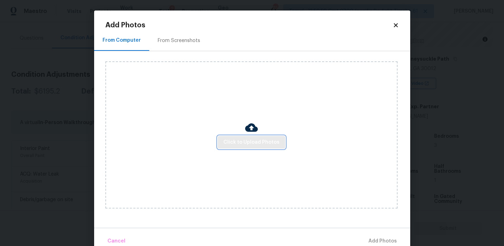
click at [234, 139] on span "Click to Upload Photos" at bounding box center [251, 142] width 56 height 9
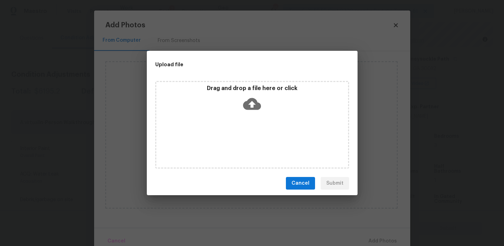
click at [238, 90] on p "Drag and drop a file here or click" at bounding box center [252, 88] width 192 height 7
click at [304, 177] on button "Cancel" at bounding box center [300, 183] width 29 height 13
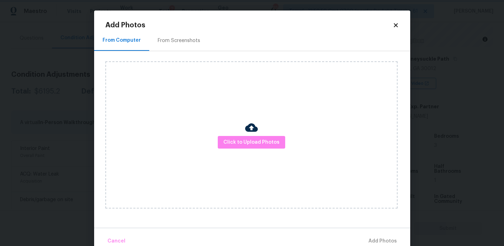
click at [83, 83] on body "Maestro Visits Projects Work Orders Tasks 2 Properties Geo Assignments 857 Tamp…" at bounding box center [252, 123] width 504 height 246
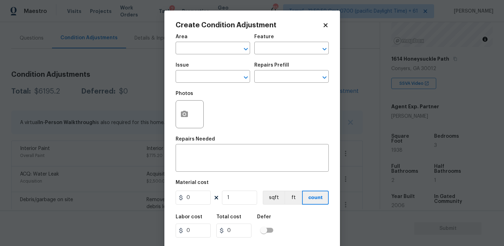
click at [164, 88] on body "Maestro Visits Projects Work Orders Tasks 2 Properties Geo Assignments 857 Tamp…" at bounding box center [252, 123] width 504 height 246
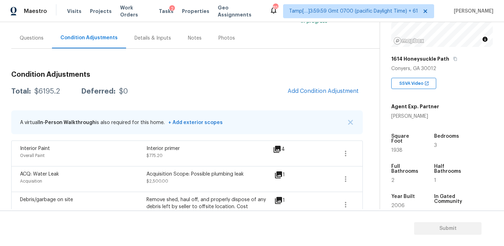
click at [159, 88] on div "Total: $6195.2 Deferred: $0 Add Condition Adjustment" at bounding box center [186, 91] width 351 height 15
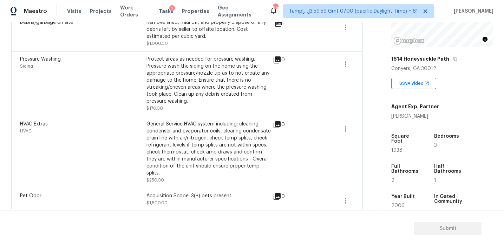
click at [159, 88] on div "Protect areas as needed for pressure washing. Pressure wash the siding on the h…" at bounding box center [209, 80] width 126 height 49
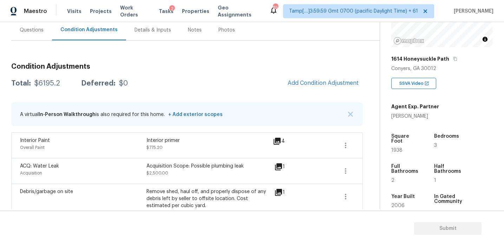
scroll to position [64, 0]
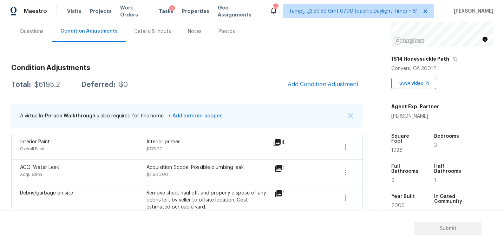
click at [159, 88] on div "Total: $6195.2 Deferred: $0 Add Condition Adjustment" at bounding box center [186, 84] width 351 height 15
click at [304, 82] on span "Add Condition Adjustment" at bounding box center [322, 84] width 71 height 6
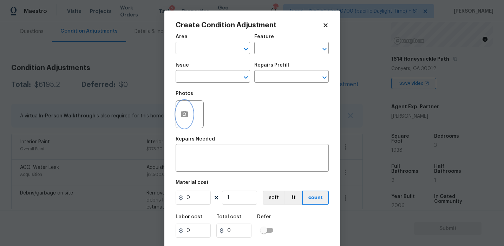
click at [183, 117] on icon "button" at bounding box center [184, 114] width 7 height 6
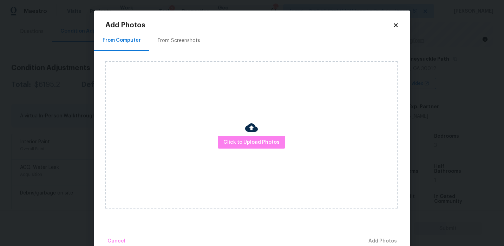
click at [186, 41] on div "From Screenshots" at bounding box center [179, 40] width 42 height 7
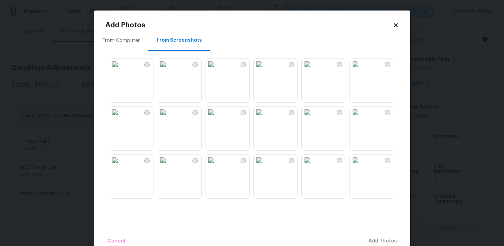
click at [120, 70] on img at bounding box center [114, 64] width 11 height 11
click at [265, 70] on img at bounding box center [258, 64] width 11 height 11
click at [313, 166] on img at bounding box center [307, 160] width 11 height 11
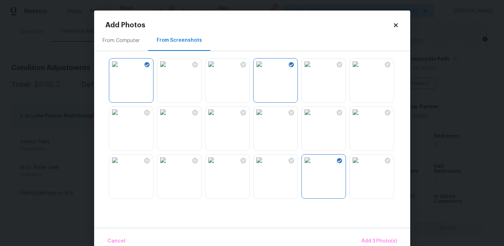
click at [313, 118] on img at bounding box center [307, 112] width 11 height 11
click at [168, 166] on img at bounding box center [162, 160] width 11 height 11
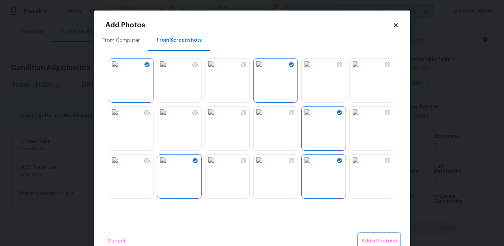
click at [373, 236] on button "Add 5 Photo(s)" at bounding box center [378, 241] width 41 height 15
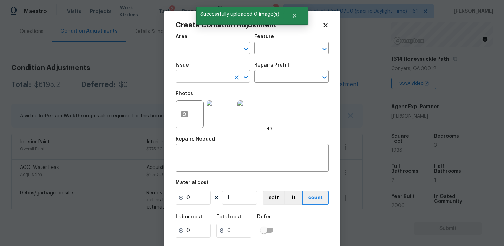
click at [201, 75] on input "text" at bounding box center [203, 77] width 55 height 11
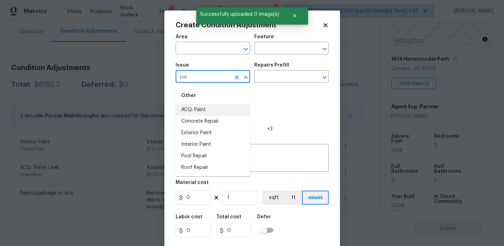
click at [206, 107] on li "ACQ: Paint" at bounding box center [213, 110] width 74 height 12
type input "ACQ: Paint"
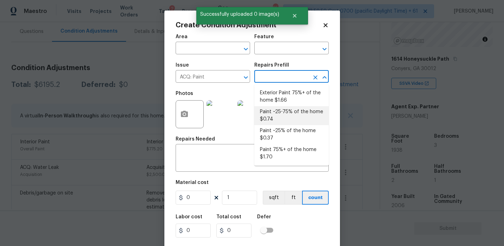
click at [285, 123] on li "Paint ~25-75% of the home $0.74" at bounding box center [291, 115] width 74 height 19
type input "Acquisition"
type textarea "Acquisition Scope: ~25 - 75% of the home needs interior paint"
type input "0.74"
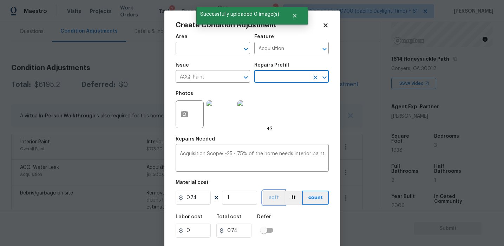
click at [271, 198] on button "sqft" at bounding box center [274, 198] width 22 height 14
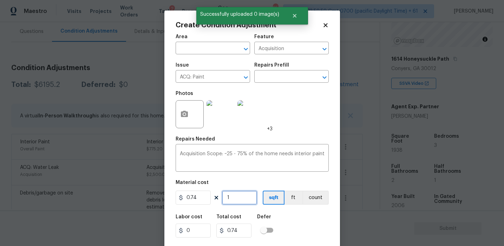
click at [244, 199] on input "1" at bounding box center [239, 198] width 35 height 14
type input "19"
type input "14.06"
type input "193"
type input "142.82"
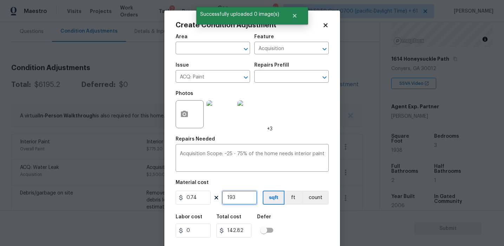
type input "1938"
type input "1434.12"
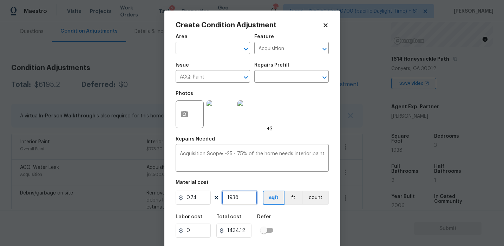
scroll to position [16, 0]
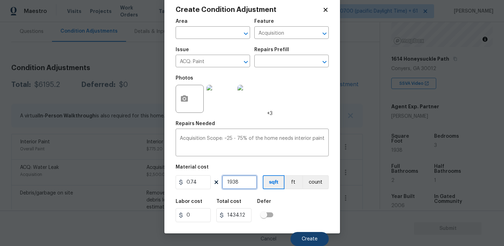
type input "1938"
click at [305, 239] on span "Create" at bounding box center [310, 239] width 16 height 5
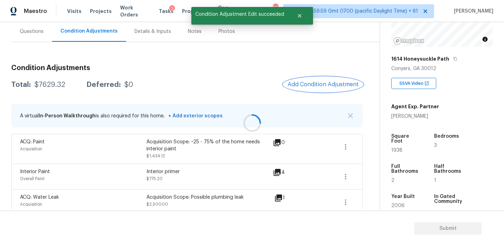
scroll to position [0, 0]
click at [299, 78] on span "Add Condition Adjustment" at bounding box center [322, 84] width 79 height 15
click at [296, 82] on span "Add Condition Adjustment" at bounding box center [322, 84] width 71 height 6
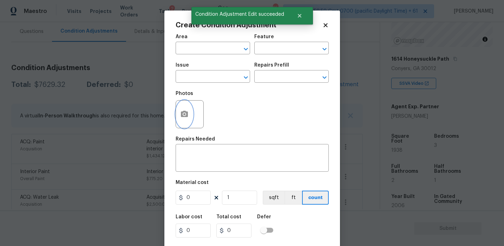
click at [181, 107] on button "button" at bounding box center [184, 114] width 17 height 27
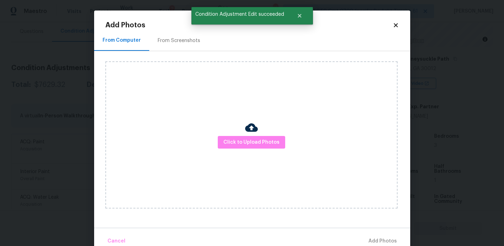
click at [192, 41] on div "From Screenshots" at bounding box center [179, 40] width 42 height 7
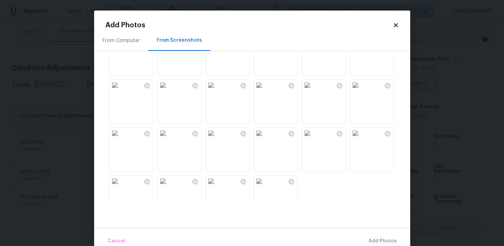
scroll to position [670, 0]
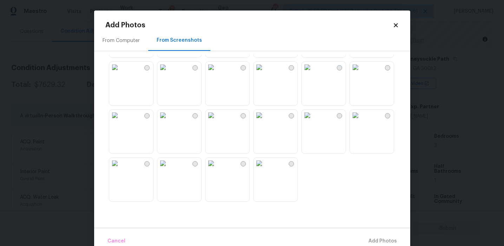
click at [265, 121] on img at bounding box center [258, 115] width 11 height 11
click at [120, 169] on img at bounding box center [114, 163] width 11 height 11
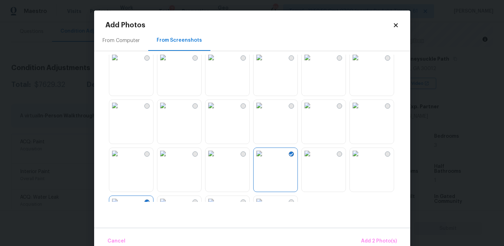
scroll to position [629, 0]
click at [265, 114] on img at bounding box center [258, 108] width 11 height 11
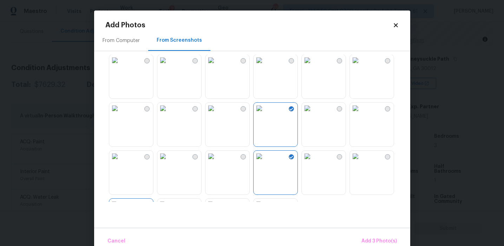
scroll to position [589, 0]
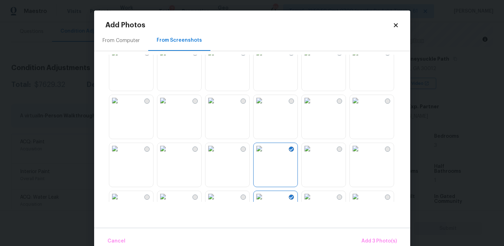
click at [313, 149] on img at bounding box center [307, 148] width 11 height 11
click at [265, 154] on img at bounding box center [258, 148] width 11 height 11
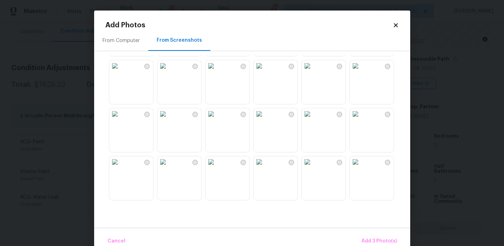
click at [265, 120] on img at bounding box center [258, 113] width 11 height 11
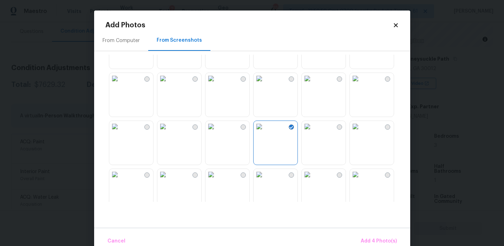
scroll to position [502, 0]
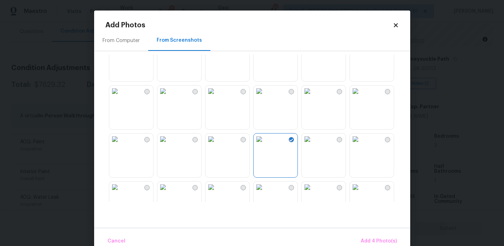
click at [361, 97] on img at bounding box center [355, 91] width 11 height 11
click at [371, 240] on span "Add 5 Photo(s)" at bounding box center [378, 241] width 35 height 9
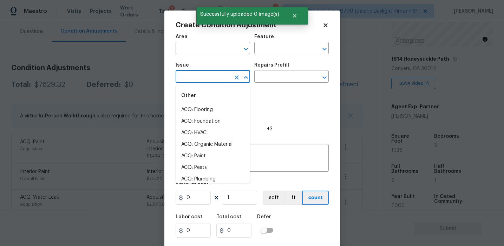
click at [210, 75] on input "text" at bounding box center [203, 77] width 55 height 11
click at [210, 112] on li "ACQ: Flooring" at bounding box center [213, 110] width 74 height 12
type input "ACQ: Flooring"
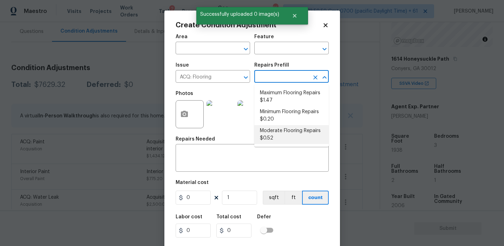
click at [271, 141] on li "Moderate Flooring Repairs $0.52" at bounding box center [291, 134] width 74 height 19
type input "Acquisition"
type textarea "Acquisition Scope: Moderate flooring repairs"
type input "0.52"
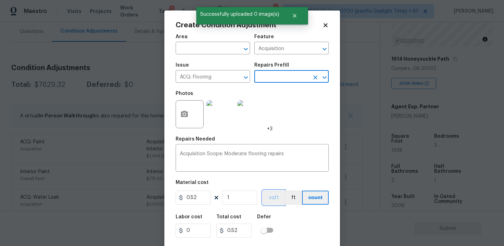
click at [271, 198] on button "sqft" at bounding box center [274, 198] width 22 height 14
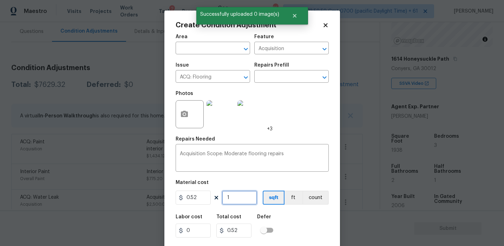
click at [237, 198] on input "1" at bounding box center [239, 198] width 35 height 14
type input "0"
paste input "1938"
type input "1938"
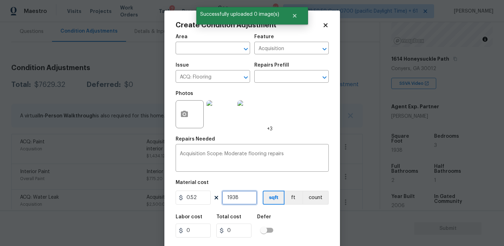
type input "1007.76"
type input "1938"
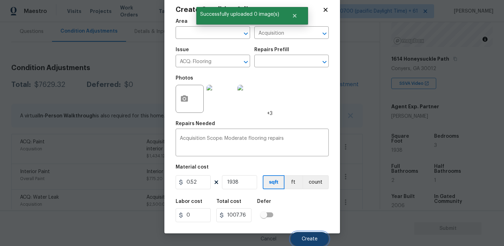
click at [303, 233] on button "Create" at bounding box center [309, 239] width 38 height 14
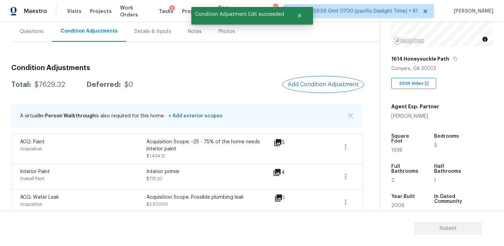
scroll to position [0, 0]
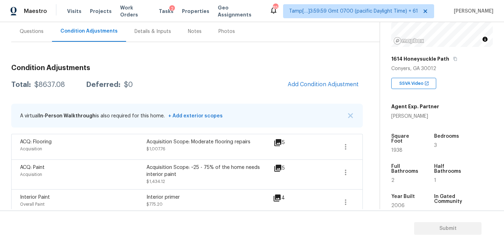
click at [50, 82] on div "$8637.08" at bounding box center [49, 84] width 31 height 7
copy div "8637.08"
click at [143, 79] on div "Total: $8637.08 Deferred: $0 Add Condition Adjustment" at bounding box center [186, 84] width 351 height 15
click at [153, 72] on div "Condition Adjustments Total: $8637.08 Deferred: $0 Add Condition Adjustment A v…" at bounding box center [186, 250] width 351 height 382
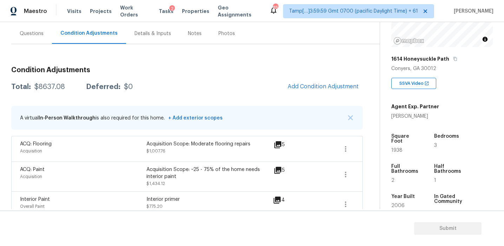
scroll to position [62, 0]
click at [33, 39] on div "Questions" at bounding box center [31, 34] width 41 height 21
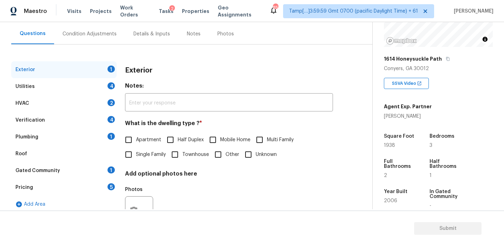
click at [56, 188] on div "Pricing 5" at bounding box center [63, 187] width 105 height 17
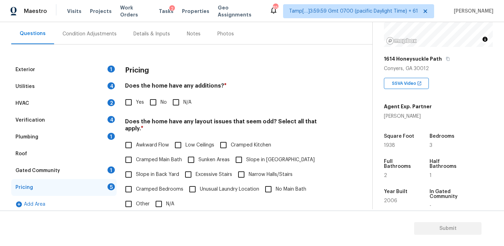
click at [151, 109] on input "No" at bounding box center [153, 102] width 15 height 15
checkbox input "true"
click at [159, 172] on span "Slope in Back Yard" at bounding box center [157, 175] width 43 height 7
click at [136, 169] on input "Slope in Back Yard" at bounding box center [128, 175] width 15 height 15
checkbox input "true"
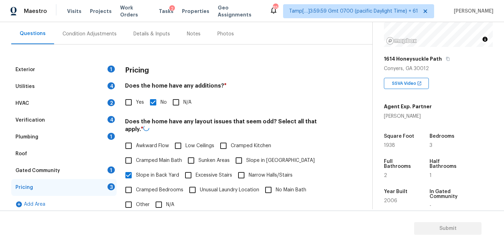
click at [249, 161] on span "Slope in Front Yard" at bounding box center [280, 160] width 68 height 7
click at [246, 161] on input "Slope in Front Yard" at bounding box center [238, 160] width 15 height 15
checkbox input "true"
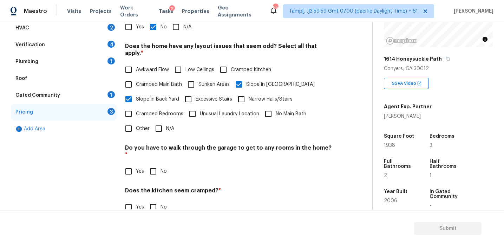
click at [153, 164] on input "No" at bounding box center [153, 171] width 15 height 15
checkbox input "true"
click at [152, 201] on input "No" at bounding box center [153, 208] width 15 height 15
checkbox input "true"
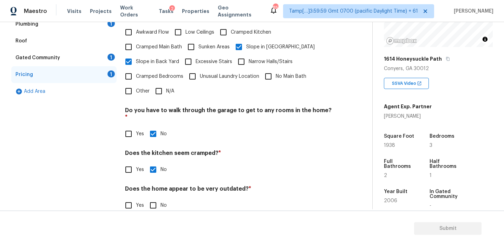
click at [152, 198] on input "No" at bounding box center [153, 205] width 15 height 15
checkbox input "true"
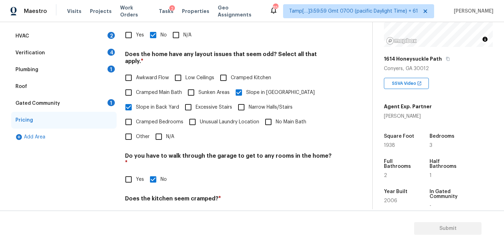
click at [100, 111] on div "Gated Community 1" at bounding box center [63, 103] width 105 height 17
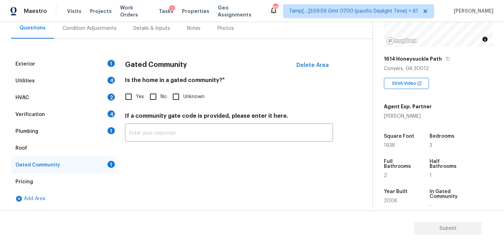
click at [153, 97] on input "No" at bounding box center [153, 97] width 15 height 15
checkbox input "true"
click at [86, 133] on div "Plumbing 1" at bounding box center [63, 131] width 105 height 17
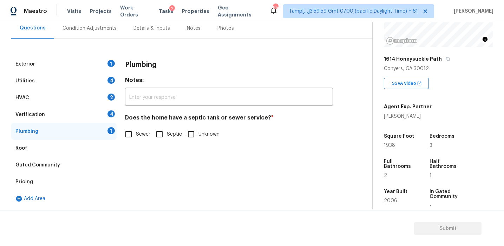
click at [133, 140] on input "Sewer" at bounding box center [128, 134] width 15 height 15
checkbox input "true"
click at [105, 109] on div "Verification 4" at bounding box center [63, 114] width 105 height 17
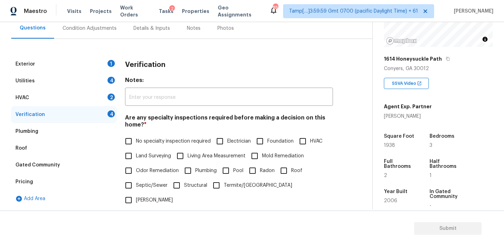
click at [157, 143] on span "No specialty inspection required" at bounding box center [173, 141] width 75 height 7
click at [136, 143] on input "No specialty inspection required" at bounding box center [128, 141] width 15 height 15
checkbox input "true"
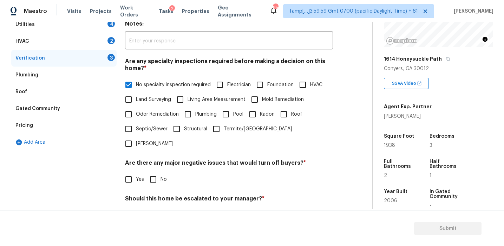
scroll to position [176, 0]
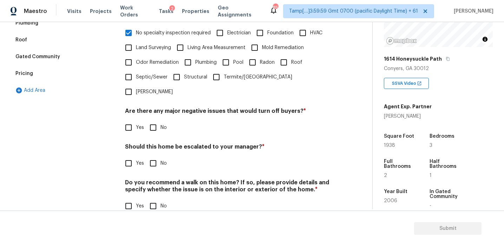
click at [152, 120] on input "No" at bounding box center [153, 127] width 15 height 15
checkbox input "true"
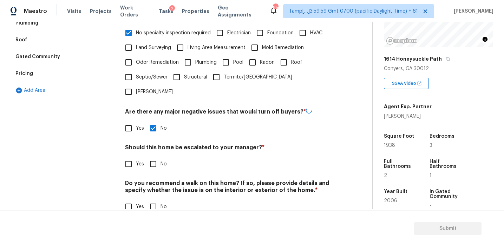
click at [153, 157] on input "No" at bounding box center [153, 164] width 15 height 15
checkbox input "true"
click at [158, 200] on input "No" at bounding box center [153, 207] width 15 height 15
checkbox input "true"
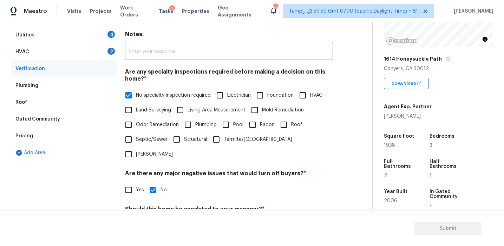
scroll to position [107, 0]
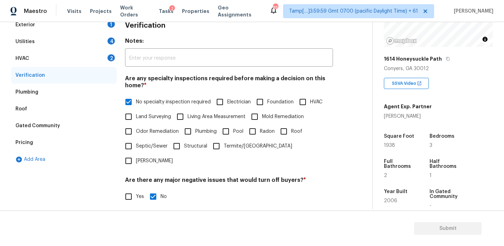
click at [92, 65] on div "HVAC 2" at bounding box center [63, 58] width 105 height 17
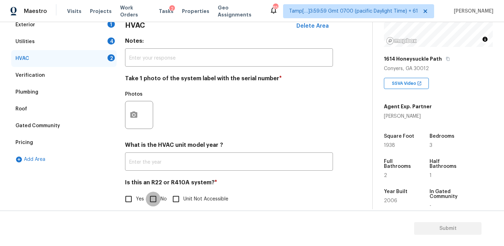
click at [153, 207] on input "No" at bounding box center [153, 199] width 15 height 15
checkbox input "true"
click at [131, 121] on button "button" at bounding box center [133, 114] width 17 height 27
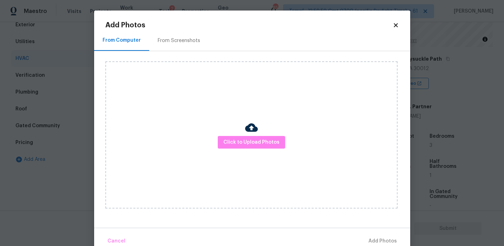
click at [183, 41] on div "From Screenshots" at bounding box center [179, 40] width 42 height 7
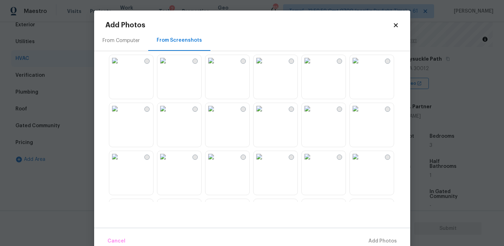
scroll to position [144, 0]
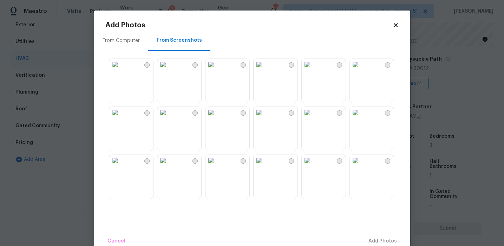
click at [120, 118] on img at bounding box center [114, 112] width 11 height 11
click at [369, 243] on span "Add 1 Photo(s)" at bounding box center [379, 241] width 35 height 9
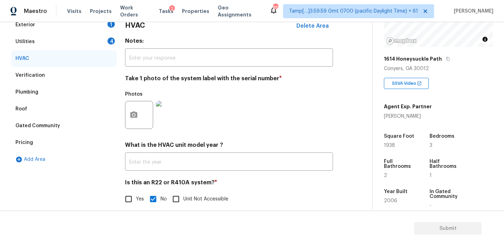
click at [99, 41] on div "Utilities 4" at bounding box center [63, 41] width 105 height 17
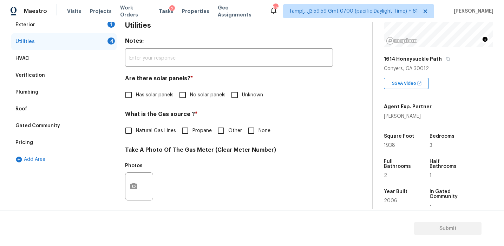
click at [197, 98] on span "No solar panels" at bounding box center [207, 95] width 35 height 7
click at [190, 98] on input "No solar panels" at bounding box center [182, 95] width 15 height 15
checkbox input "true"
click at [155, 128] on span "Natural Gas Lines" at bounding box center [156, 131] width 40 height 7
click at [136, 128] on input "Natural Gas Lines" at bounding box center [128, 131] width 15 height 15
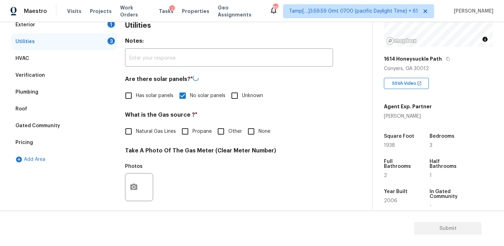
checkbox input "true"
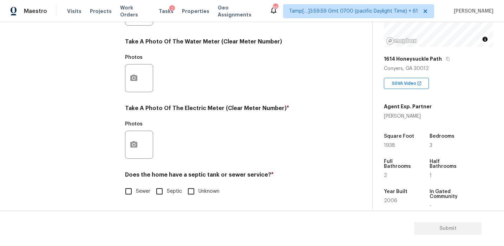
scroll to position [282, 0]
click at [133, 192] on input "Sewer" at bounding box center [128, 191] width 15 height 15
checkbox input "true"
click at [130, 146] on icon "button" at bounding box center [134, 145] width 8 height 8
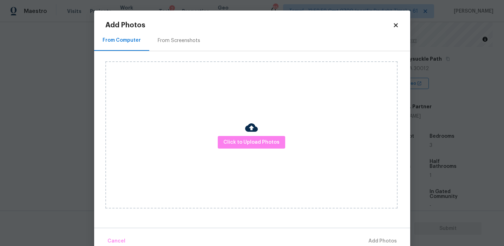
click at [234, 134] on div "Click to Upload Photos" at bounding box center [251, 134] width 292 height 147
click at [232, 141] on span "Click to Upload Photos" at bounding box center [251, 142] width 56 height 9
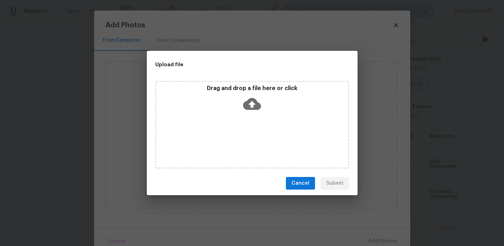
click at [229, 97] on div "Drag and drop a file here or click" at bounding box center [252, 100] width 192 height 30
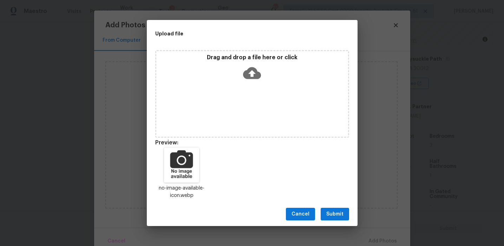
click at [331, 209] on button "Submit" at bounding box center [334, 214] width 28 height 13
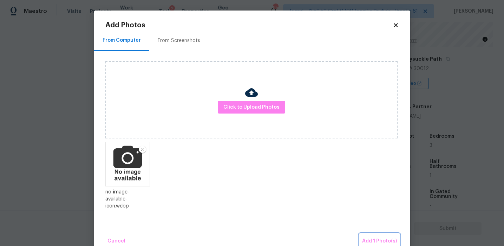
click at [369, 239] on span "Add 1 Photo(s)" at bounding box center [379, 241] width 35 height 9
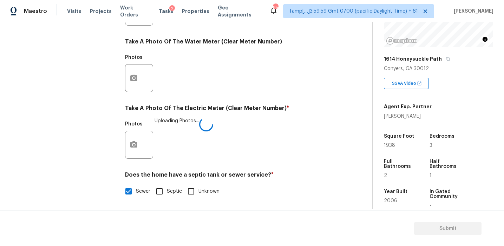
click at [229, 118] on div "Photos Uploading Photos..." at bounding box center [229, 141] width 208 height 46
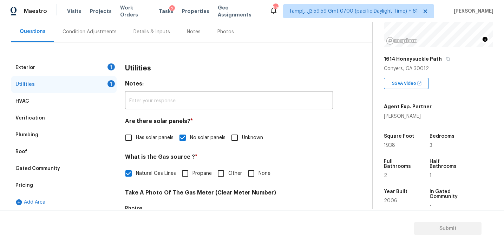
scroll to position [64, 0]
click at [152, 69] on div "Utilities" at bounding box center [229, 68] width 208 height 18
click at [103, 66] on div "Exterior 1" at bounding box center [63, 67] width 105 height 17
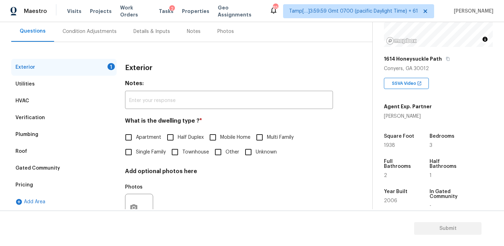
click at [181, 150] on input "Townhouse" at bounding box center [174, 152] width 15 height 15
checkbox input "true"
click at [98, 35] on div "Condition Adjustments" at bounding box center [89, 31] width 71 height 21
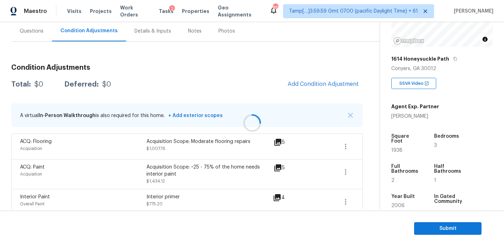
click at [135, 50] on div at bounding box center [252, 123] width 504 height 246
click at [43, 25] on div "Questions" at bounding box center [31, 31] width 41 height 21
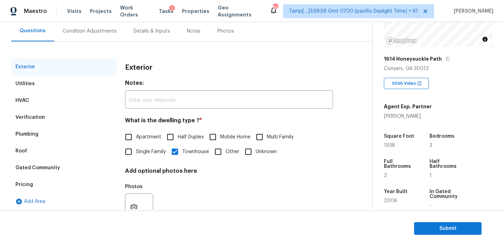
scroll to position [64, 0]
click at [52, 186] on div "Pricing" at bounding box center [63, 185] width 105 height 17
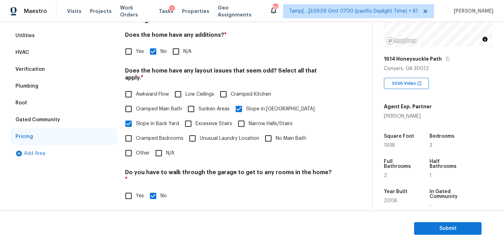
click at [59, 127] on div "Gated Community" at bounding box center [63, 120] width 105 height 17
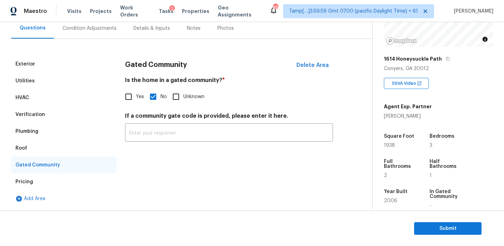
click at [29, 143] on div "Roof" at bounding box center [63, 148] width 105 height 17
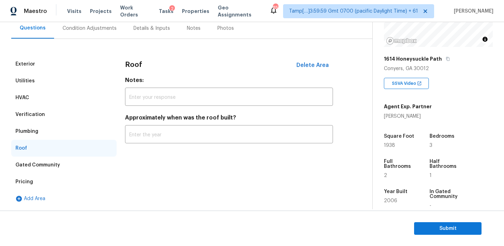
click at [29, 130] on div "Plumbing" at bounding box center [26, 131] width 23 height 7
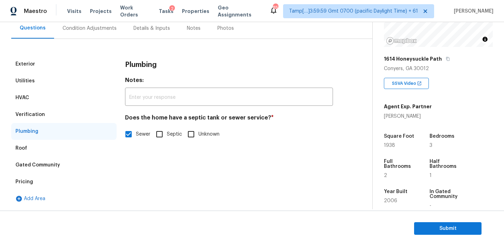
click at [29, 114] on div "Verification" at bounding box center [29, 114] width 29 height 7
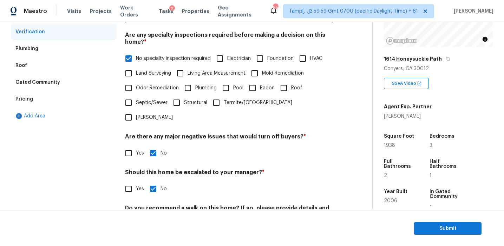
scroll to position [104, 0]
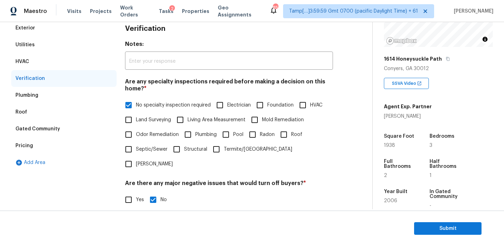
click at [75, 69] on div "HVAC" at bounding box center [63, 61] width 105 height 17
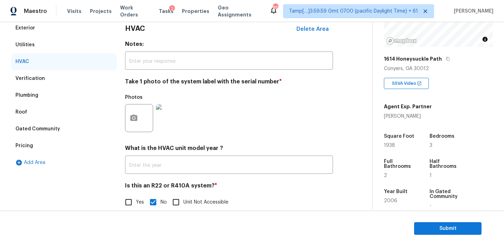
click at [67, 43] on div "Utilities" at bounding box center [63, 45] width 105 height 17
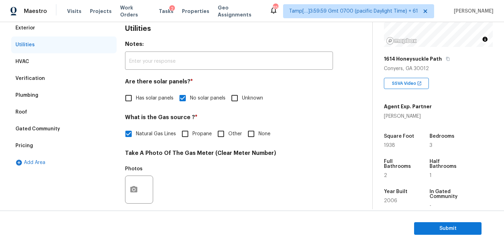
click at [70, 28] on div "Exterior" at bounding box center [63, 28] width 105 height 17
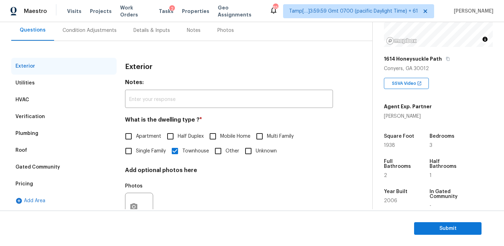
click at [70, 28] on div "Condition Adjustments" at bounding box center [89, 30] width 54 height 7
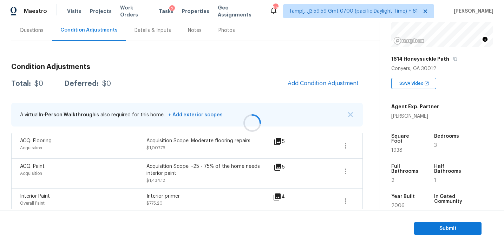
scroll to position [66, 0]
click at [350, 114] on div at bounding box center [252, 123] width 504 height 246
click at [350, 114] on img "button" at bounding box center [350, 114] width 5 height 5
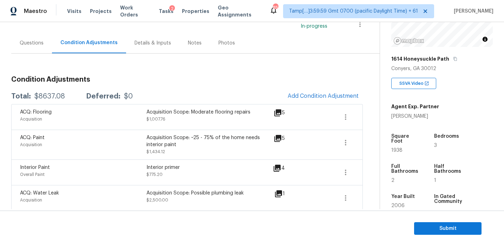
scroll to position [45, 0]
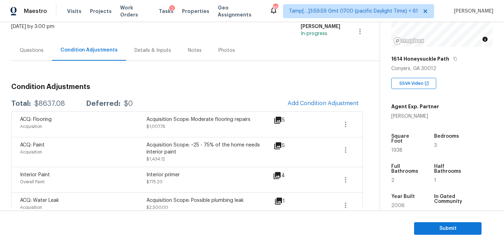
click at [45, 55] on div "Questions" at bounding box center [31, 50] width 41 height 21
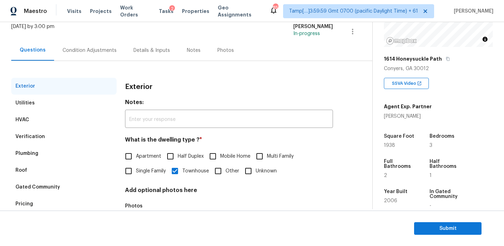
click at [72, 202] on div "Pricing" at bounding box center [63, 204] width 105 height 17
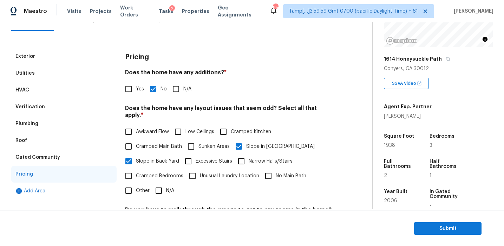
click at [62, 155] on div "Gated Community" at bounding box center [63, 157] width 105 height 17
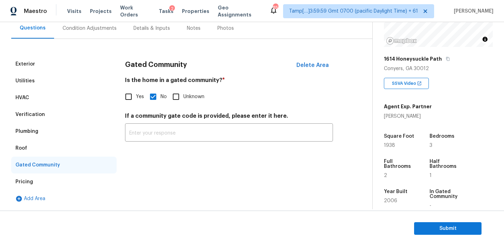
scroll to position [67, 0]
click at [42, 144] on div "Roof" at bounding box center [63, 148] width 105 height 17
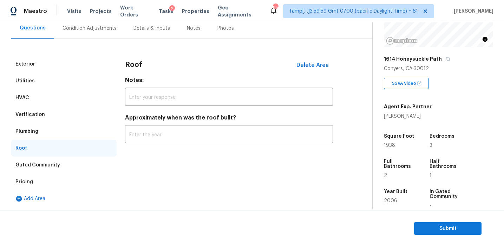
click at [42, 128] on div "Plumbing" at bounding box center [63, 131] width 105 height 17
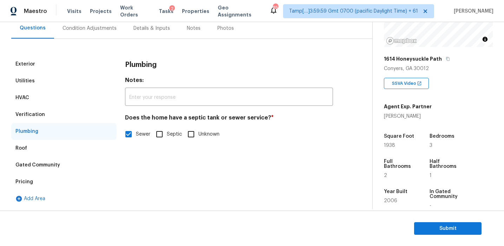
click at [45, 110] on div "Verification" at bounding box center [63, 114] width 105 height 17
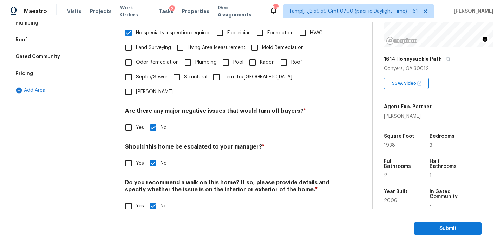
scroll to position [57, 0]
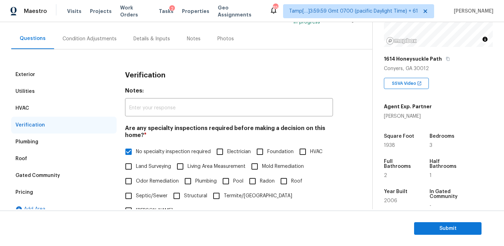
click at [76, 109] on div "HVAC" at bounding box center [63, 108] width 105 height 17
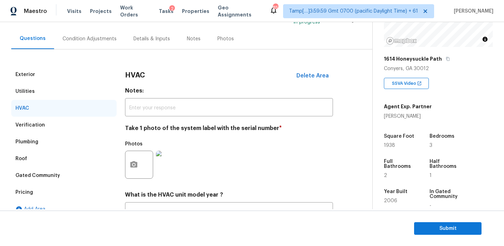
click at [70, 88] on div "Utilities" at bounding box center [63, 91] width 105 height 17
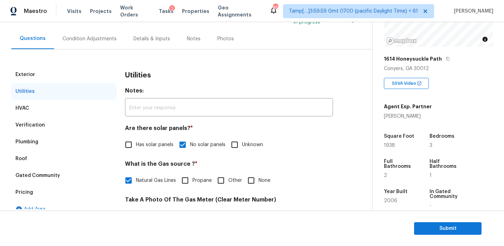
click at [67, 71] on div "Exterior" at bounding box center [63, 74] width 105 height 17
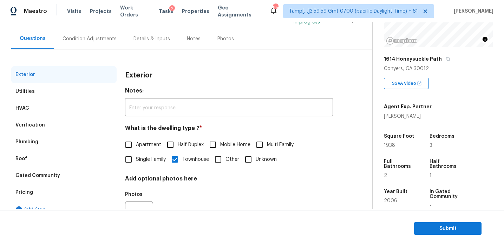
click at [81, 38] on div "Condition Adjustments" at bounding box center [89, 38] width 54 height 7
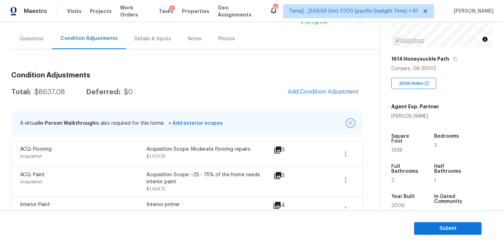
click at [347, 123] on button "button" at bounding box center [350, 123] width 7 height 7
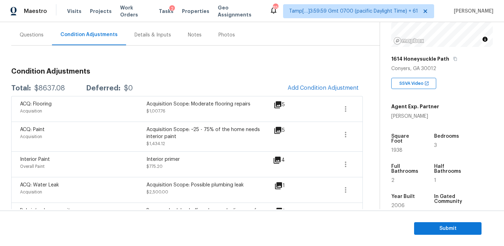
scroll to position [61, 0]
click at [172, 94] on div "Total: $8637.08 Deferred: $0 Add Condition Adjustment" at bounding box center [186, 87] width 351 height 15
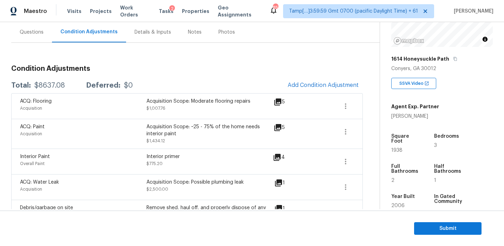
scroll to position [60, 0]
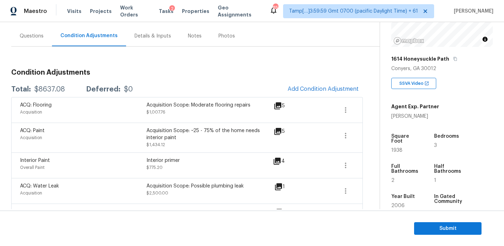
click at [172, 94] on div "Total: $8637.08 Deferred: $0 Add Condition Adjustment" at bounding box center [186, 89] width 351 height 15
click at [172, 79] on div "Condition Adjustments Total: $8637.08 Deferred: $0 Add Condition Adjustment ACQ…" at bounding box center [186, 234] width 351 height 340
click at [422, 226] on span "Submit" at bounding box center [447, 229] width 56 height 9
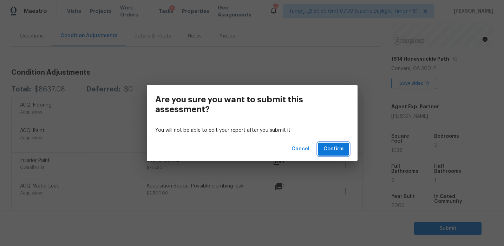
click at [325, 146] on span "Confirm" at bounding box center [333, 149] width 20 height 9
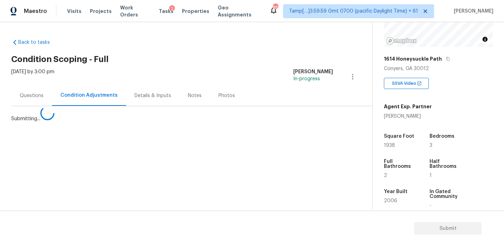
scroll to position [0, 0]
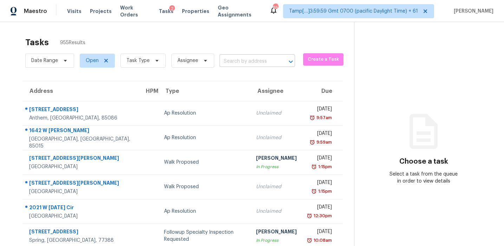
click at [233, 63] on input "text" at bounding box center [247, 61] width 56 height 11
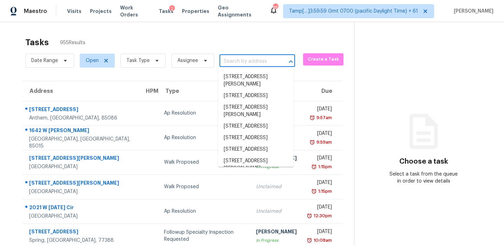
paste input "6844 Mount Tabor Rd Cumming, GA, 30028"
type input "6844 Mount Tabor Rd Cumming, GA, 30028"
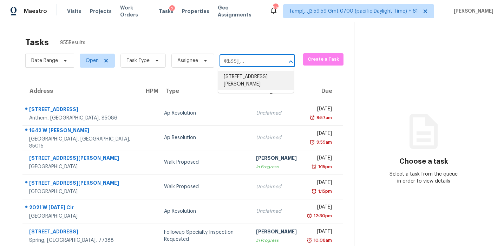
click at [242, 77] on li "6844 Mount Tabor Rd, Cumming, GA 30028" at bounding box center [255, 80] width 75 height 19
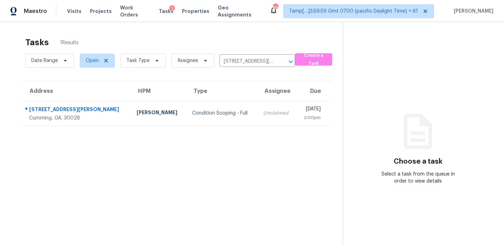
click at [263, 115] on div "Unclaimed" at bounding box center [277, 113] width 28 height 7
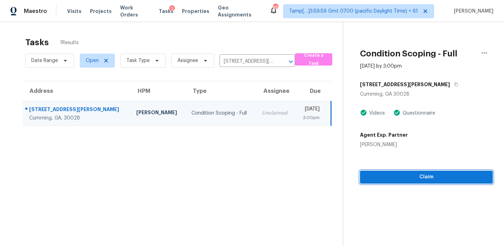
click at [394, 177] on span "Claim" at bounding box center [425, 177] width 121 height 9
click at [386, 172] on button "Start Assessment" at bounding box center [426, 177] width 133 height 13
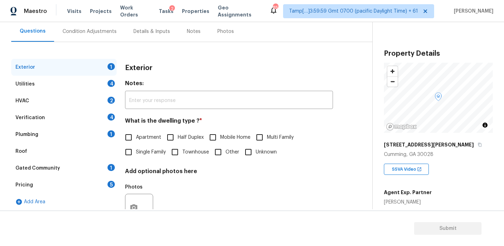
scroll to position [65, 0]
click at [101, 182] on div "Pricing 5" at bounding box center [63, 185] width 105 height 17
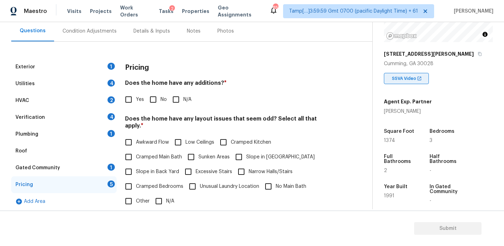
scroll to position [87, 0]
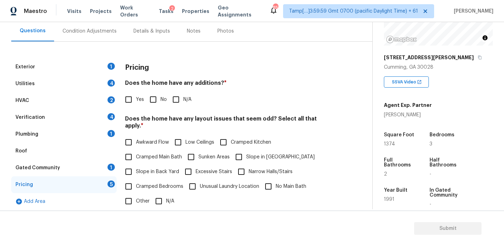
click at [96, 130] on div "Plumbing 1" at bounding box center [63, 134] width 105 height 17
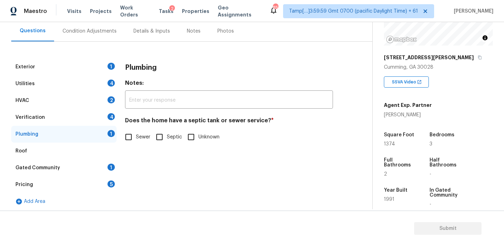
click at [172, 135] on span "Septic" at bounding box center [174, 137] width 15 height 7
click at [167, 135] on input "Septic" at bounding box center [159, 137] width 15 height 15
checkbox input "true"
click at [99, 83] on div "Utilities 4" at bounding box center [63, 83] width 105 height 17
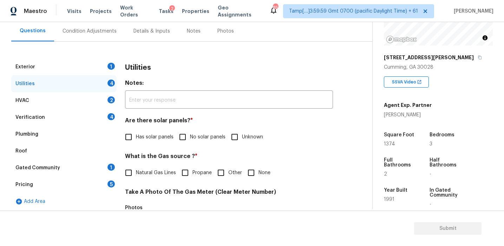
scroll to position [282, 0]
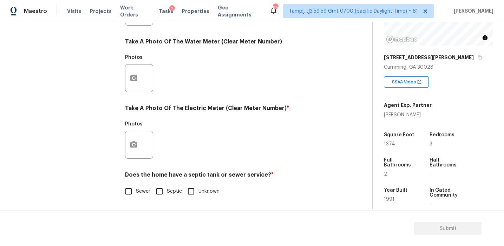
click at [158, 195] on input "Septic" at bounding box center [159, 191] width 15 height 15
checkbox input "true"
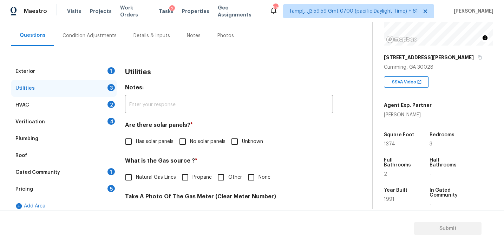
scroll to position [57, 0]
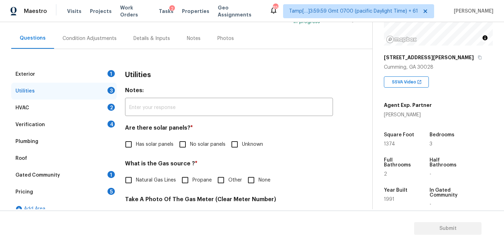
click at [101, 35] on div "Condition Adjustments" at bounding box center [89, 38] width 54 height 7
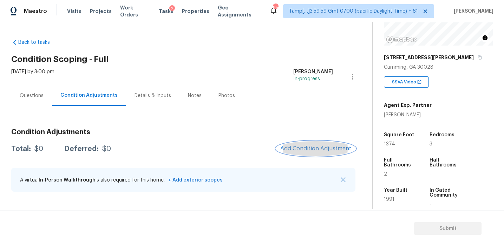
click at [307, 144] on button "Add Condition Adjustment" at bounding box center [315, 148] width 79 height 15
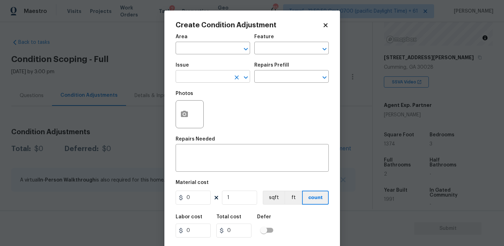
click at [210, 77] on input "text" at bounding box center [203, 77] width 55 height 11
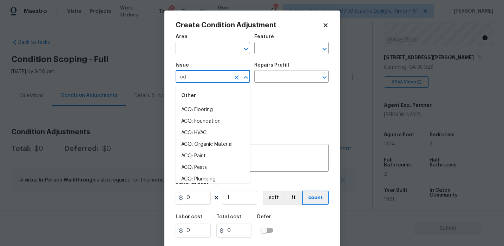
type input "odo"
click at [216, 147] on li "Pet Odor" at bounding box center [213, 145] width 74 height 12
type input "Pet Odor"
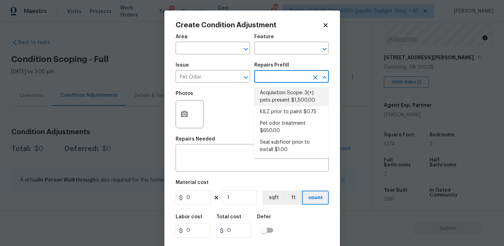
click at [284, 102] on li "Acquisition Scope: 3(+) pets present $1,500.00" at bounding box center [291, 96] width 74 height 19
type textarea "Acquisition Scope: 3(+) pets present"
type input "1500"
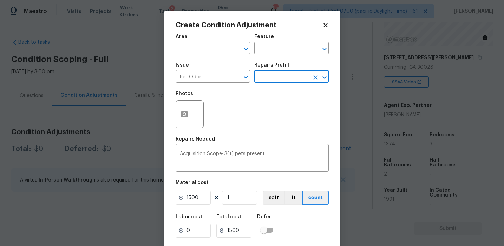
scroll to position [16, 0]
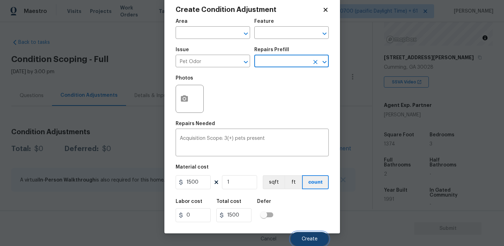
click at [301, 243] on button "Create" at bounding box center [309, 239] width 38 height 14
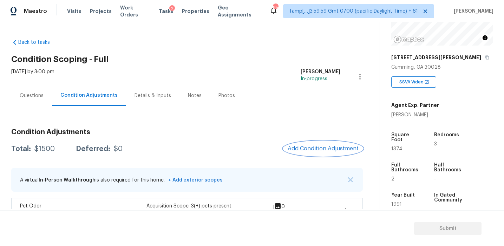
scroll to position [0, 0]
click at [34, 92] on div "Questions" at bounding box center [32, 95] width 24 height 7
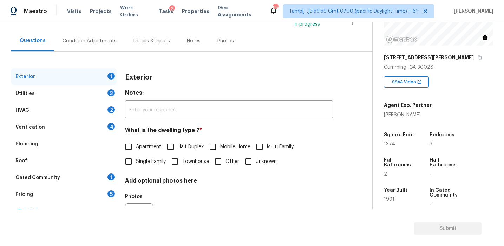
scroll to position [63, 0]
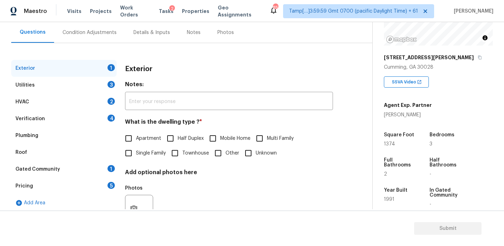
click at [75, 184] on div "Pricing 5" at bounding box center [63, 186] width 105 height 17
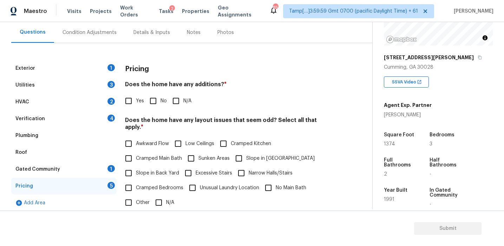
click at [230, 104] on div "Yes No N/A" at bounding box center [229, 101] width 208 height 15
click at [93, 114] on div "Verification 4" at bounding box center [63, 119] width 105 height 17
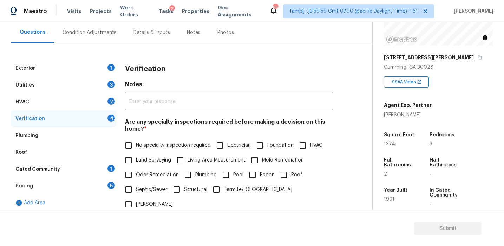
click at [289, 174] on input "Roof" at bounding box center [283, 175] width 15 height 15
checkbox input "true"
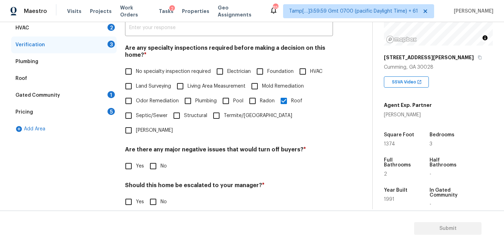
click at [95, 78] on div "Roof" at bounding box center [63, 78] width 105 height 17
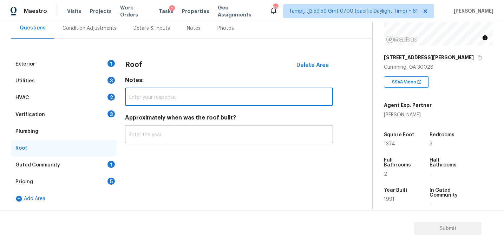
click at [153, 94] on input "text" at bounding box center [229, 98] width 208 height 16
type input "Roof is metal"
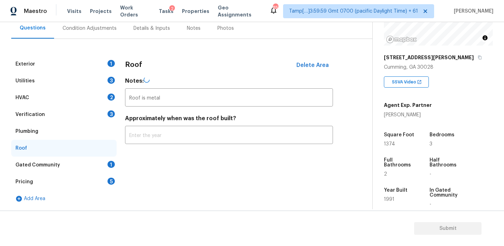
click at [191, 146] on div "Roof Delete Area Notes: Roof is metal ​ Approximately when was the roof built? ​" at bounding box center [229, 104] width 208 height 97
click at [105, 187] on div "Pricing 5" at bounding box center [63, 182] width 105 height 17
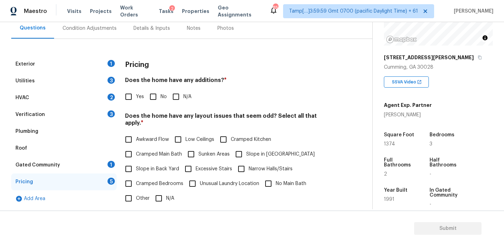
click at [141, 82] on h4 "Does the home have any additions? *" at bounding box center [229, 82] width 208 height 10
click at [159, 99] on input "No" at bounding box center [153, 97] width 15 height 15
checkbox input "true"
click at [161, 167] on label "Slope in Back Yard" at bounding box center [150, 170] width 58 height 15
click at [136, 167] on input "Slope in Back Yard" at bounding box center [128, 170] width 15 height 15
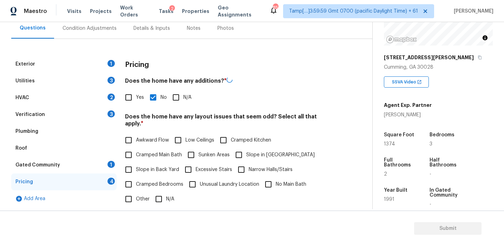
checkbox input "true"
click at [250, 150] on label "Slope in Front Yard" at bounding box center [272, 155] width 83 height 15
click at [246, 150] on input "Slope in Front Yard" at bounding box center [238, 155] width 15 height 15
checkbox input "false"
click at [162, 140] on div "Awkward Flow Low Ceilings Cramped Kitchen Cramped Main Bath Sunken Areas Slope …" at bounding box center [229, 169] width 208 height 74
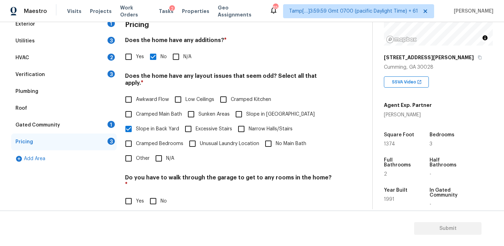
scroll to position [121, 0]
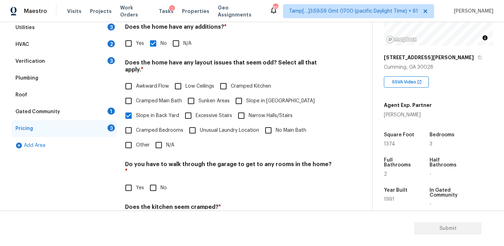
click at [141, 83] on span "Awkward Flow" at bounding box center [152, 86] width 33 height 7
click at [136, 79] on input "Awkward Flow" at bounding box center [128, 86] width 15 height 15
checkbox input "true"
click at [152, 181] on input "No" at bounding box center [153, 188] width 15 height 15
checkbox input "true"
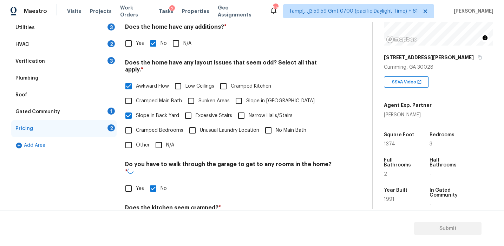
click at [152, 217] on input "No" at bounding box center [153, 224] width 15 height 15
checkbox input "true"
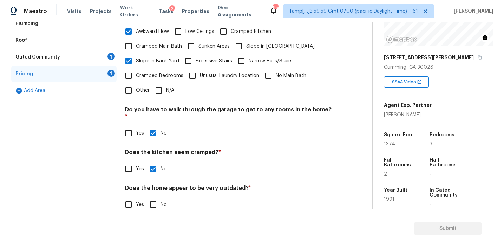
scroll to position [175, 0]
click at [154, 186] on h4 "Does the home appear to be very outdated? *" at bounding box center [229, 191] width 208 height 10
click at [154, 198] on input "No" at bounding box center [153, 205] width 15 height 15
checkbox input "true"
click at [128, 89] on input "Other" at bounding box center [128, 91] width 15 height 15
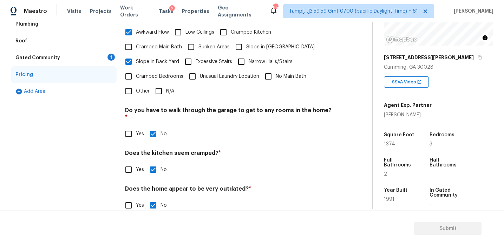
checkbox input "true"
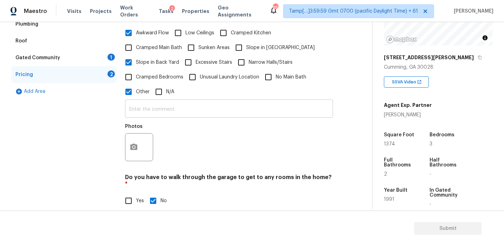
click at [142, 107] on input "text" at bounding box center [229, 109] width 208 height 16
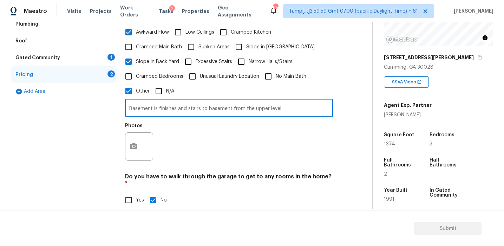
click at [200, 102] on input "Basement is finishes and stairs to basement from the upper level" at bounding box center [229, 109] width 208 height 16
type input "Basement is finishes and stairs paved to basement from the upper level"
click at [128, 147] on button "button" at bounding box center [133, 146] width 17 height 27
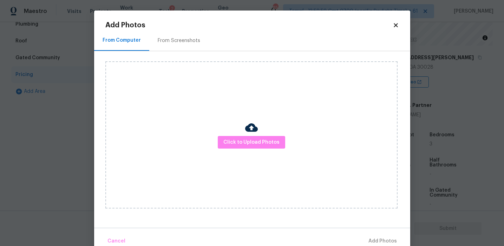
click at [171, 41] on div "From Screenshots" at bounding box center [179, 40] width 42 height 7
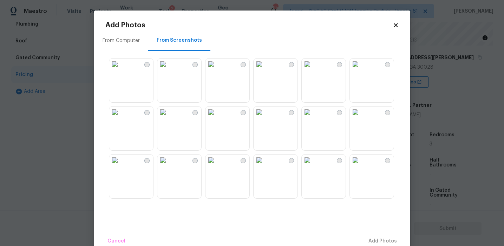
click at [217, 118] on img at bounding box center [210, 112] width 11 height 11
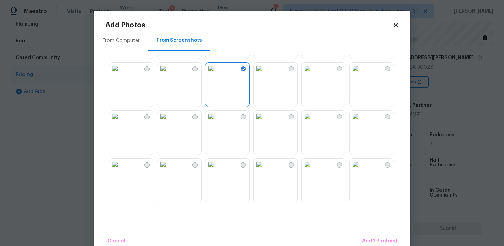
scroll to position [85, 0]
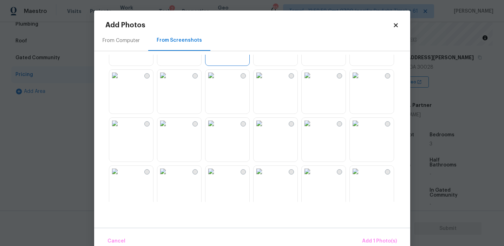
click at [120, 81] on img at bounding box center [114, 75] width 11 height 11
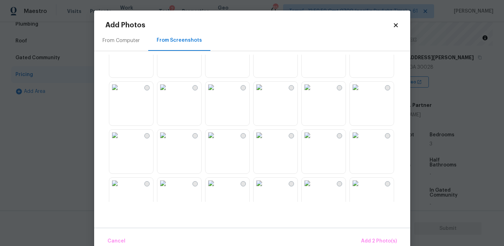
click at [313, 45] on img at bounding box center [307, 39] width 11 height 11
click at [168, 93] on img at bounding box center [162, 87] width 11 height 11
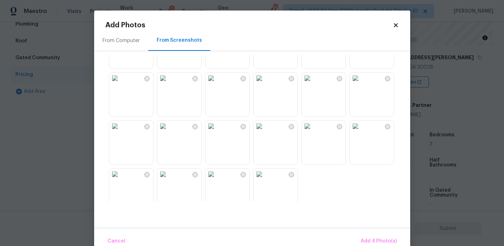
click at [217, 84] on img at bounding box center [210, 78] width 11 height 11
click at [265, 132] on img at bounding box center [258, 126] width 11 height 11
click at [265, 180] on img at bounding box center [258, 174] width 11 height 11
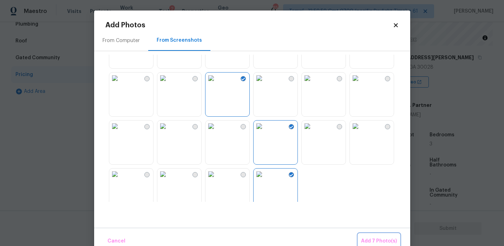
click at [364, 238] on span "Add 7 Photo(s)" at bounding box center [379, 241] width 36 height 9
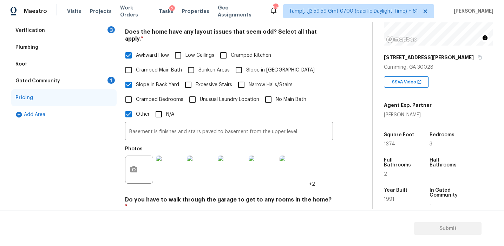
click at [97, 78] on div "Gated Community 1" at bounding box center [63, 81] width 105 height 17
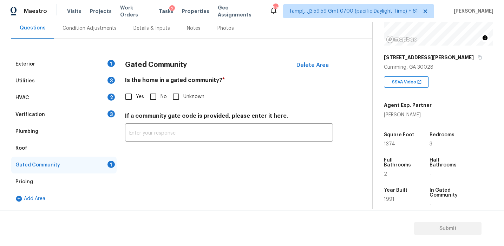
click at [156, 95] on input "No" at bounding box center [153, 97] width 15 height 15
checkbox input "true"
click at [79, 155] on div "Roof" at bounding box center [63, 148] width 105 height 17
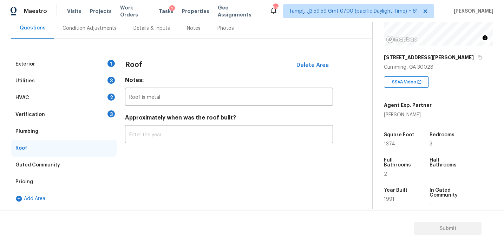
click at [80, 134] on div "Plumbing" at bounding box center [63, 131] width 105 height 17
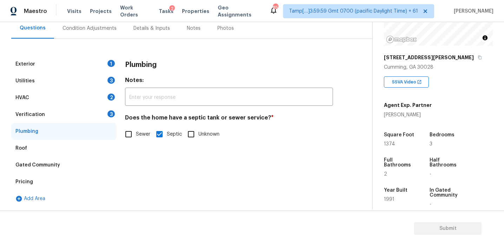
click at [88, 117] on div "Verification 3" at bounding box center [63, 114] width 105 height 17
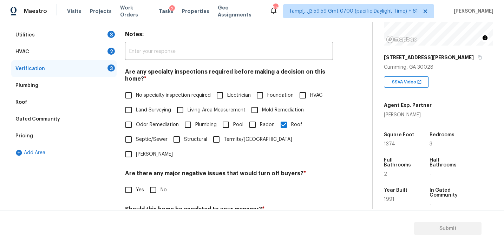
scroll to position [173, 0]
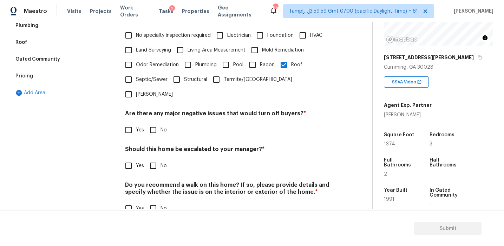
click at [156, 123] on input "No" at bounding box center [153, 130] width 15 height 15
checkbox input "true"
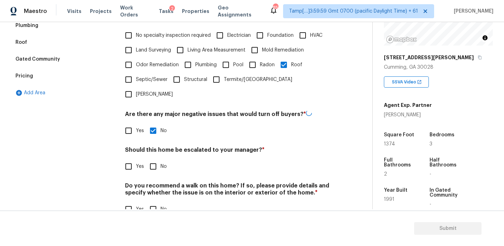
click at [156, 159] on input "No" at bounding box center [153, 166] width 15 height 15
checkbox input "true"
click at [151, 203] on input "No" at bounding box center [153, 210] width 15 height 15
checkbox input "true"
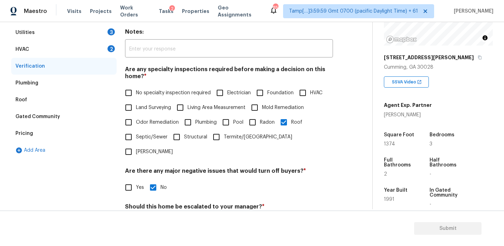
click at [93, 49] on div "HVAC 2" at bounding box center [63, 49] width 105 height 17
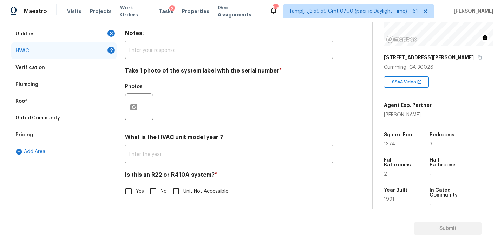
click at [149, 190] on input "No" at bounding box center [153, 191] width 15 height 15
checkbox input "true"
click at [132, 113] on button "button" at bounding box center [133, 107] width 17 height 27
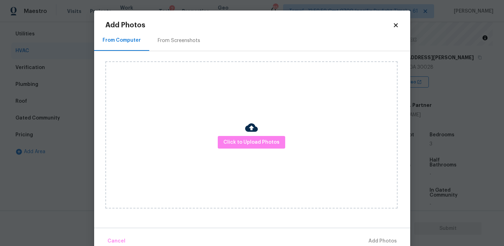
click at [187, 38] on div "From Screenshots" at bounding box center [179, 40] width 42 height 7
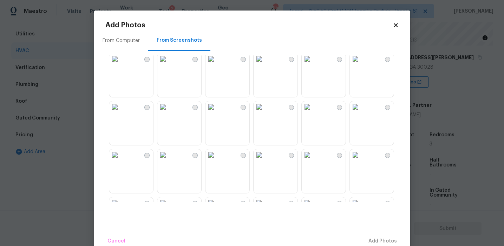
scroll to position [476, 0]
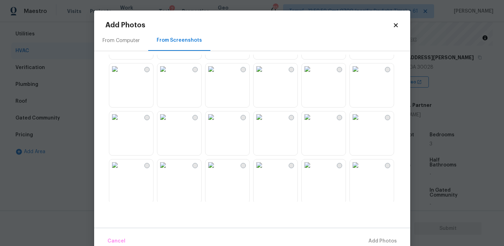
click at [249, 158] on div at bounding box center [257, 128] width 305 height 147
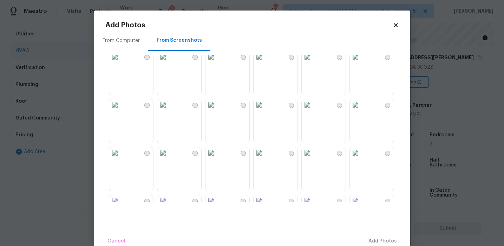
scroll to position [0, 0]
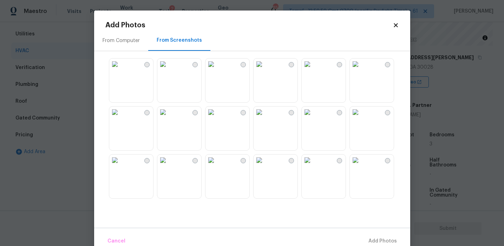
click at [117, 39] on div "From Computer" at bounding box center [120, 40] width 37 height 7
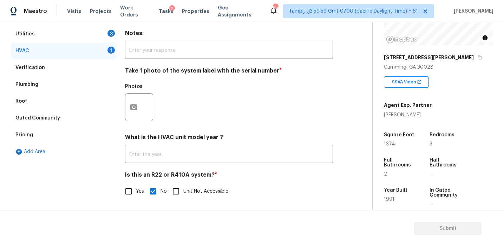
click at [81, 82] on body "Maestro Visits Projects Work Orders Tasks 2 Properties Geo Assignments 855 Tamp…" at bounding box center [252, 123] width 504 height 246
click at [125, 113] on div at bounding box center [139, 107] width 28 height 28
click at [157, 56] on input "text" at bounding box center [229, 50] width 208 height 16
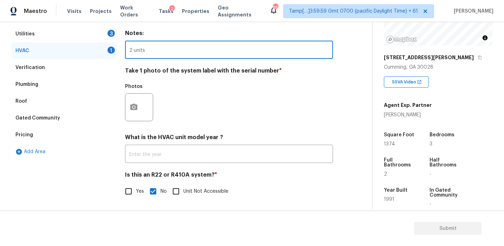
type input "2 units"
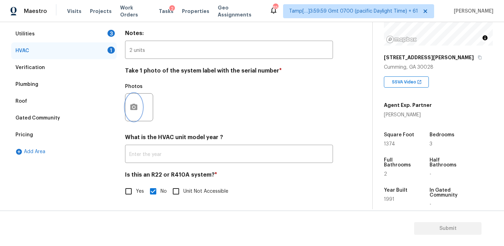
click at [134, 111] on icon "button" at bounding box center [134, 107] width 8 height 8
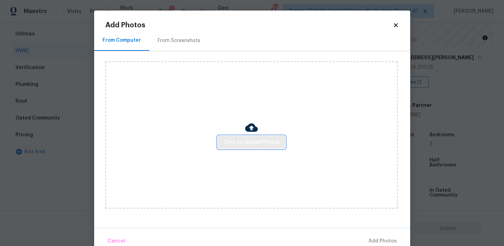
click at [234, 141] on span "Click to Upload Photos" at bounding box center [251, 142] width 56 height 9
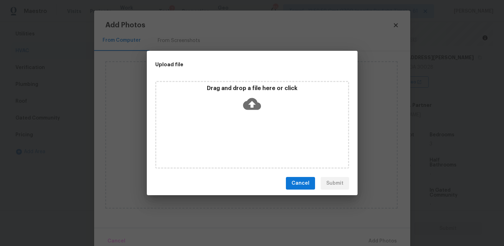
click at [233, 81] on div "Drag and drop a file here or click" at bounding box center [252, 125] width 194 height 88
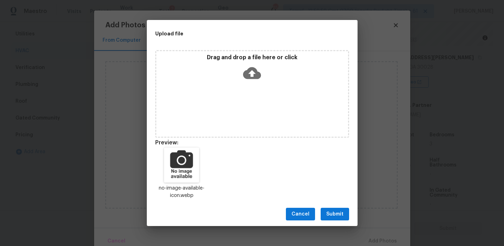
click at [333, 213] on span "Submit" at bounding box center [334, 214] width 17 height 9
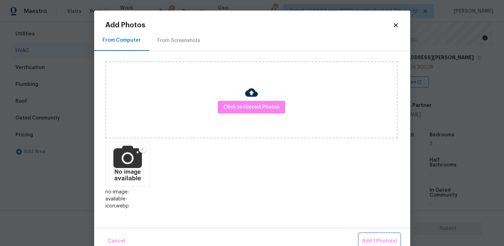
click at [366, 234] on button "Add 1 Photo(s)" at bounding box center [379, 241] width 40 height 15
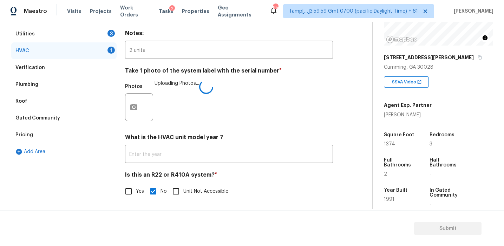
click at [244, 121] on div "Photos Uploading Photos..." at bounding box center [229, 103] width 208 height 46
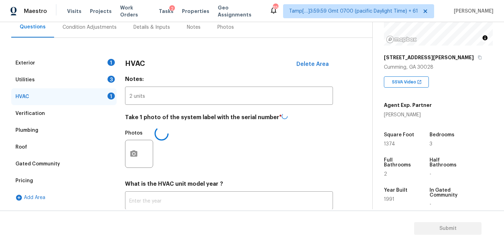
scroll to position [64, 0]
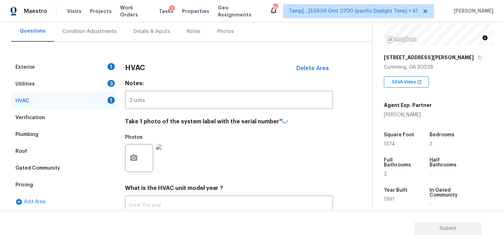
click at [86, 83] on div "Utilities 3" at bounding box center [63, 84] width 105 height 17
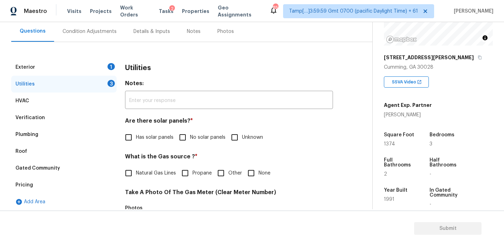
click at [197, 136] on span "No solar panels" at bounding box center [207, 137] width 35 height 7
click at [190, 136] on input "No solar panels" at bounding box center [182, 137] width 15 height 15
checkbox input "true"
click at [161, 172] on span "Natural Gas Lines" at bounding box center [156, 174] width 40 height 7
click at [136, 172] on input "Natural Gas Lines" at bounding box center [128, 174] width 15 height 15
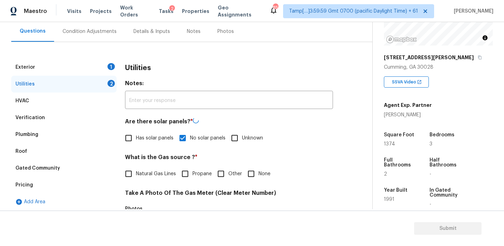
checkbox input "true"
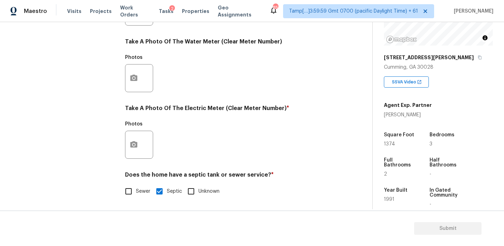
scroll to position [282, 0]
click at [141, 137] on div at bounding box center [139, 145] width 28 height 28
click at [132, 144] on icon "button" at bounding box center [133, 144] width 7 height 6
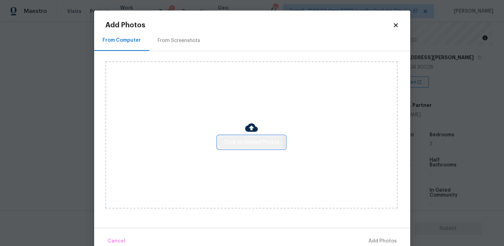
click at [240, 143] on span "Click to Upload Photos" at bounding box center [251, 142] width 56 height 9
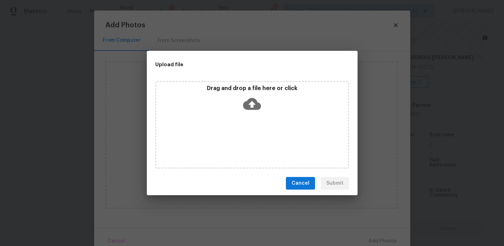
click at [234, 98] on div "Drag and drop a file here or click" at bounding box center [252, 100] width 192 height 30
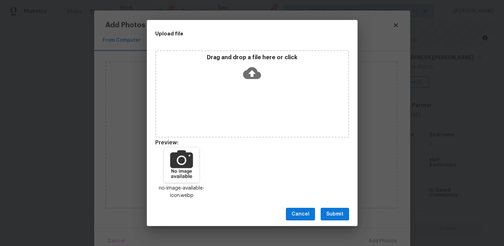
click at [334, 211] on span "Submit" at bounding box center [334, 214] width 17 height 9
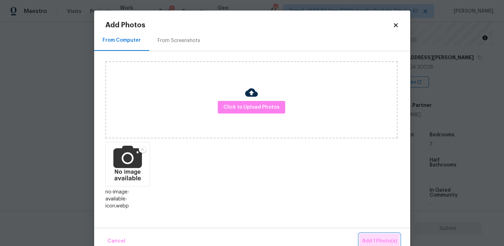
click at [376, 238] on span "Add 1 Photo(s)" at bounding box center [379, 241] width 35 height 9
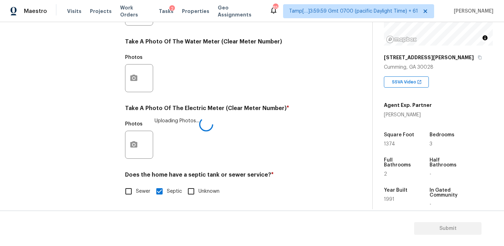
click at [313, 151] on div "Photos Uploading Photos..." at bounding box center [229, 141] width 208 height 46
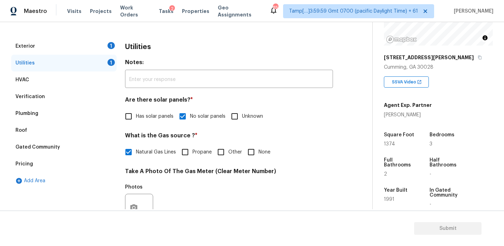
scroll to position [68, 0]
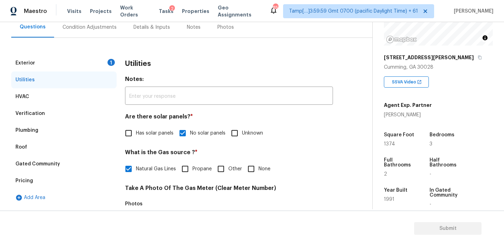
click at [104, 62] on div "Exterior 1" at bounding box center [63, 63] width 105 height 17
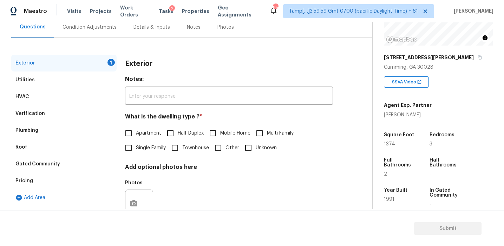
click at [134, 146] on input "Single Family" at bounding box center [128, 148] width 15 height 15
checkbox input "true"
click at [75, 112] on div "Verification" at bounding box center [63, 113] width 105 height 17
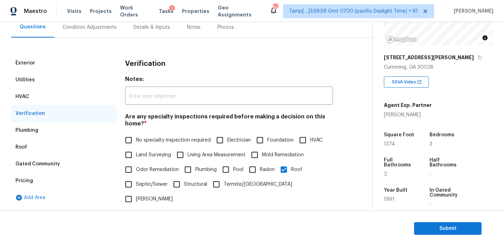
scroll to position [103, 0]
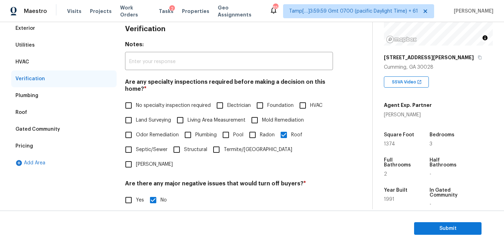
click at [153, 152] on span "Septic/Sewer" at bounding box center [152, 149] width 32 height 7
click at [136, 152] on input "Septic/Sewer" at bounding box center [128, 150] width 15 height 15
checkbox input "true"
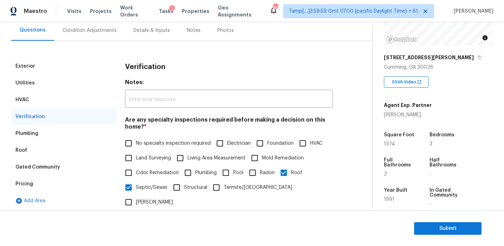
click at [94, 32] on div "Condition Adjustments" at bounding box center [89, 30] width 54 height 7
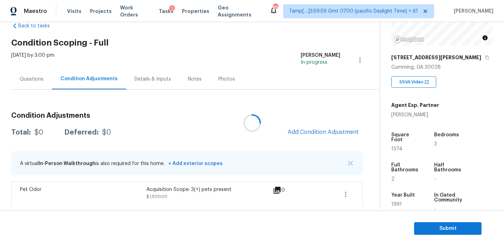
click at [230, 130] on div at bounding box center [252, 123] width 504 height 246
click at [305, 134] on span "Add Condition Adjustment" at bounding box center [322, 132] width 71 height 6
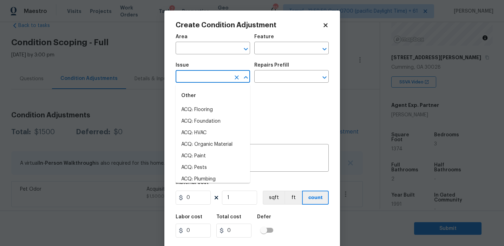
click at [201, 75] on input "text" at bounding box center [203, 77] width 55 height 11
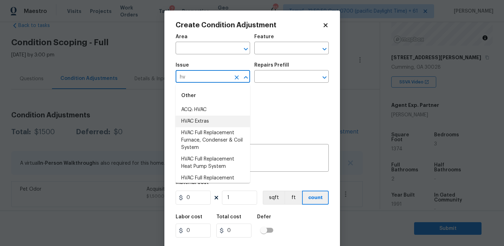
click at [212, 121] on li "HVAC Extras" at bounding box center [213, 122] width 74 height 12
type input "HVAC Extras"
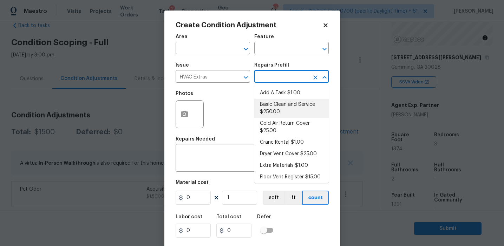
click at [272, 112] on li "Basic Clean and Service $250.00" at bounding box center [291, 108] width 74 height 19
type input "HVAC"
type textarea "General Service HVAC system including: cleaning condenser and evaporator coils,…"
type input "250"
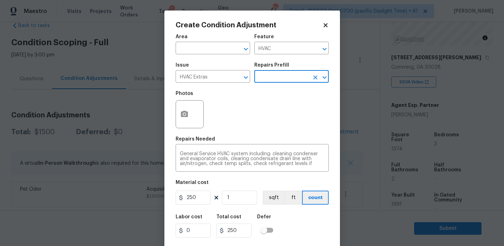
scroll to position [16, 0]
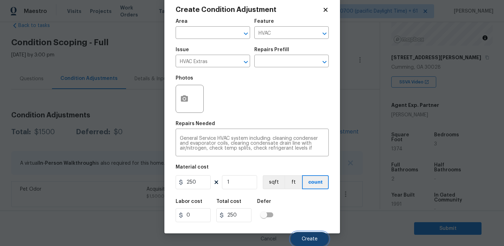
click at [305, 233] on button "Create" at bounding box center [309, 239] width 38 height 14
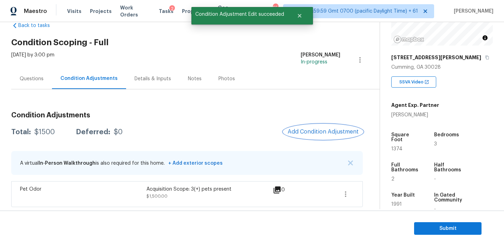
scroll to position [0, 0]
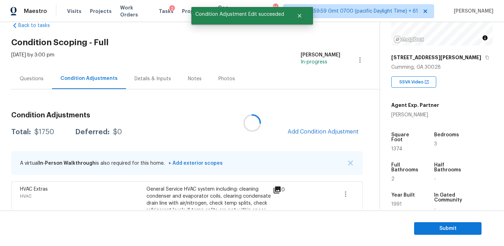
click at [311, 132] on div at bounding box center [252, 123] width 504 height 246
click at [311, 132] on span "Add Condition Adjustment" at bounding box center [322, 132] width 71 height 6
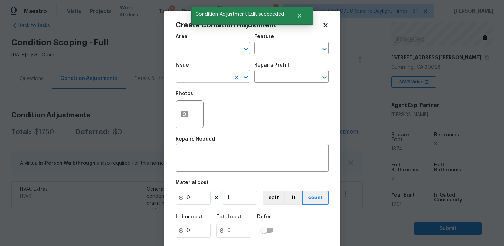
click at [202, 75] on input "text" at bounding box center [203, 77] width 55 height 11
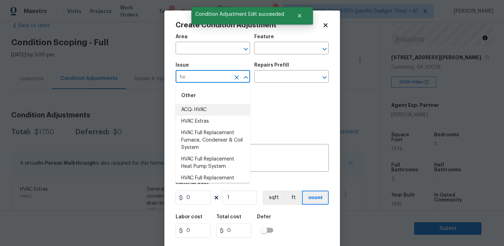
click at [209, 110] on li "ACQ: HVAC" at bounding box center [213, 110] width 74 height 12
type input "ACQ: HVAC"
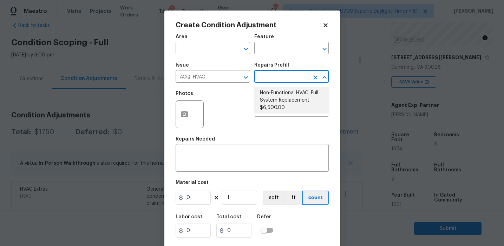
click at [226, 106] on div "Photos" at bounding box center [252, 110] width 153 height 46
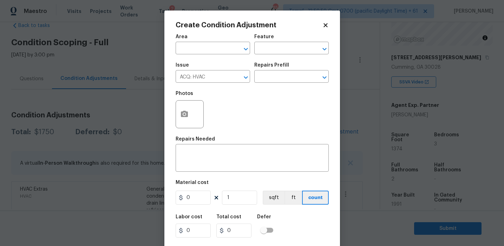
click at [225, 119] on div "Photos" at bounding box center [252, 110] width 153 height 46
click at [241, 77] on icon "Open" at bounding box center [245, 77] width 8 height 8
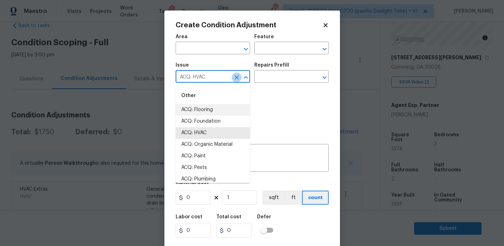
click at [237, 77] on icon "Clear" at bounding box center [236, 77] width 4 height 4
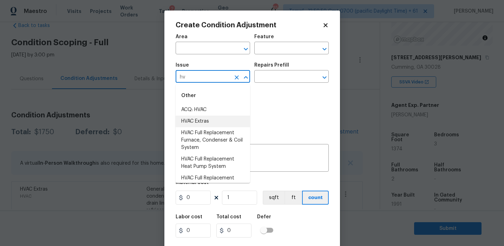
click at [233, 117] on li "HVAC Extras" at bounding box center [213, 122] width 74 height 12
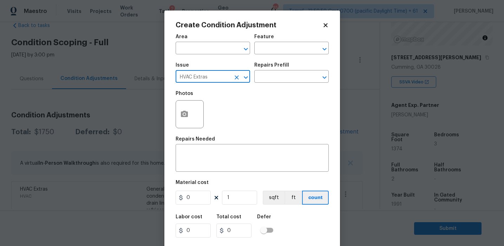
click at [231, 139] on div "Repairs Needed" at bounding box center [252, 141] width 153 height 9
click at [231, 156] on textarea at bounding box center [252, 159] width 145 height 15
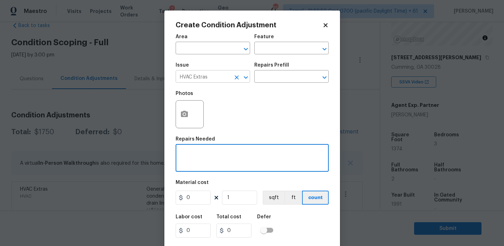
click at [203, 74] on input "HVAC Extras" at bounding box center [203, 77] width 55 height 11
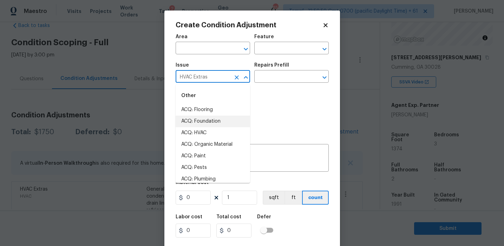
click at [203, 74] on input "HVAC Extras" at bounding box center [203, 77] width 55 height 11
click at [202, 129] on li "ACQ: HVAC" at bounding box center [213, 133] width 74 height 12
click at [202, 129] on div "Photos" at bounding box center [190, 110] width 29 height 46
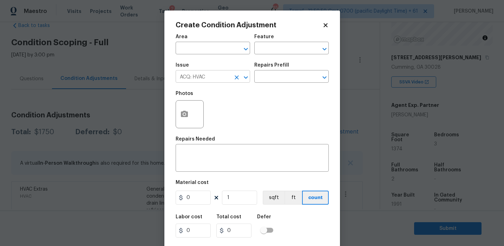
click at [195, 77] on input "ACQ: HVAC" at bounding box center [203, 77] width 55 height 11
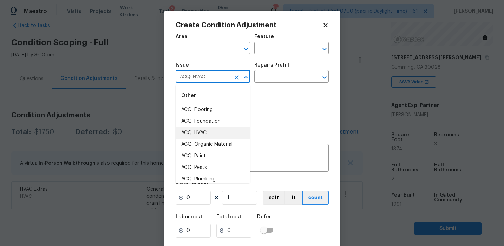
click at [195, 77] on input "ACQ: HVAC" at bounding box center [203, 77] width 55 height 11
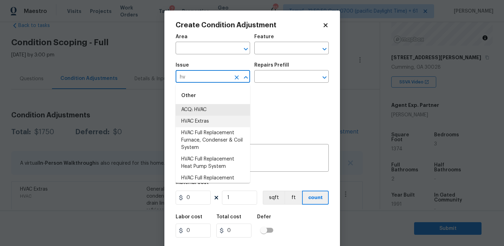
click at [207, 120] on li "HVAC Extras" at bounding box center [213, 122] width 74 height 12
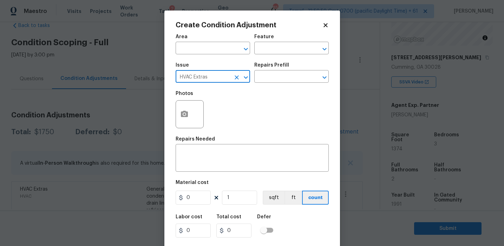
click at [201, 75] on input "HVAC Extras" at bounding box center [203, 77] width 55 height 11
type input "HVAC Extras"
click at [212, 156] on textarea at bounding box center [252, 159] width 145 height 15
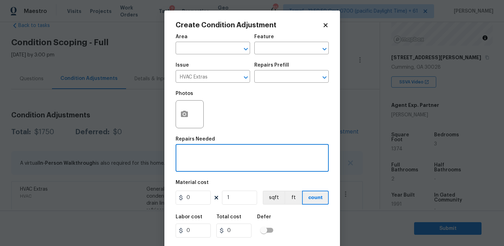
paste textarea "HVAC Extras"
click at [201, 156] on textarea "HVAC Extras" at bounding box center [252, 159] width 145 height 15
type textarea "HVAC Repairs"
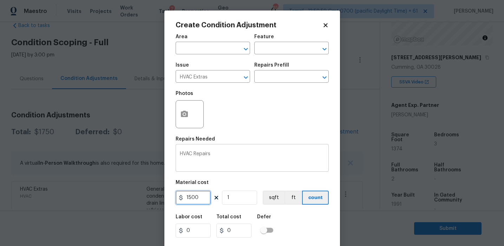
type input "1500"
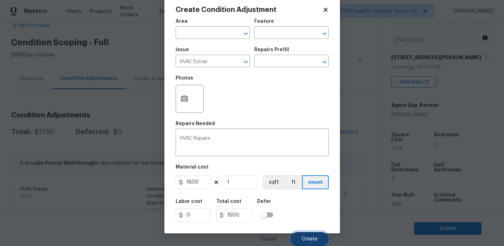
click at [305, 236] on button "Create" at bounding box center [309, 239] width 38 height 14
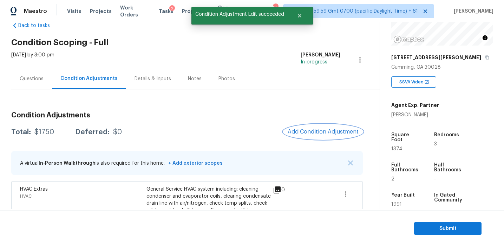
scroll to position [0, 0]
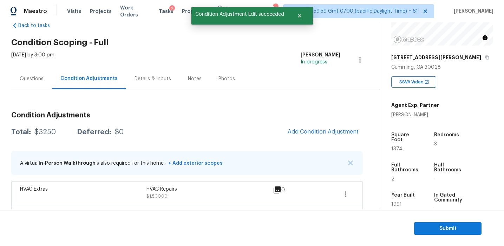
click at [245, 121] on div "Condition Adjustments Total: $3250 Deferred: $0 Add Condition Adjustment A virt…" at bounding box center [186, 205] width 351 height 199
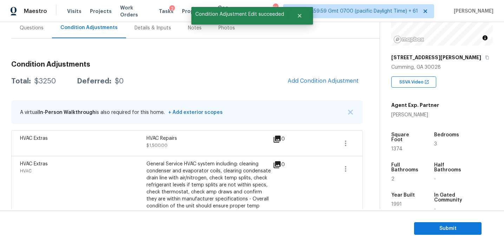
scroll to position [63, 0]
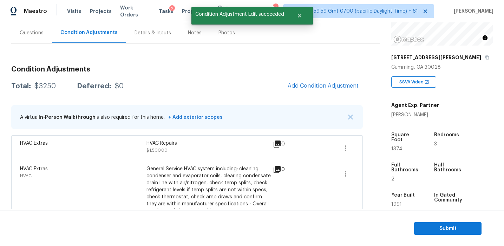
click at [244, 75] on div "Condition Adjustments Total: $3250 Deferred: $0 Add Condition Adjustment A virt…" at bounding box center [186, 159] width 351 height 199
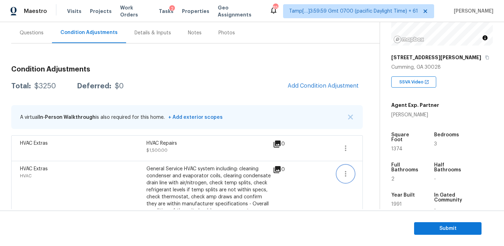
click at [346, 174] on icon "button" at bounding box center [345, 174] width 8 height 8
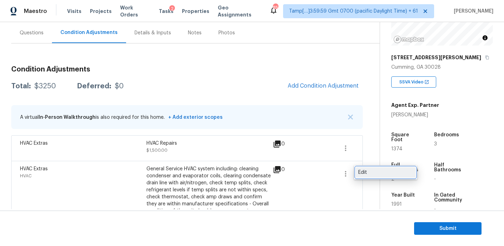
click at [375, 171] on div "Edit" at bounding box center [385, 172] width 55 height 7
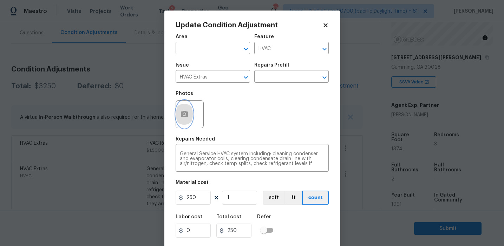
click at [183, 112] on icon "button" at bounding box center [184, 114] width 7 height 6
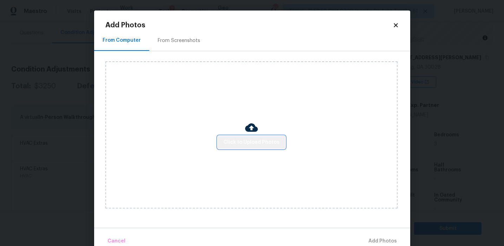
click at [260, 144] on span "Click to Upload Photos" at bounding box center [251, 142] width 56 height 9
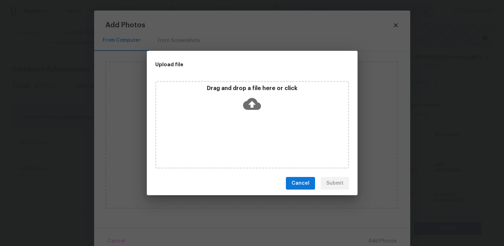
click at [256, 93] on div "Drag and drop a file here or click" at bounding box center [252, 100] width 192 height 30
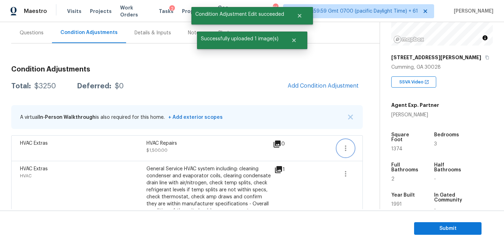
click at [349, 148] on button "button" at bounding box center [345, 148] width 17 height 17
click at [369, 146] on div "Edit" at bounding box center [385, 147] width 55 height 7
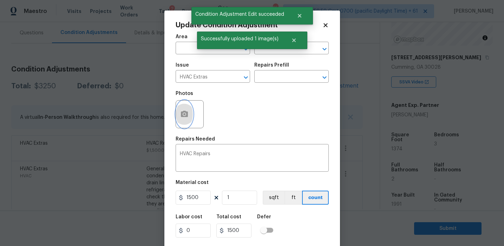
click at [179, 118] on button "button" at bounding box center [184, 114] width 17 height 27
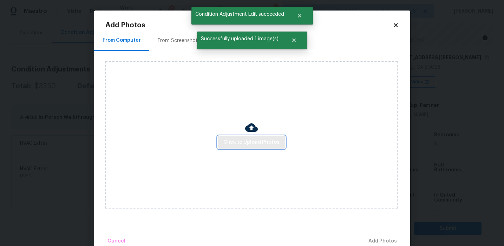
click at [240, 136] on button "Click to Upload Photos" at bounding box center [251, 142] width 67 height 13
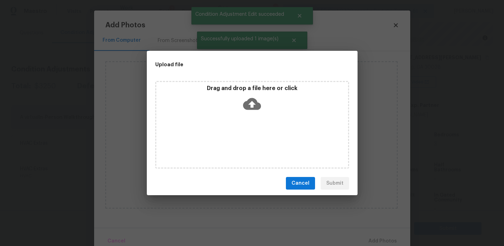
click at [238, 94] on div "Drag and drop a file here or click" at bounding box center [252, 100] width 192 height 30
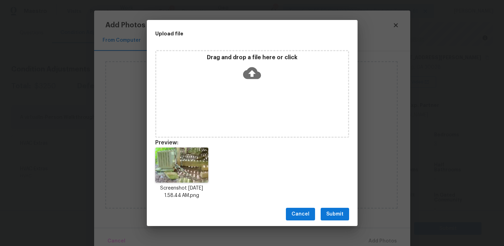
click at [327, 213] on span "Submit" at bounding box center [334, 214] width 17 height 9
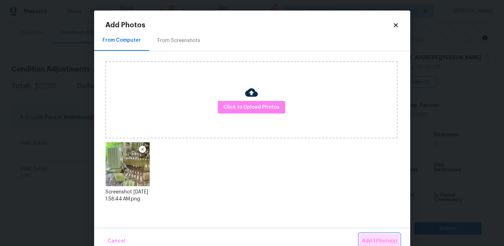
click at [383, 238] on span "Add 1 Photo(s)" at bounding box center [379, 241] width 35 height 9
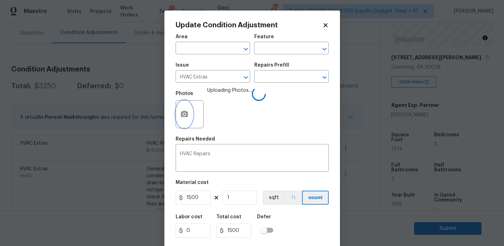
scroll to position [16, 0]
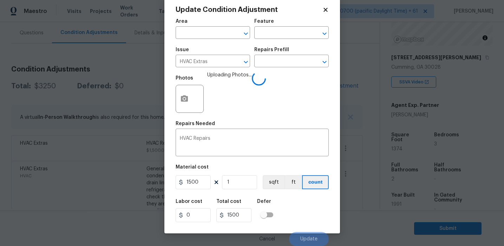
click at [300, 214] on div "Labor cost 0 Total cost 1500 Defer" at bounding box center [252, 211] width 153 height 32
click at [300, 216] on div "Labor cost 0 Total cost 1500 Defer" at bounding box center [252, 211] width 153 height 32
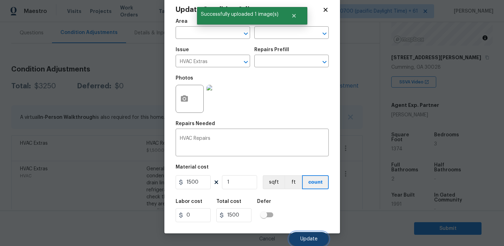
click at [306, 237] on span "Update" at bounding box center [308, 239] width 17 height 5
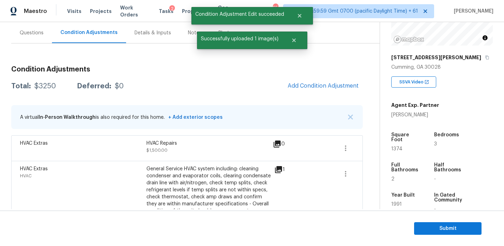
scroll to position [0, 0]
click at [295, 85] on span "Add Condition Adjustment" at bounding box center [322, 86] width 71 height 6
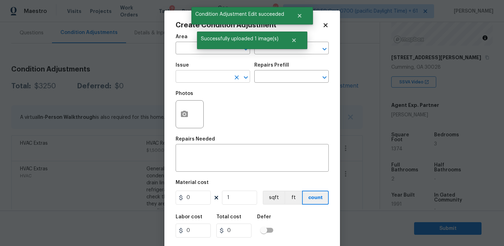
click at [194, 76] on input "text" at bounding box center [203, 77] width 55 height 11
click at [204, 110] on li "Pressure Washing" at bounding box center [213, 110] width 74 height 12
type input "Pressure Washing"
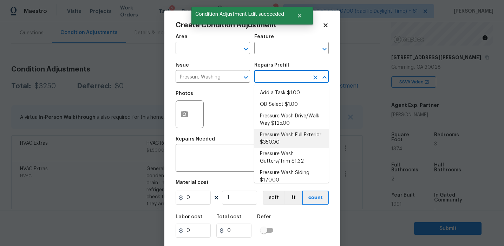
click at [275, 139] on li "Pressure Wash Full Exterior $350.00" at bounding box center [291, 139] width 74 height 19
type input "Siding"
type textarea "Pressure wash the House, Flatwork, Deck and Garage interior."
type input "350"
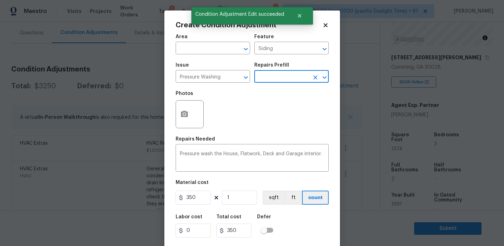
scroll to position [16, 0]
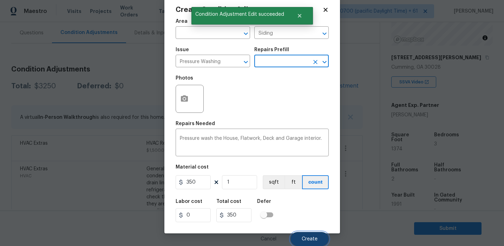
click at [304, 239] on span "Create" at bounding box center [310, 239] width 16 height 5
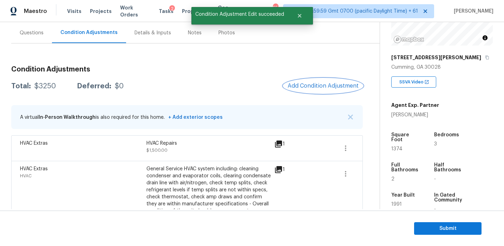
scroll to position [0, 0]
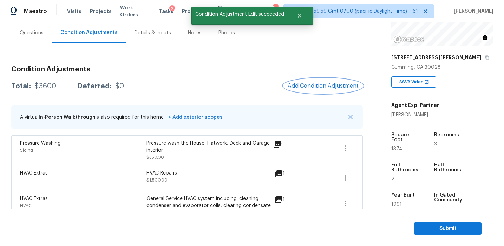
click at [296, 86] on span "Add Condition Adjustment" at bounding box center [322, 86] width 71 height 6
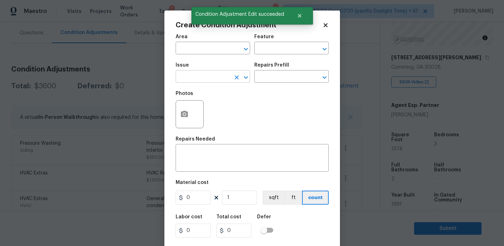
click at [200, 81] on input "text" at bounding box center [203, 77] width 55 height 11
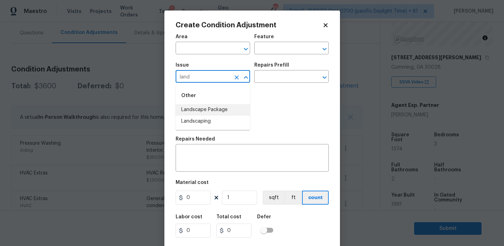
click at [217, 115] on li "Landscape Package" at bounding box center [213, 110] width 74 height 12
type input "Landscape Package"
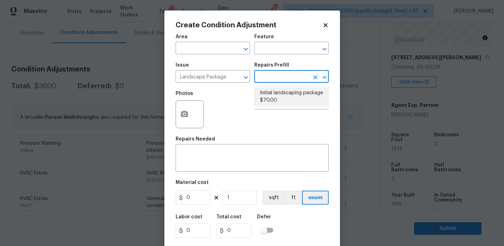
click at [273, 95] on li "Initial landscaping package $70.00" at bounding box center [291, 96] width 74 height 19
type input "Home Readiness Packages"
type textarea "Mowing of grass up to 6" in height. Mow, edge along driveways & sidewalks, trim…"
type input "70"
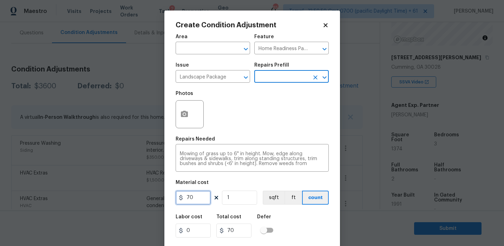
click at [201, 197] on input "70" at bounding box center [193, 198] width 35 height 14
type input "750"
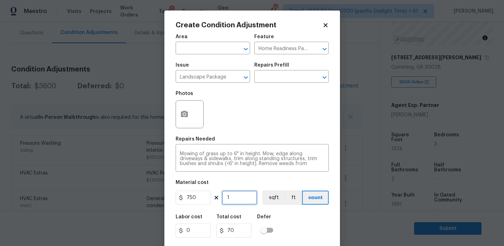
type input "750"
click at [186, 103] on button "button" at bounding box center [184, 114] width 17 height 27
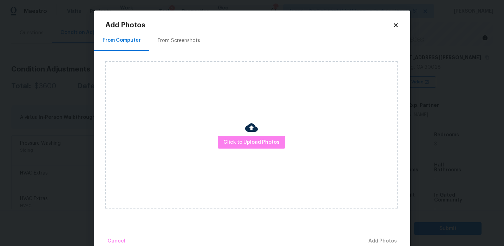
click at [191, 46] on div "From Screenshots" at bounding box center [178, 40] width 59 height 21
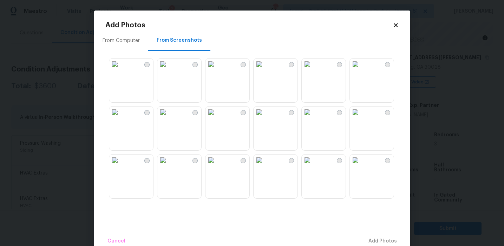
click at [120, 70] on img at bounding box center [114, 64] width 11 height 11
click at [361, 166] on img at bounding box center [355, 160] width 11 height 11
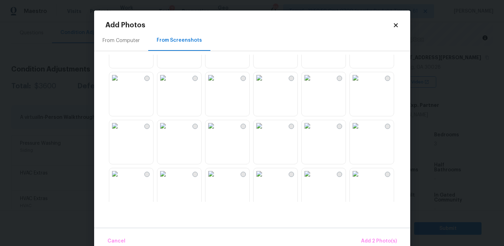
scroll to position [191, 0]
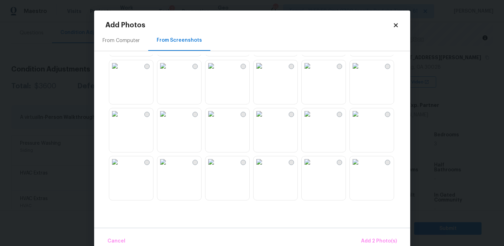
click at [265, 72] on img at bounding box center [258, 65] width 11 height 11
click at [365, 237] on button "Add 3 Photo(s)" at bounding box center [378, 241] width 41 height 15
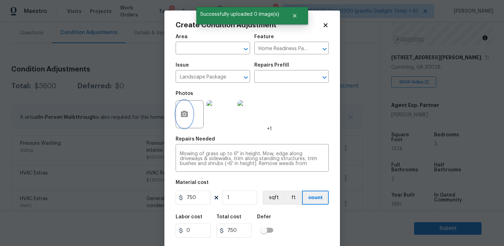
scroll to position [16, 0]
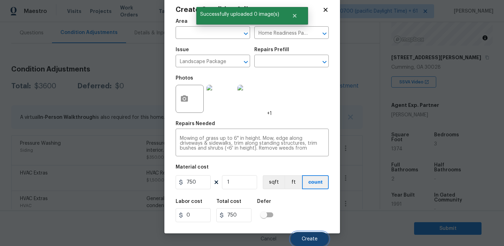
click at [309, 237] on span "Create" at bounding box center [310, 239] width 16 height 5
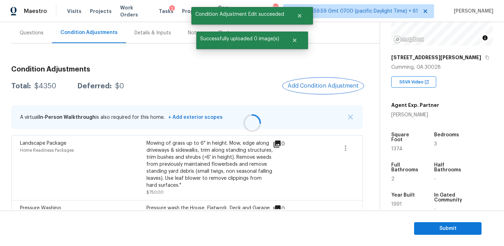
scroll to position [0, 0]
click at [299, 86] on span "Add Condition Adjustment" at bounding box center [322, 86] width 71 height 6
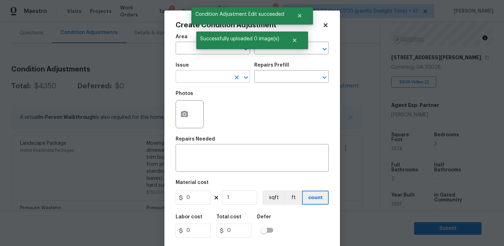
click at [192, 79] on input "text" at bounding box center [203, 77] width 55 height 11
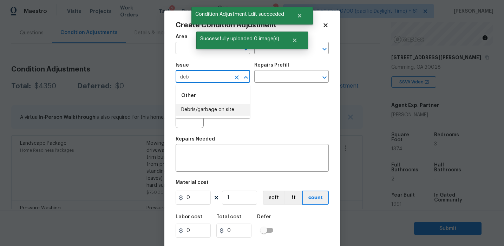
click at [214, 110] on li "Debris/garbage on site" at bounding box center [213, 110] width 74 height 12
type input "Debris/garbage on site"
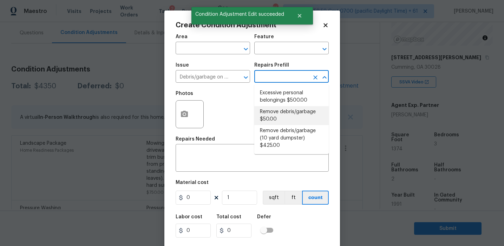
click at [276, 115] on li "Remove debris/garbage $50.00" at bounding box center [291, 115] width 74 height 19
type textarea "Remove, haul off, and properly dispose of any debris left by seller to offsite …"
type input "50"
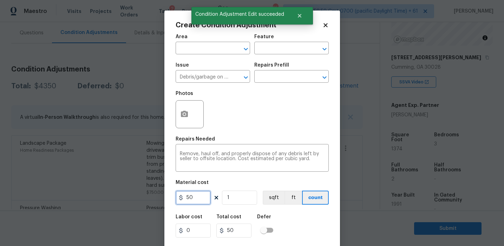
click at [184, 197] on input "50" at bounding box center [193, 198] width 35 height 14
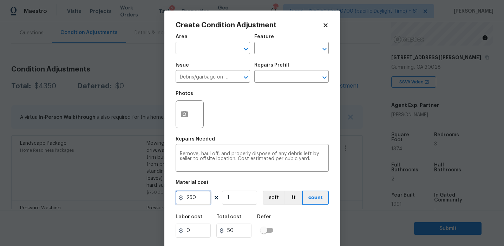
type input "250"
click at [184, 113] on icon "button" at bounding box center [184, 114] width 8 height 8
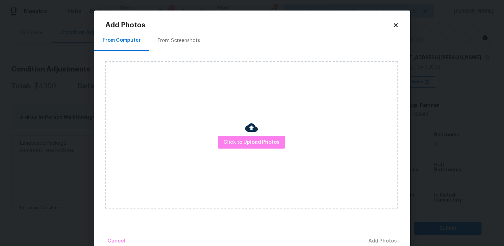
click at [188, 49] on div "From Screenshots" at bounding box center [178, 40] width 59 height 21
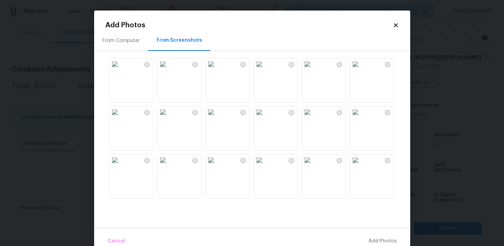
click at [120, 70] on img at bounding box center [114, 64] width 11 height 11
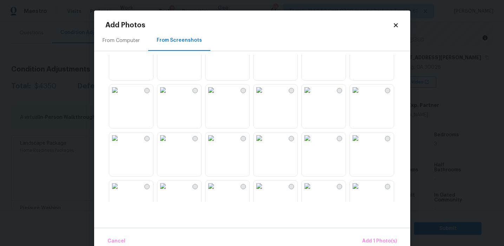
click at [265, 144] on img at bounding box center [258, 138] width 11 height 11
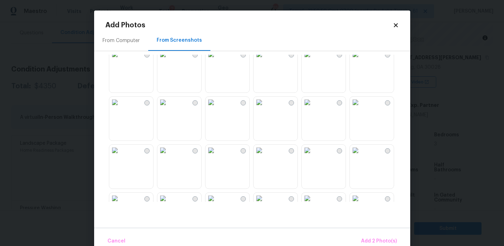
scroll to position [330, 0]
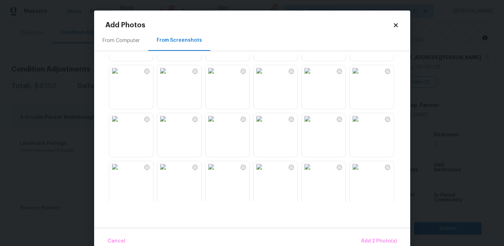
click at [217, 125] on img at bounding box center [210, 118] width 11 height 11
click at [264, 173] on img at bounding box center [258, 166] width 11 height 11
click at [366, 237] on button "Add 4 Photo(s)" at bounding box center [379, 241] width 42 height 15
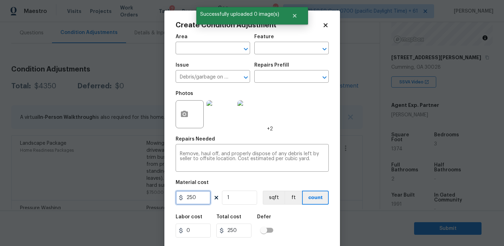
click at [191, 198] on input "250" at bounding box center [193, 198] width 35 height 14
type input "1250"
click at [198, 155] on textarea "Remove, haul off, and properly dispose of any debris left by seller to offsite …" at bounding box center [252, 159] width 145 height 15
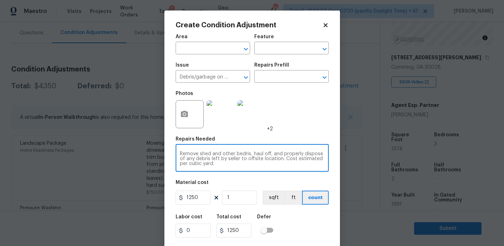
type textarea "Remove shed and other bedris, haul off, and properly dispose of any debris left…"
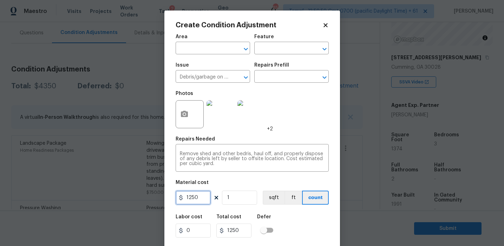
scroll to position [16, 0]
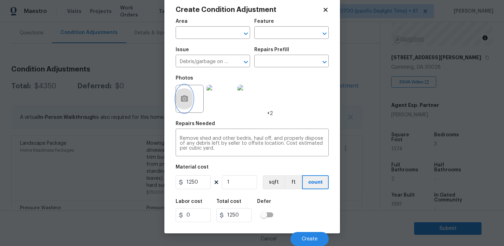
click at [186, 94] on button "button" at bounding box center [184, 98] width 17 height 27
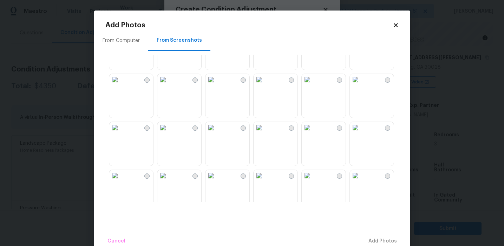
scroll to position [0, 0]
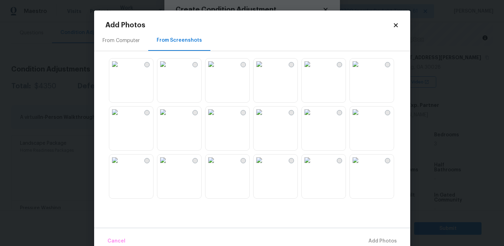
click at [133, 42] on div "From Computer" at bounding box center [120, 40] width 37 height 7
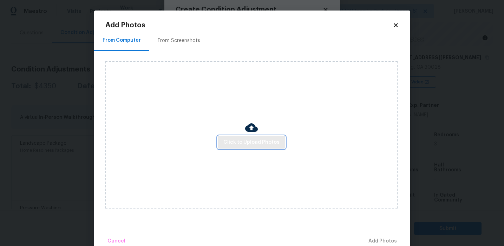
click at [236, 140] on span "Click to Upload Photos" at bounding box center [251, 142] width 56 height 9
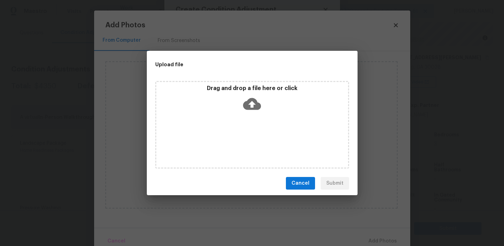
click at [235, 97] on div "Drag and drop a file here or click" at bounding box center [252, 100] width 192 height 30
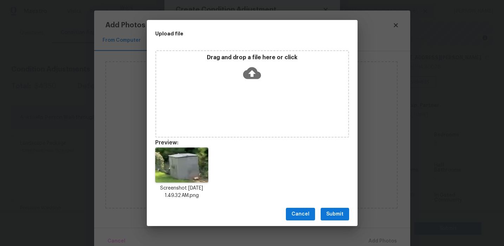
click at [331, 214] on span "Submit" at bounding box center [334, 214] width 17 height 9
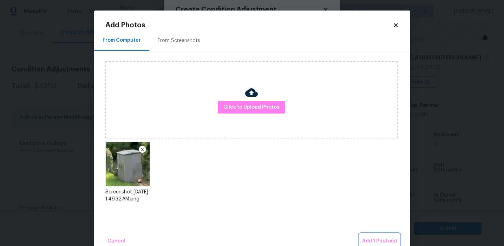
click at [369, 234] on button "Add 1 Photo(s)" at bounding box center [379, 241] width 40 height 15
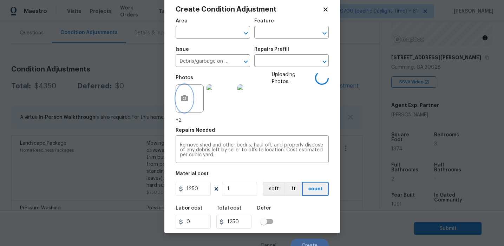
scroll to position [23, 0]
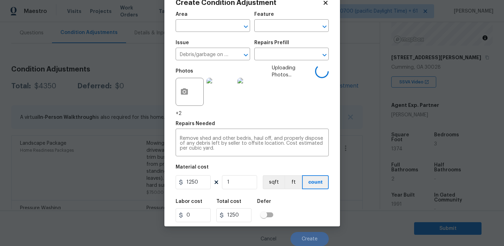
click at [297, 216] on div "Labor cost 0 Total cost 1250 Defer" at bounding box center [252, 211] width 153 height 32
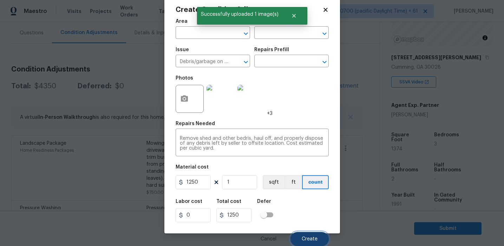
click at [311, 238] on span "Create" at bounding box center [310, 239] width 16 height 5
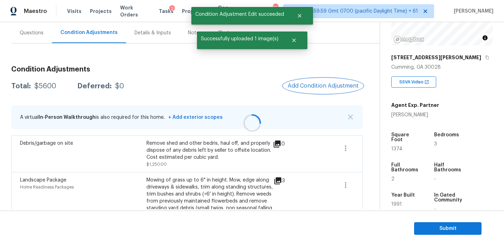
scroll to position [0, 0]
click at [263, 87] on div at bounding box center [252, 123] width 504 height 246
click at [305, 87] on span "Add Condition Adjustment" at bounding box center [322, 86] width 71 height 6
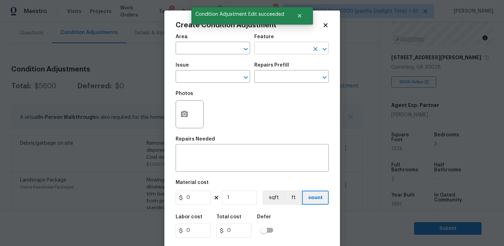
click at [263, 54] on input "text" at bounding box center [281, 49] width 55 height 11
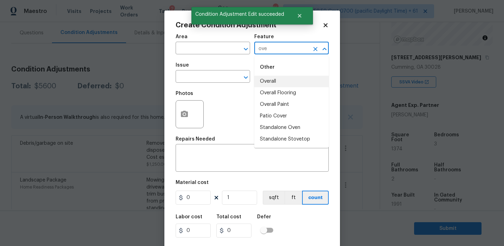
click at [270, 81] on li "Overall" at bounding box center [291, 82] width 74 height 12
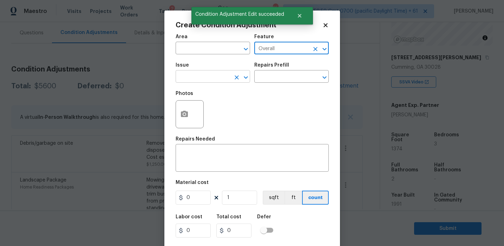
type input "Overall"
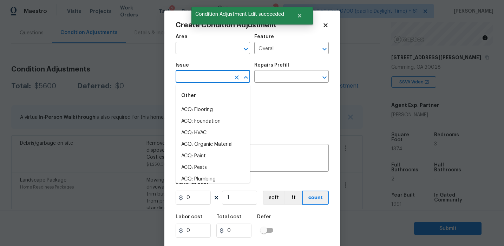
click at [215, 81] on input "text" at bounding box center [203, 77] width 55 height 11
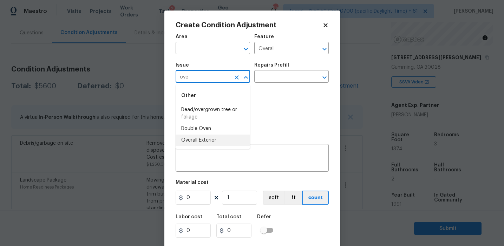
click at [218, 137] on li "Overall Exterior" at bounding box center [213, 141] width 74 height 12
type input "Overall Exterior"
click at [235, 159] on textarea at bounding box center [252, 159] width 145 height 15
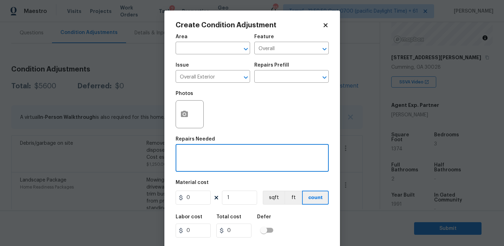
paste textarea "Overall exterior repairs (siding, stucco, fencing, soffit, [PERSON_NAME], trims…"
type textarea "Overall exterior repairs (siding, stucco, fencing, soffit, [PERSON_NAME], trims…"
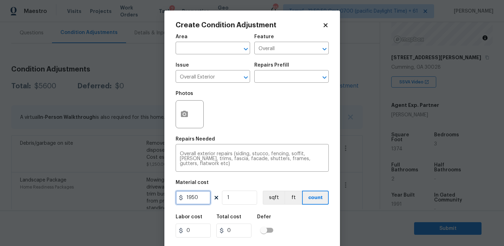
type input "1950"
click at [177, 117] on button "button" at bounding box center [184, 114] width 17 height 27
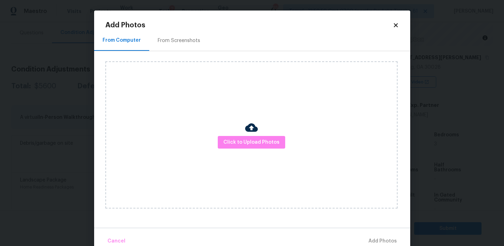
click at [191, 44] on div "From Screenshots" at bounding box center [178, 40] width 59 height 21
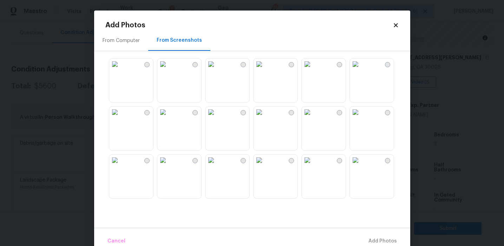
click at [120, 70] on img at bounding box center [114, 64] width 11 height 11
click at [168, 70] on img at bounding box center [162, 64] width 11 height 11
click at [165, 118] on img at bounding box center [162, 112] width 11 height 11
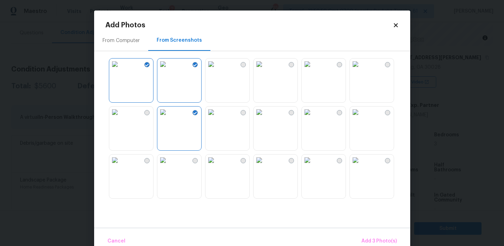
click at [168, 118] on img at bounding box center [162, 112] width 11 height 11
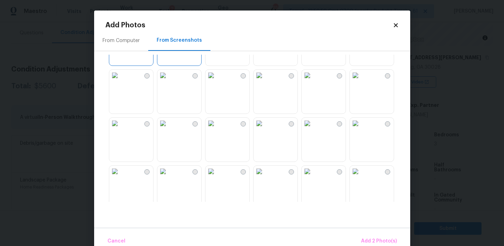
click at [361, 129] on img at bounding box center [355, 123] width 11 height 11
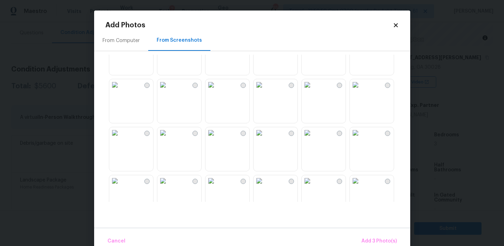
scroll to position [263, 0]
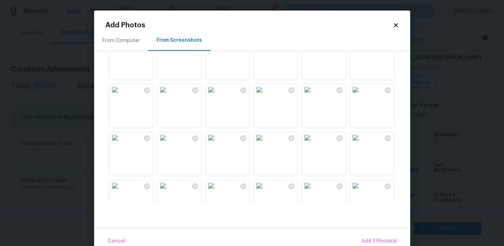
click at [313, 144] on img at bounding box center [307, 137] width 11 height 11
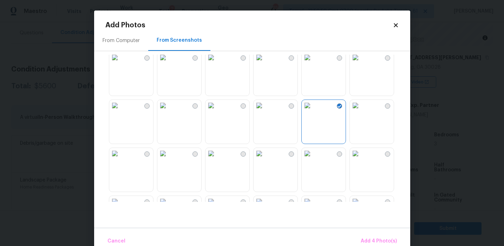
scroll to position [335, 0]
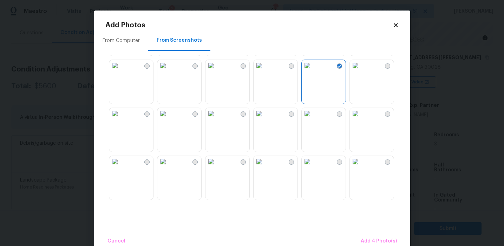
click at [217, 119] on img at bounding box center [210, 113] width 11 height 11
click at [214, 119] on img at bounding box center [210, 113] width 11 height 11
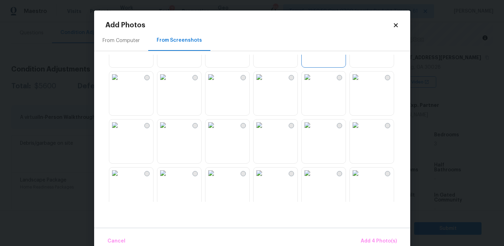
scroll to position [405, 0]
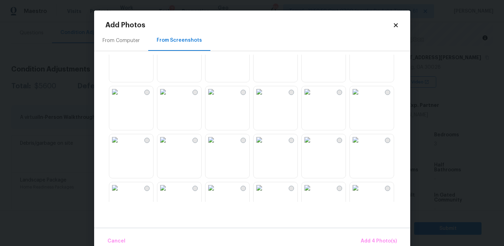
click at [265, 98] on img at bounding box center [258, 91] width 11 height 11
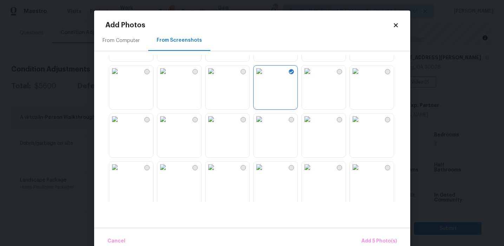
scroll to position [446, 0]
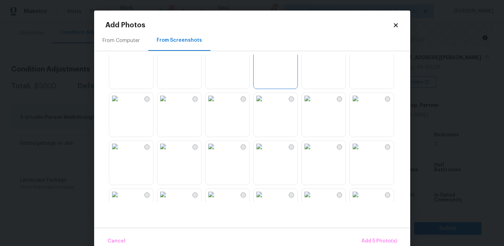
click at [120, 152] on img at bounding box center [114, 146] width 11 height 11
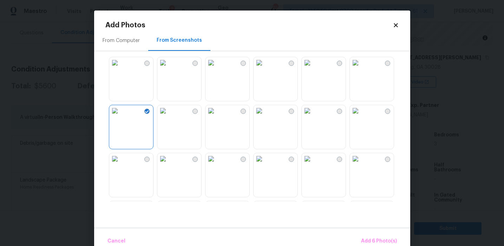
scroll to position [494, 0]
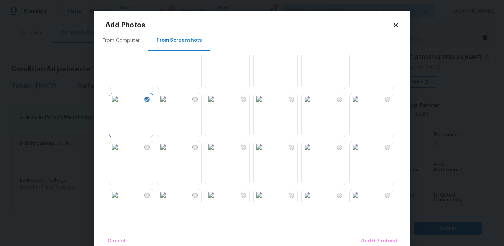
click at [313, 105] on img at bounding box center [307, 98] width 11 height 11
click at [361, 153] on img at bounding box center [355, 146] width 11 height 11
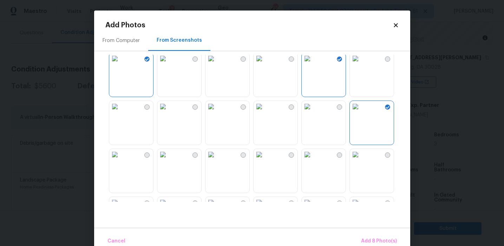
scroll to position [557, 0]
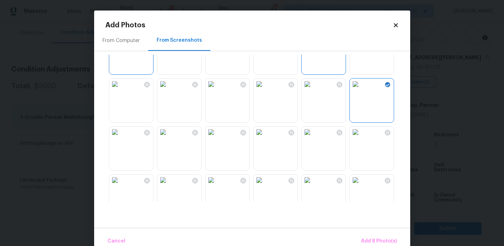
click at [361, 90] on img at bounding box center [355, 84] width 11 height 11
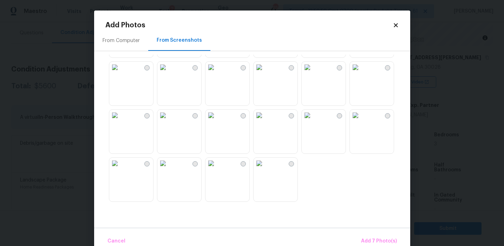
scroll to position [13, 0]
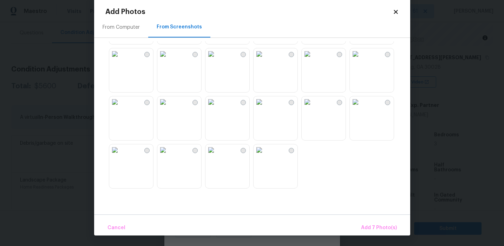
click at [357, 108] on img at bounding box center [355, 102] width 11 height 11
click at [375, 226] on span "Add 8 Photo(s)" at bounding box center [379, 228] width 36 height 9
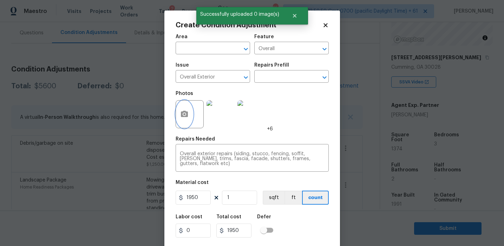
scroll to position [16, 0]
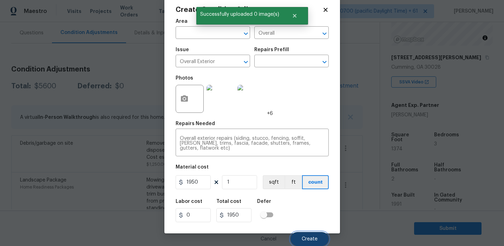
click at [310, 237] on span "Create" at bounding box center [310, 239] width 16 height 5
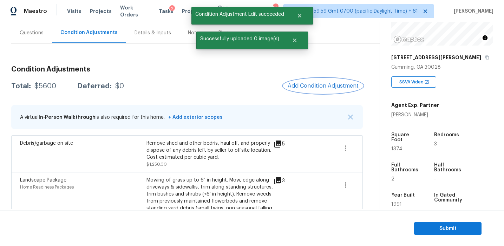
scroll to position [0, 0]
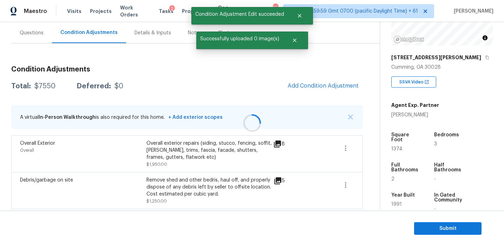
click at [304, 86] on div at bounding box center [252, 123] width 504 height 246
click at [304, 86] on span "Add Condition Adjustment" at bounding box center [322, 86] width 71 height 6
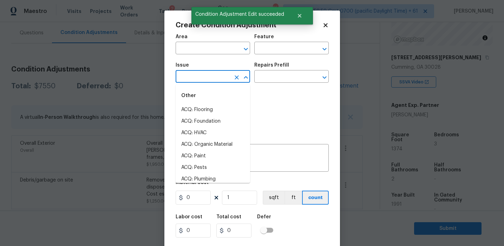
click at [197, 82] on input "text" at bounding box center [203, 77] width 55 height 11
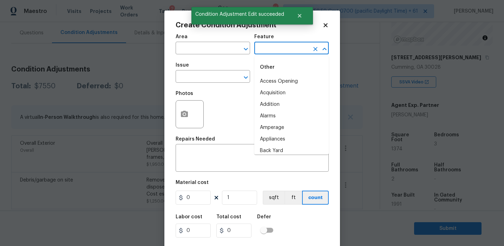
click at [261, 53] on input "text" at bounding box center [281, 49] width 55 height 11
click at [271, 92] on li "Decking" at bounding box center [291, 93] width 74 height 12
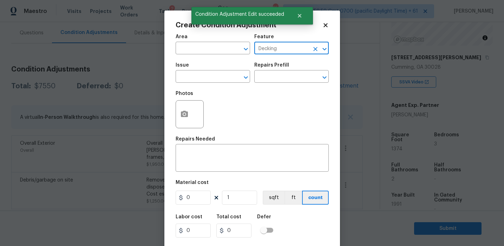
type input "Decking"
click at [269, 41] on div "Feature" at bounding box center [291, 38] width 74 height 9
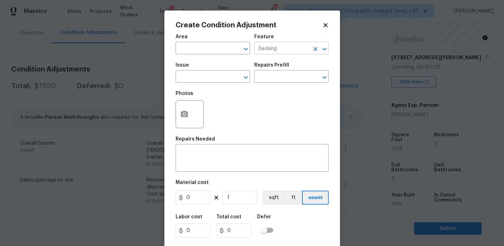
click at [269, 44] on input "Decking" at bounding box center [281, 49] width 55 height 11
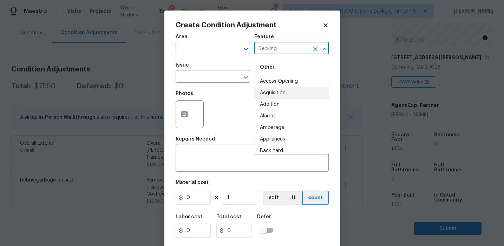
click at [269, 44] on input "Decking" at bounding box center [281, 49] width 55 height 11
click at [209, 81] on input "text" at bounding box center [203, 77] width 55 height 11
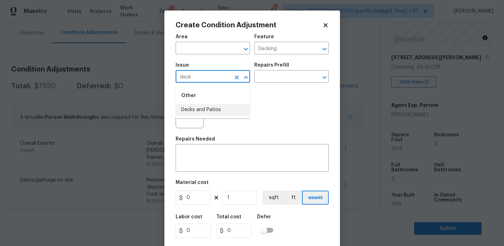
click at [213, 111] on li "Decks and Patios" at bounding box center [213, 110] width 74 height 12
type input "Decks and Patios"
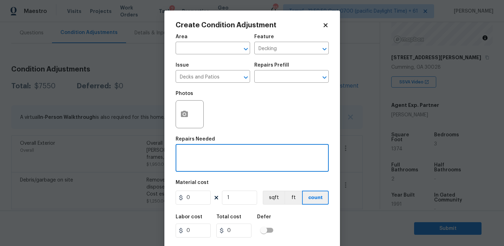
click at [217, 160] on textarea at bounding box center [252, 159] width 145 height 15
paste textarea "Decking"
type textarea "Decking repairs"
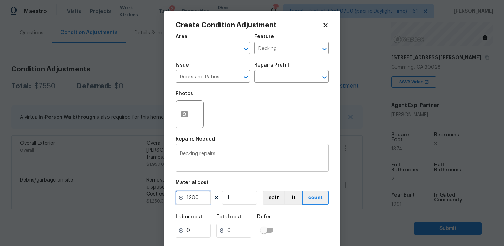
type input "1200"
type input "2"
type input "2400"
type input "2"
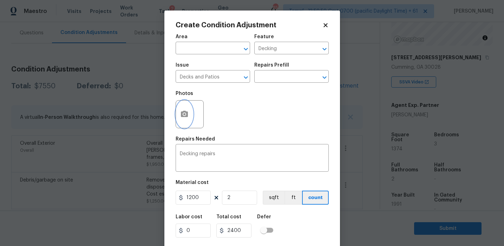
click at [184, 114] on circle "button" at bounding box center [184, 114] width 2 height 2
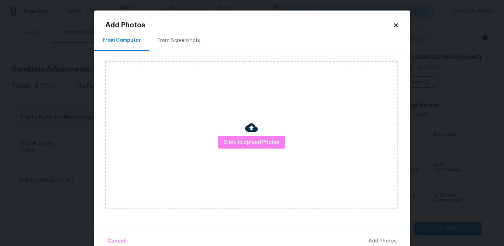
click at [189, 42] on div "From Screenshots" at bounding box center [179, 40] width 42 height 7
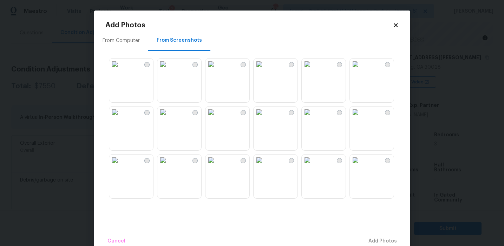
click at [168, 118] on img at bounding box center [162, 112] width 11 height 11
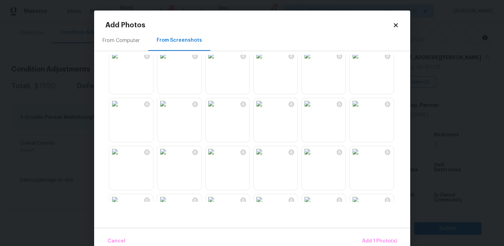
scroll to position [106, 0]
click at [158, 108] on img at bounding box center [162, 102] width 11 height 11
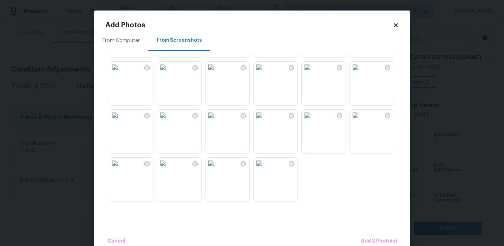
click at [217, 121] on img at bounding box center [210, 115] width 11 height 11
click at [369, 238] on span "Add 3 Photo(s)" at bounding box center [378, 241] width 35 height 9
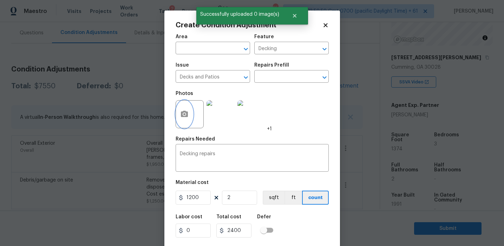
scroll to position [16, 0]
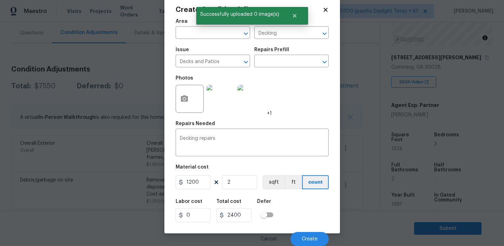
click at [311, 232] on div "Cancel Create" at bounding box center [252, 237] width 153 height 20
click at [310, 238] on span "Create" at bounding box center [310, 239] width 16 height 5
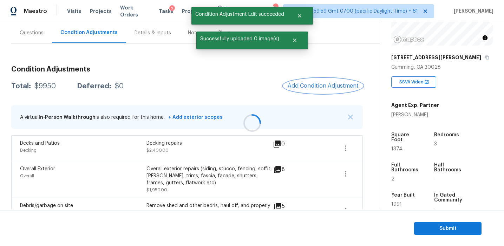
scroll to position [0, 0]
click at [311, 83] on span "Add Condition Adjustment" at bounding box center [322, 86] width 71 height 6
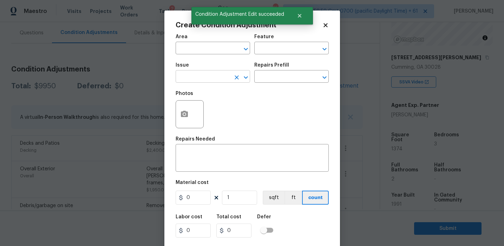
click at [212, 79] on input "text" at bounding box center [203, 77] width 55 height 11
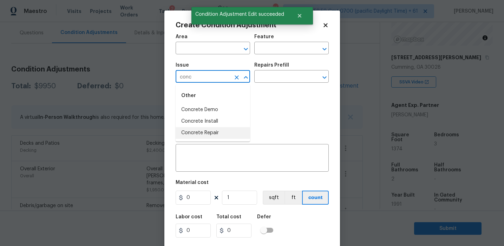
click at [214, 131] on li "Concrete Repair" at bounding box center [213, 133] width 74 height 12
type input "Concrete Repair"
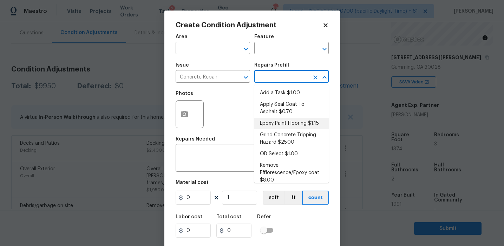
click at [275, 119] on li "Epoxy Paint Flooring $1.15" at bounding box center [291, 124] width 74 height 12
type input "Flatwork"
type textarea "Mask, scrape and prep flooring for new coat of epoxy paint."
type input "1.15"
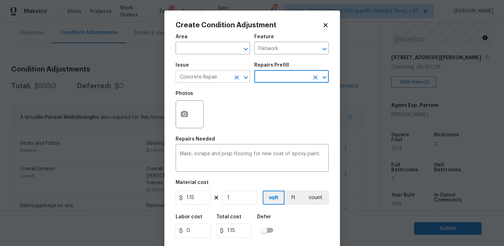
click at [236, 73] on button "Clear" at bounding box center [237, 78] width 10 height 10
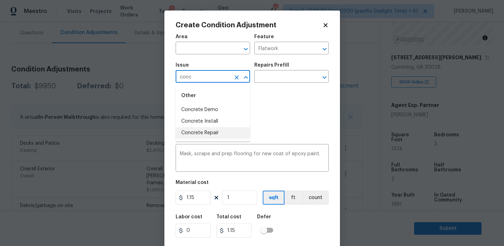
click at [243, 132] on li "Concrete Repair" at bounding box center [213, 133] width 74 height 12
type input "Concrete Repair"
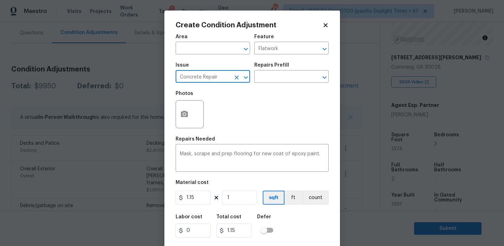
click at [238, 76] on icon "Clear" at bounding box center [236, 77] width 4 height 4
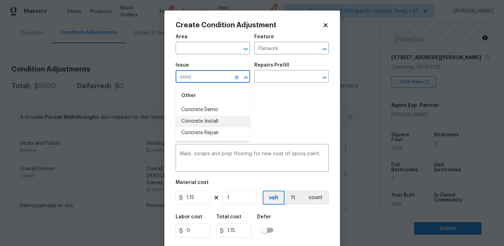
click at [225, 122] on li "Concrete Install" at bounding box center [213, 122] width 74 height 12
type input "Concrete Install"
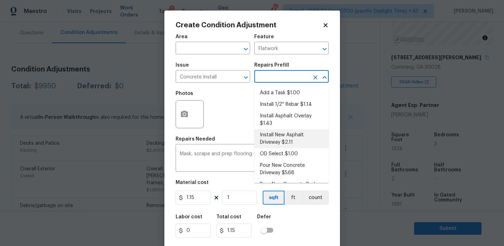
click at [277, 138] on li "Install New Asphalt Driveway $2.11" at bounding box center [291, 139] width 74 height 19
type textarea "Prep the area, backfill/compact as needed, form, reinforce and install a new as…"
type input "2.11"
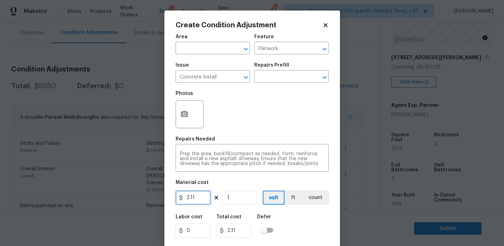
click at [197, 199] on input "2.11" at bounding box center [193, 198] width 35 height 14
type input "5000"
click at [311, 202] on button "count" at bounding box center [315, 198] width 26 height 14
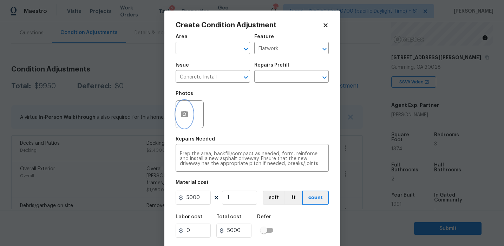
click at [186, 115] on icon "button" at bounding box center [184, 114] width 7 height 6
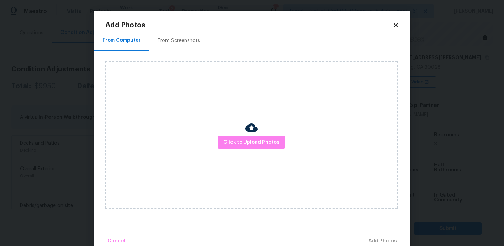
click at [185, 38] on div "From Screenshots" at bounding box center [179, 40] width 42 height 7
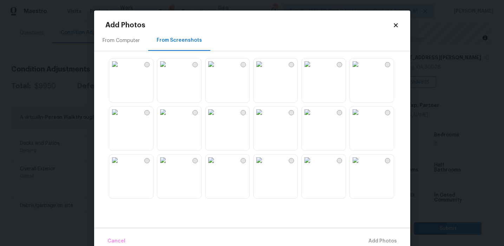
click at [120, 70] on img at bounding box center [114, 64] width 11 height 11
click at [361, 166] on img at bounding box center [355, 160] width 11 height 11
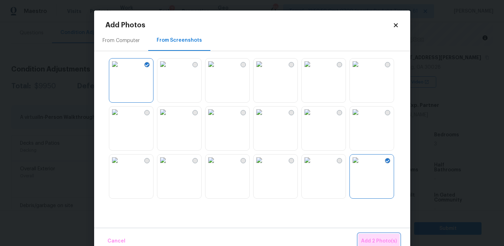
click at [373, 238] on span "Add 2 Photo(s)" at bounding box center [379, 241] width 36 height 9
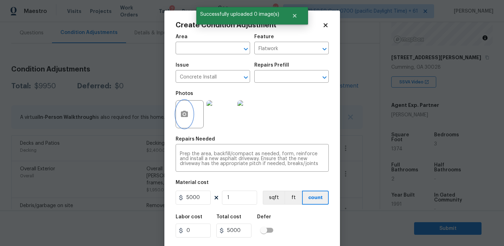
scroll to position [16, 0]
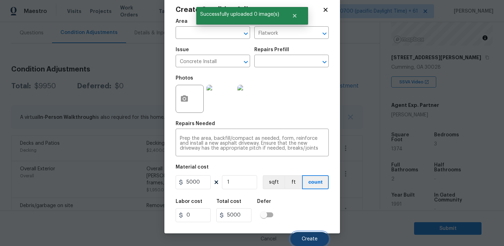
click at [311, 235] on button "Create" at bounding box center [309, 239] width 38 height 14
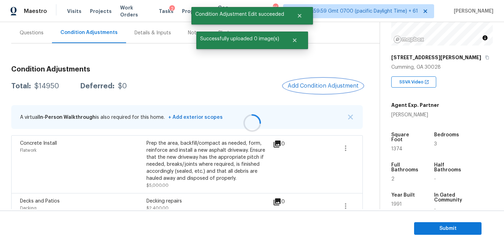
scroll to position [0, 0]
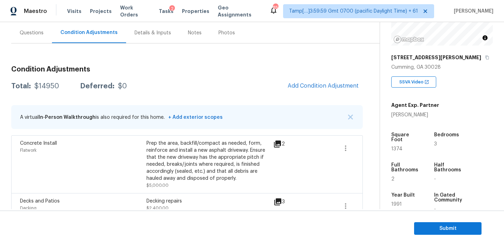
click at [253, 80] on div "Total: $14950 Deferred: $0 Add Condition Adjustment" at bounding box center [186, 86] width 351 height 15
click at [295, 83] on span "Add Condition Adjustment" at bounding box center [322, 86] width 71 height 6
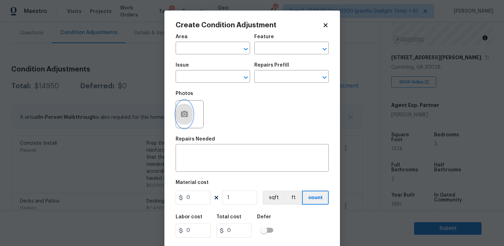
click at [185, 122] on button "button" at bounding box center [184, 114] width 17 height 27
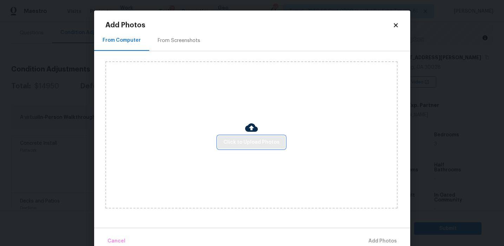
click at [237, 137] on button "Click to Upload Photos" at bounding box center [251, 142] width 67 height 13
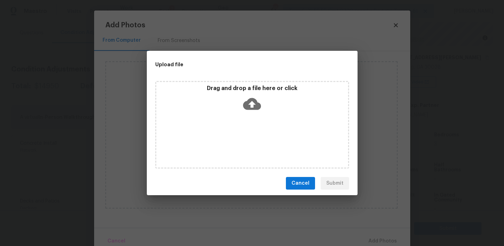
click at [238, 91] on p "Drag and drop a file here or click" at bounding box center [252, 88] width 192 height 7
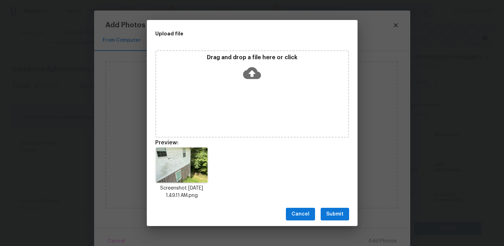
click at [338, 207] on div "Cancel Submit" at bounding box center [252, 215] width 211 height 24
click at [341, 216] on span "Submit" at bounding box center [334, 214] width 17 height 9
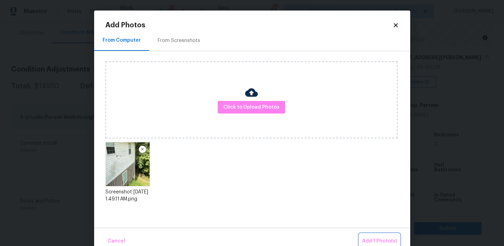
click at [370, 236] on button "Add 1 Photo(s)" at bounding box center [379, 241] width 40 height 15
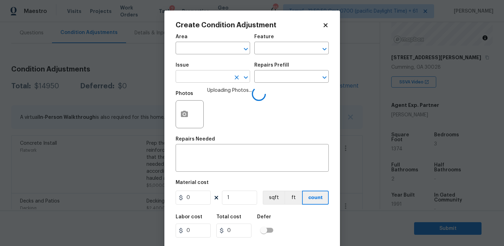
click at [205, 79] on input "text" at bounding box center [203, 77] width 55 height 11
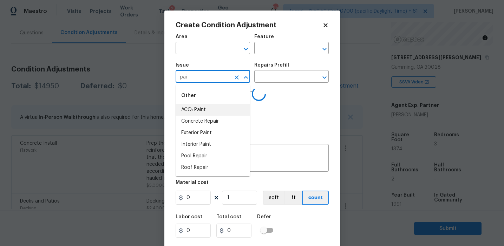
click at [211, 108] on li "ACQ: Paint" at bounding box center [213, 110] width 74 height 12
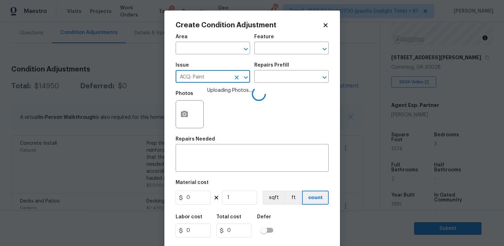
type input "ACQ: Paint"
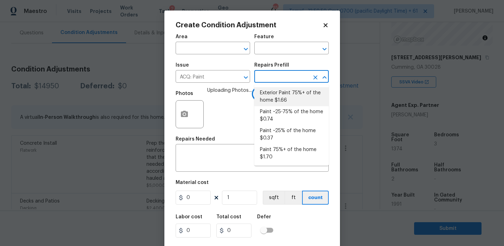
click at [273, 100] on li "Exterior Paint 75%+ of the home $1.66" at bounding box center [291, 96] width 74 height 19
type input "Acquisition"
type textarea "Acquisition Scope: 75%+ of the home exterior will likely require paint"
type input "1.66"
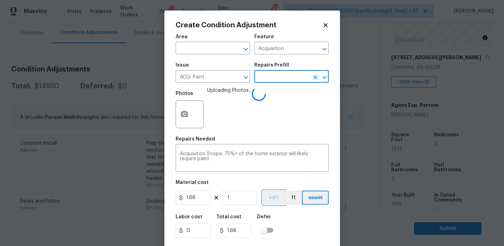
click at [270, 195] on button "sqft" at bounding box center [274, 198] width 22 height 14
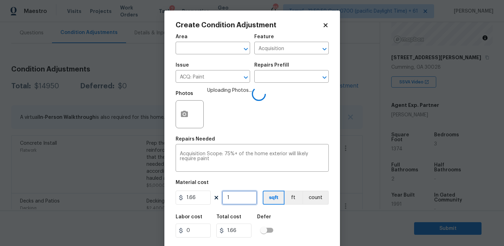
click at [244, 200] on input "1" at bounding box center [239, 198] width 35 height 14
type input "13"
type input "21.58"
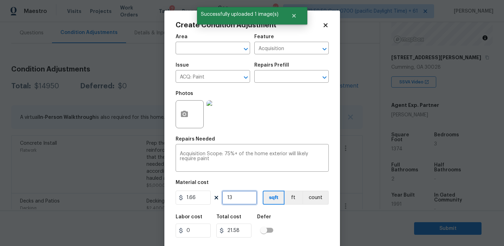
type input "137"
type input "227.42"
type input "1374"
type input "2280.84"
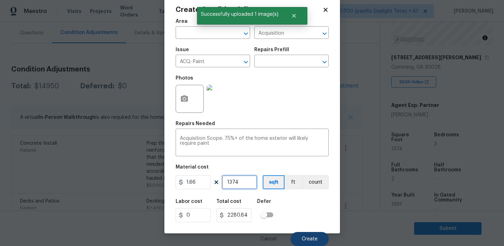
type input "1374"
click at [308, 238] on span "Create" at bounding box center [310, 239] width 16 height 5
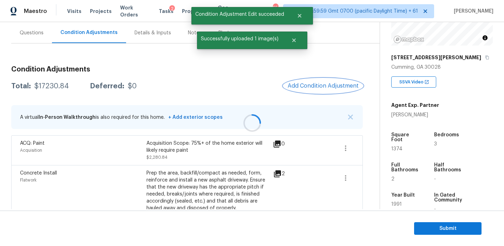
scroll to position [0, 0]
click at [303, 85] on span "Add Condition Adjustment" at bounding box center [322, 86] width 71 height 6
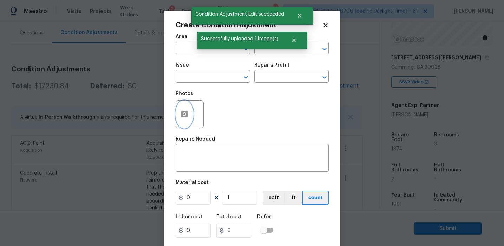
click at [184, 115] on circle "button" at bounding box center [184, 114] width 2 height 2
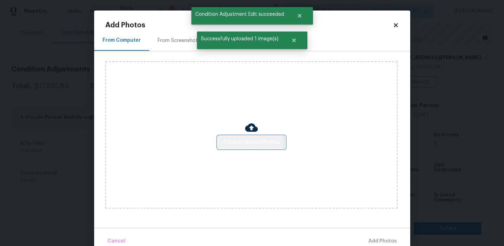
click at [222, 144] on button "Click to Upload Photos" at bounding box center [251, 142] width 67 height 13
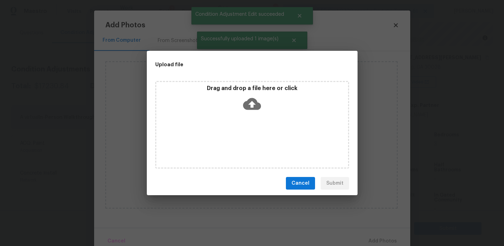
click at [234, 92] on div "Drag and drop a file here or click" at bounding box center [252, 100] width 192 height 30
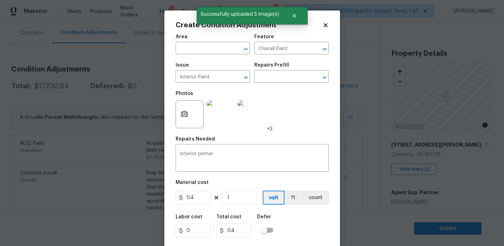
scroll to position [87, 0]
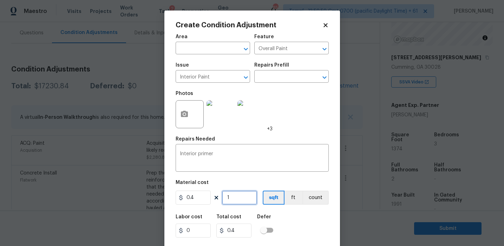
type input "13"
type input "5.2"
type input "137"
type input "54.8"
type input "1374"
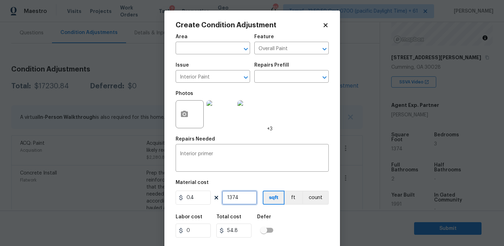
type input "549.6"
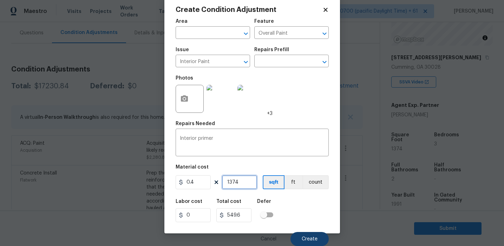
type input "1374"
click at [307, 237] on span "Create" at bounding box center [310, 239] width 16 height 5
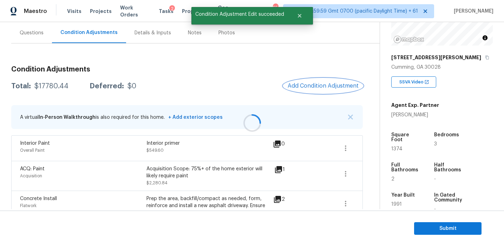
scroll to position [0, 0]
click at [306, 87] on div at bounding box center [252, 123] width 504 height 246
click at [306, 87] on span "Add Condition Adjustment" at bounding box center [322, 86] width 71 height 6
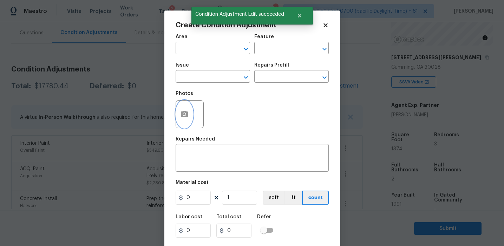
click at [188, 118] on icon "button" at bounding box center [184, 114] width 8 height 8
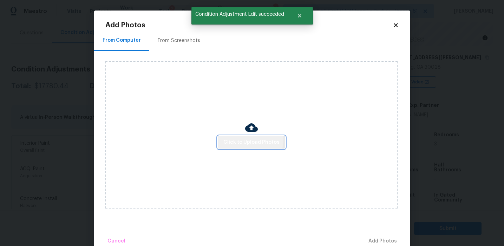
click at [233, 138] on span "Click to Upload Photos" at bounding box center [251, 142] width 56 height 9
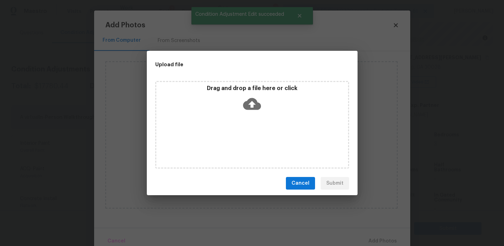
click at [231, 87] on p "Drag and drop a file here or click" at bounding box center [252, 88] width 192 height 7
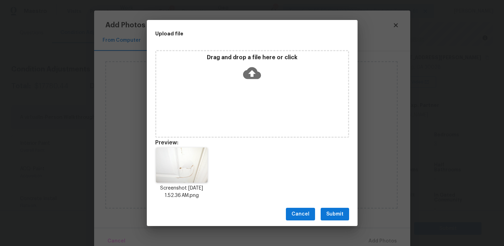
click at [335, 210] on button "Submit" at bounding box center [334, 214] width 28 height 13
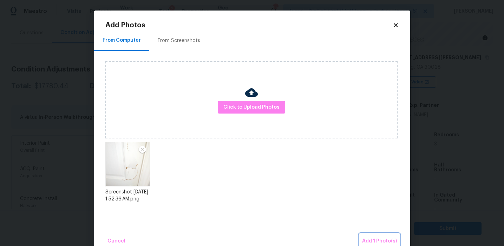
click at [366, 236] on button "Add 1 Photo(s)" at bounding box center [379, 241] width 40 height 15
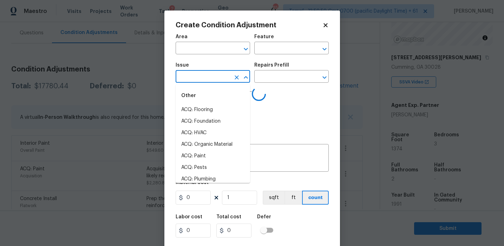
click at [213, 81] on input "text" at bounding box center [203, 77] width 55 height 11
type input "door"
click at [211, 160] on li "ACQ: Paint" at bounding box center [213, 157] width 74 height 12
type input "ACQ: Paint"
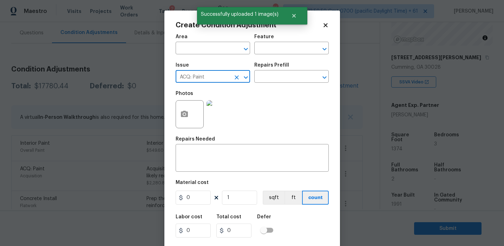
click at [234, 75] on icon "Clear" at bounding box center [236, 77] width 7 height 7
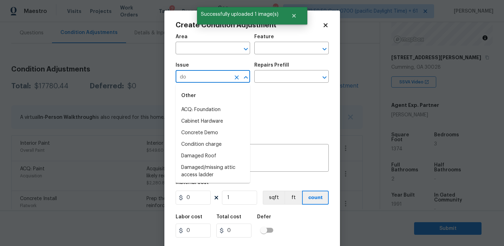
type input "doo"
type input "r"
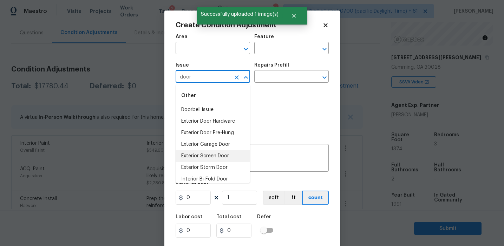
scroll to position [51, 0]
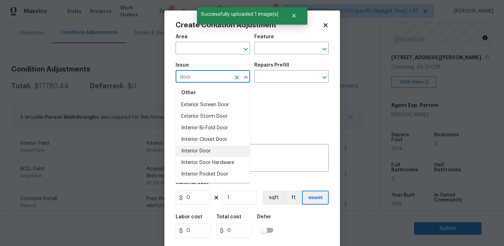
click at [218, 154] on li "Interior Door" at bounding box center [213, 152] width 74 height 12
type input "Interior Door"
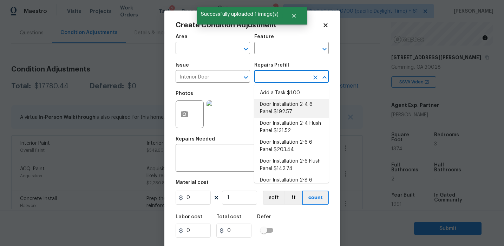
click at [282, 105] on li "Door Installation 2-4 6 Panel $192.57" at bounding box center [291, 108] width 74 height 19
type input "Interior Door"
type textarea "Remove the existing door (if present). Install a new pre-hung 2-4 6 panel inter…"
type input "192.57"
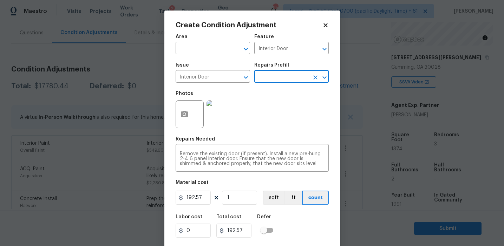
scroll to position [16, 0]
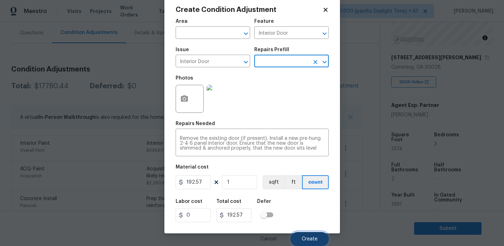
click at [299, 234] on button "Create" at bounding box center [309, 239] width 38 height 14
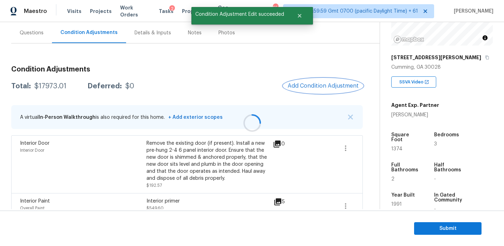
scroll to position [0, 0]
